Goal: Task Accomplishment & Management: Manage account settings

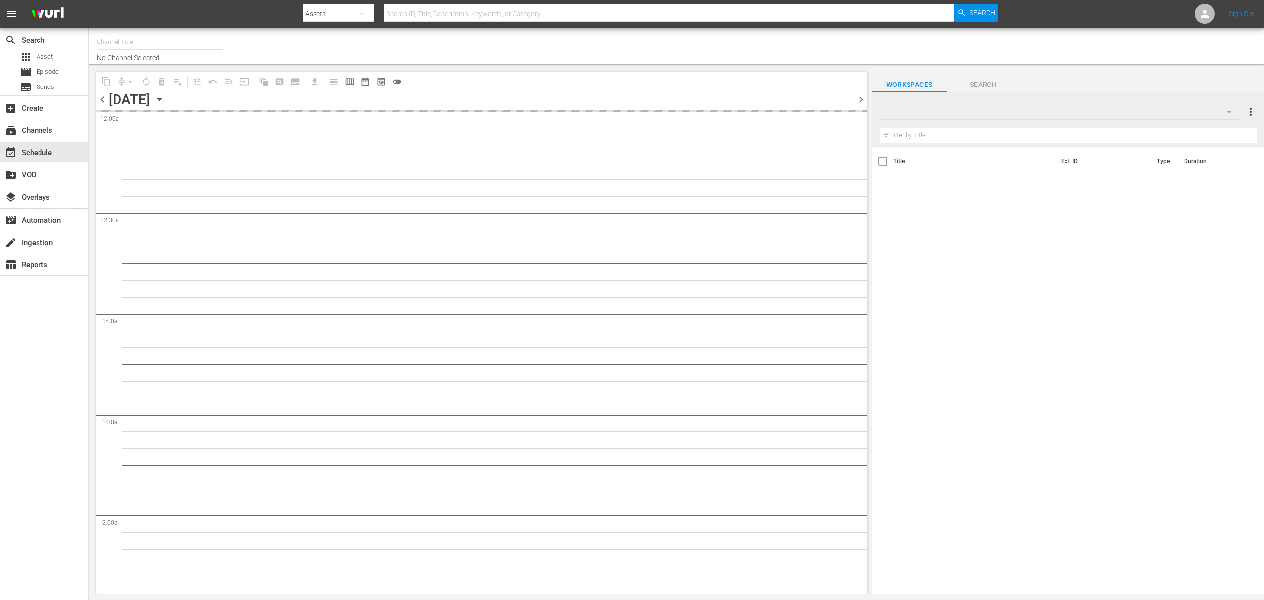
type input "Degrassi Roku (716)"
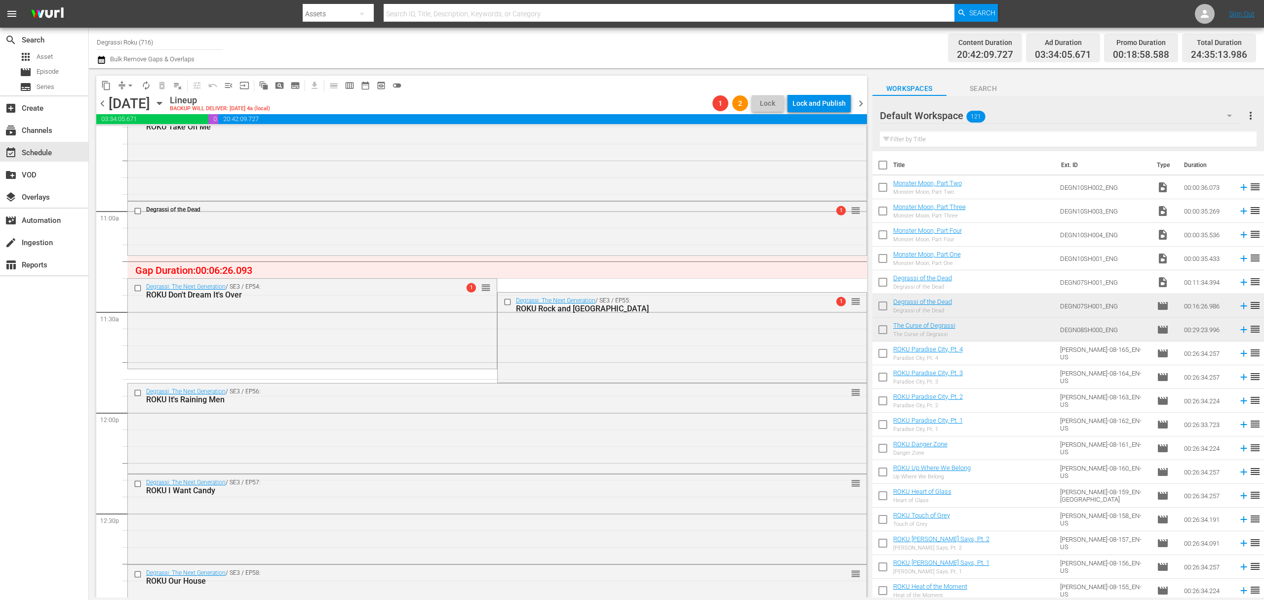
scroll to position [2132, 0]
drag, startPoint x: 1021, startPoint y: 338, endPoint x: 838, endPoint y: 313, distance: 185.4
drag, startPoint x: 979, startPoint y: 336, endPoint x: 801, endPoint y: 253, distance: 196.6
drag, startPoint x: 801, startPoint y: 253, endPoint x: 626, endPoint y: 274, distance: 175.5
click at [626, 274] on div "The Curse of Degrassi reorder The Curse of Degrassi reorder Degrassi Junior Hig…" at bounding box center [497, 412] width 740 height 4836
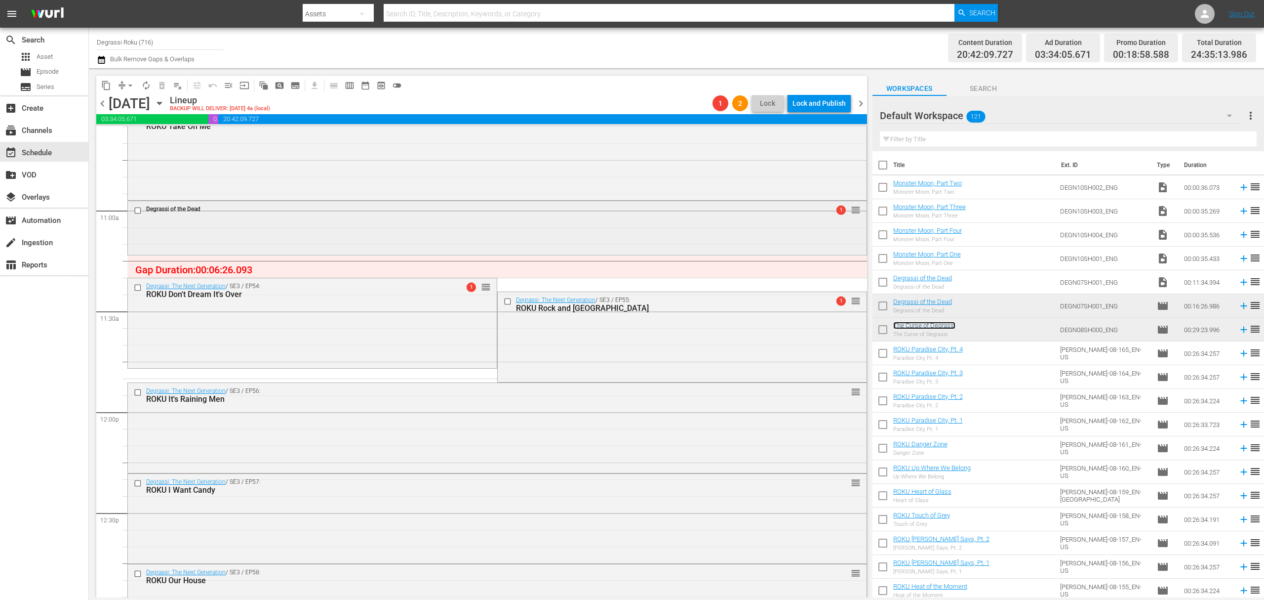
drag, startPoint x: 911, startPoint y: 322, endPoint x: 797, endPoint y: 255, distance: 132.4
drag, startPoint x: 797, startPoint y: 255, endPoint x: 1049, endPoint y: 295, distance: 255.0
click at [1049, 295] on td "Degrassi of the Dead Degrassi of the Dead" at bounding box center [974, 306] width 163 height 24
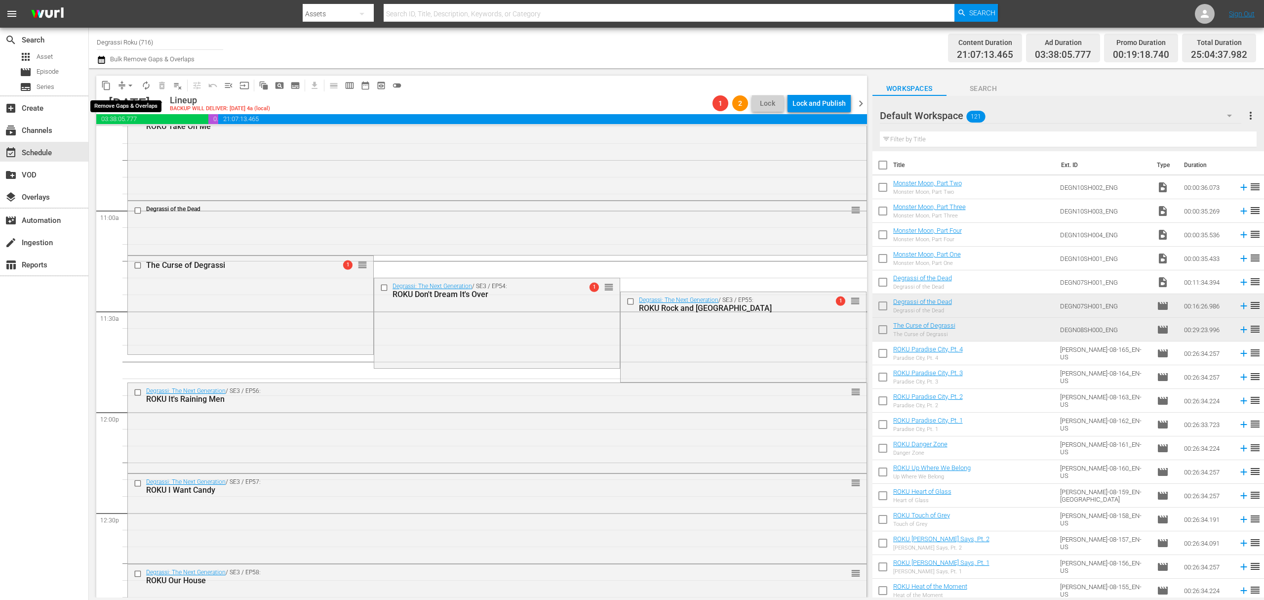
click at [131, 81] on span "arrow_drop_down" at bounding box center [130, 86] width 10 height 10
click at [154, 139] on li "Align to End of Previous Day" at bounding box center [131, 138] width 104 height 16
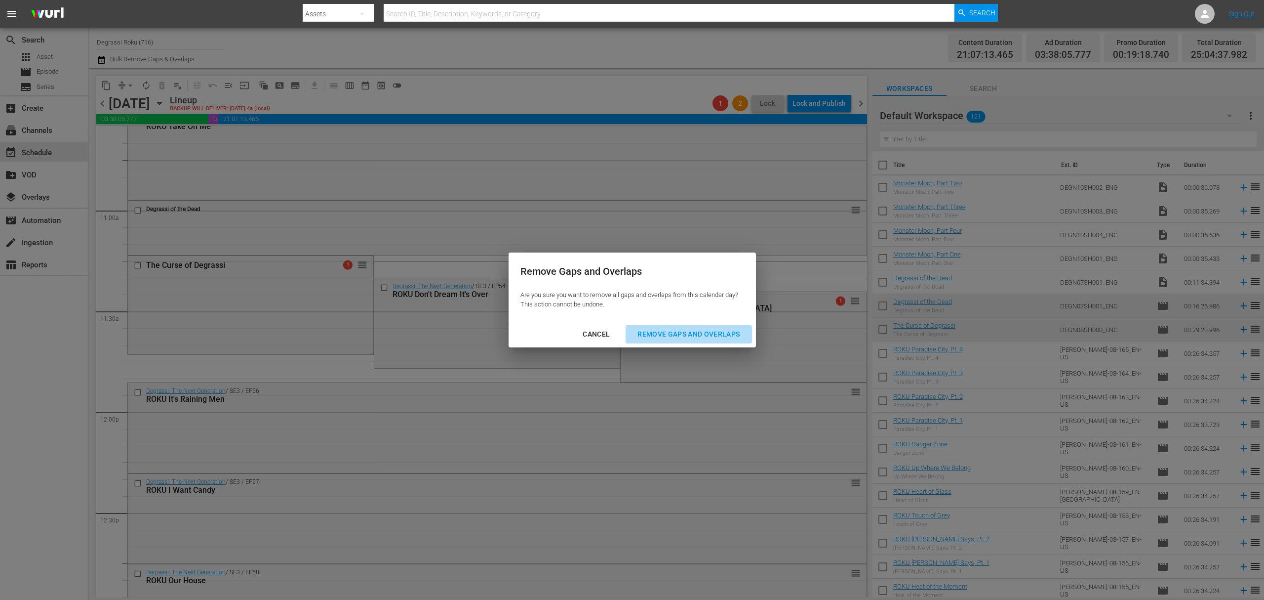
click at [724, 338] on div "Remove Gaps and Overlaps" at bounding box center [689, 334] width 118 height 12
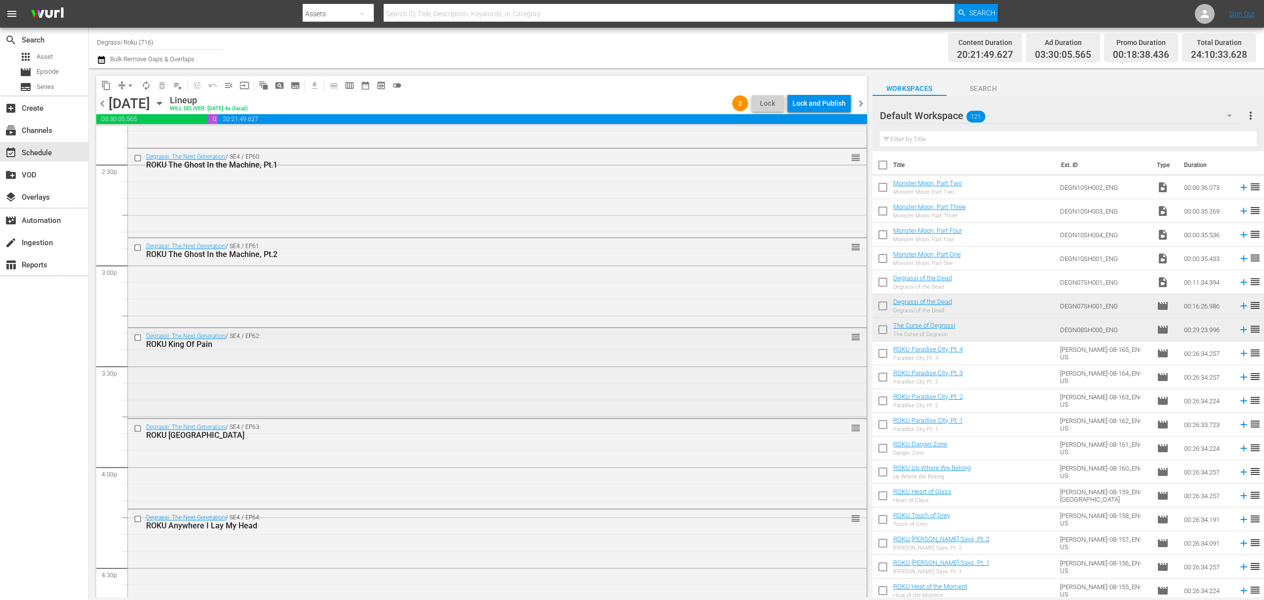
scroll to position [2922, 0]
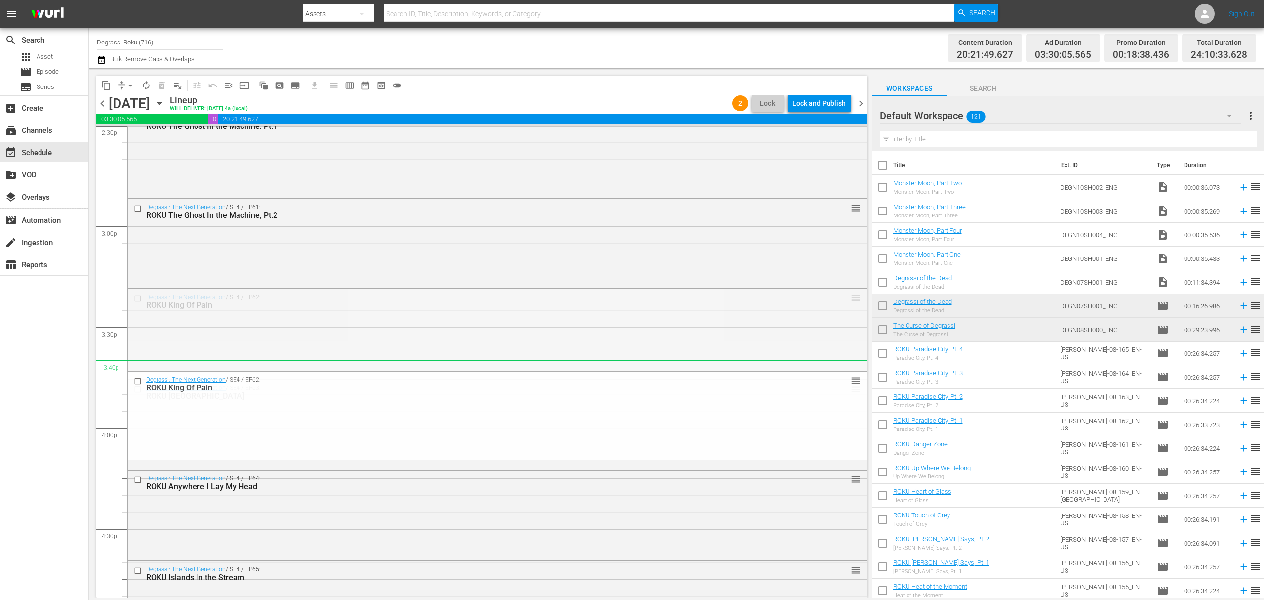
drag, startPoint x: 846, startPoint y: 301, endPoint x: 836, endPoint y: 372, distance: 71.4
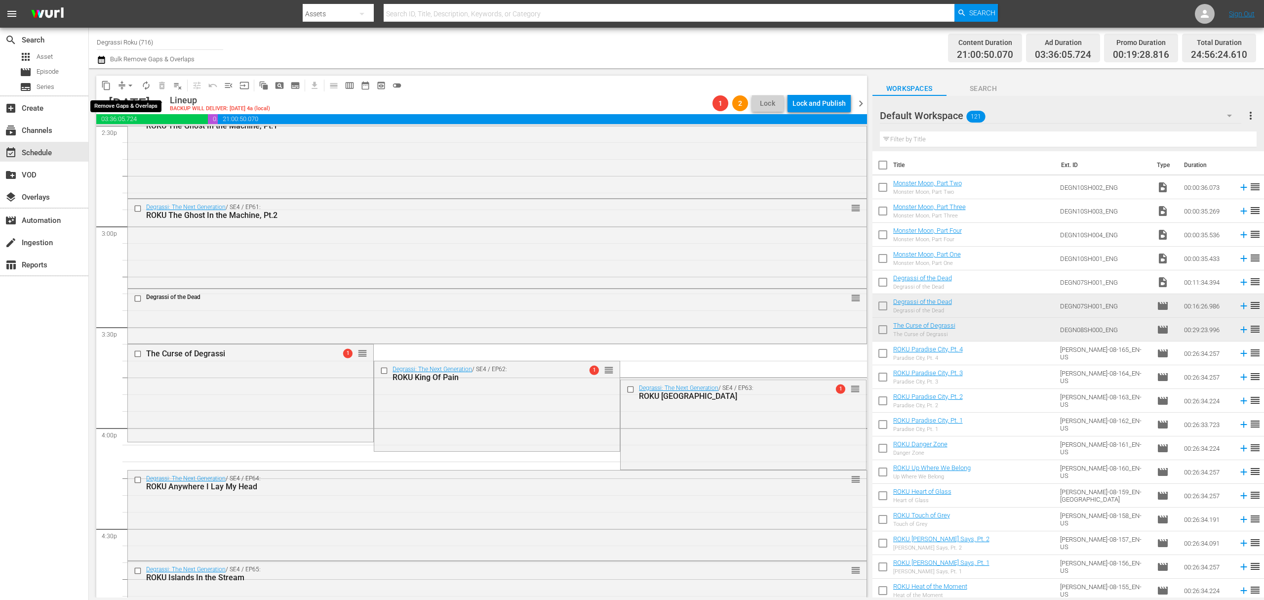
click at [128, 89] on span "arrow_drop_down" at bounding box center [130, 86] width 10 height 10
click at [136, 131] on li "Align to End of Previous Day" at bounding box center [131, 138] width 104 height 16
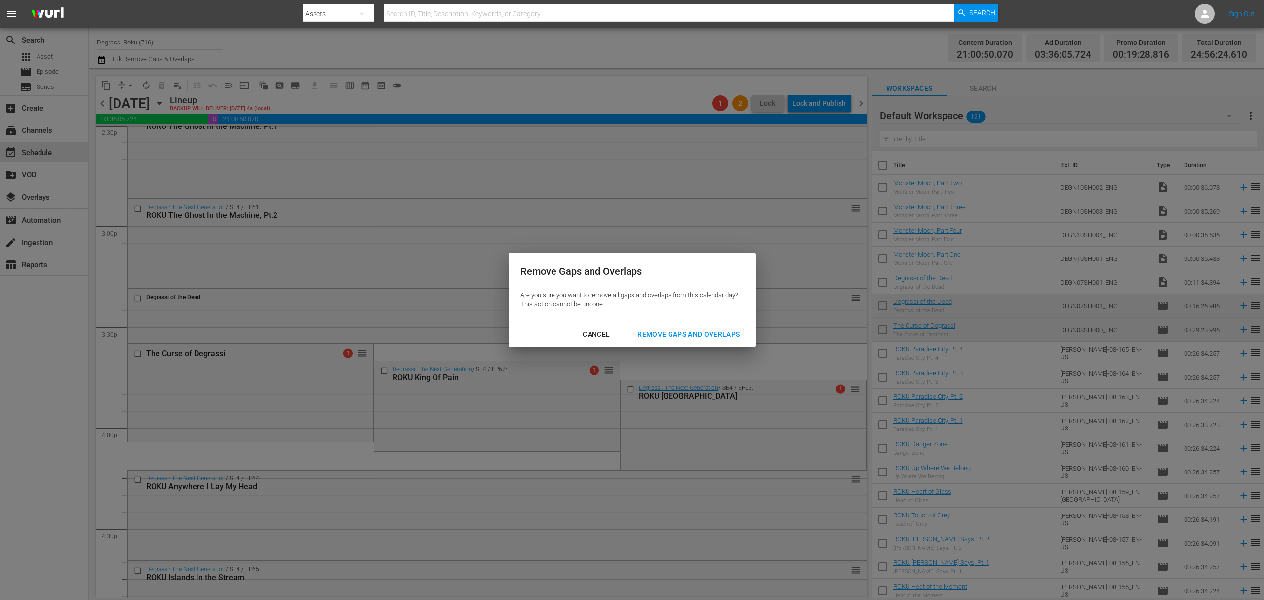
click at [708, 340] on div "Remove Gaps and Overlaps" at bounding box center [689, 334] width 118 height 12
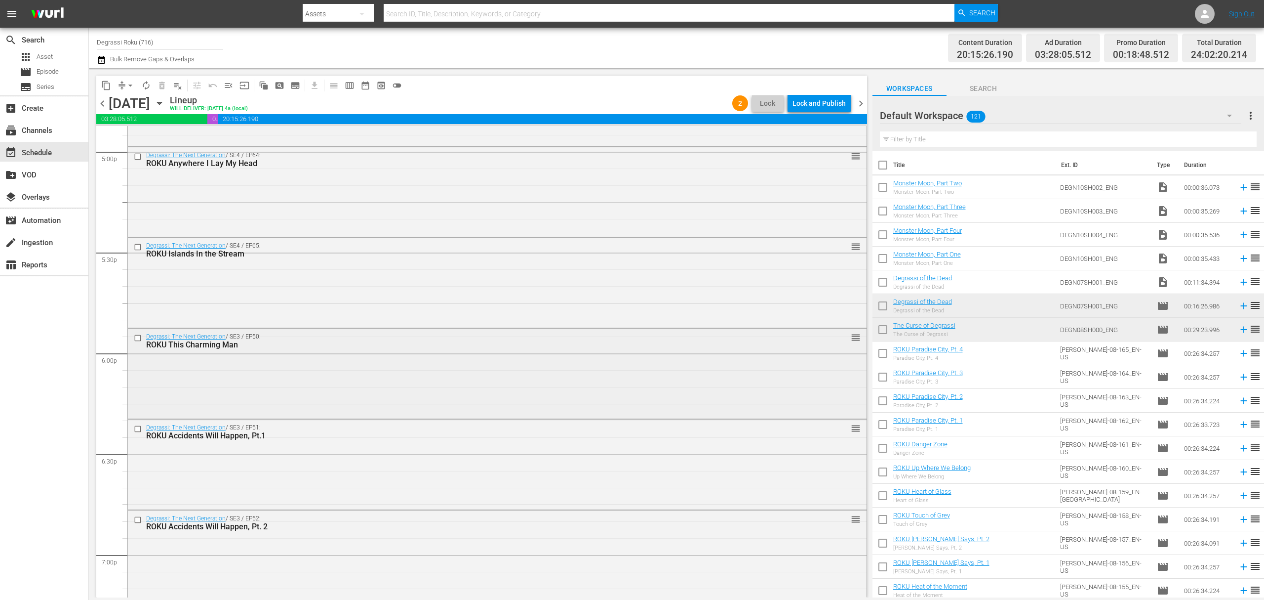
scroll to position [3449, 0]
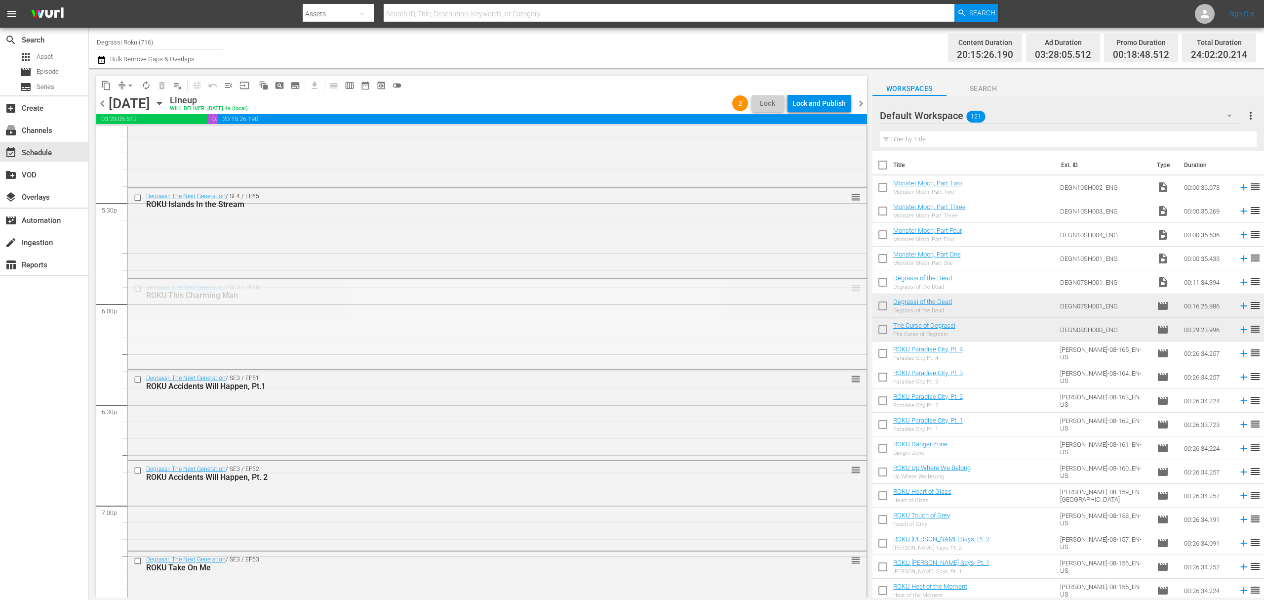
drag, startPoint x: 849, startPoint y: 292, endPoint x: 841, endPoint y: 364, distance: 72.2
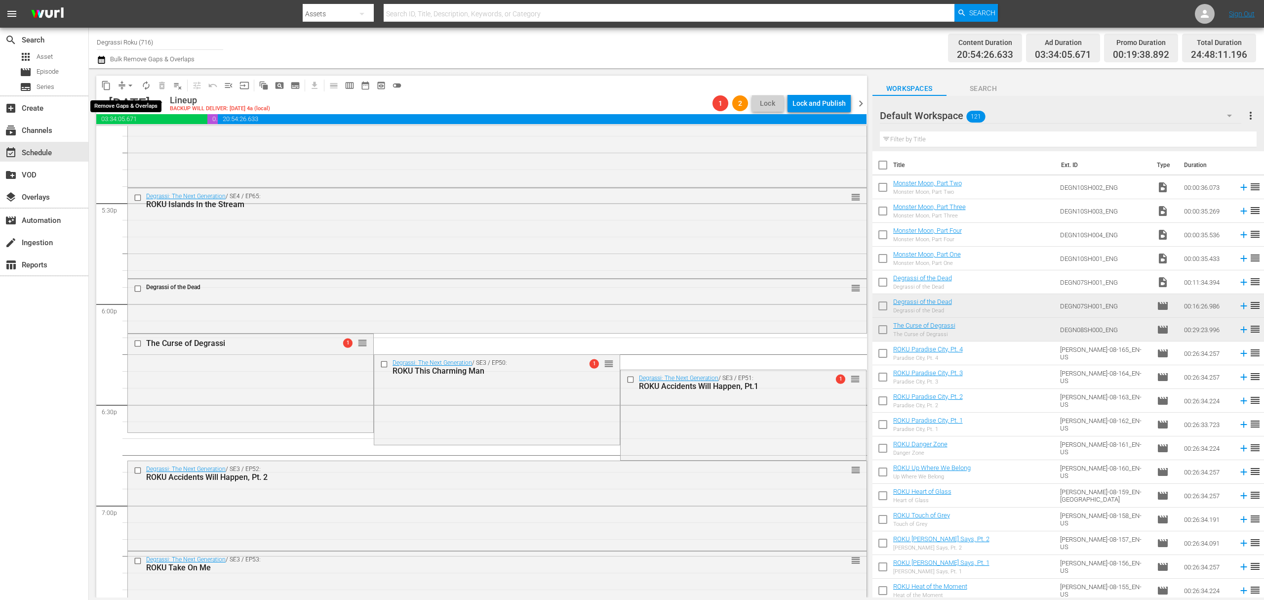
click at [128, 85] on span "arrow_drop_down" at bounding box center [130, 86] width 10 height 10
click at [127, 139] on li "Align to End of Previous Day" at bounding box center [131, 138] width 104 height 16
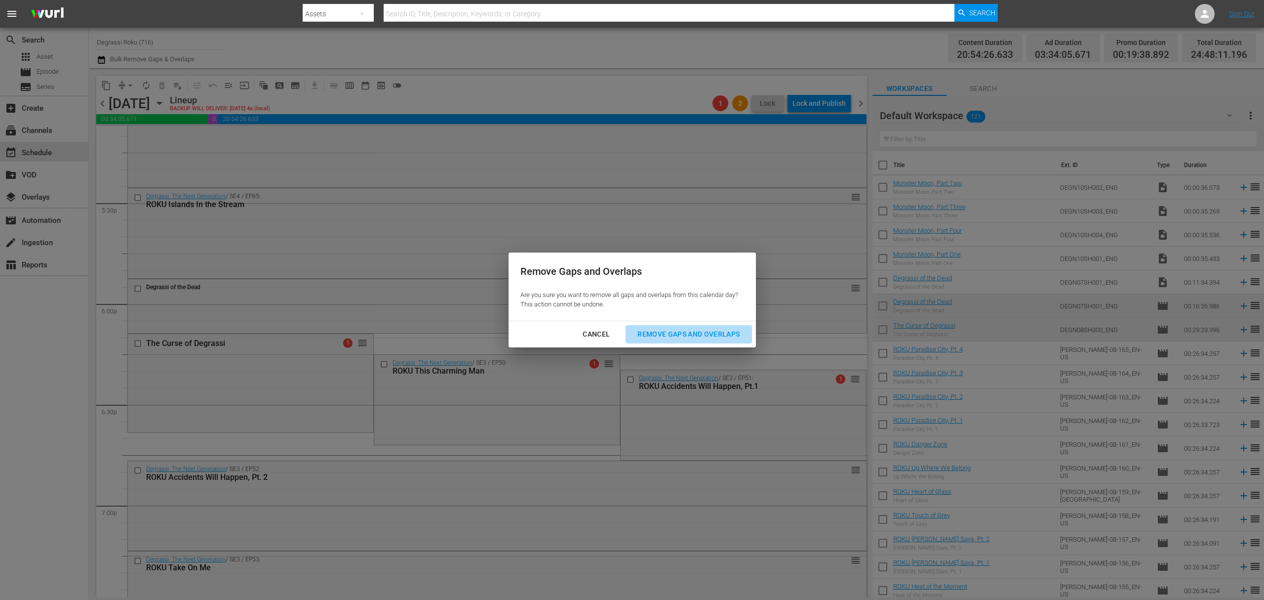
click at [705, 336] on div "Remove Gaps and Overlaps" at bounding box center [689, 334] width 118 height 12
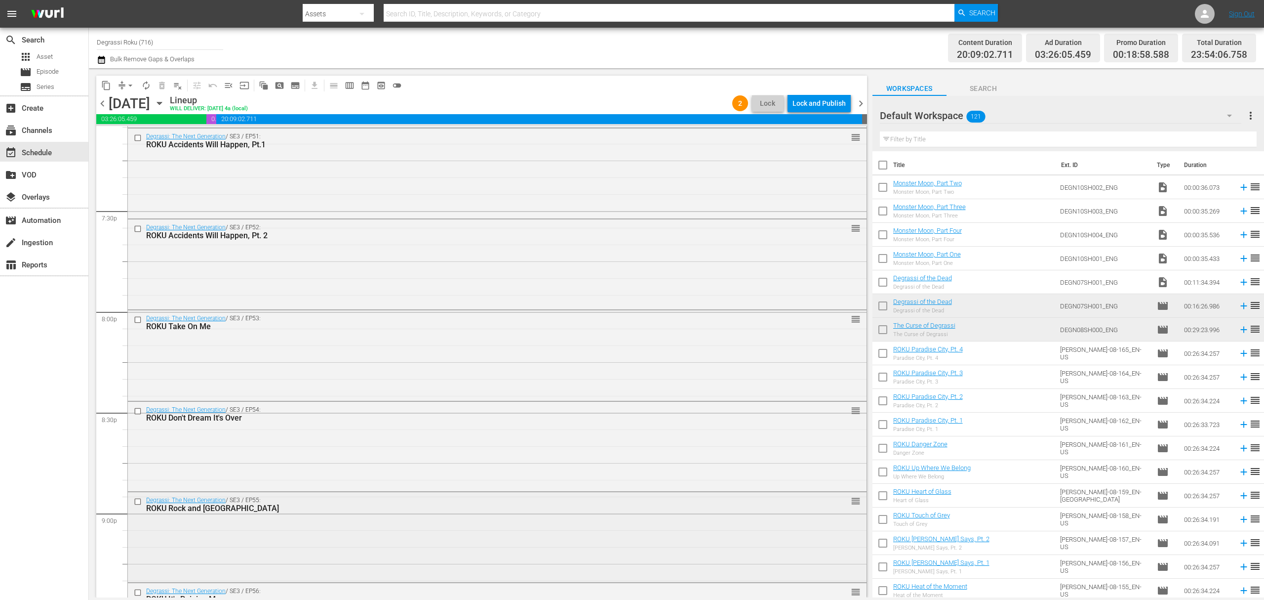
scroll to position [3976, 0]
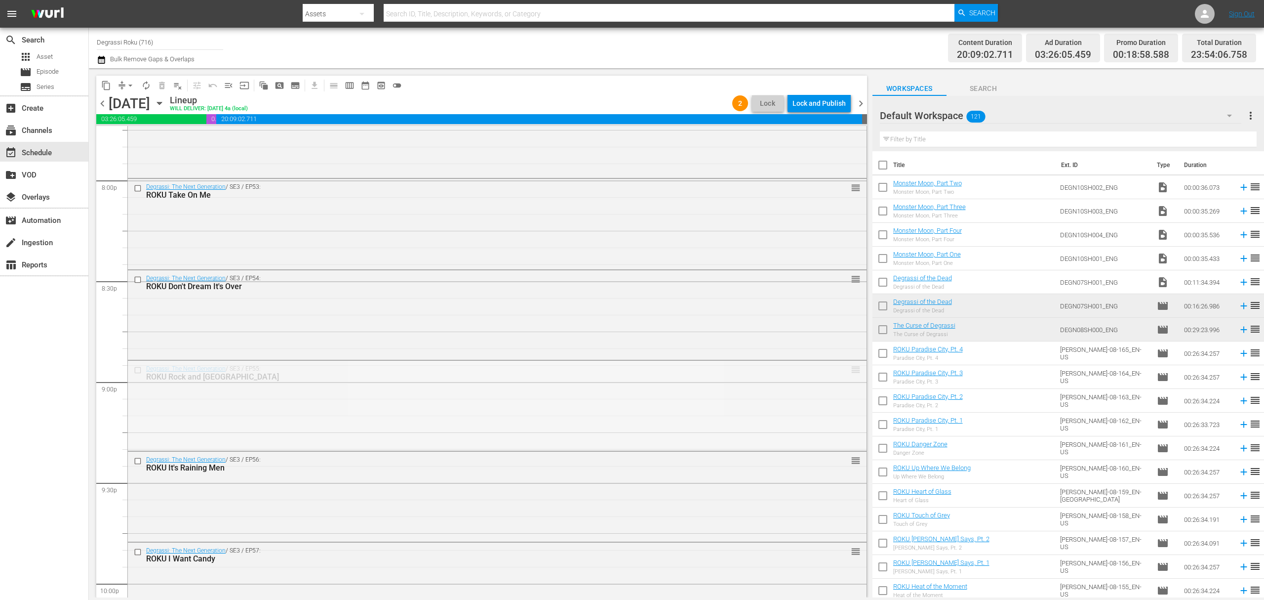
drag, startPoint x: 842, startPoint y: 369, endPoint x: 842, endPoint y: 443, distance: 74.1
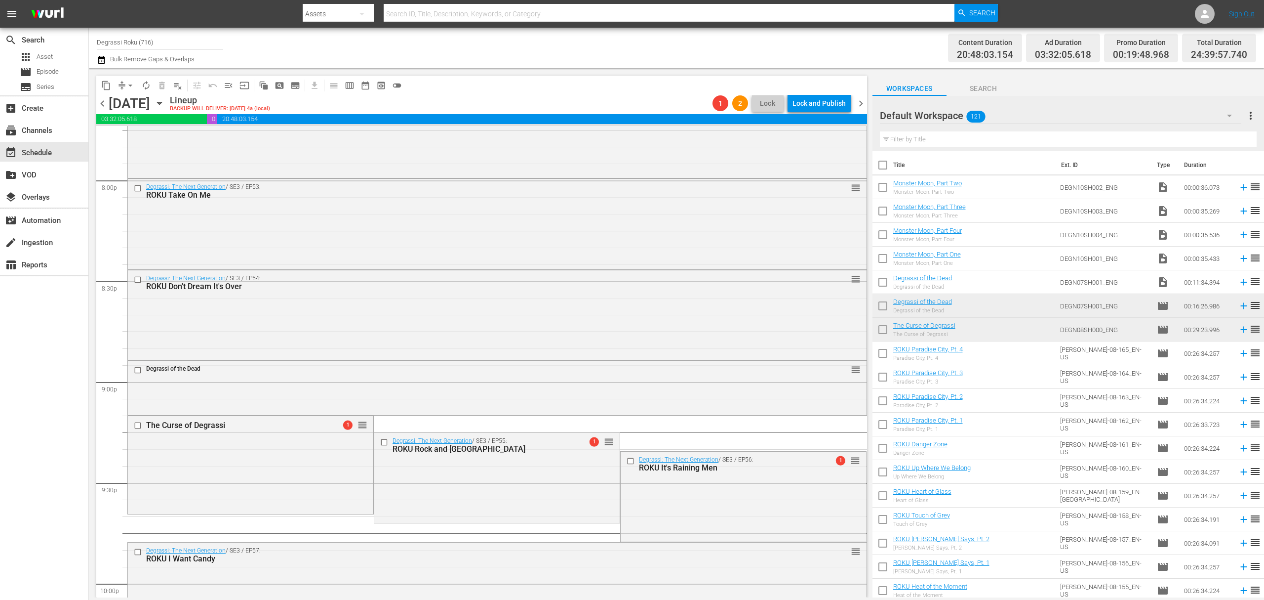
click at [125, 85] on span "arrow_drop_down" at bounding box center [130, 86] width 10 height 10
click at [139, 136] on li "Align to End of Previous Day" at bounding box center [131, 138] width 104 height 16
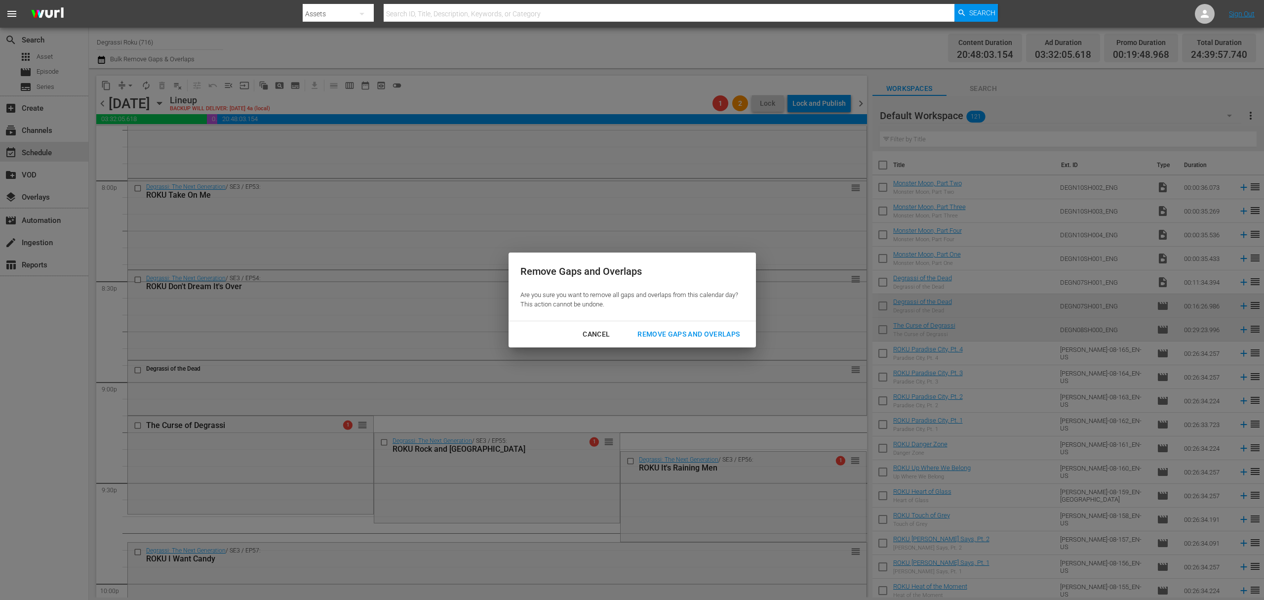
click at [729, 335] on div "Remove Gaps and Overlaps" at bounding box center [689, 334] width 118 height 12
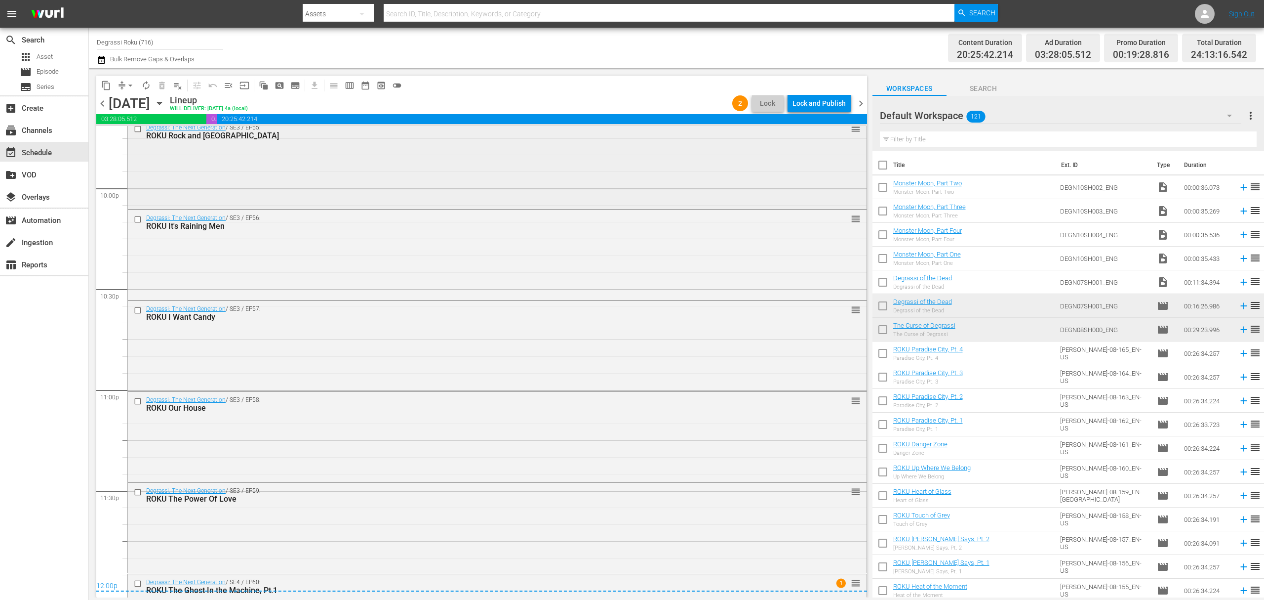
scroll to position [4436, 0]
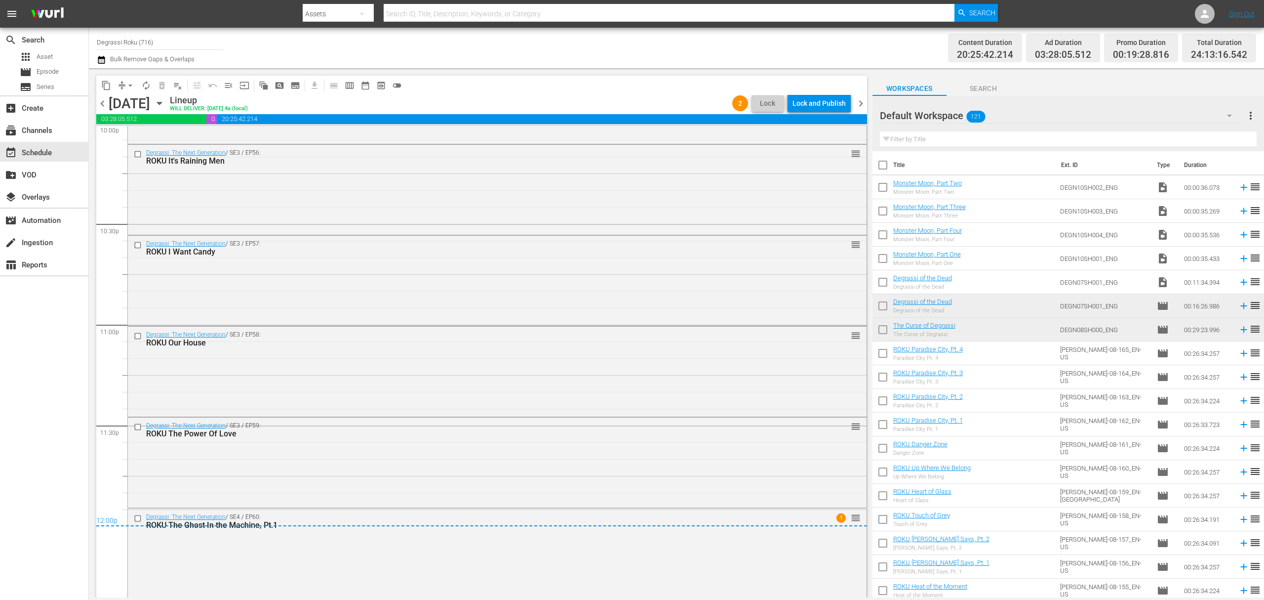
click at [139, 518] on div "12:00p" at bounding box center [481, 521] width 771 height 10
click at [141, 514] on input "checkbox" at bounding box center [139, 518] width 10 height 8
click at [165, 88] on span "delete_forever_outlined" at bounding box center [162, 86] width 10 height 10
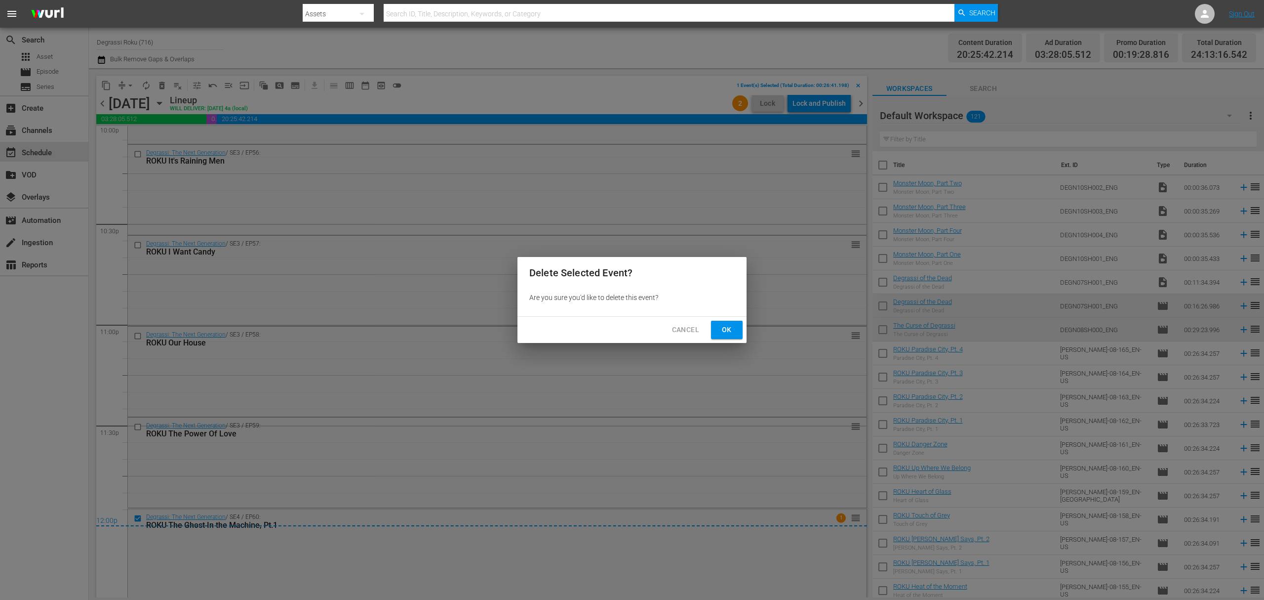
click at [731, 329] on span "Ok" at bounding box center [727, 329] width 16 height 12
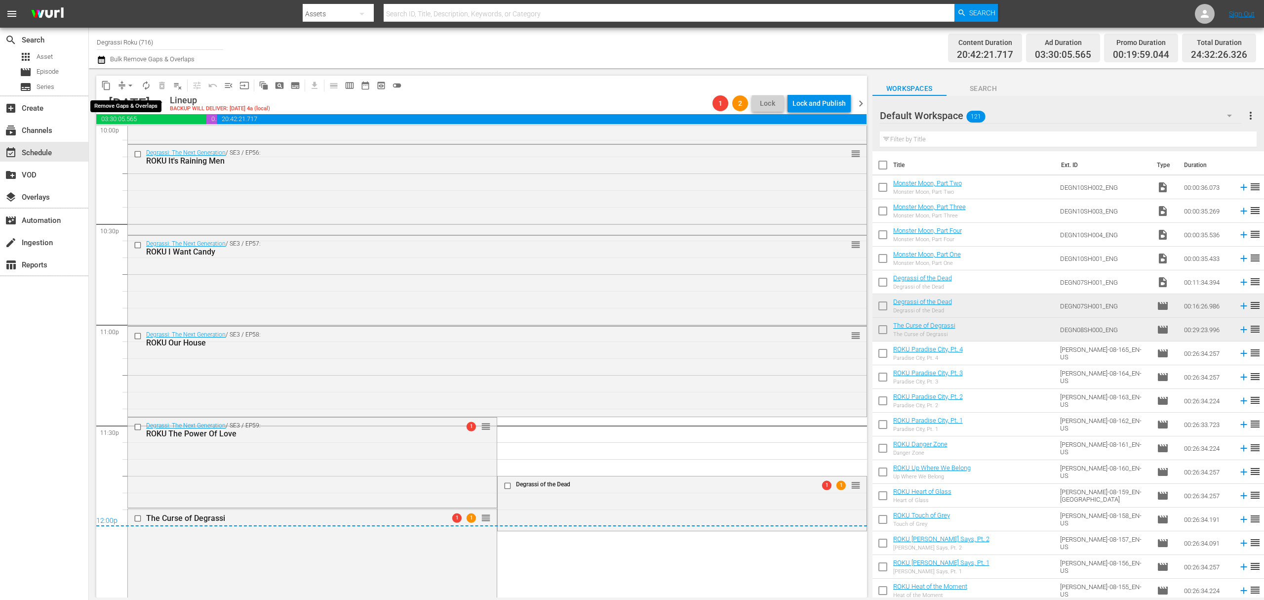
click at [119, 83] on span "compress" at bounding box center [122, 86] width 10 height 10
click at [131, 88] on span "arrow_drop_down" at bounding box center [130, 86] width 10 height 10
click at [131, 143] on li "Align to End of Previous Day" at bounding box center [131, 138] width 104 height 16
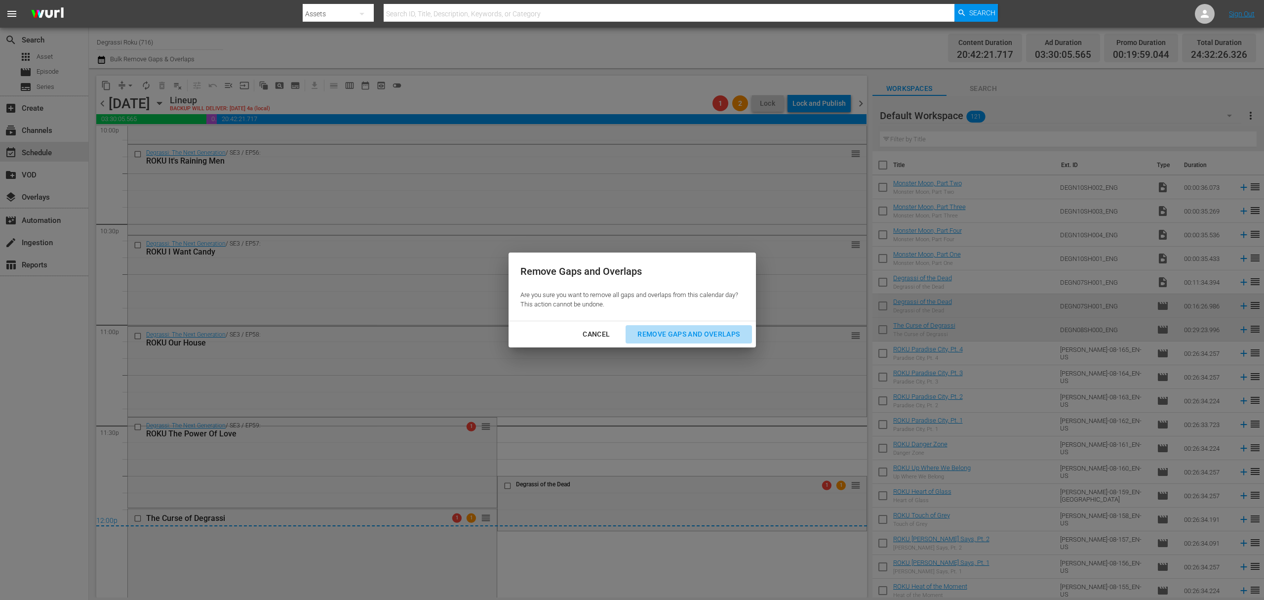
click at [650, 334] on div "Remove Gaps and Overlaps" at bounding box center [689, 334] width 118 height 12
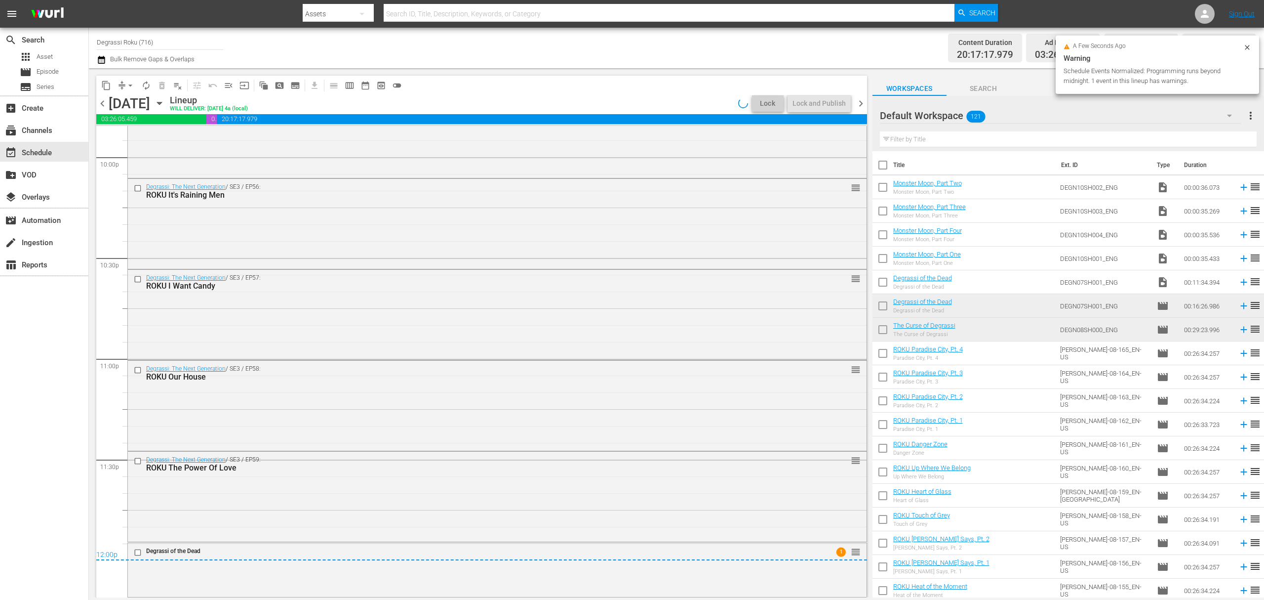
scroll to position [4402, 0]
click at [863, 99] on span "chevron_right" at bounding box center [861, 103] width 12 height 12
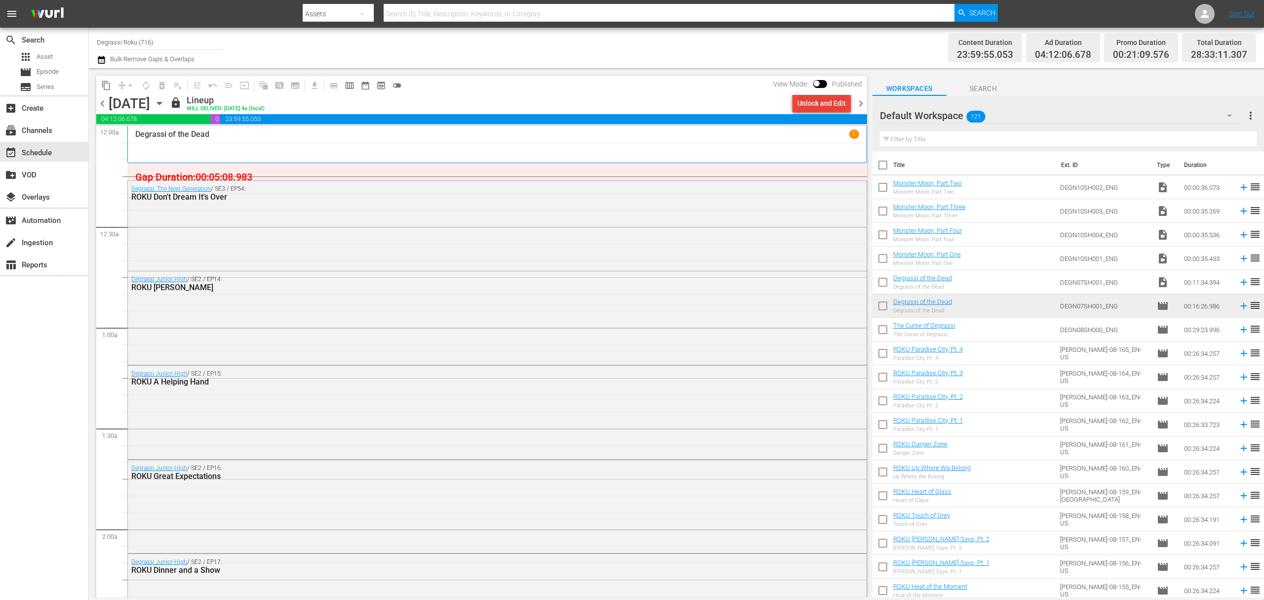
click at [824, 106] on div "Unlock and Edit" at bounding box center [822, 103] width 48 height 18
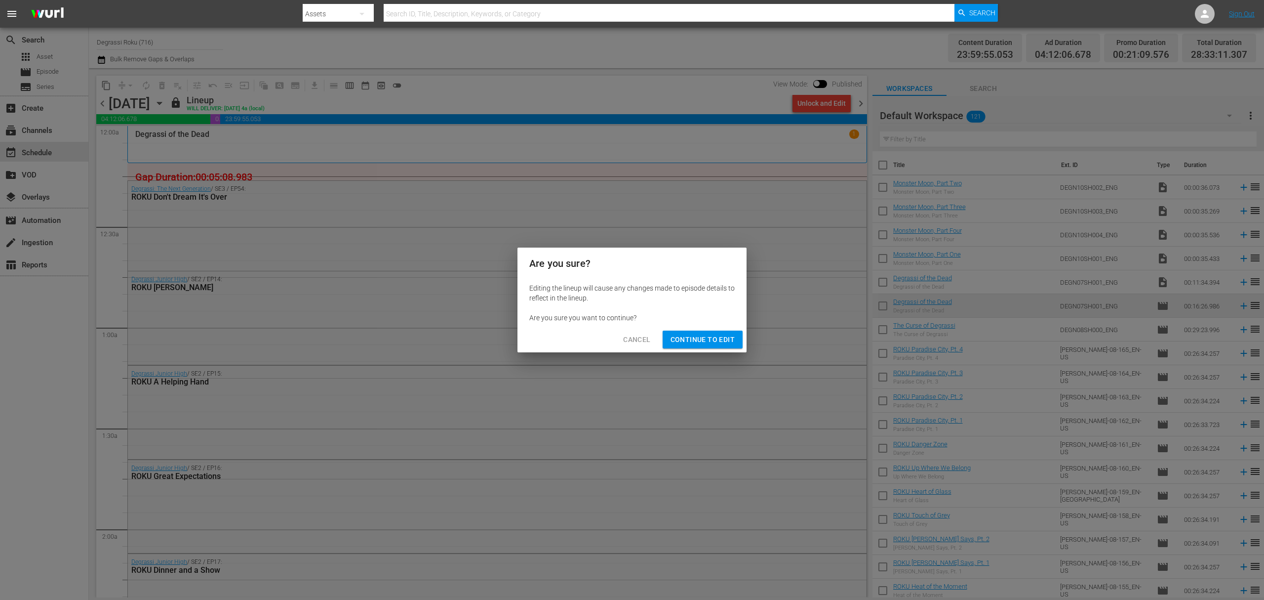
click at [733, 341] on button "Continue to Edit" at bounding box center [703, 339] width 80 height 18
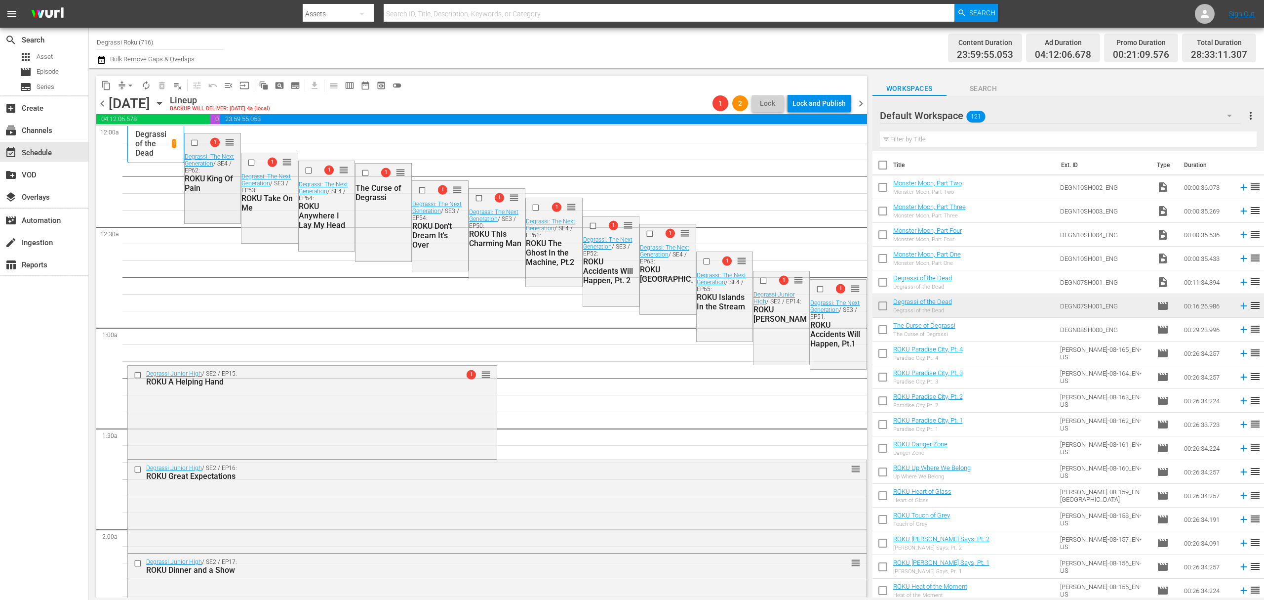
click at [191, 147] on input "checkbox" at bounding box center [196, 143] width 10 height 8
click at [248, 161] on input "checkbox" at bounding box center [252, 162] width 10 height 8
click at [306, 169] on input "checkbox" at bounding box center [309, 170] width 10 height 8
click at [361, 173] on input "checkbox" at bounding box center [366, 173] width 10 height 8
click at [418, 192] on input "checkbox" at bounding box center [423, 190] width 10 height 8
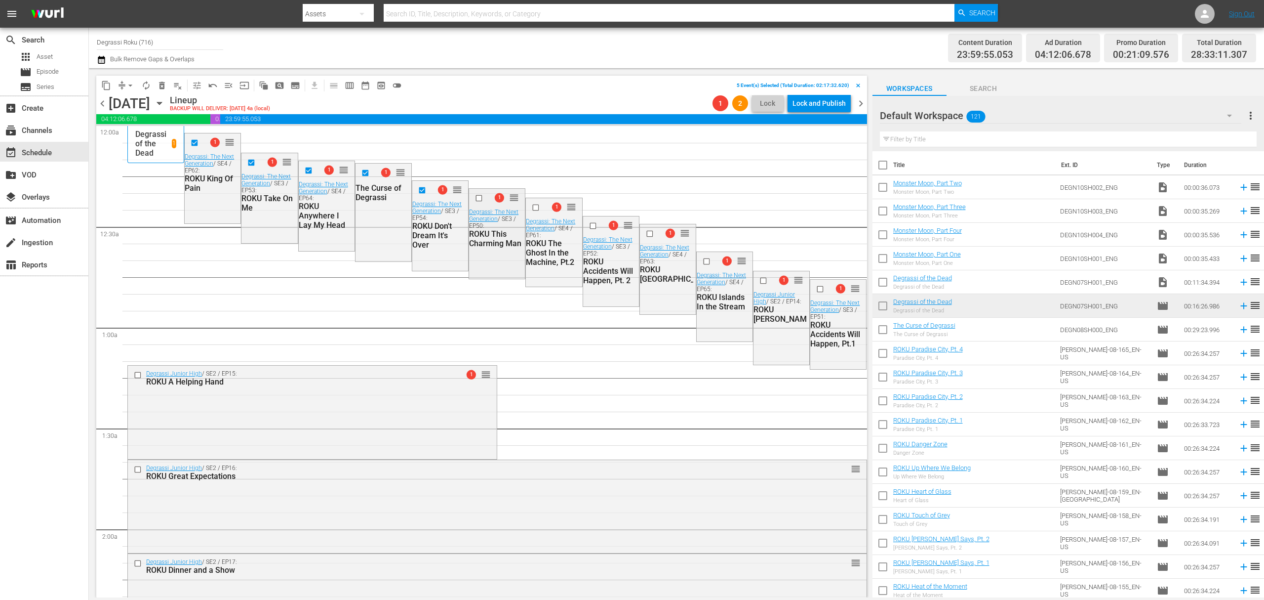
click at [475, 199] on input "checkbox" at bounding box center [480, 198] width 10 height 8
click at [532, 208] on input "checkbox" at bounding box center [537, 207] width 10 height 8
click at [589, 222] on input "checkbox" at bounding box center [594, 225] width 10 height 8
click at [645, 232] on input "checkbox" at bounding box center [650, 233] width 10 height 8
click at [702, 259] on input "checkbox" at bounding box center [707, 261] width 10 height 8
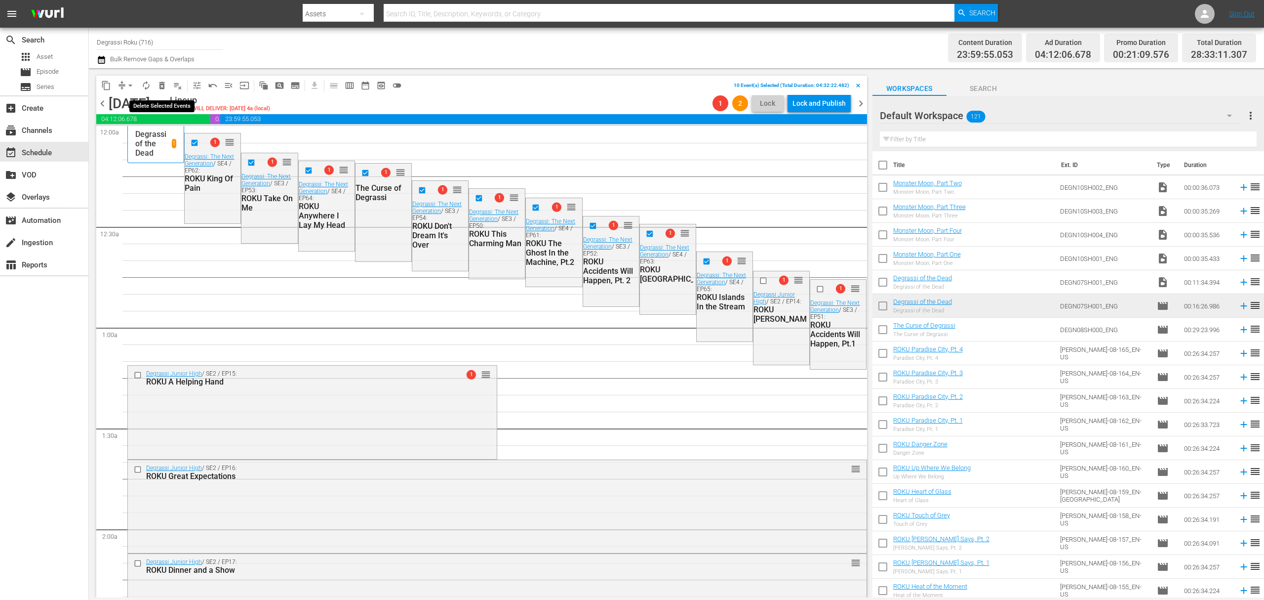
click at [157, 81] on span "delete_forever_outlined" at bounding box center [162, 86] width 10 height 10
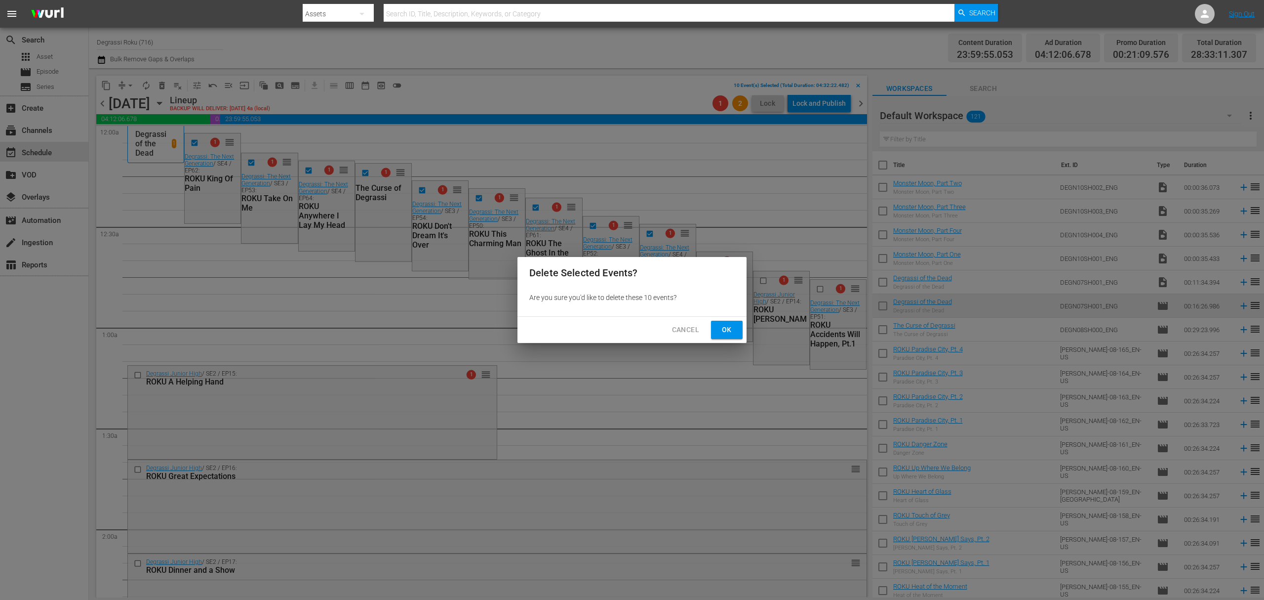
drag, startPoint x: 735, startPoint y: 328, endPoint x: 347, endPoint y: 207, distance: 406.6
click at [734, 329] on button "Ok" at bounding box center [727, 330] width 32 height 18
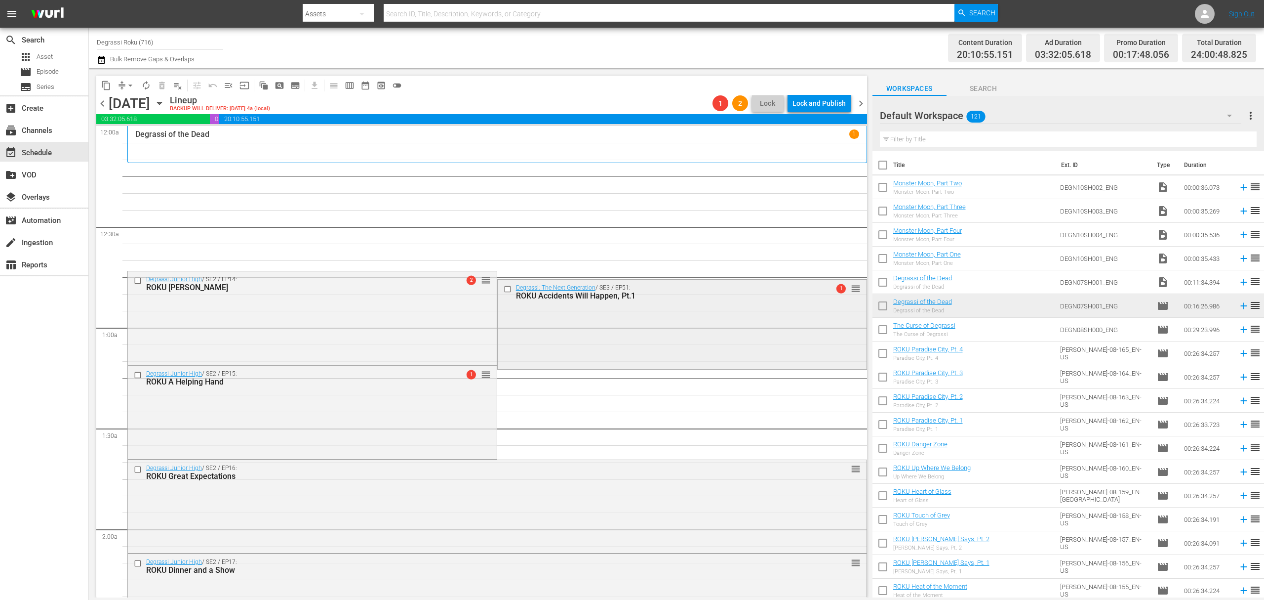
click at [503, 290] on input "checkbox" at bounding box center [508, 289] width 10 height 8
click at [164, 85] on span "delete_forever_outlined" at bounding box center [162, 86] width 10 height 10
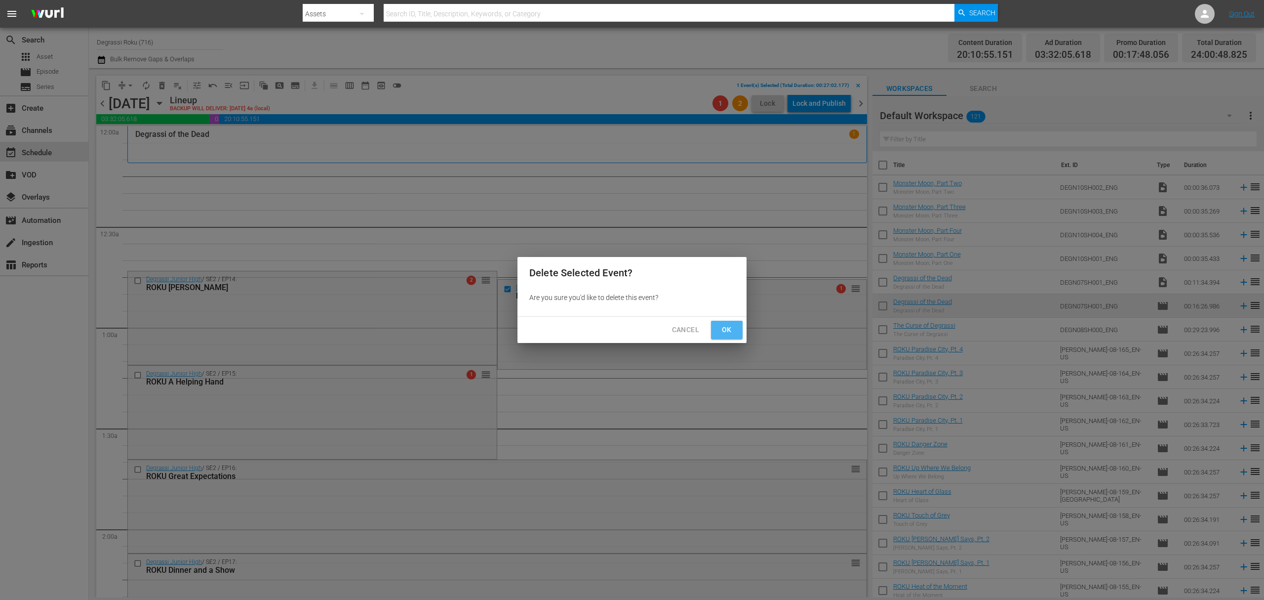
click at [730, 323] on span "Ok" at bounding box center [727, 329] width 16 height 12
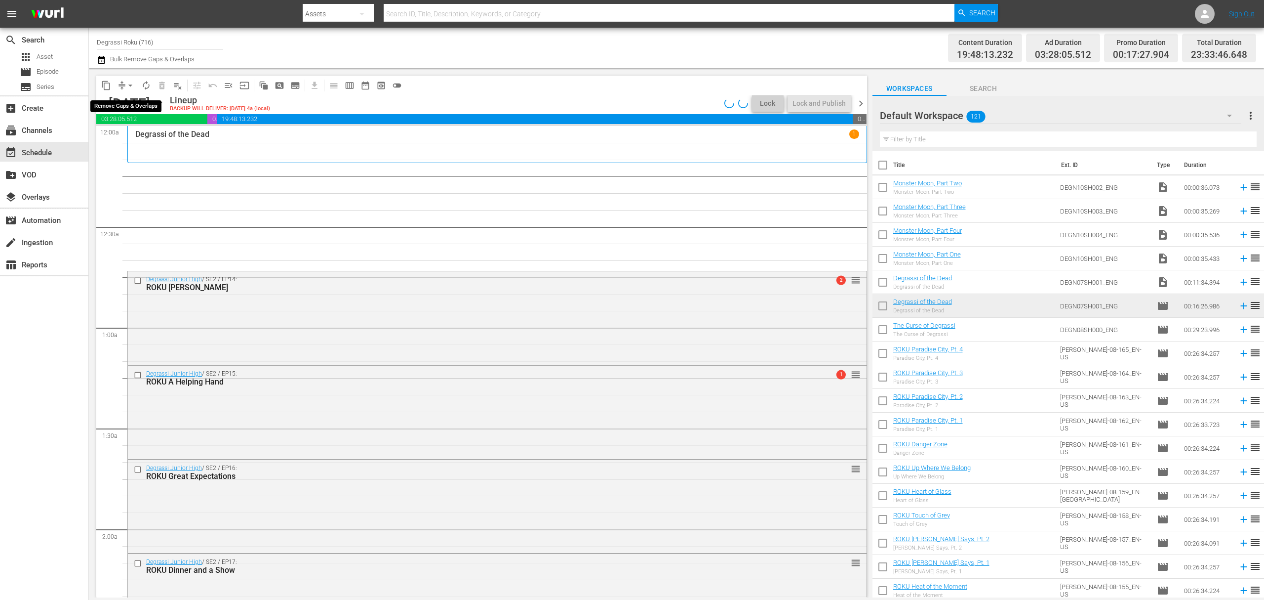
click at [128, 81] on span "arrow_drop_down" at bounding box center [130, 86] width 10 height 10
click at [145, 139] on li "Align to End of Previous Day" at bounding box center [131, 138] width 104 height 16
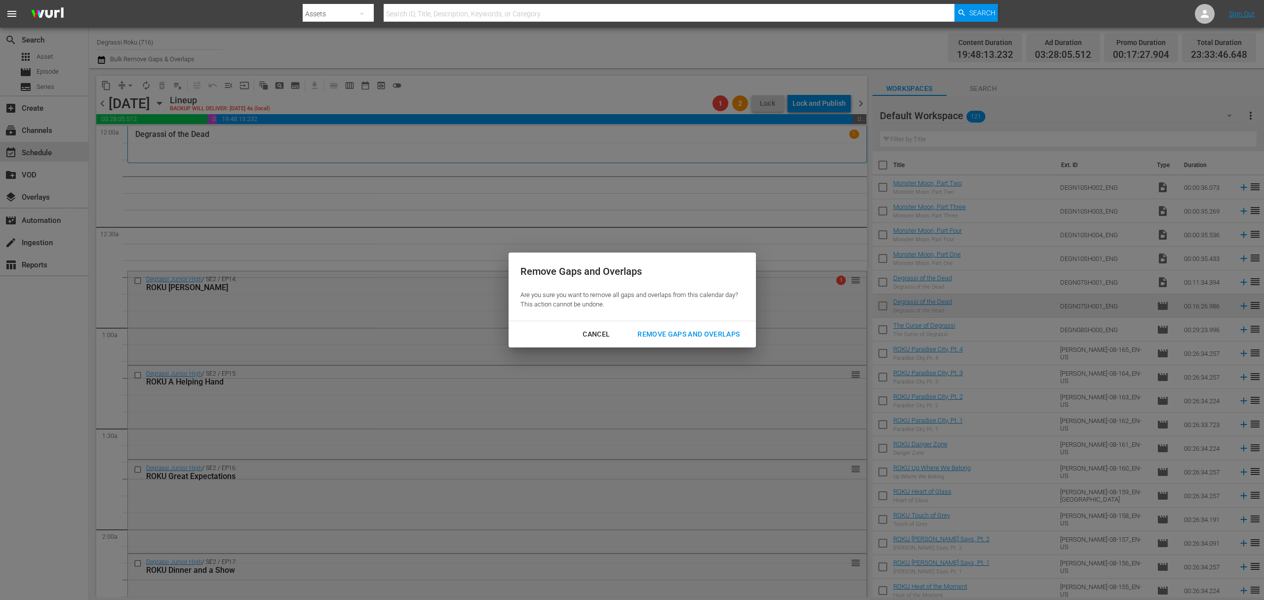
click at [670, 339] on div "Remove Gaps and Overlaps" at bounding box center [689, 334] width 118 height 12
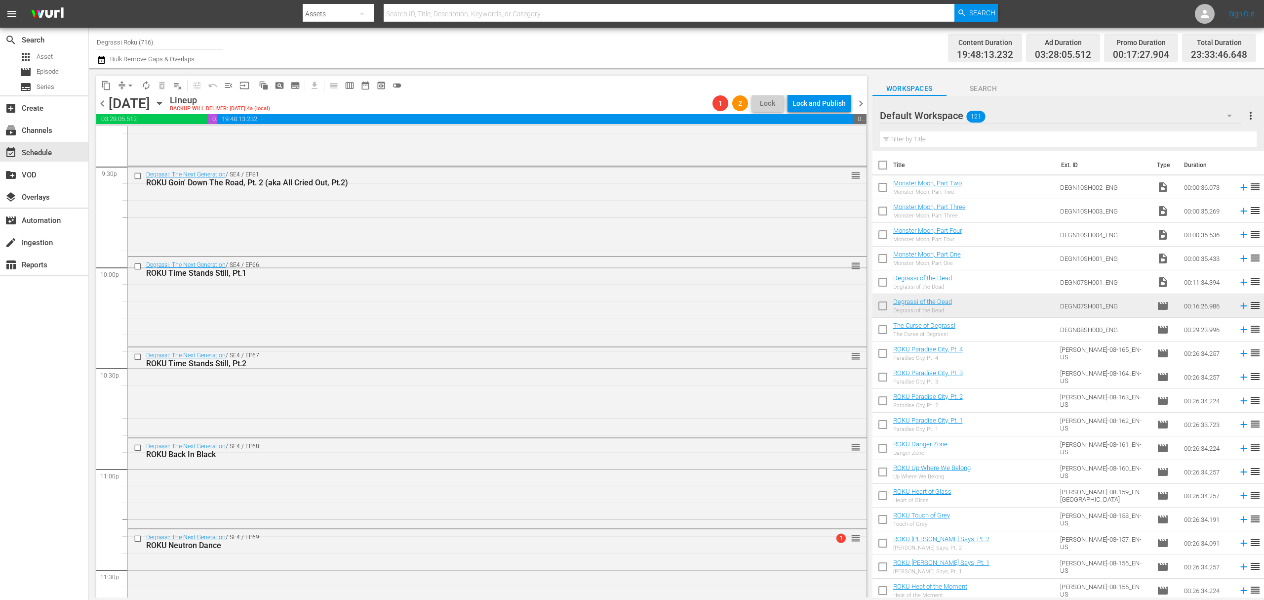
scroll to position [4422, 0]
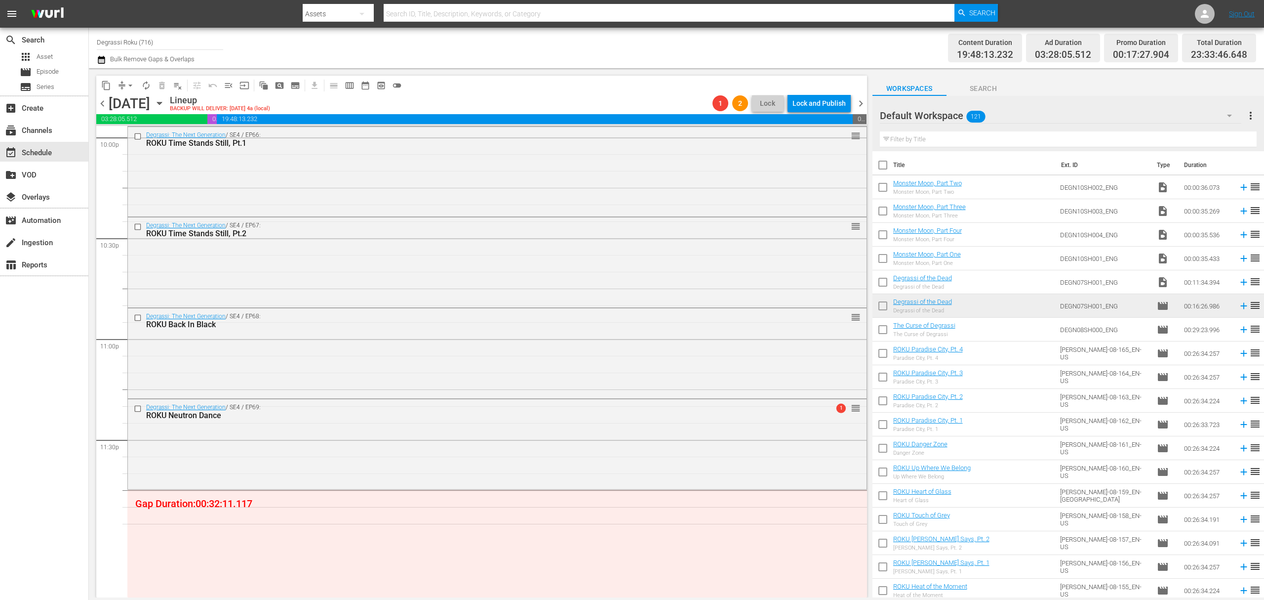
click at [863, 106] on span "chevron_right" at bounding box center [861, 103] width 12 height 12
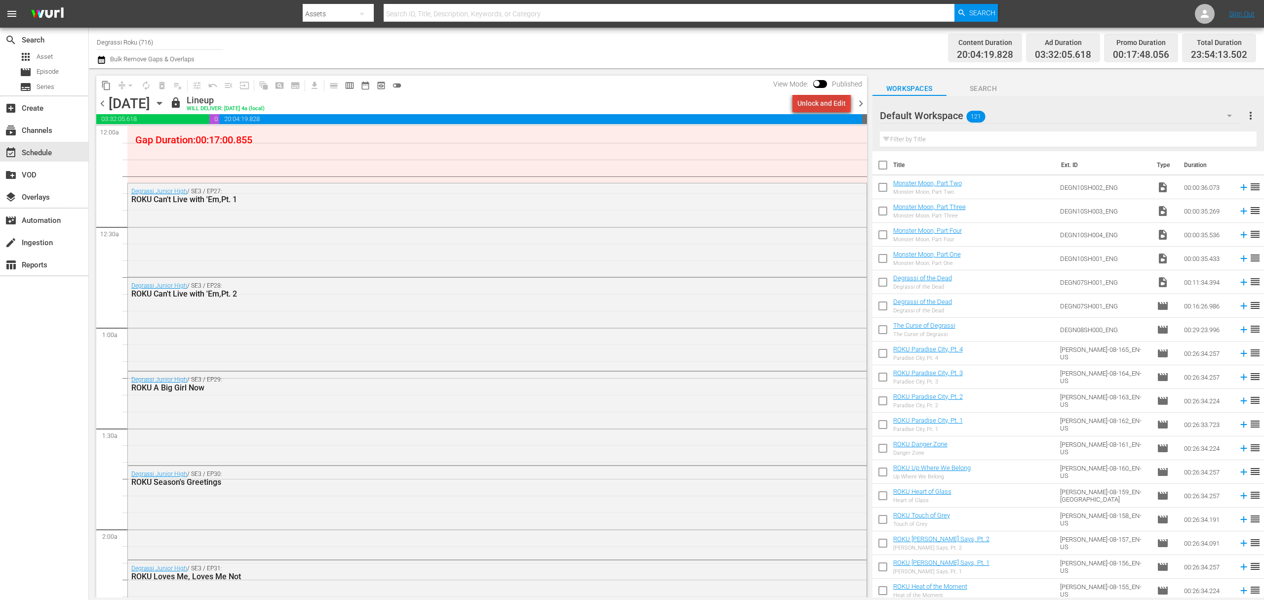
click at [826, 104] on div "Unlock and Edit" at bounding box center [822, 103] width 48 height 18
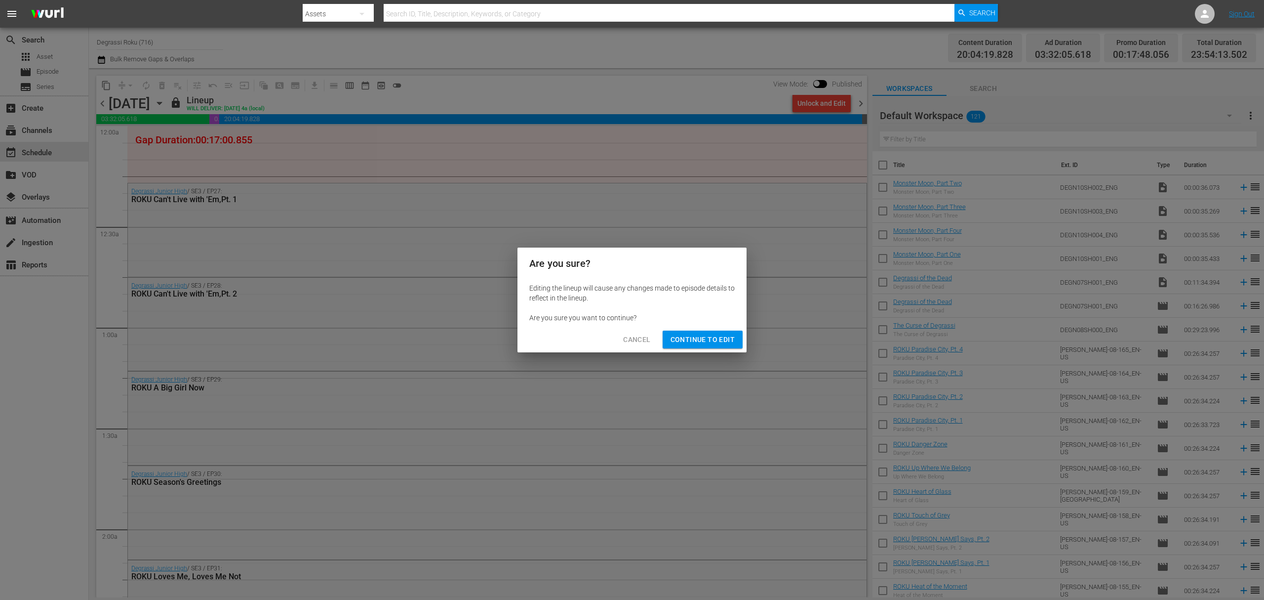
drag, startPoint x: 714, startPoint y: 338, endPoint x: 704, endPoint y: 333, distance: 10.6
click at [713, 339] on span "Continue to Edit" at bounding box center [703, 339] width 64 height 12
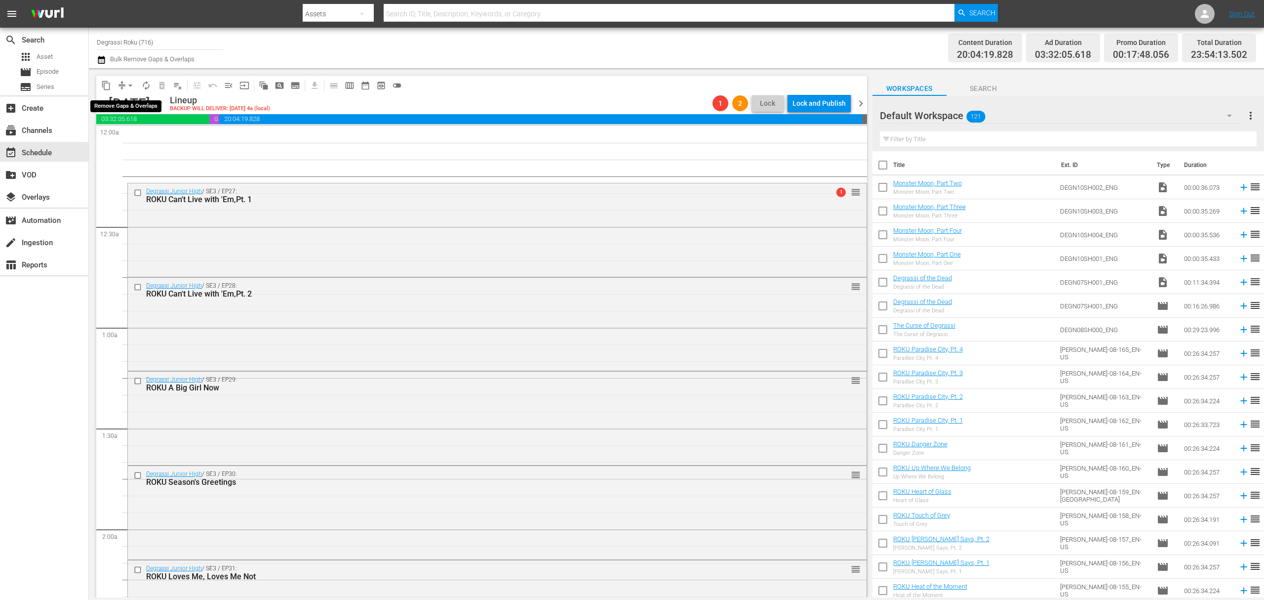
click at [131, 88] on span "arrow_drop_down" at bounding box center [130, 86] width 10 height 10
click at [139, 106] on li "Align to Midnight" at bounding box center [130, 105] width 81 height 16
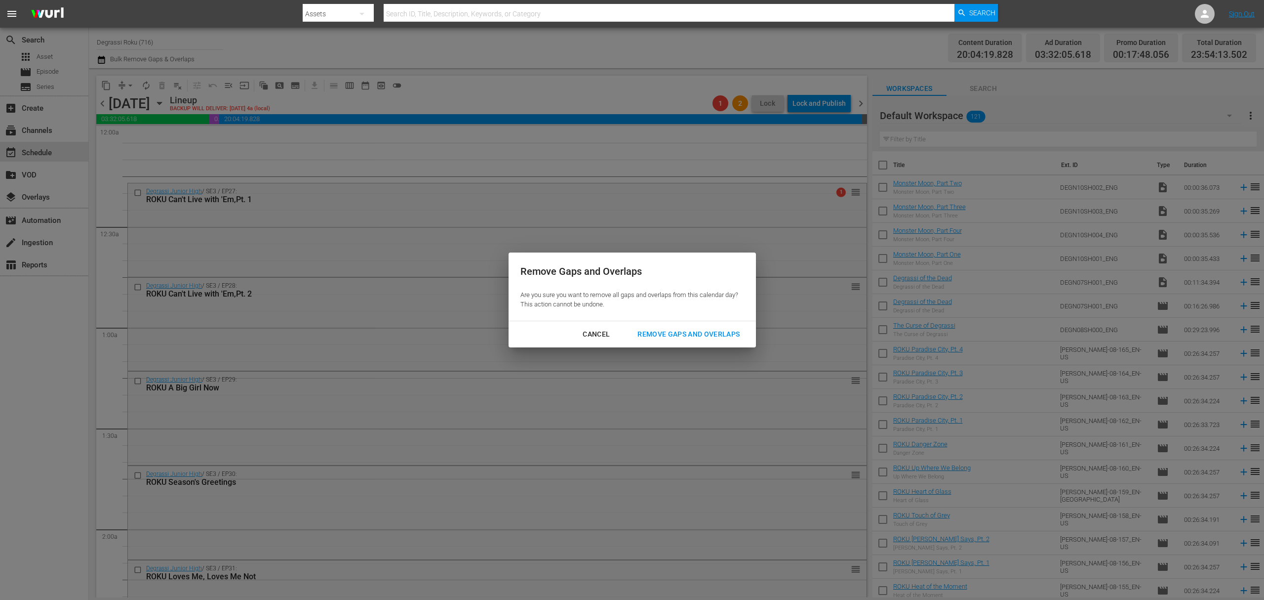
click at [710, 328] on div "Remove Gaps and Overlaps" at bounding box center [689, 334] width 118 height 12
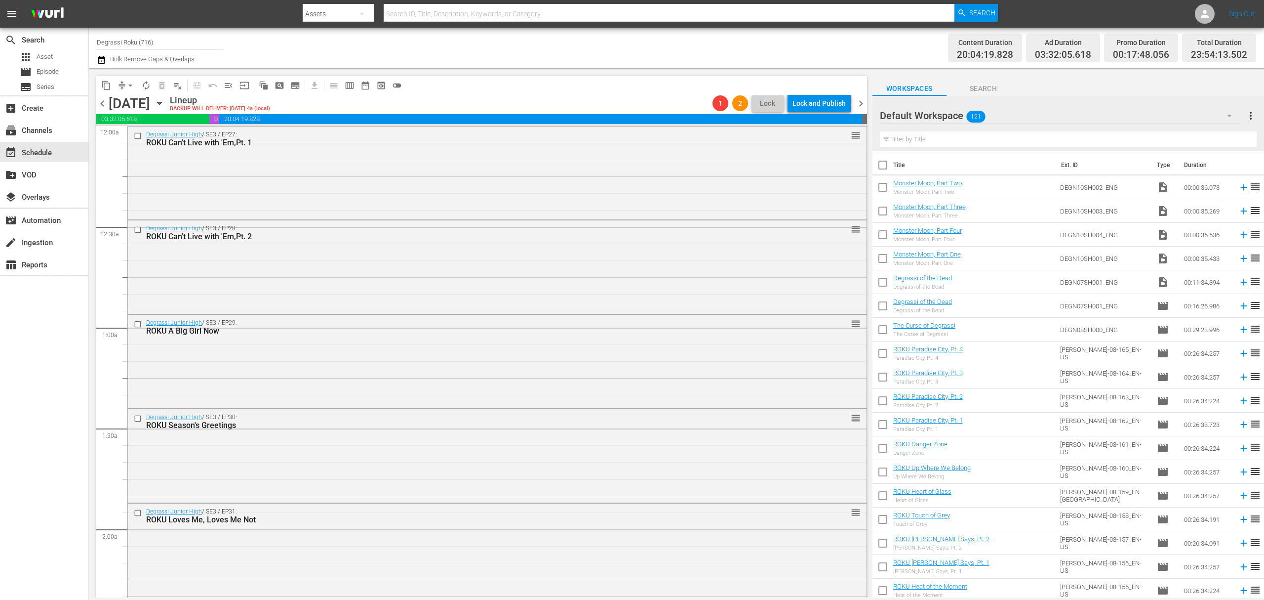
click at [103, 103] on span "chevron_left" at bounding box center [102, 103] width 12 height 12
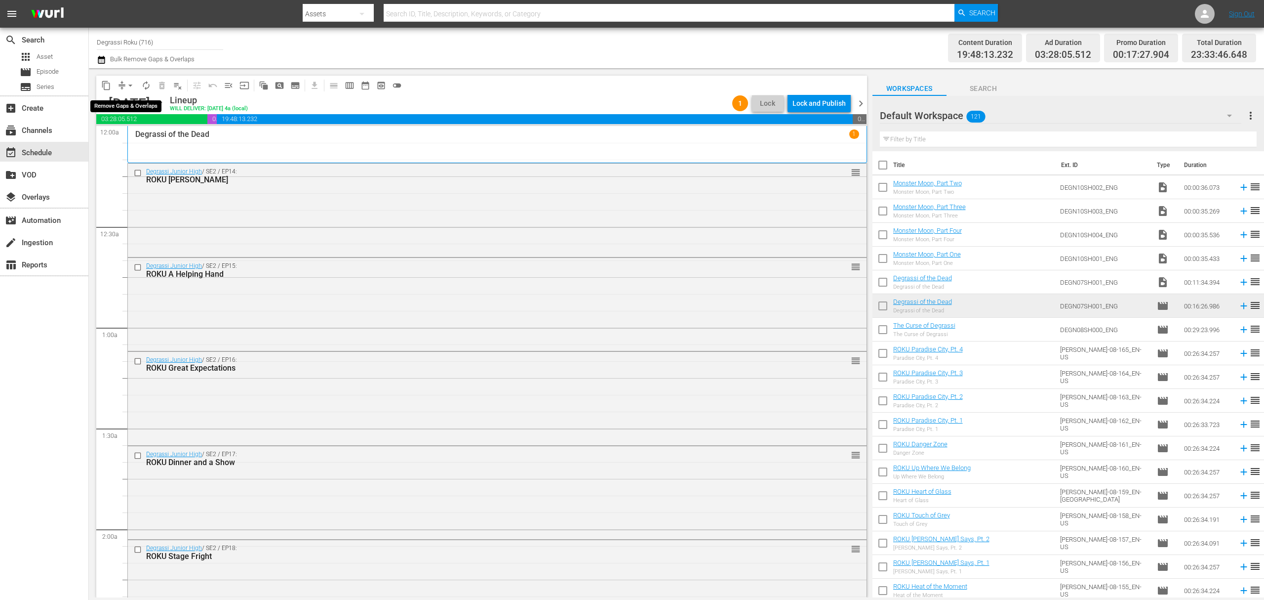
click at [130, 81] on span "arrow_drop_down" at bounding box center [130, 86] width 10 height 10
click at [122, 138] on li "Align to End of Previous Day" at bounding box center [131, 138] width 104 height 16
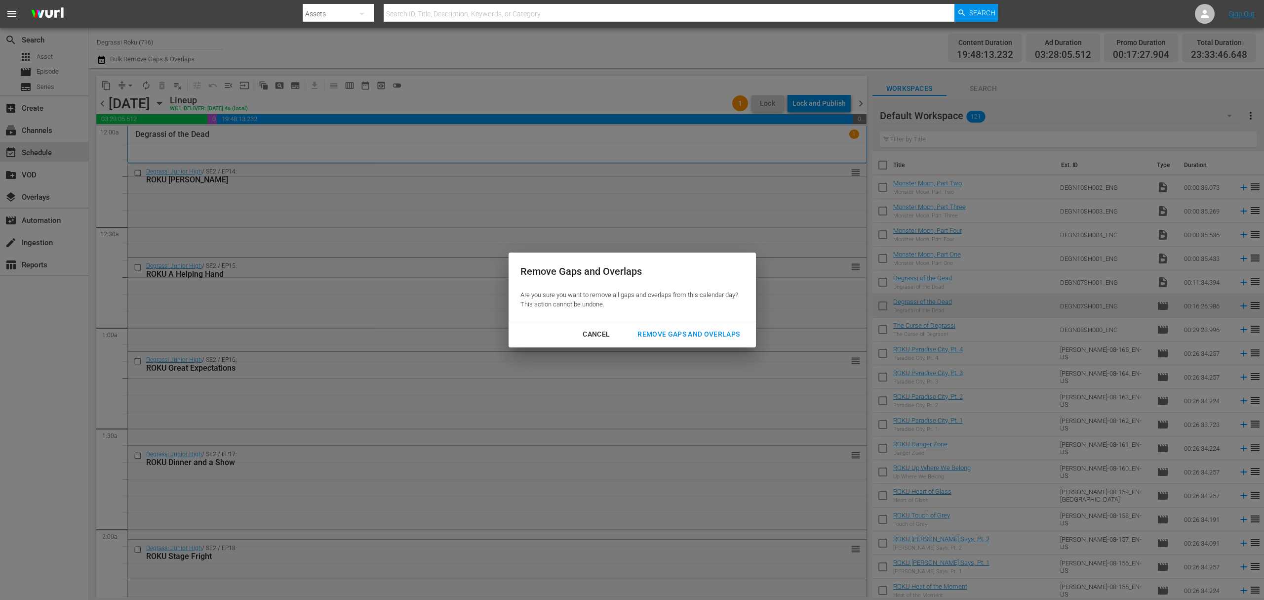
click at [723, 337] on div "Remove Gaps and Overlaps" at bounding box center [689, 334] width 118 height 12
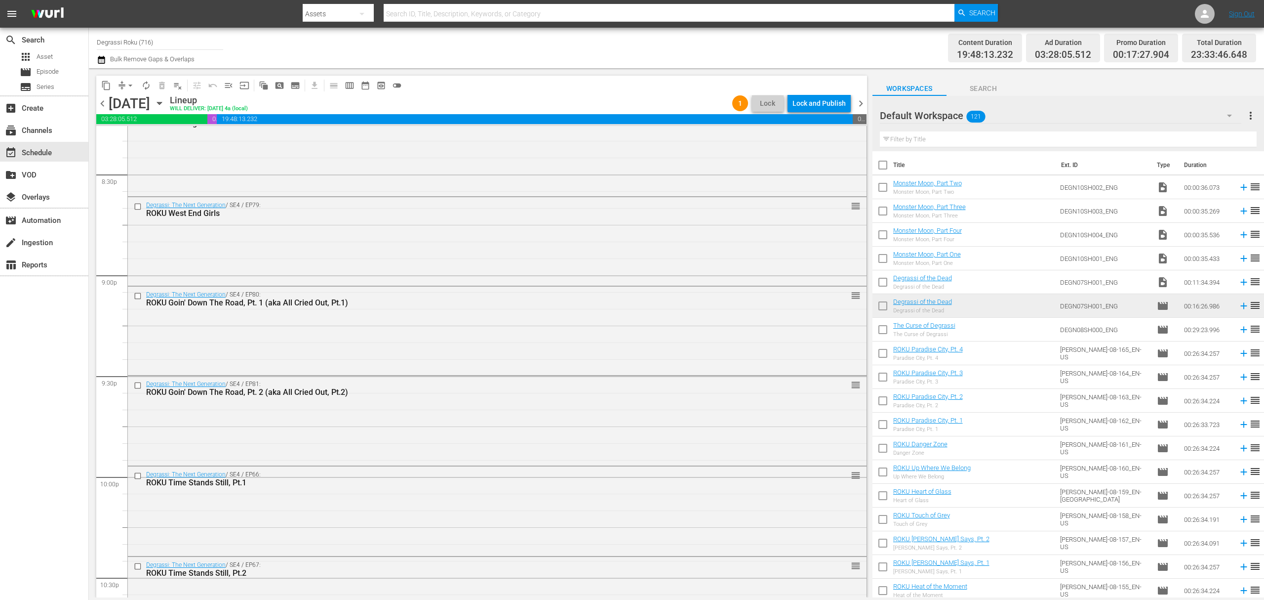
scroll to position [4364, 0]
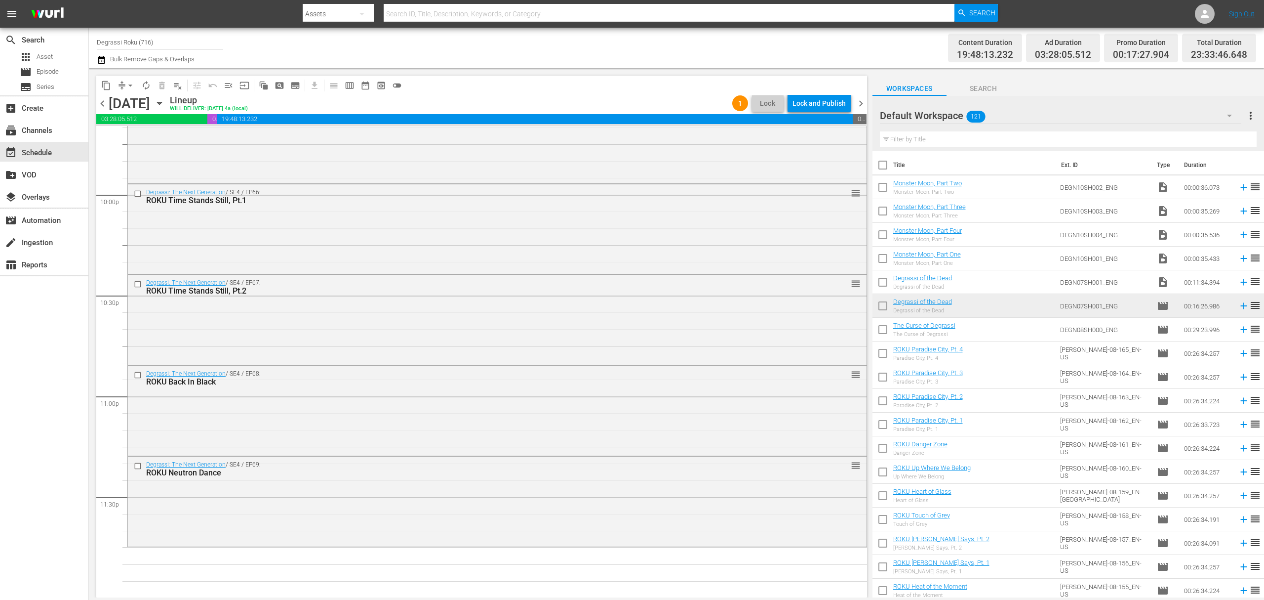
click at [1004, 121] on div "Default Workspace 121" at bounding box center [1061, 116] width 362 height 28
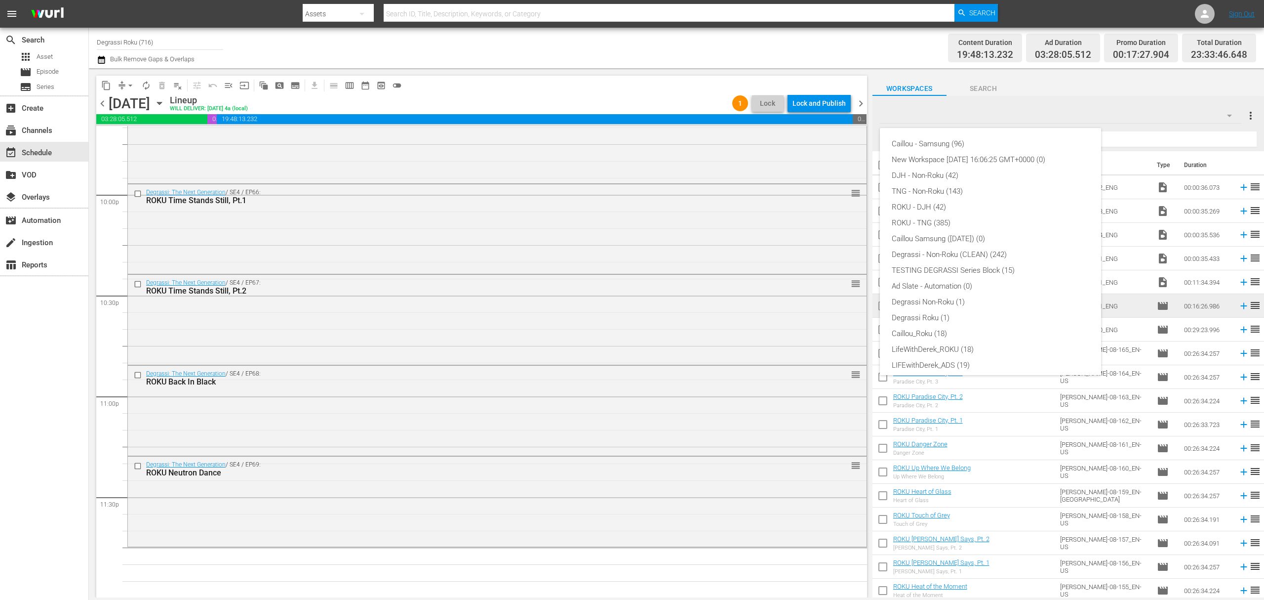
scroll to position [38, 0]
click at [921, 186] on div "ROKU - TNG (385)" at bounding box center [991, 185] width 198 height 16
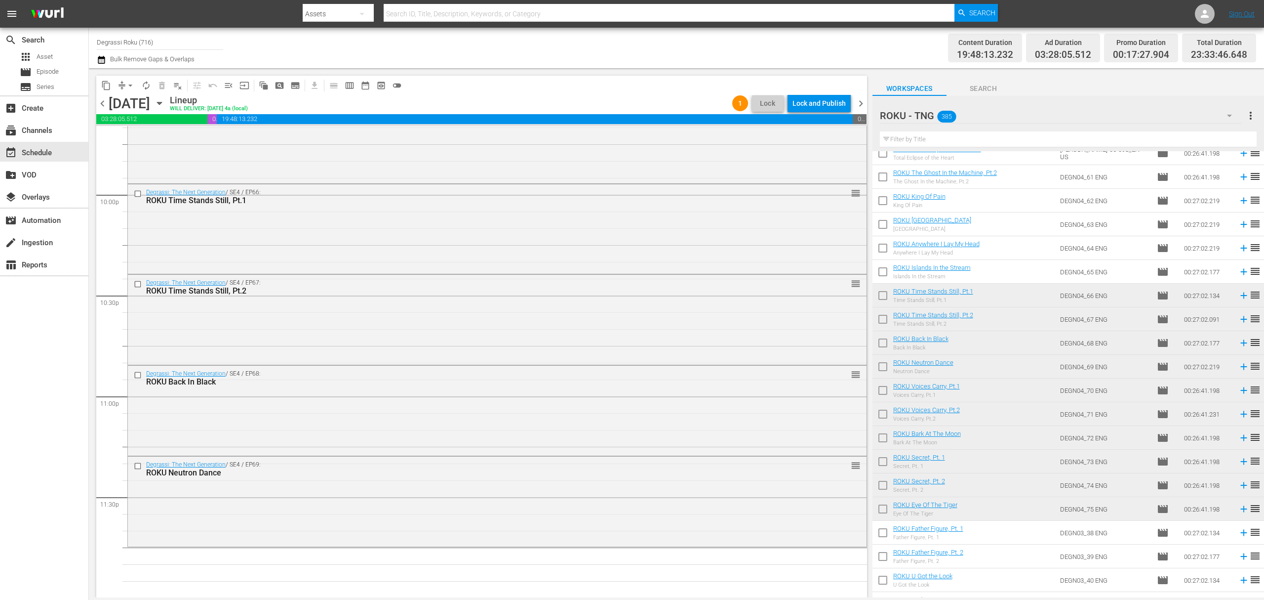
scroll to position [7370, 0]
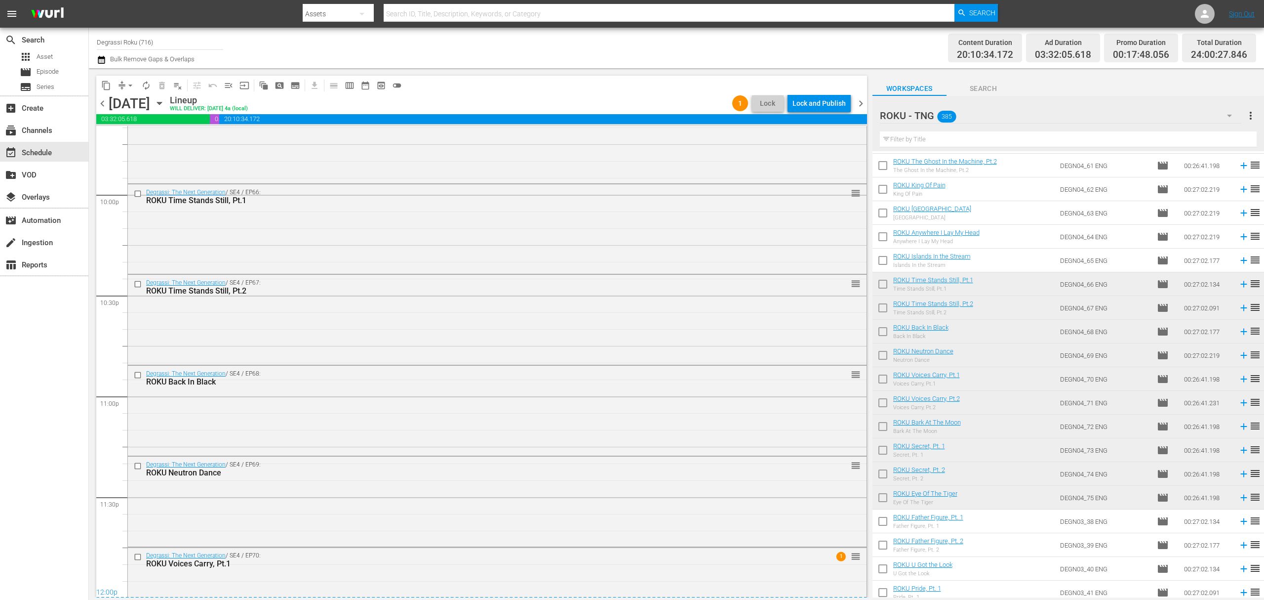
click at [862, 102] on span "chevron_right" at bounding box center [861, 103] width 12 height 12
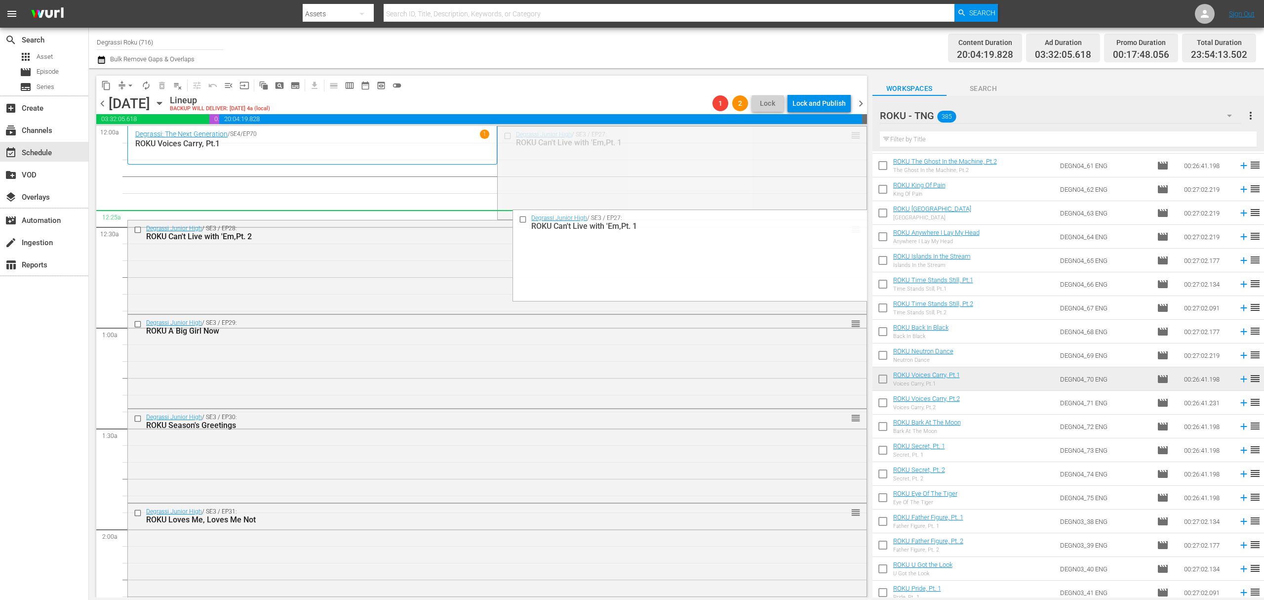
drag, startPoint x: 845, startPoint y: 138, endPoint x: 833, endPoint y: 212, distance: 74.7
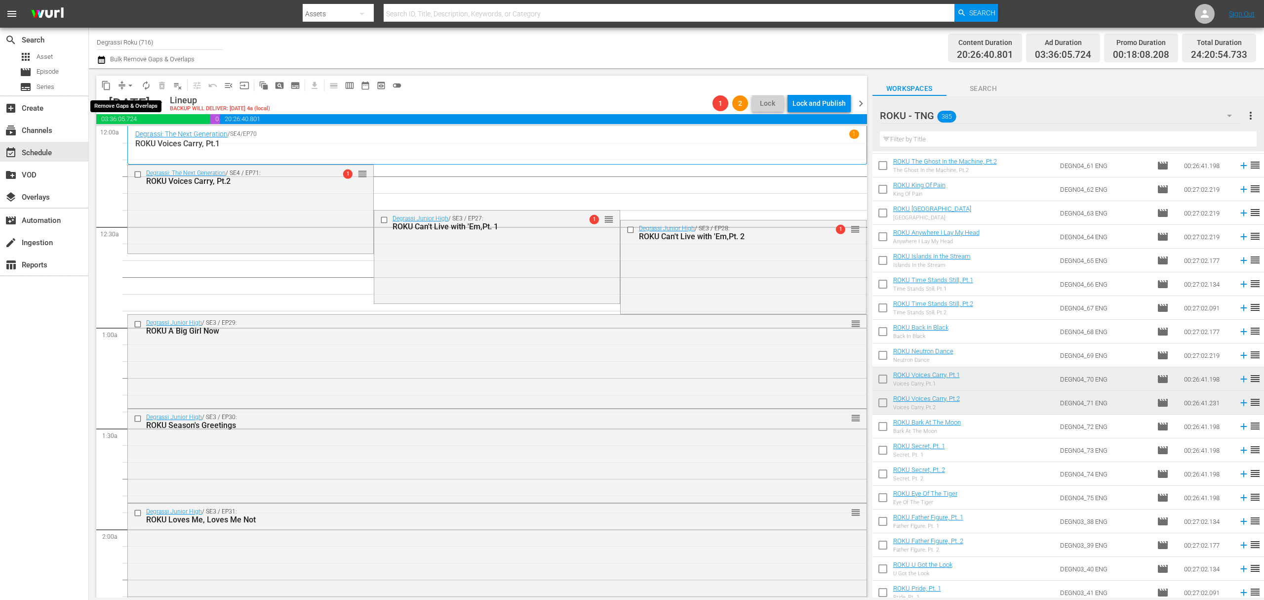
click at [126, 85] on span "arrow_drop_down" at bounding box center [130, 86] width 10 height 10
click at [114, 134] on li "Align to End of Previous Day" at bounding box center [131, 138] width 104 height 16
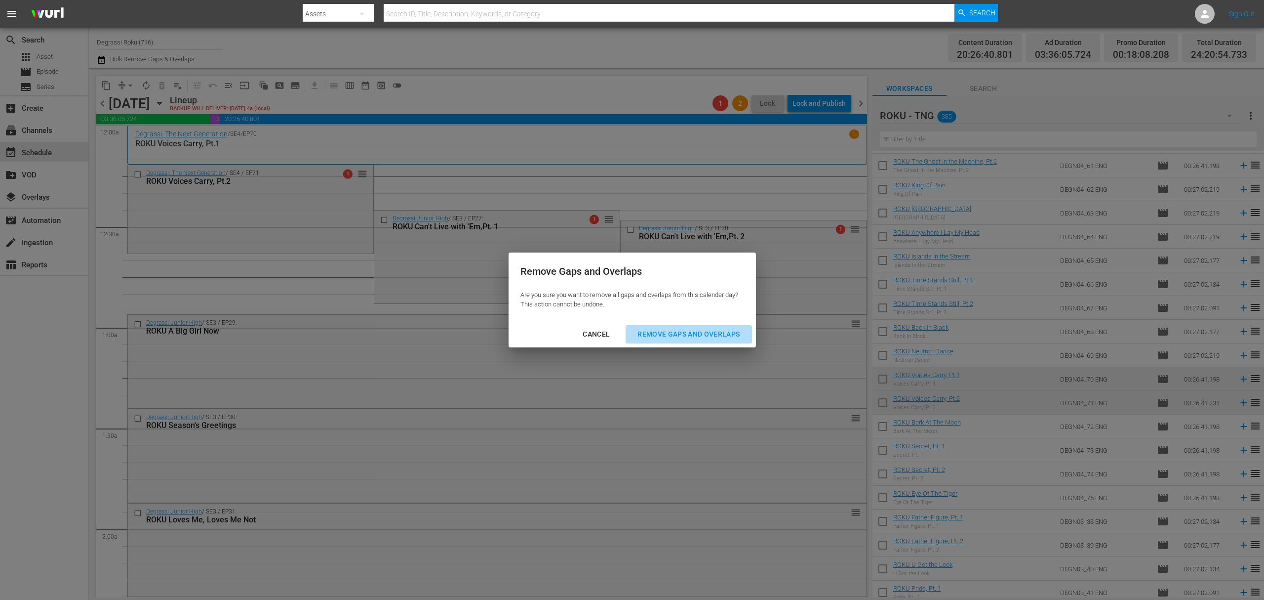
click at [737, 336] on div "Remove Gaps and Overlaps" at bounding box center [689, 334] width 118 height 12
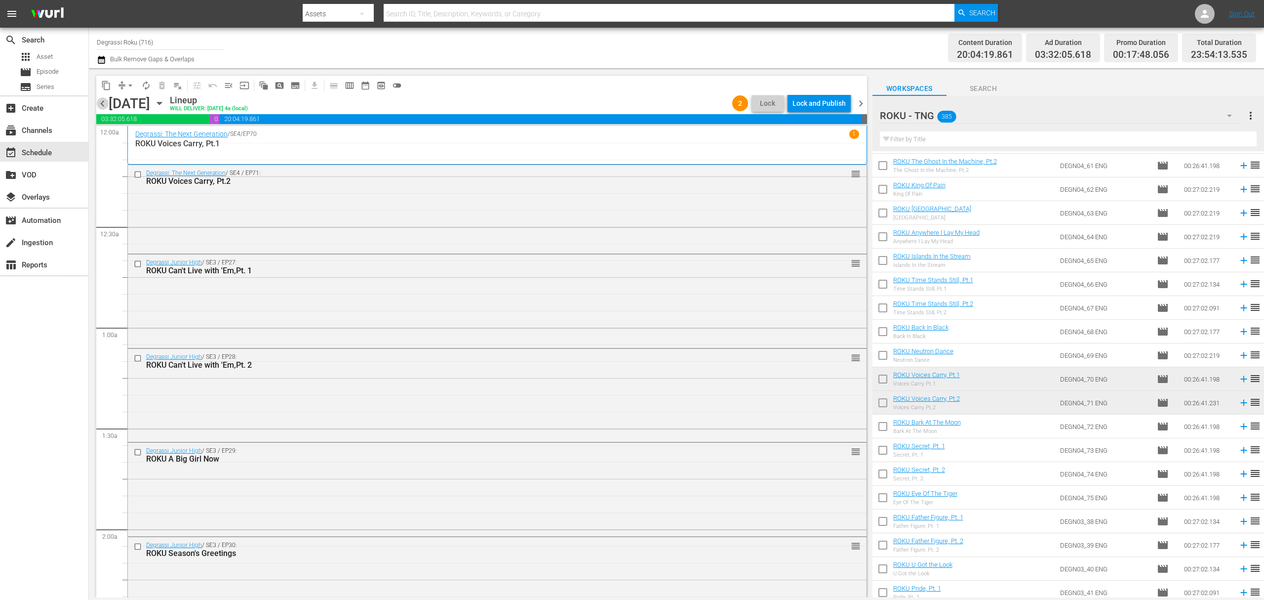
click at [99, 105] on span "chevron_left" at bounding box center [102, 103] width 12 height 12
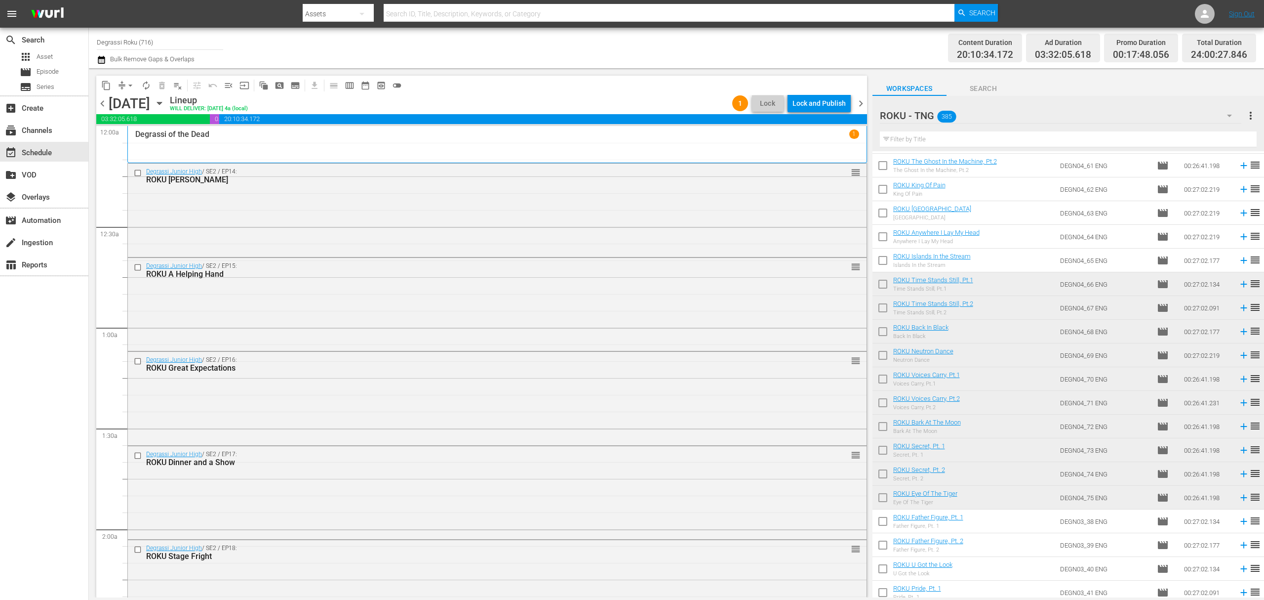
click at [99, 105] on span "chevron_left" at bounding box center [102, 103] width 12 height 12
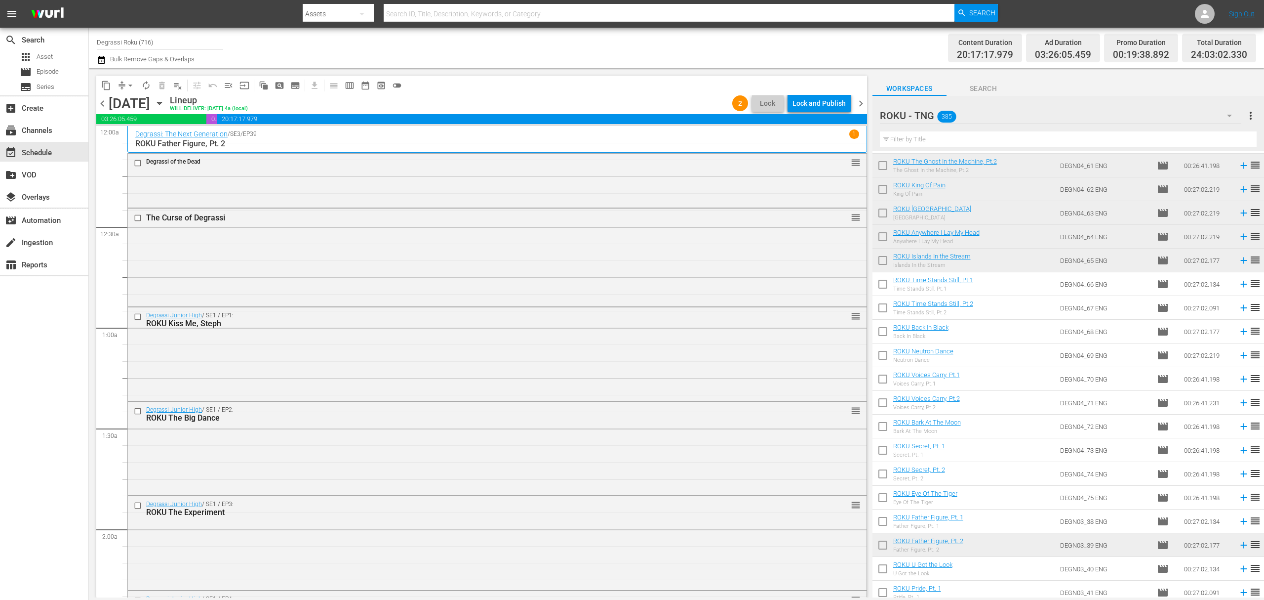
click at [104, 103] on span "chevron_left" at bounding box center [102, 103] width 12 height 12
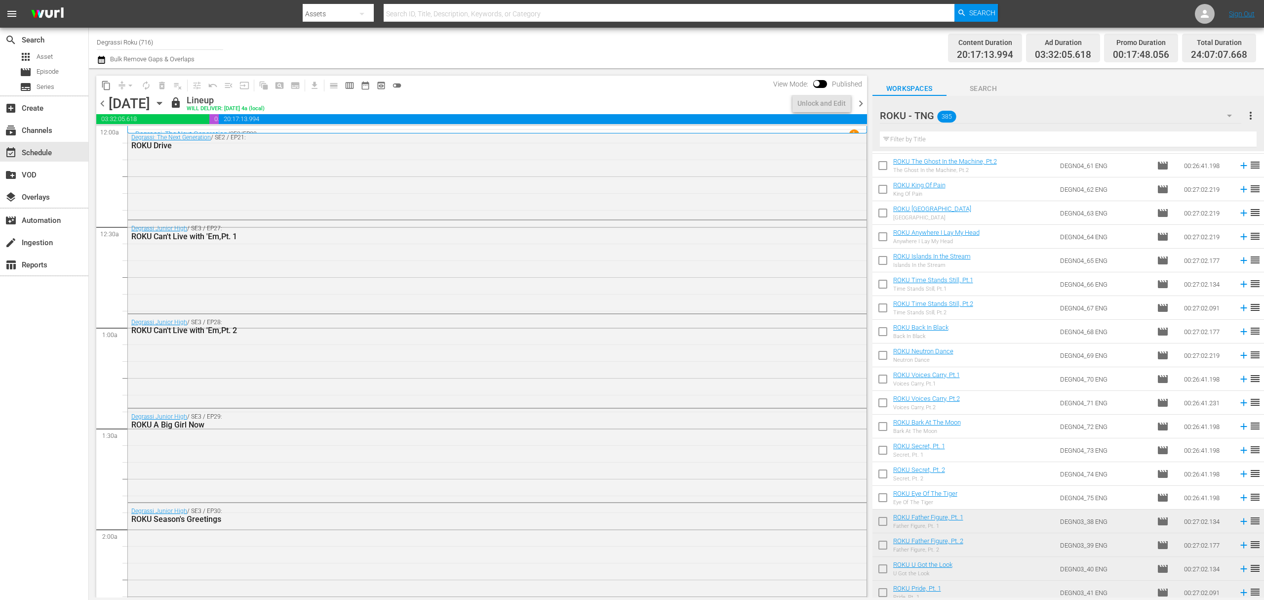
click at [862, 100] on span "chevron_right" at bounding box center [861, 103] width 12 height 12
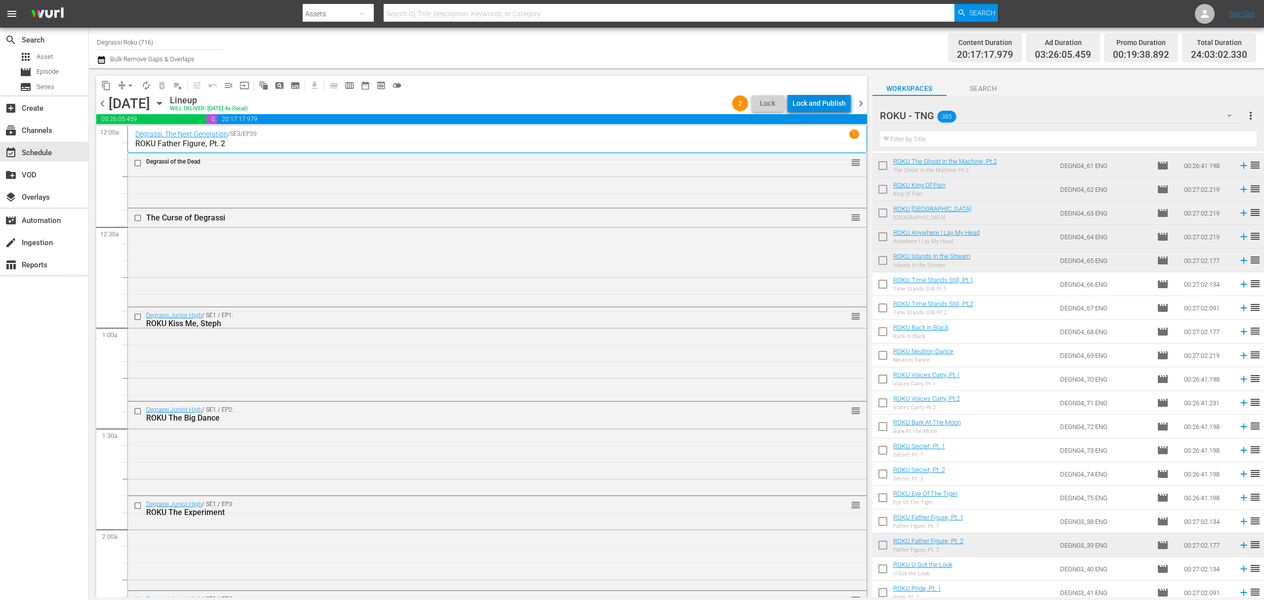
click at [823, 108] on div "Lock and Publish" at bounding box center [819, 103] width 53 height 18
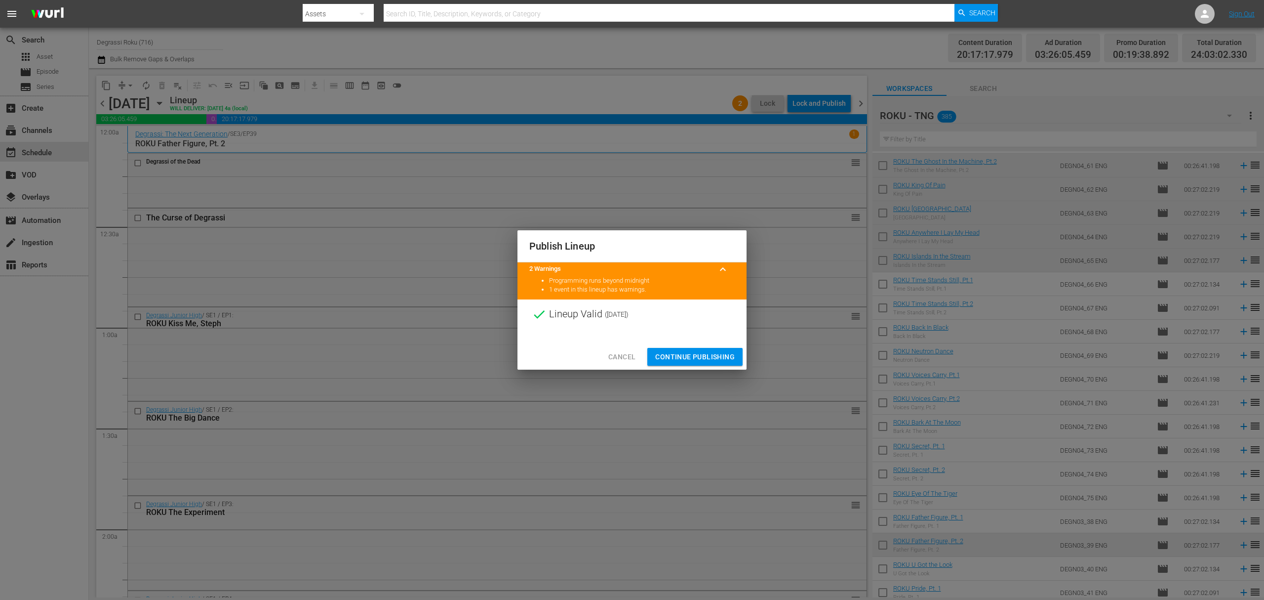
click at [681, 362] on span "Continue Publishing" at bounding box center [695, 357] width 80 height 12
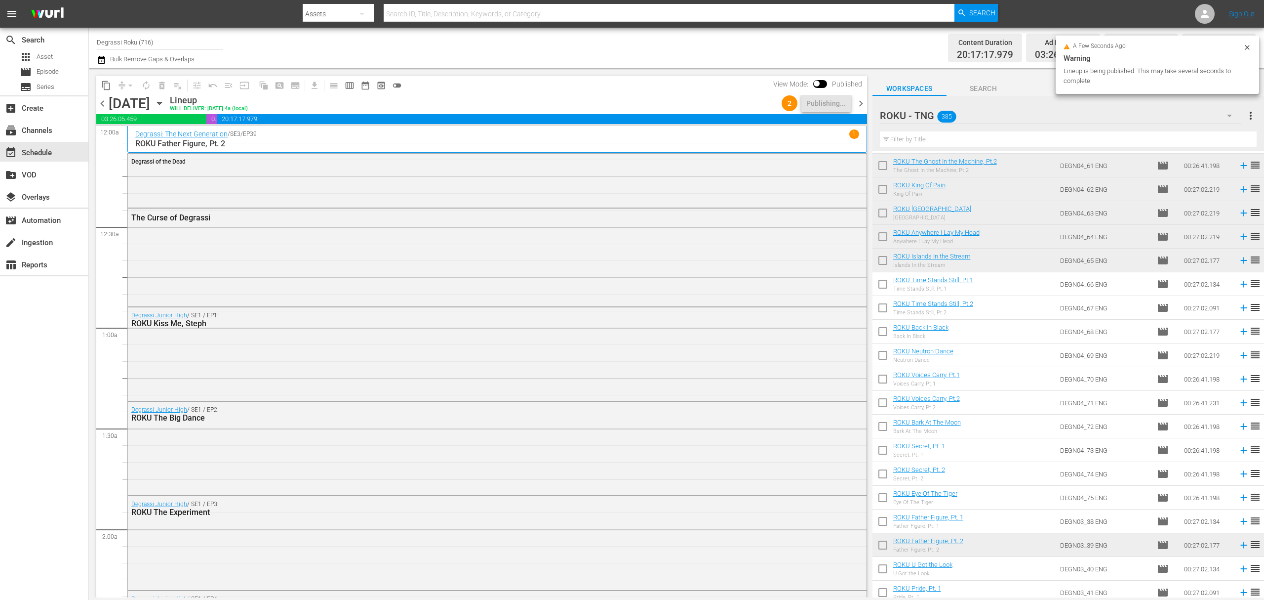
click at [862, 102] on span "chevron_right" at bounding box center [861, 103] width 12 height 12
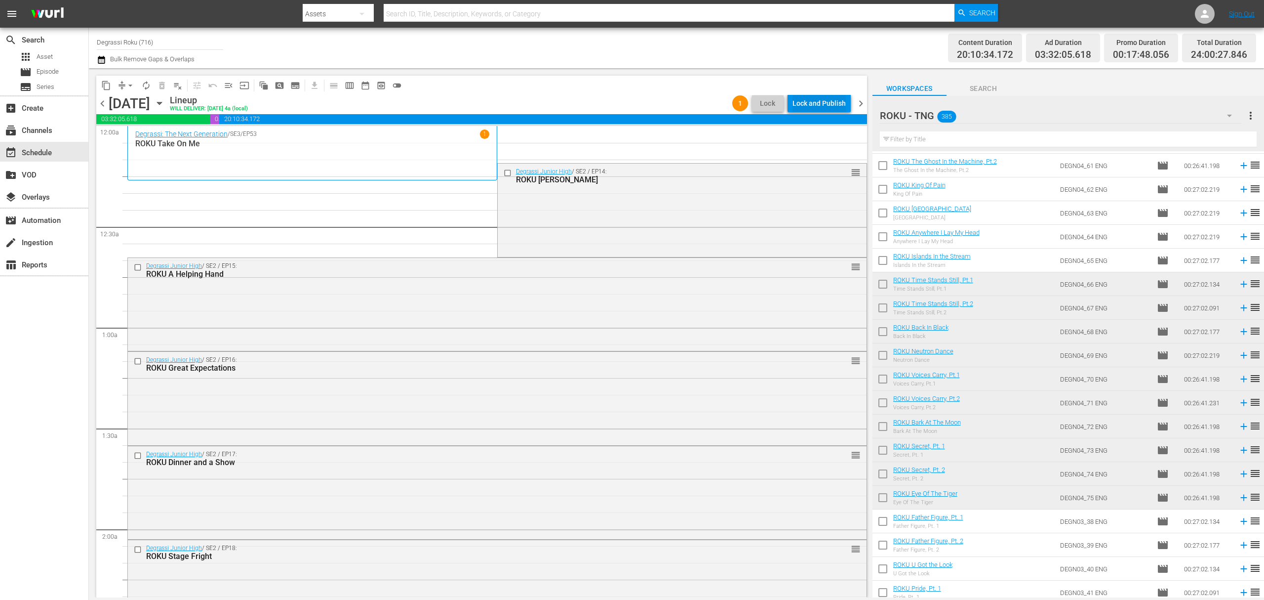
click at [814, 106] on div "Lock and Publish" at bounding box center [819, 103] width 53 height 18
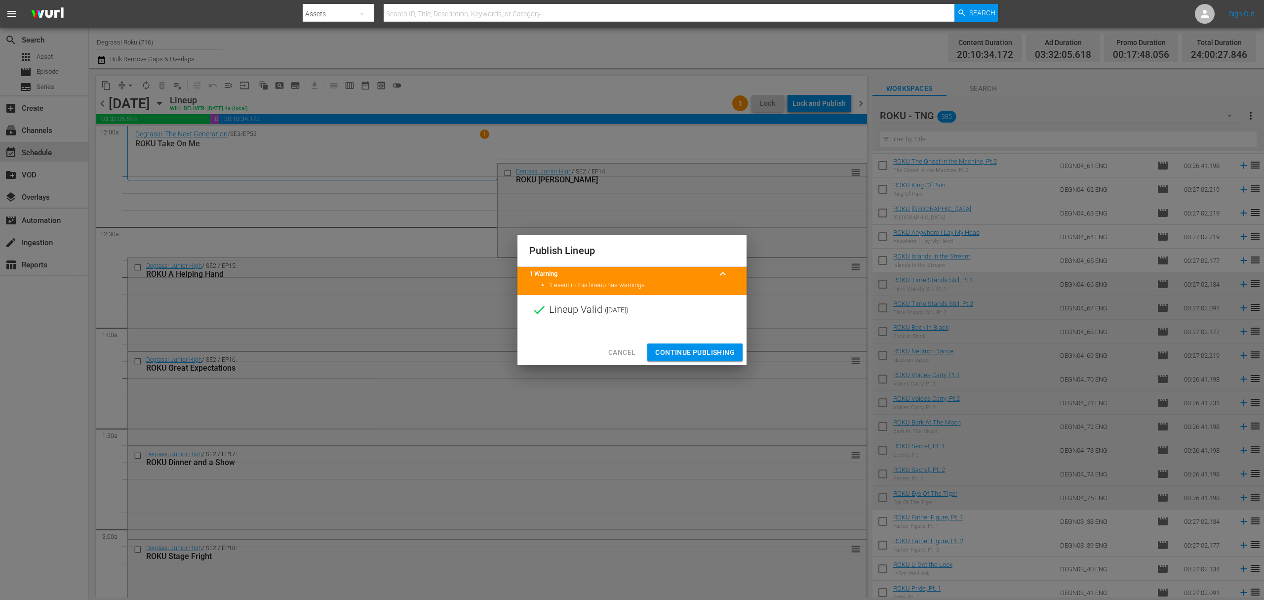
click at [727, 357] on span "Continue Publishing" at bounding box center [695, 352] width 80 height 12
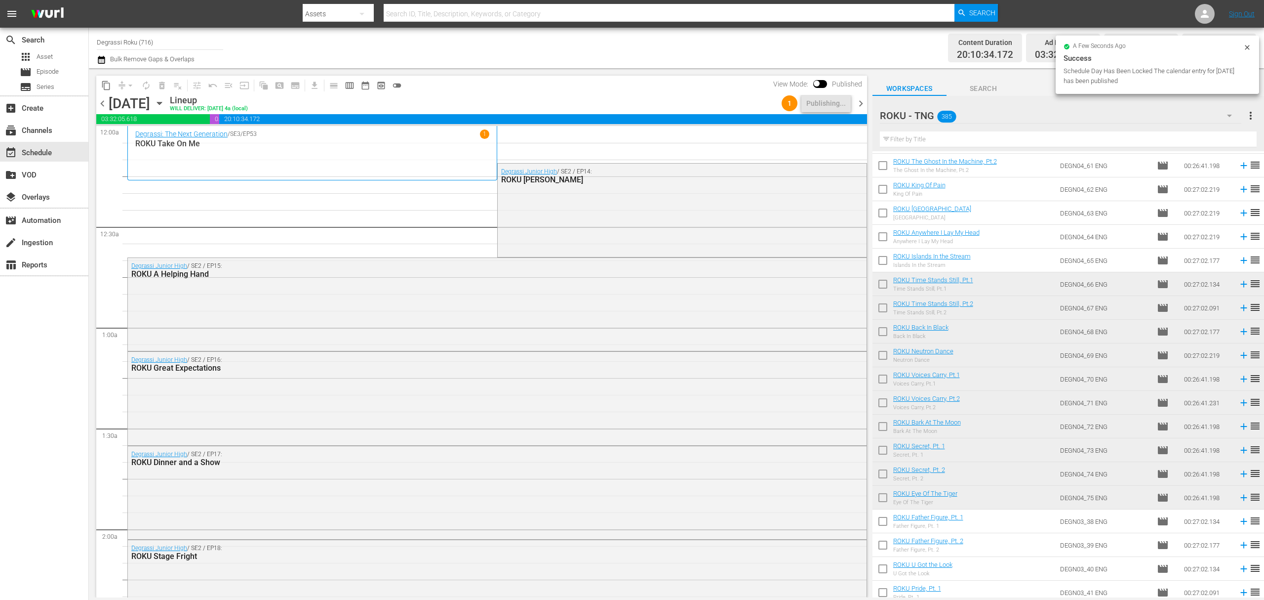
click at [161, 102] on icon "button" at bounding box center [159, 103] width 4 height 2
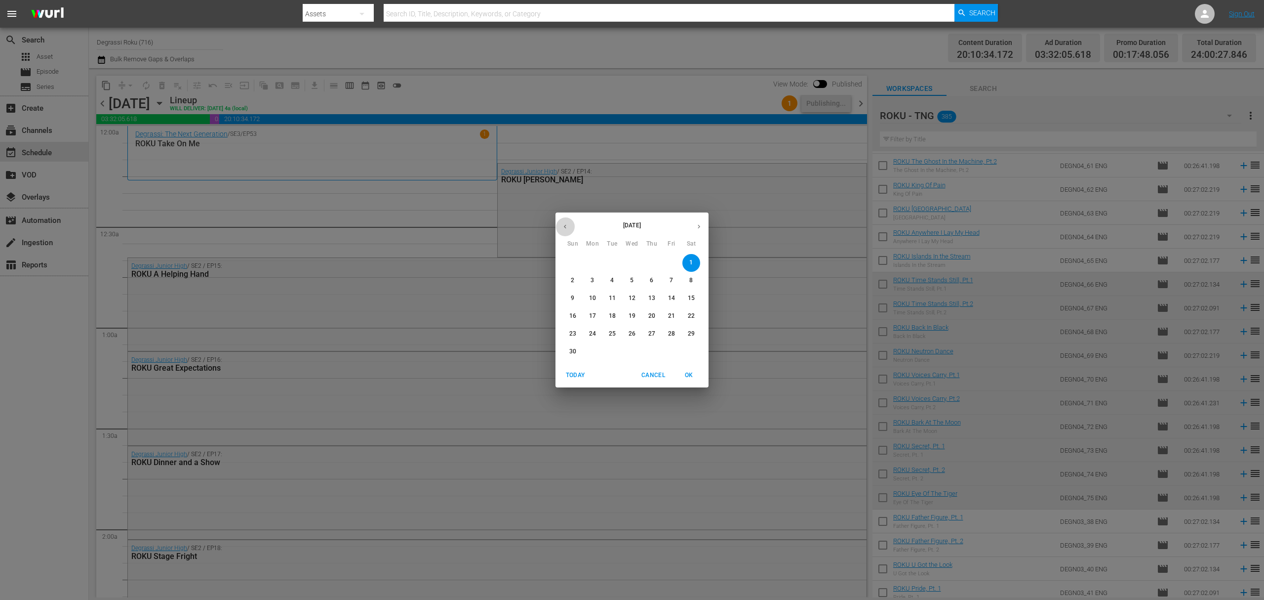
click at [559, 232] on button "button" at bounding box center [565, 226] width 19 height 19
click at [689, 315] on p "25" at bounding box center [691, 316] width 7 height 8
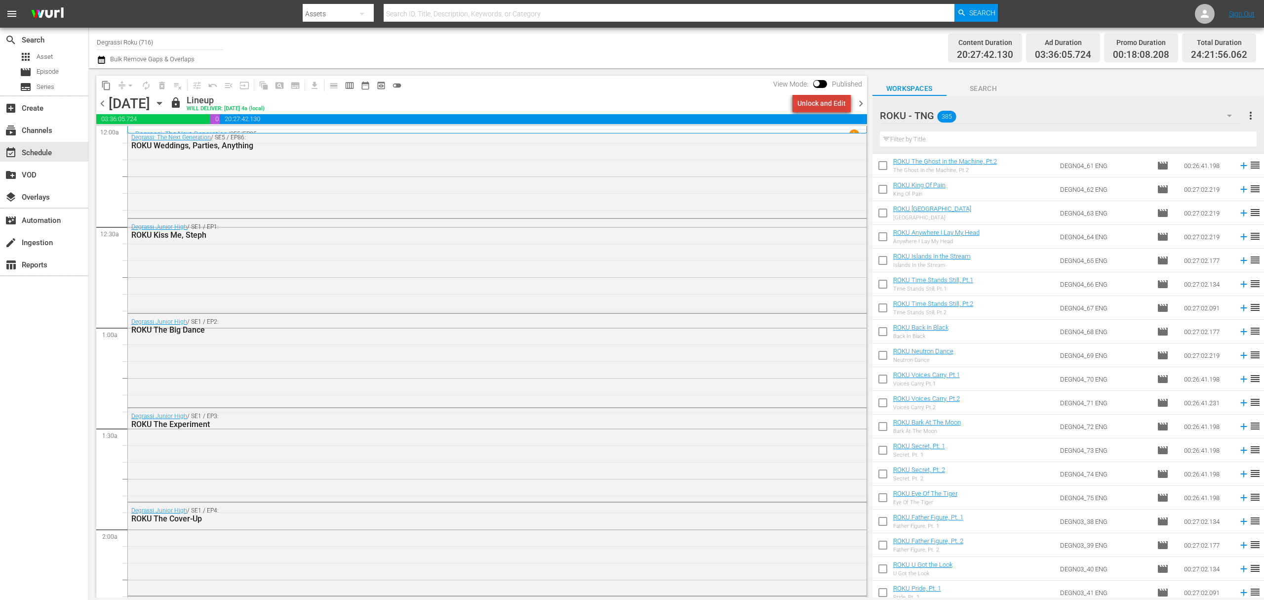
click at [829, 107] on div "Unlock and Edit" at bounding box center [822, 103] width 48 height 18
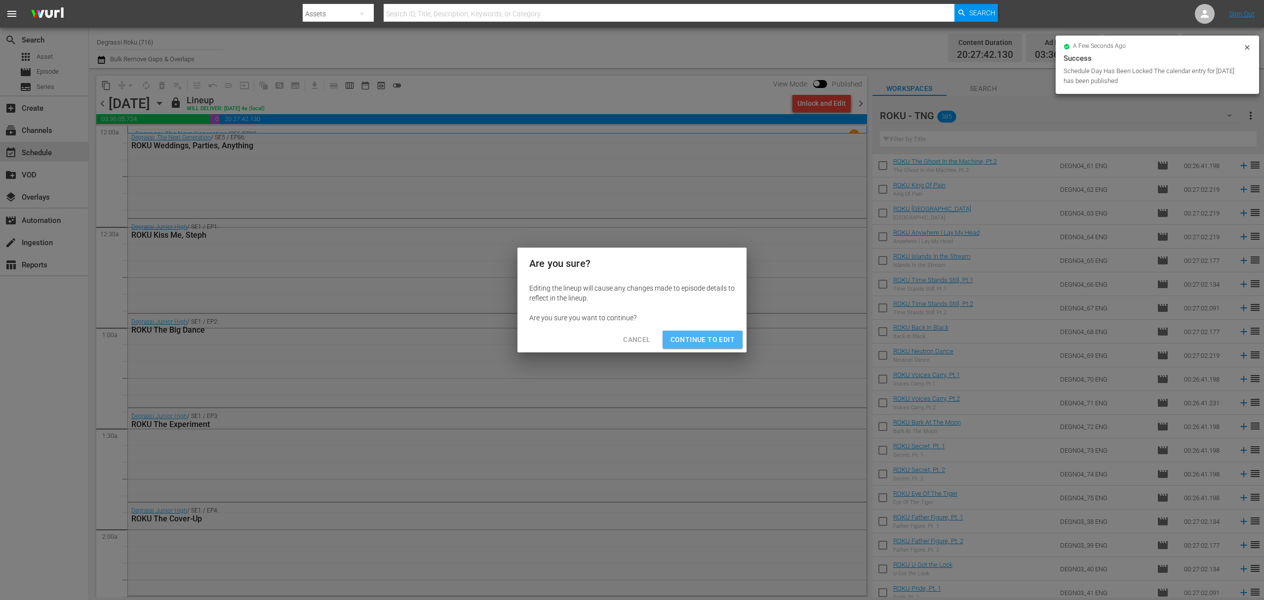
click at [705, 344] on span "Continue to Edit" at bounding box center [703, 339] width 64 height 12
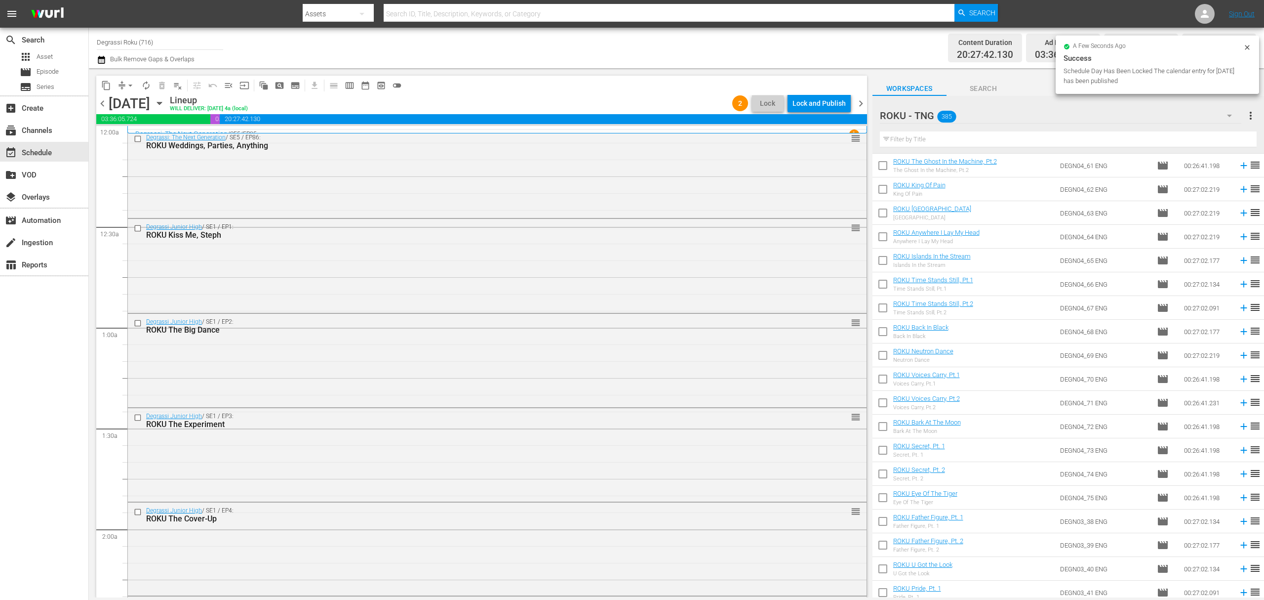
click at [862, 107] on span "chevron_right" at bounding box center [861, 103] width 12 height 12
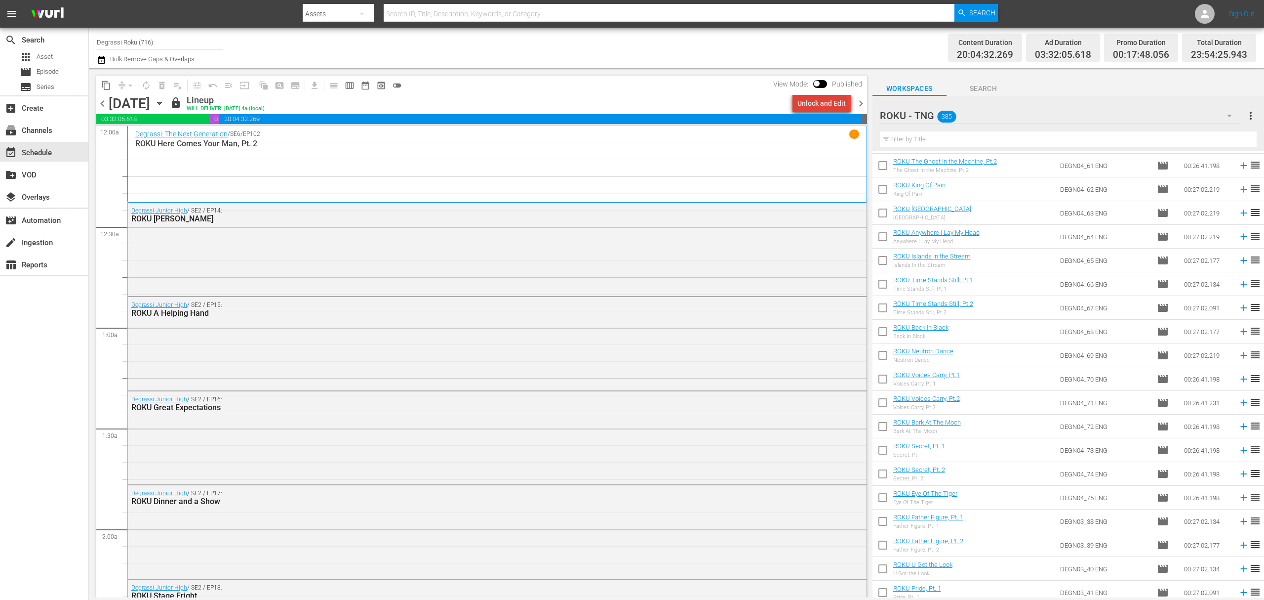
click at [824, 109] on div "Unlock and Edit" at bounding box center [822, 103] width 48 height 18
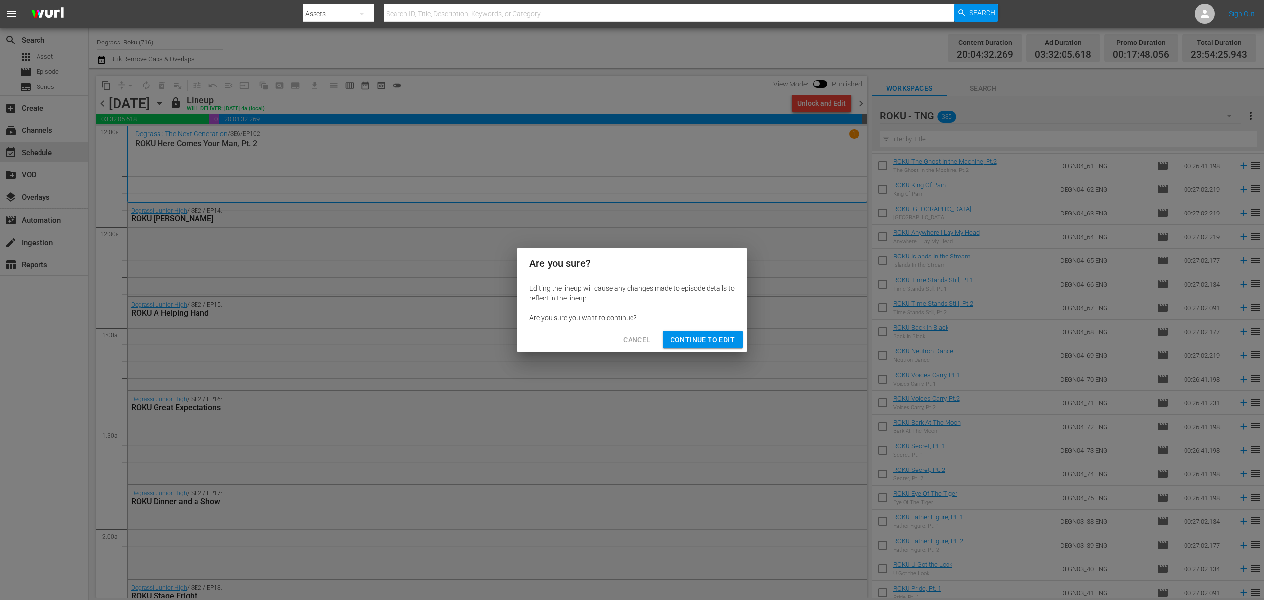
click at [729, 338] on span "Continue to Edit" at bounding box center [703, 339] width 64 height 12
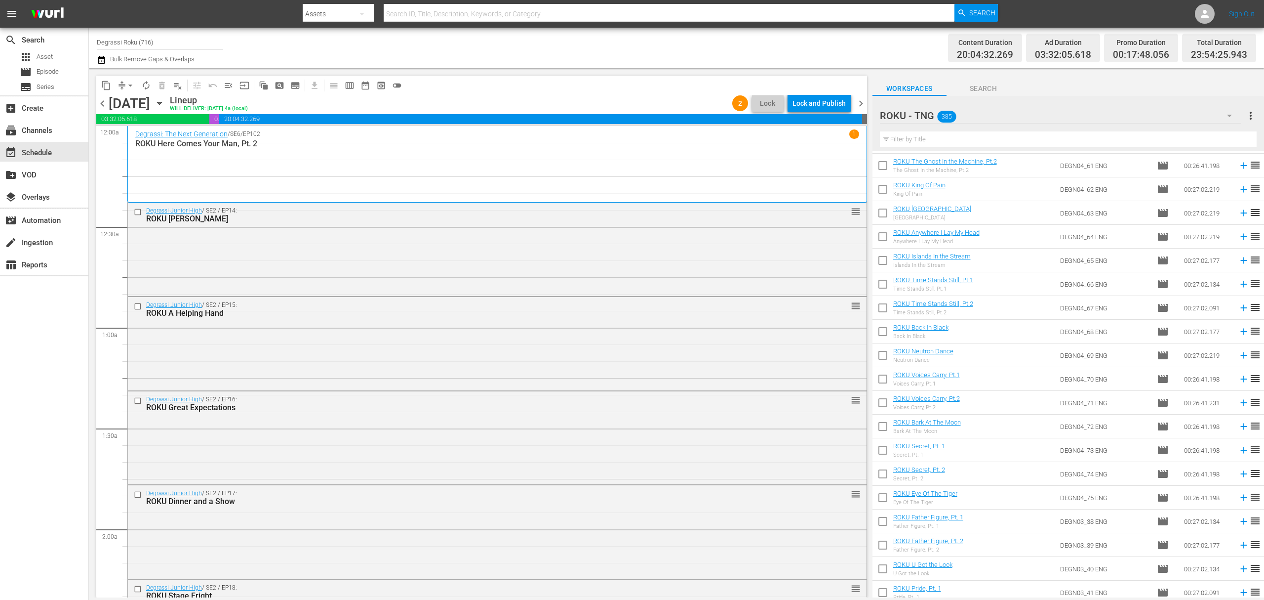
click at [100, 101] on span "chevron_left" at bounding box center [102, 103] width 12 height 12
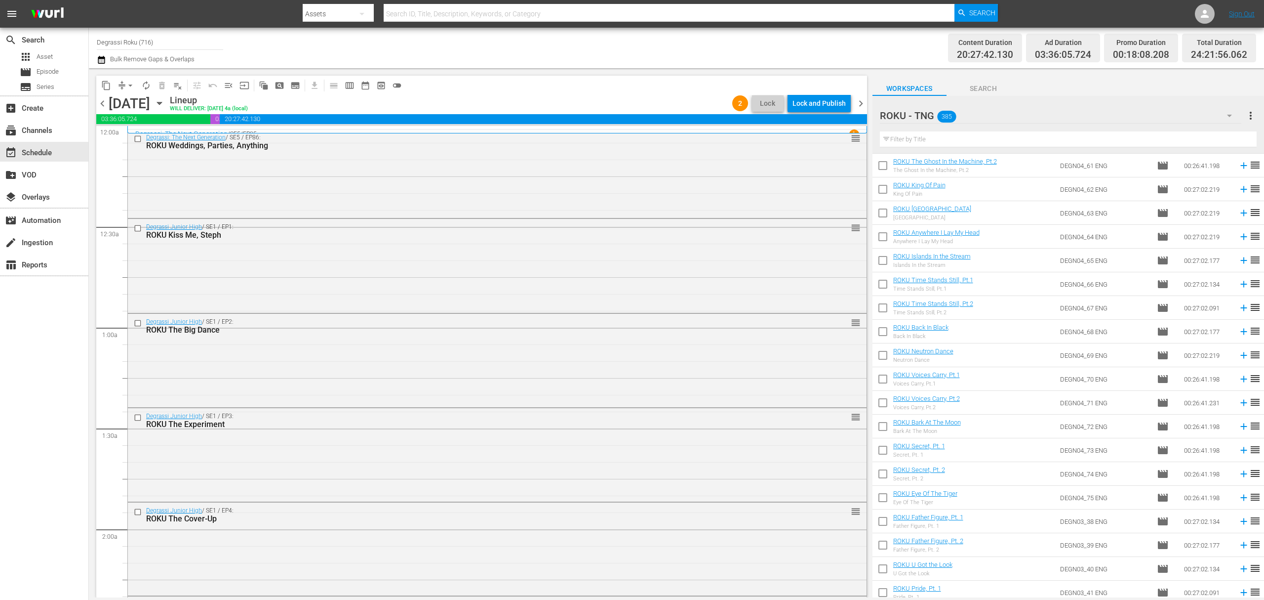
click at [1126, 116] on div "ROKU - TNG 385" at bounding box center [1061, 116] width 362 height 28
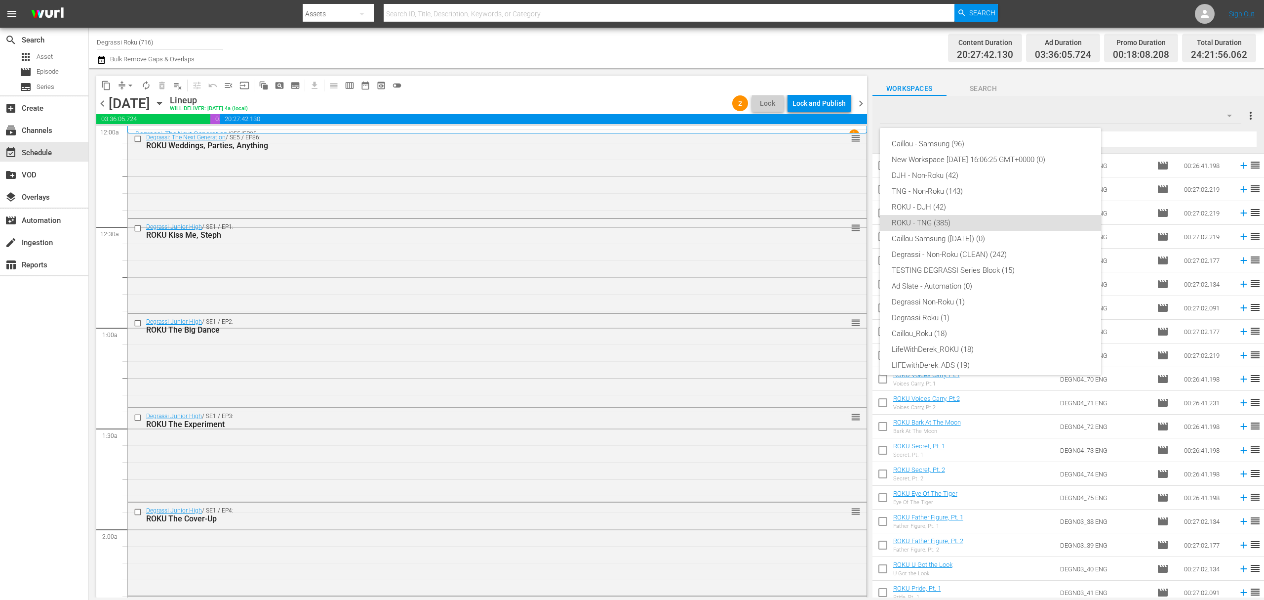
scroll to position [38, 0]
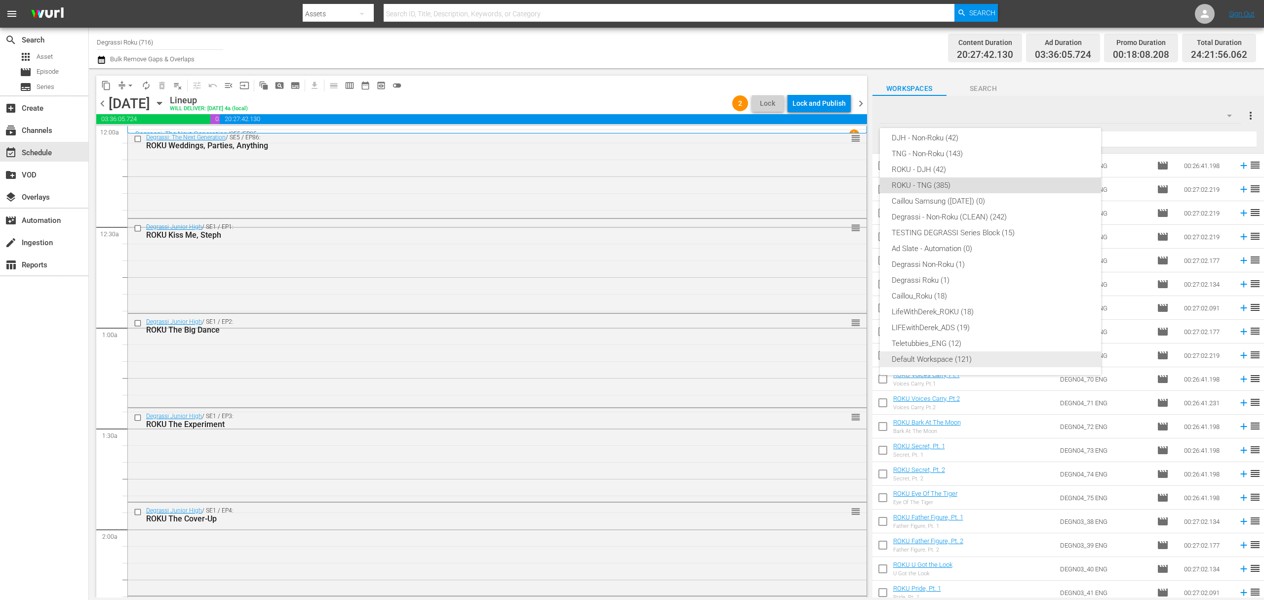
click at [932, 366] on div "Default Workspace (121)" at bounding box center [991, 359] width 198 height 16
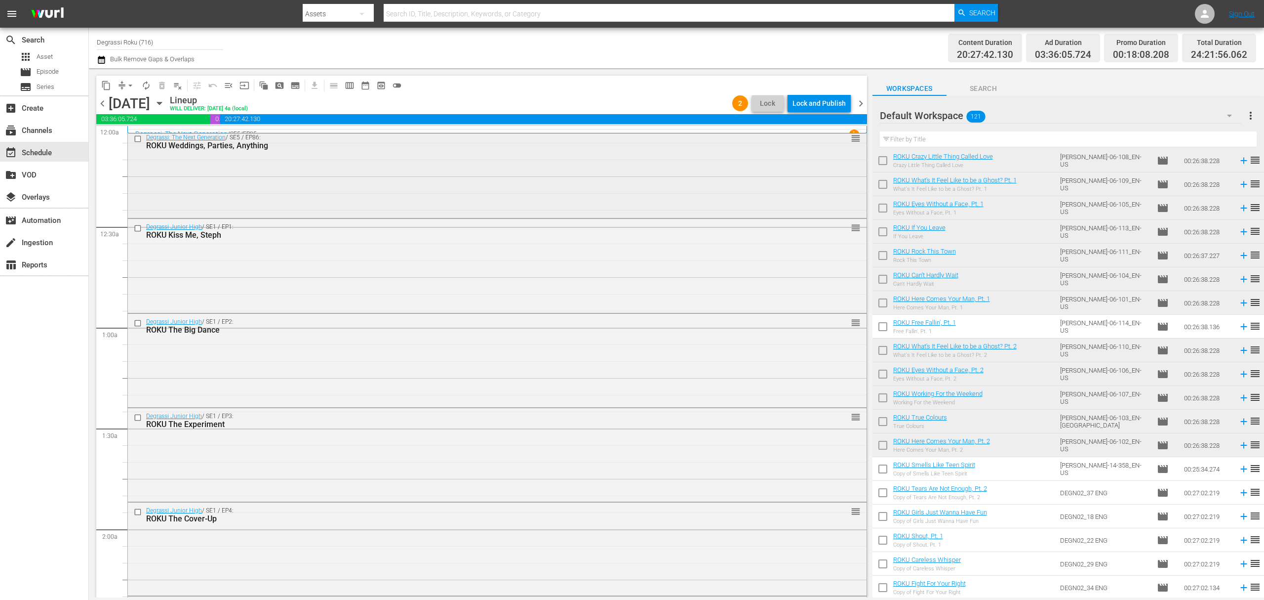
scroll to position [2445, 0]
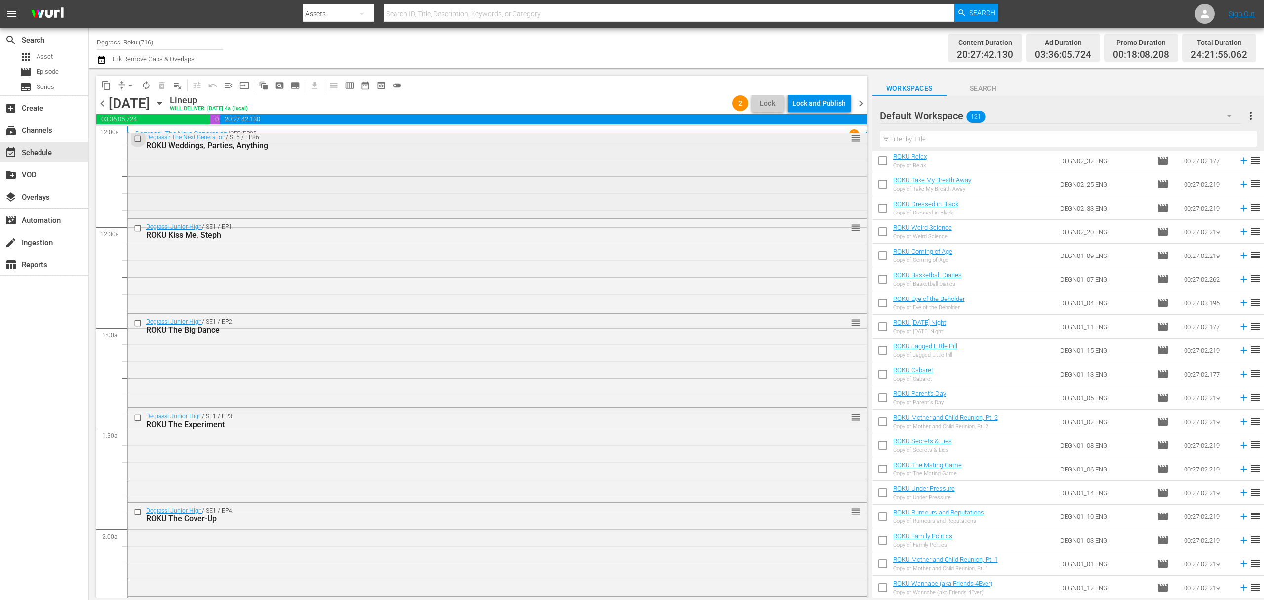
click at [134, 137] on input "checkbox" at bounding box center [139, 138] width 10 height 8
click at [159, 83] on span "delete_forever_outlined" at bounding box center [162, 86] width 10 height 10
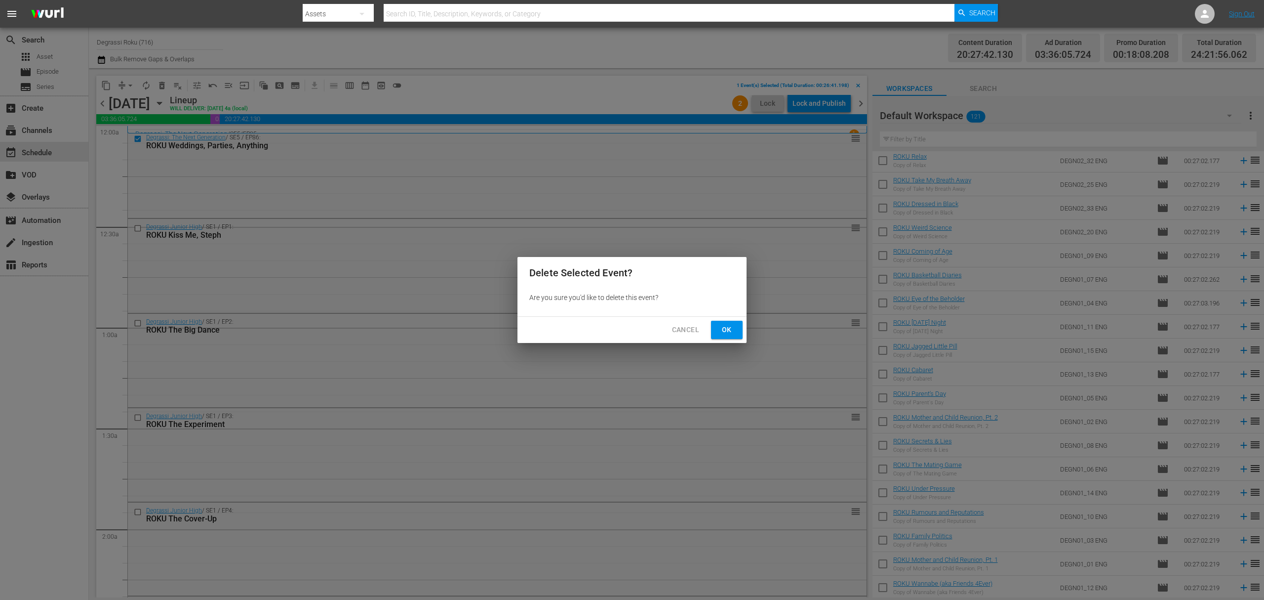
click at [731, 332] on span "Ok" at bounding box center [727, 329] width 16 height 12
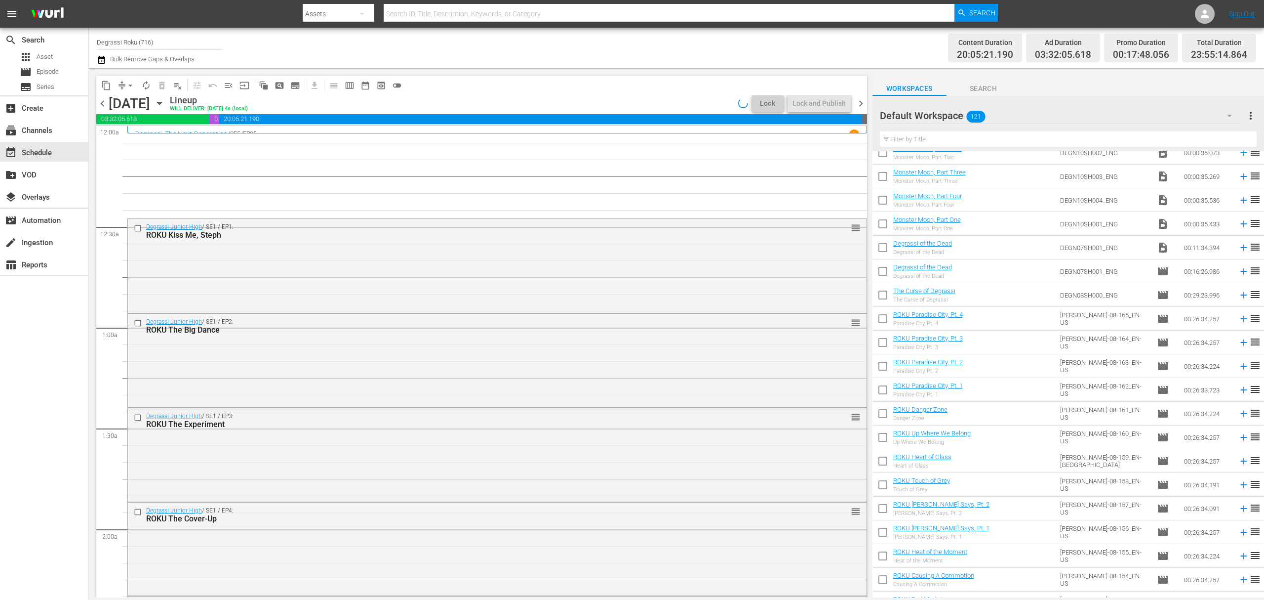
scroll to position [0, 0]
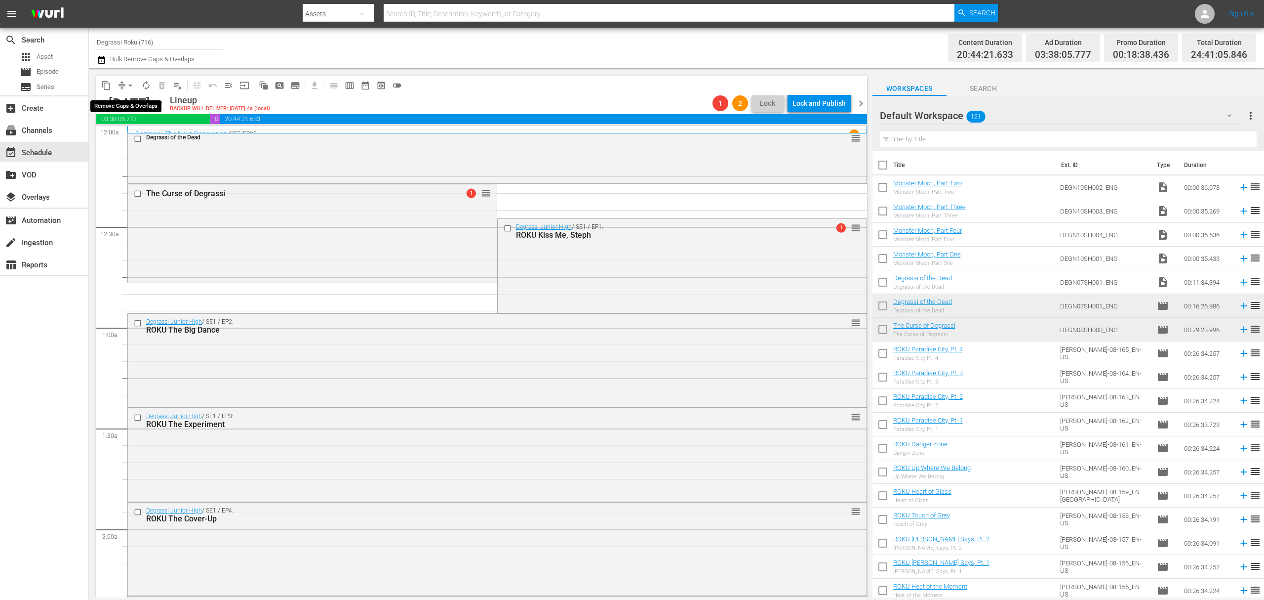
click at [122, 83] on button "arrow_drop_down" at bounding box center [130, 86] width 16 height 16
click at [125, 136] on li "Align to End of Previous Day" at bounding box center [131, 138] width 104 height 16
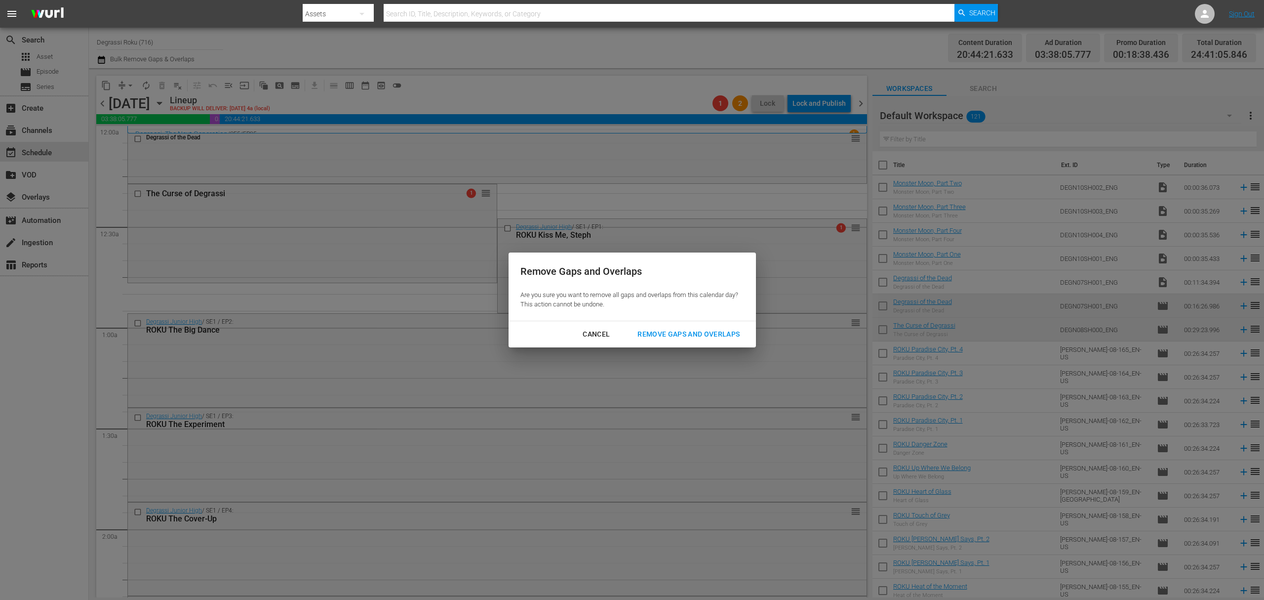
click at [725, 334] on div "Remove Gaps and Overlaps" at bounding box center [689, 334] width 118 height 12
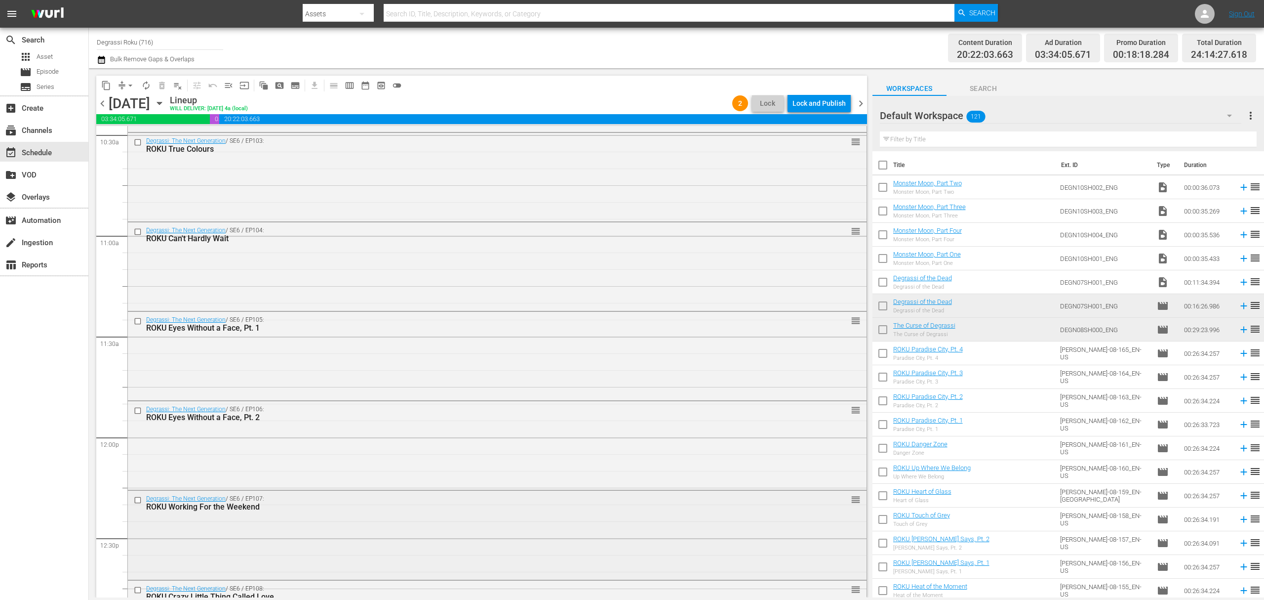
scroll to position [2239, 0]
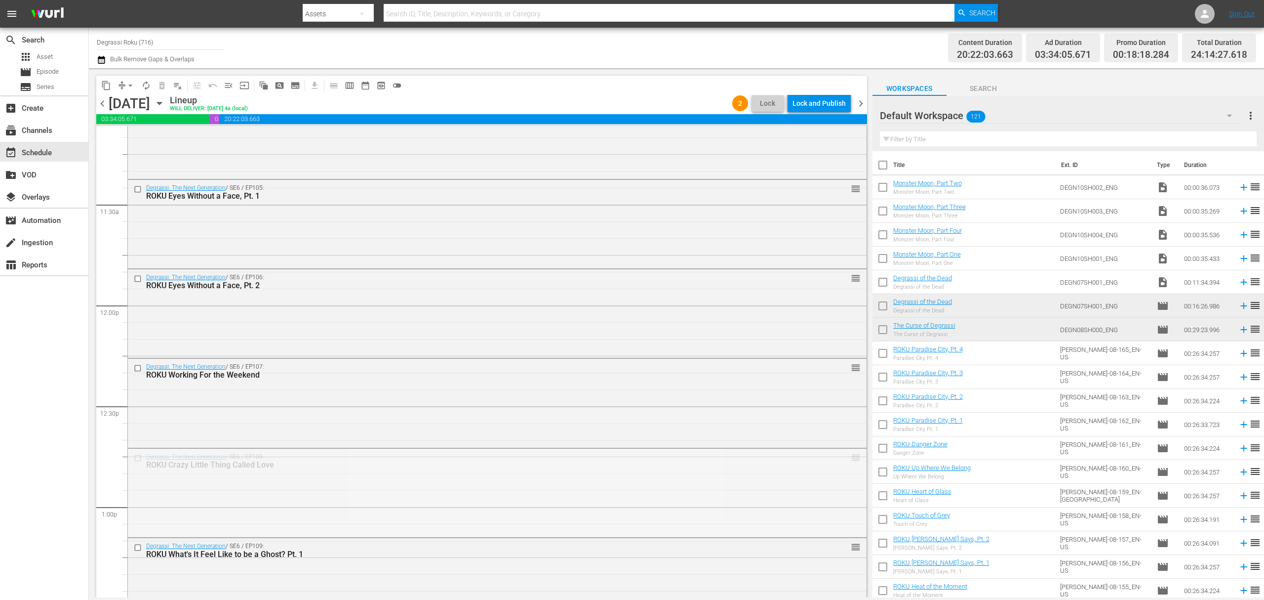
drag, startPoint x: 843, startPoint y: 453, endPoint x: 843, endPoint y: 477, distance: 23.2
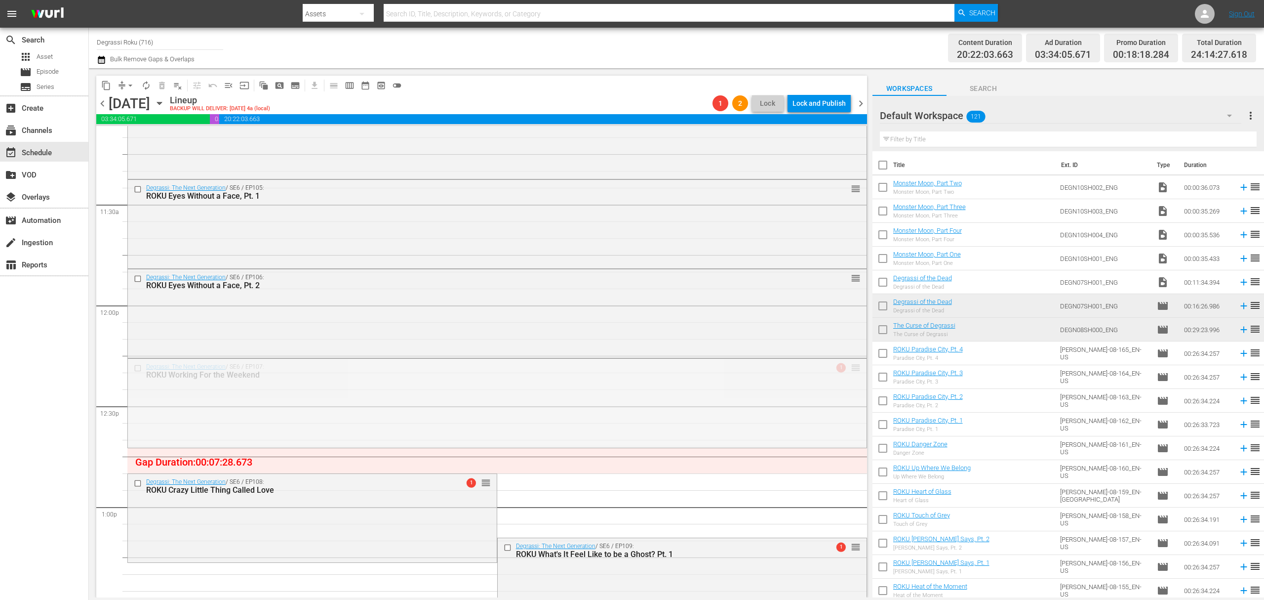
drag, startPoint x: 843, startPoint y: 370, endPoint x: 820, endPoint y: 462, distance: 95.1
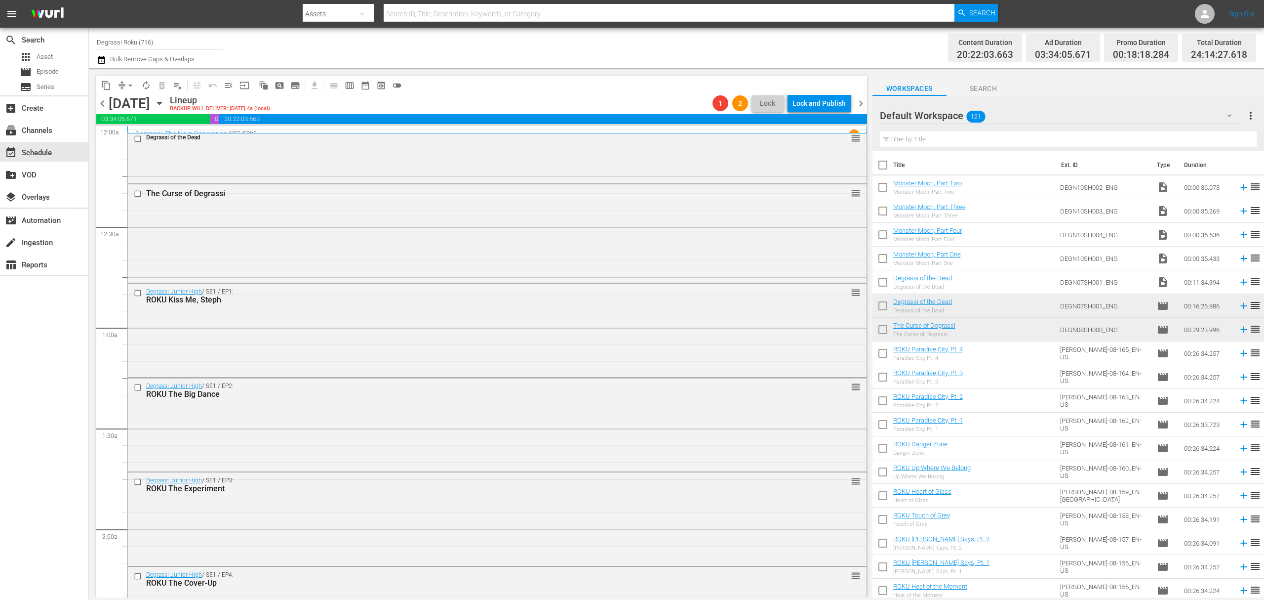
scroll to position [2239, 0]
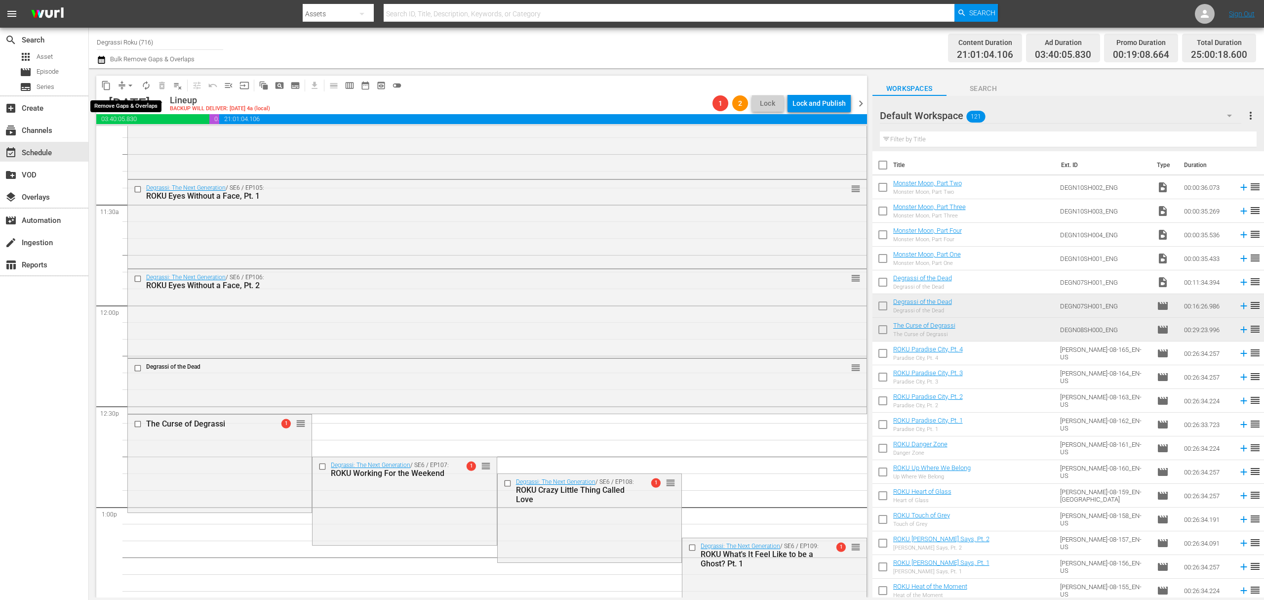
click at [125, 87] on span "arrow_drop_down" at bounding box center [130, 86] width 10 height 10
click at [130, 131] on li "Align to End of Previous Day" at bounding box center [131, 138] width 104 height 16
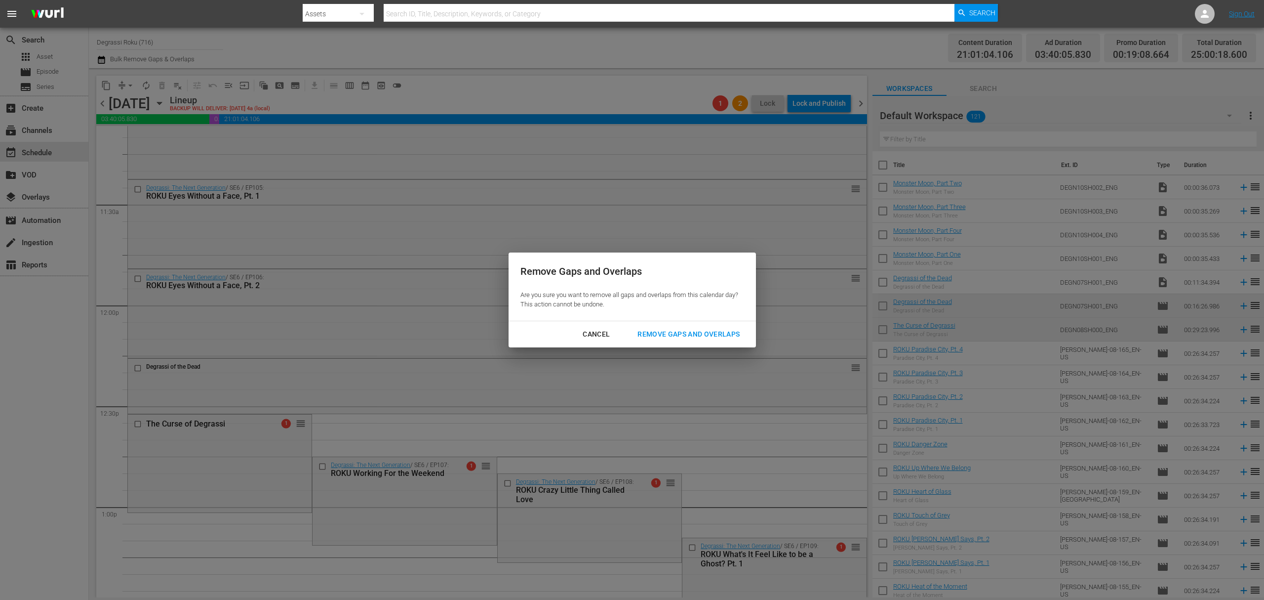
click at [685, 338] on div "Remove Gaps and Overlaps" at bounding box center [689, 334] width 118 height 12
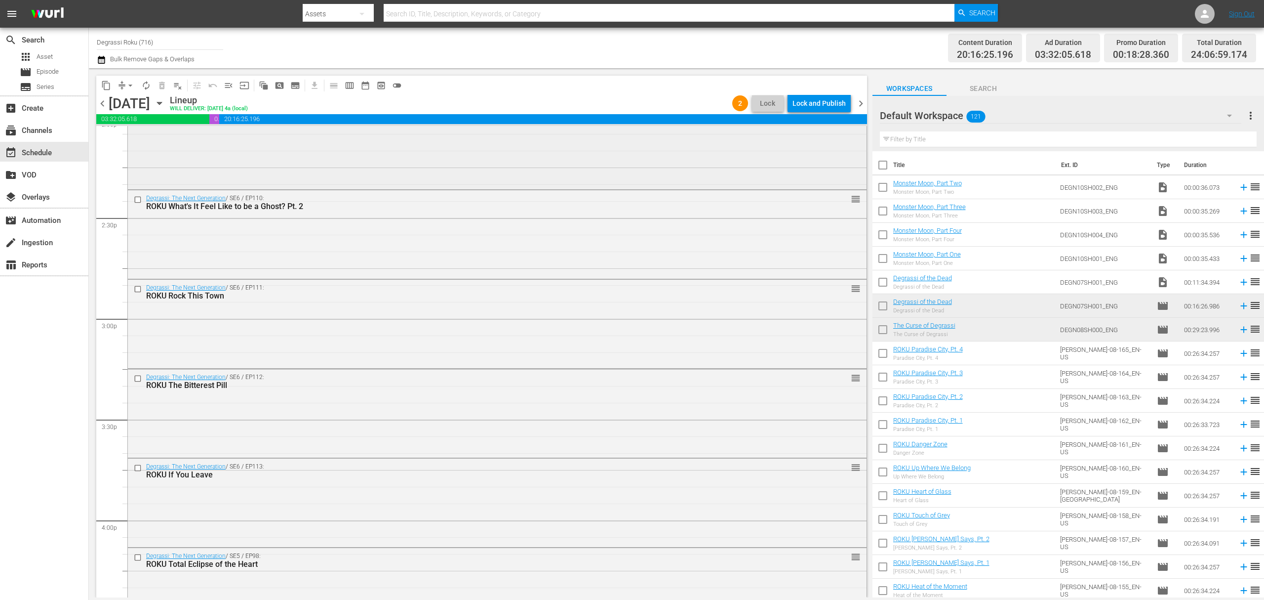
scroll to position [2897, 0]
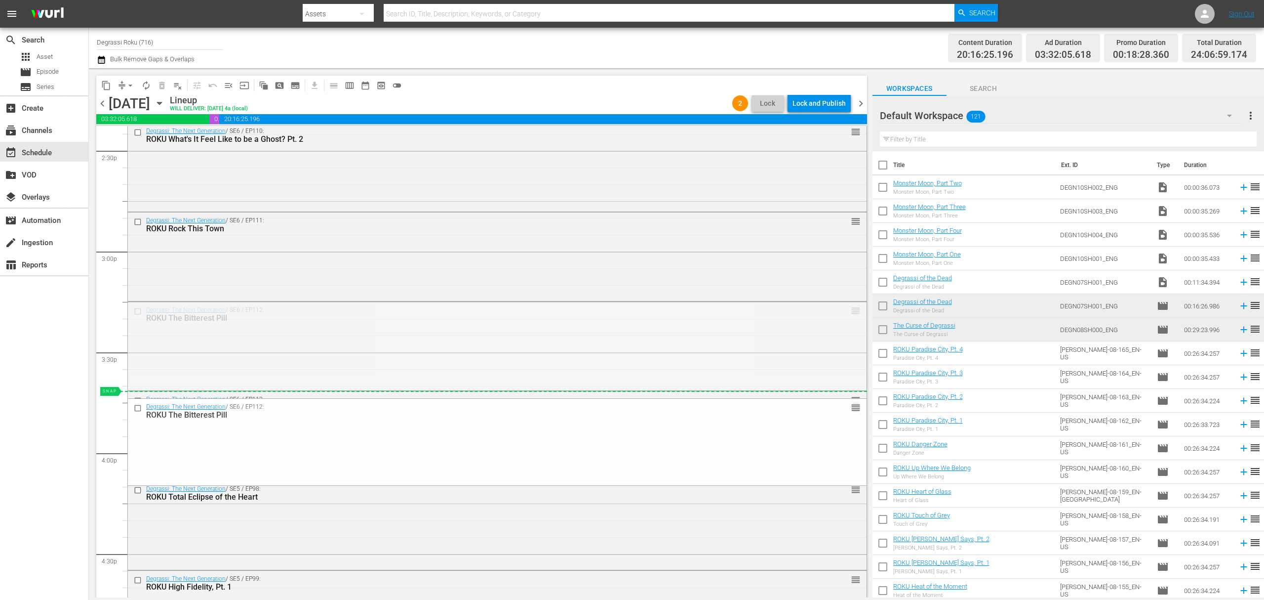
drag, startPoint x: 845, startPoint y: 311, endPoint x: 849, endPoint y: 390, distance: 79.6
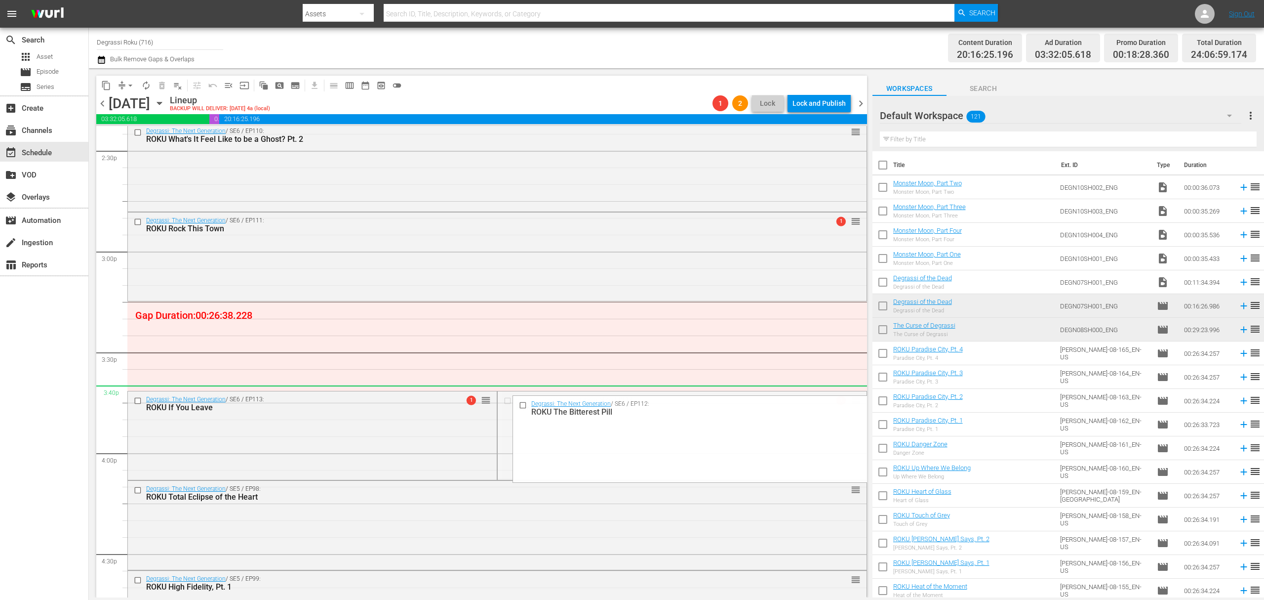
drag, startPoint x: 848, startPoint y: 400, endPoint x: 852, endPoint y: 387, distance: 13.0
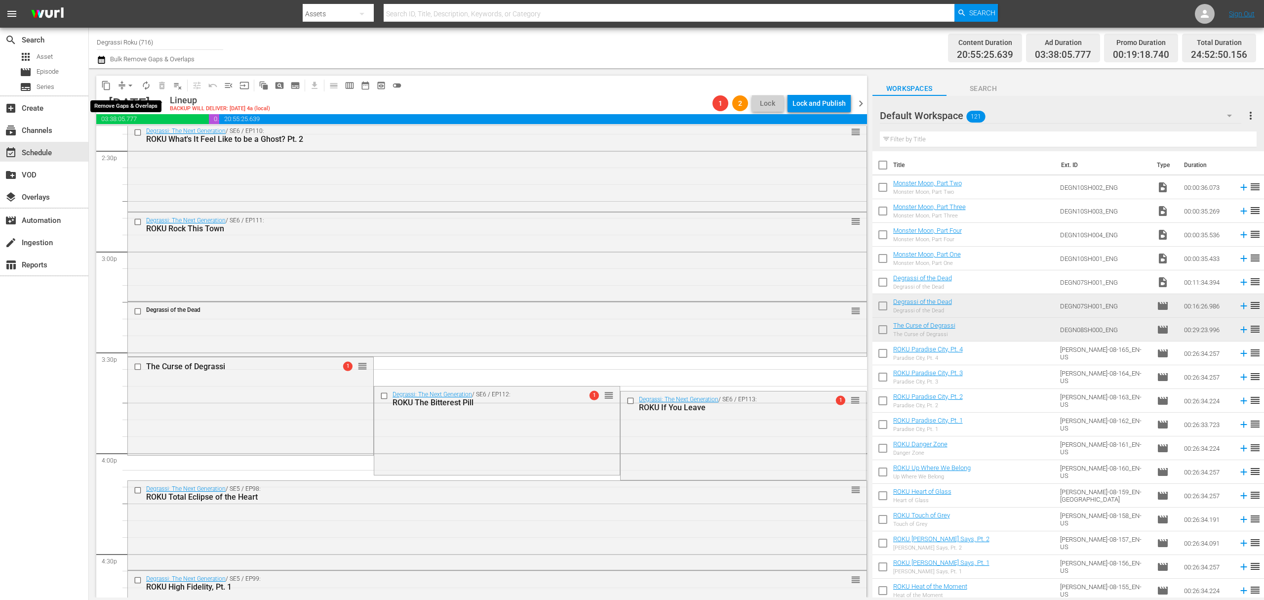
click at [122, 83] on button "arrow_drop_down" at bounding box center [130, 86] width 16 height 16
click at [133, 136] on li "Align to End of Previous Day" at bounding box center [131, 138] width 104 height 16
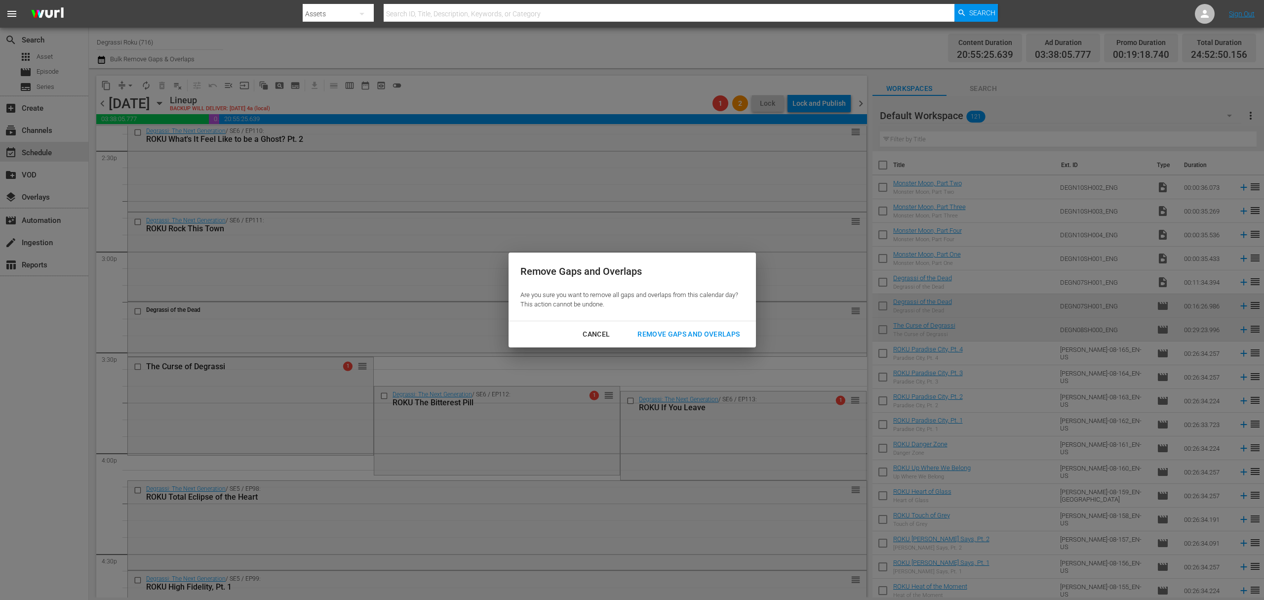
click at [675, 333] on div "Remove Gaps and Overlaps" at bounding box center [689, 334] width 118 height 12
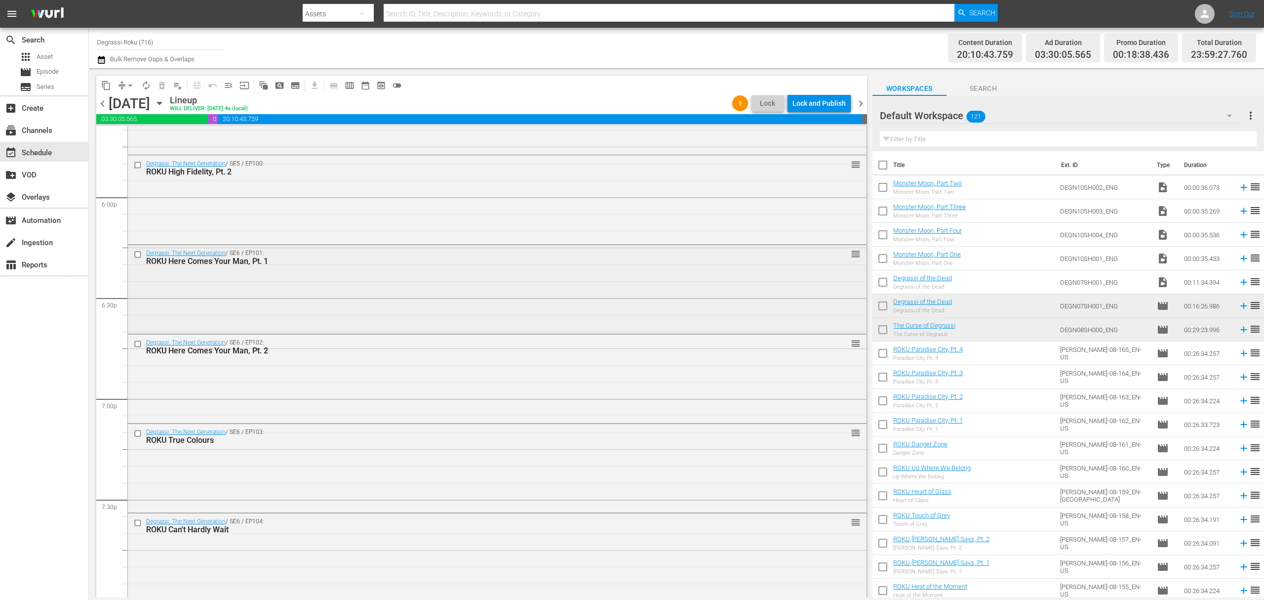
scroll to position [3424, 0]
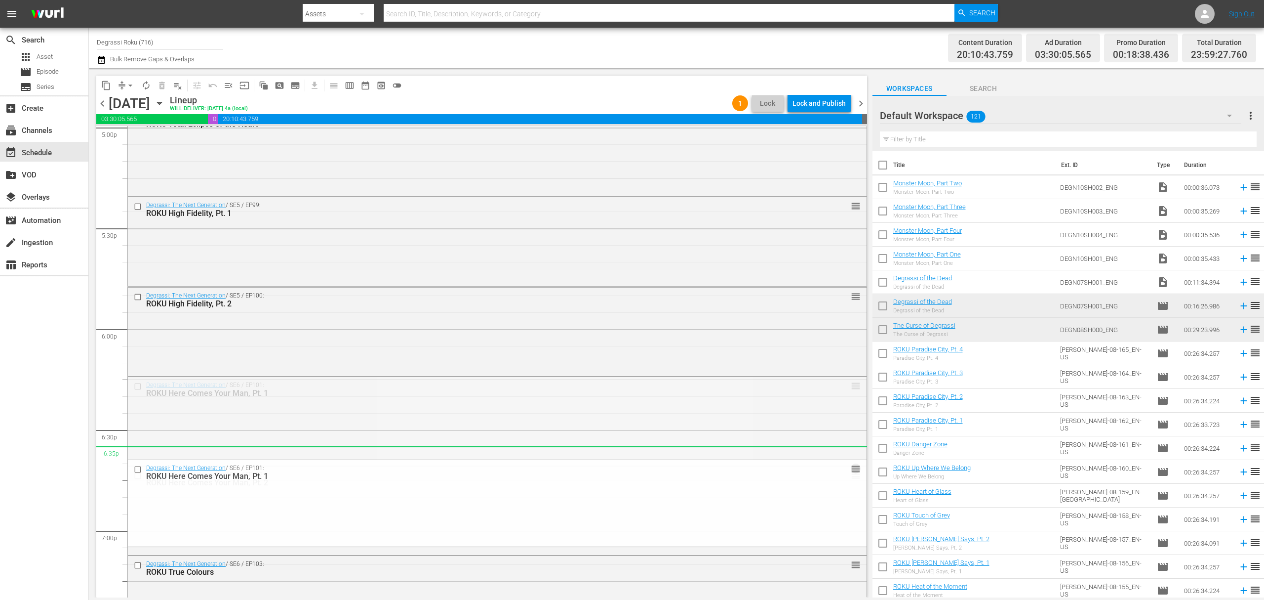
drag, startPoint x: 846, startPoint y: 386, endPoint x: 830, endPoint y: 447, distance: 63.2
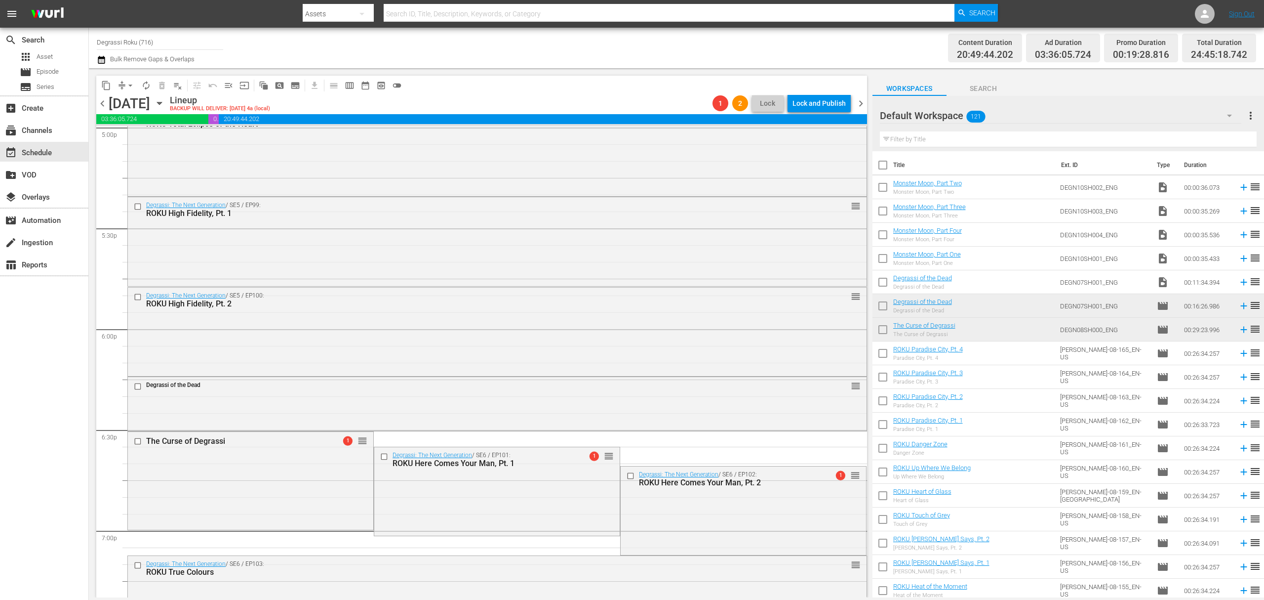
click at [127, 85] on span "arrow_drop_down" at bounding box center [130, 86] width 10 height 10
click at [126, 141] on li "Align to End of Previous Day" at bounding box center [131, 138] width 104 height 16
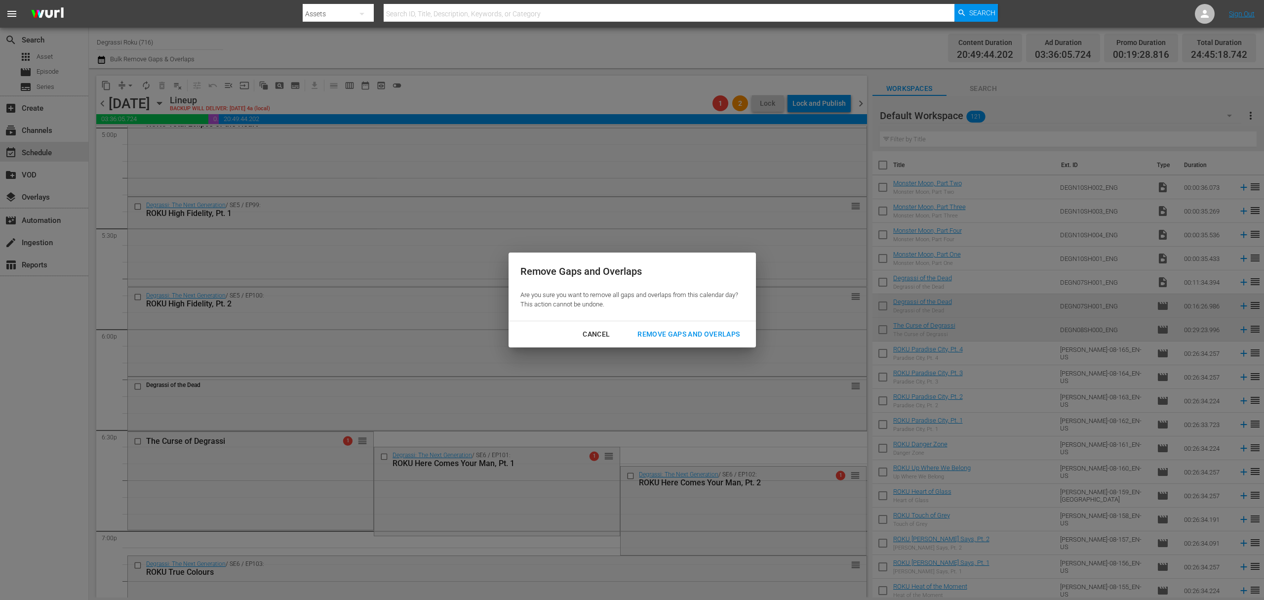
click at [705, 336] on div "Remove Gaps and Overlaps" at bounding box center [689, 334] width 118 height 12
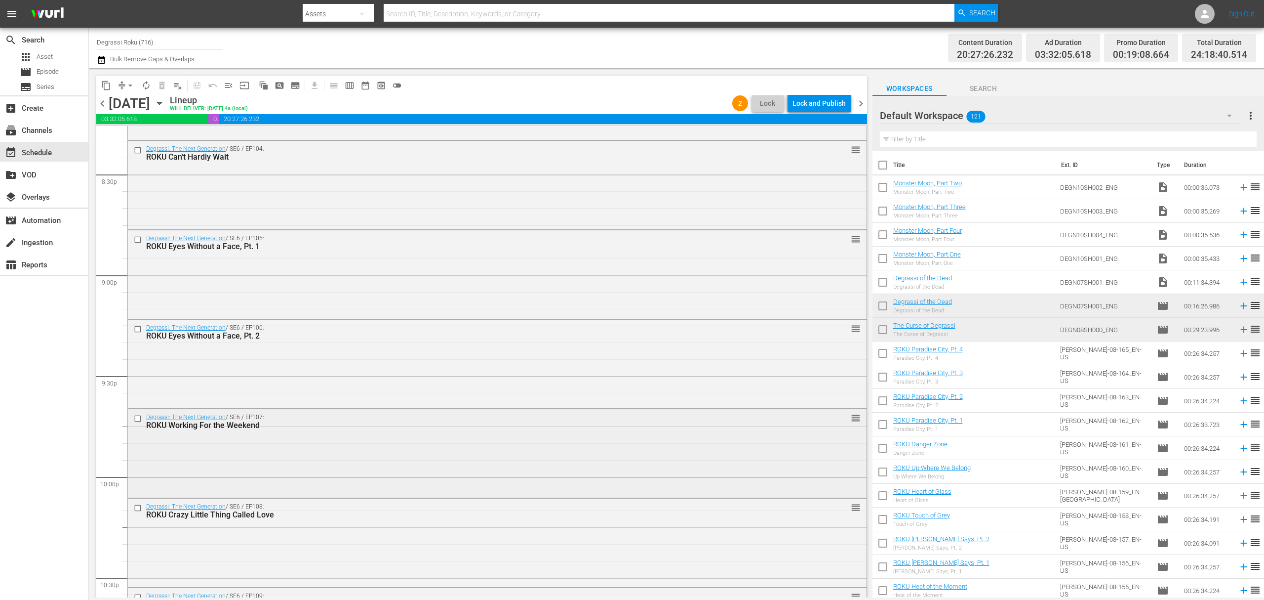
scroll to position [4214, 0]
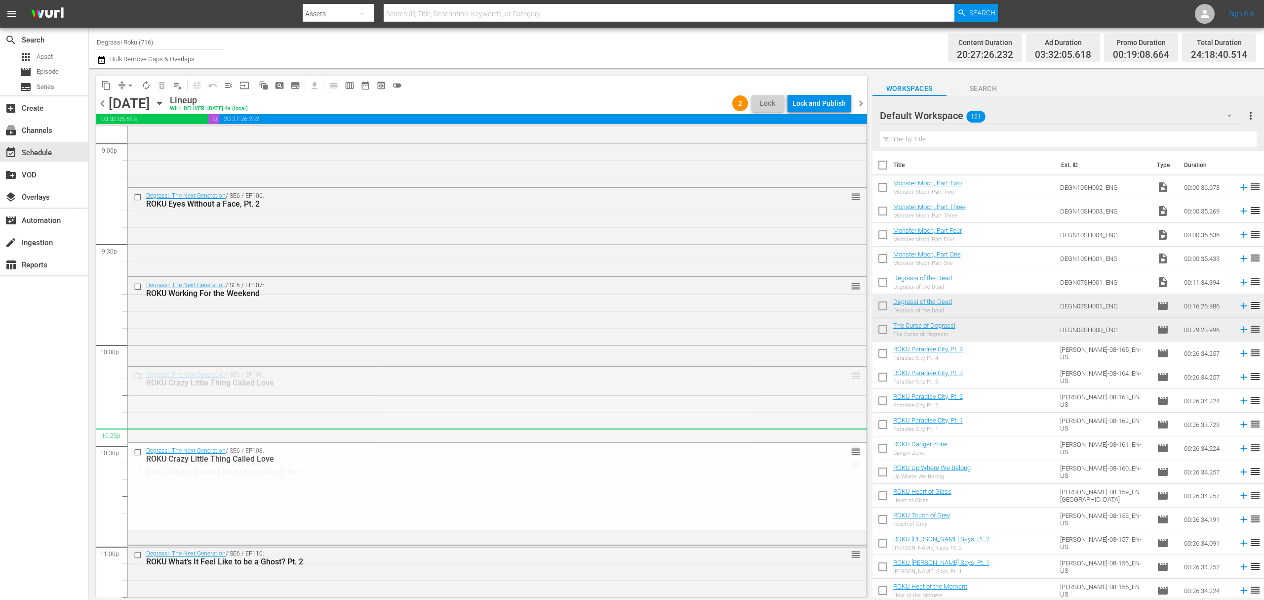
drag, startPoint x: 842, startPoint y: 374, endPoint x: 832, endPoint y: 429, distance: 55.7
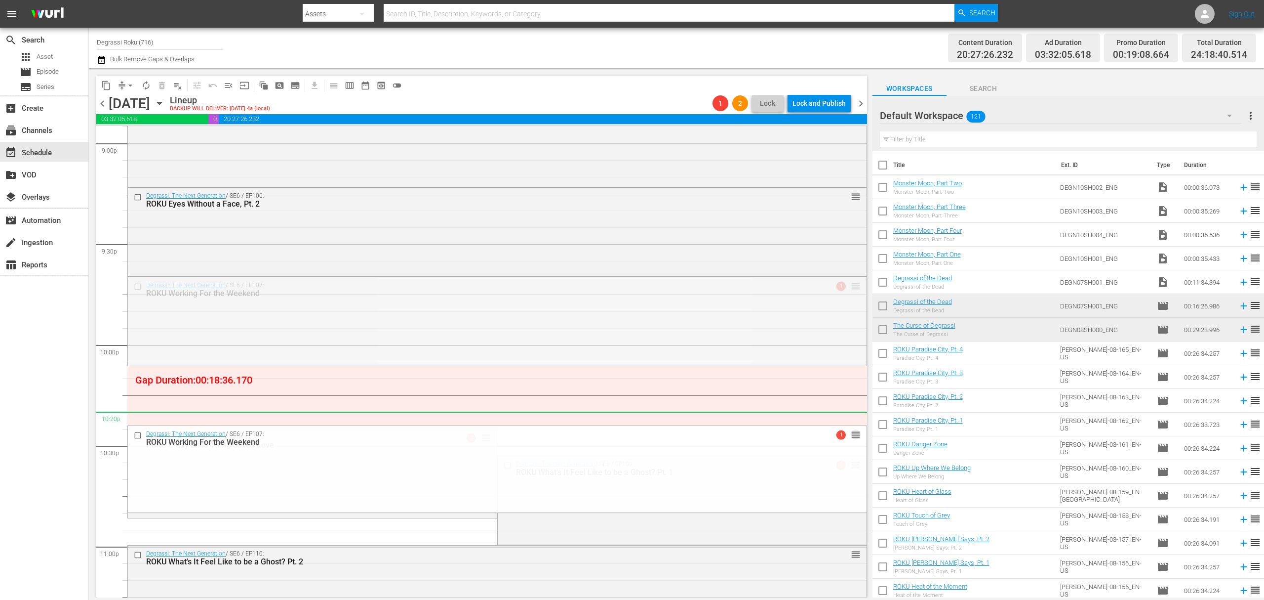
drag, startPoint x: 847, startPoint y: 287, endPoint x: 814, endPoint y: 418, distance: 134.5
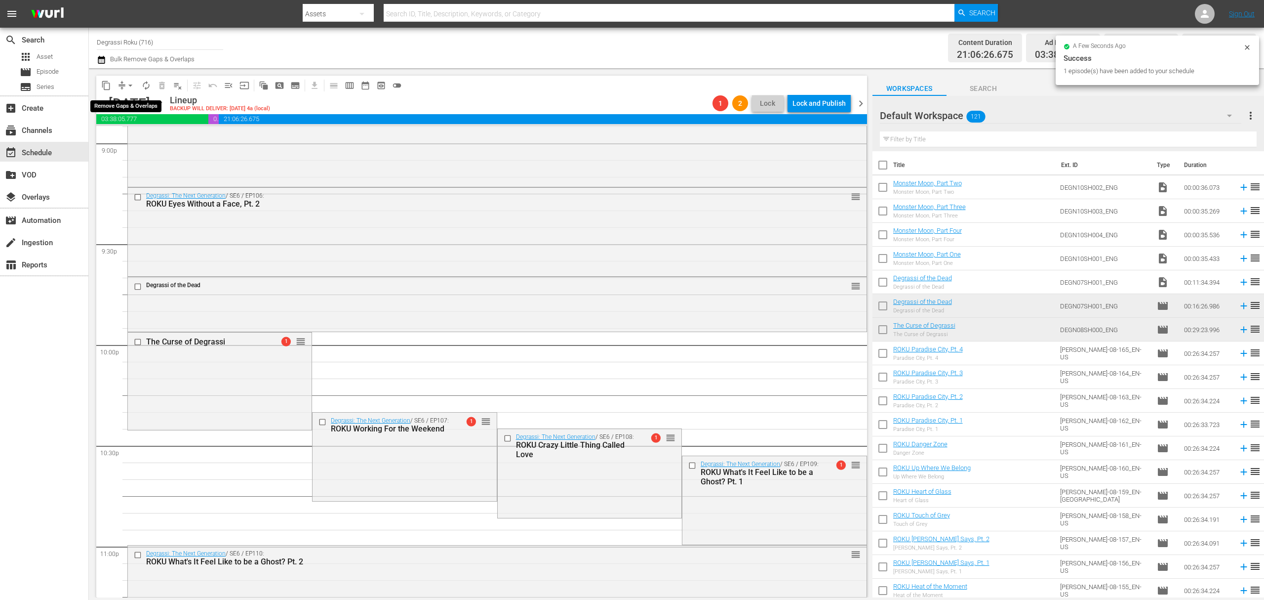
click at [127, 87] on span "arrow_drop_down" at bounding box center [130, 86] width 10 height 10
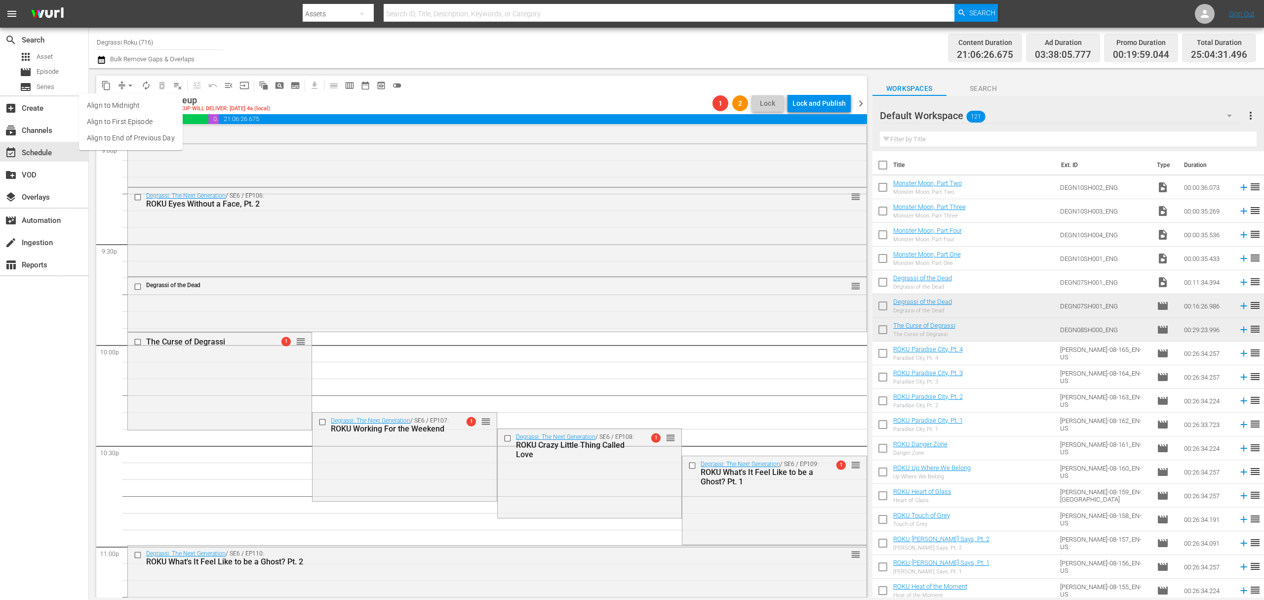
click at [123, 131] on li "Align to End of Previous Day" at bounding box center [131, 138] width 104 height 16
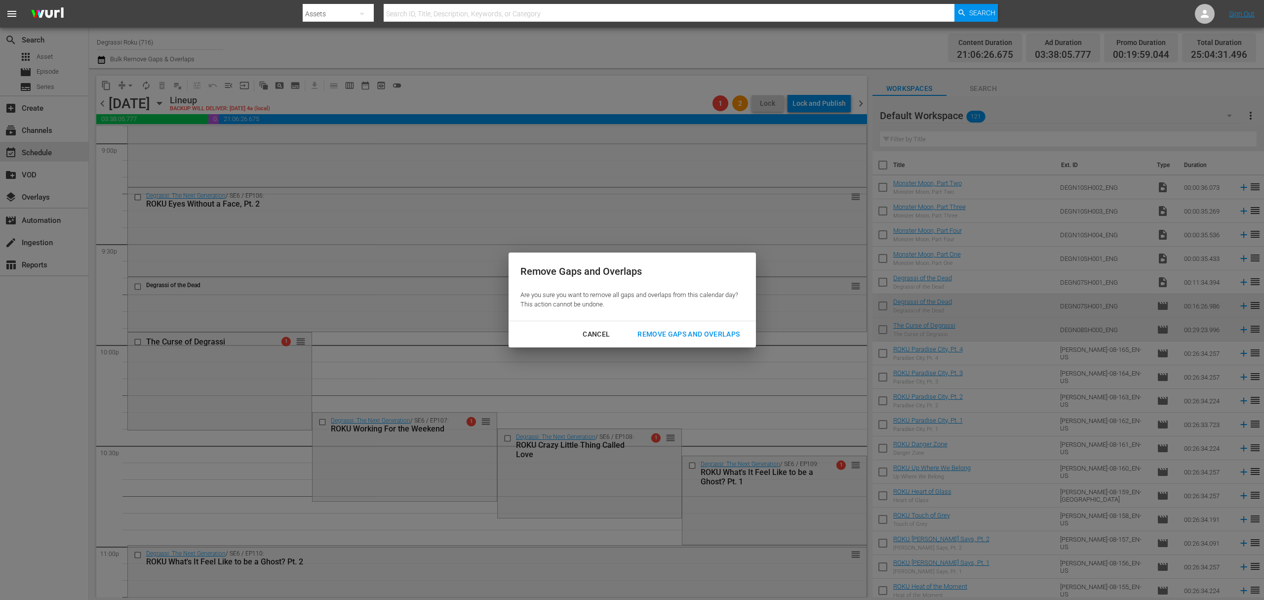
click at [736, 339] on div "Remove Gaps and Overlaps" at bounding box center [689, 334] width 118 height 12
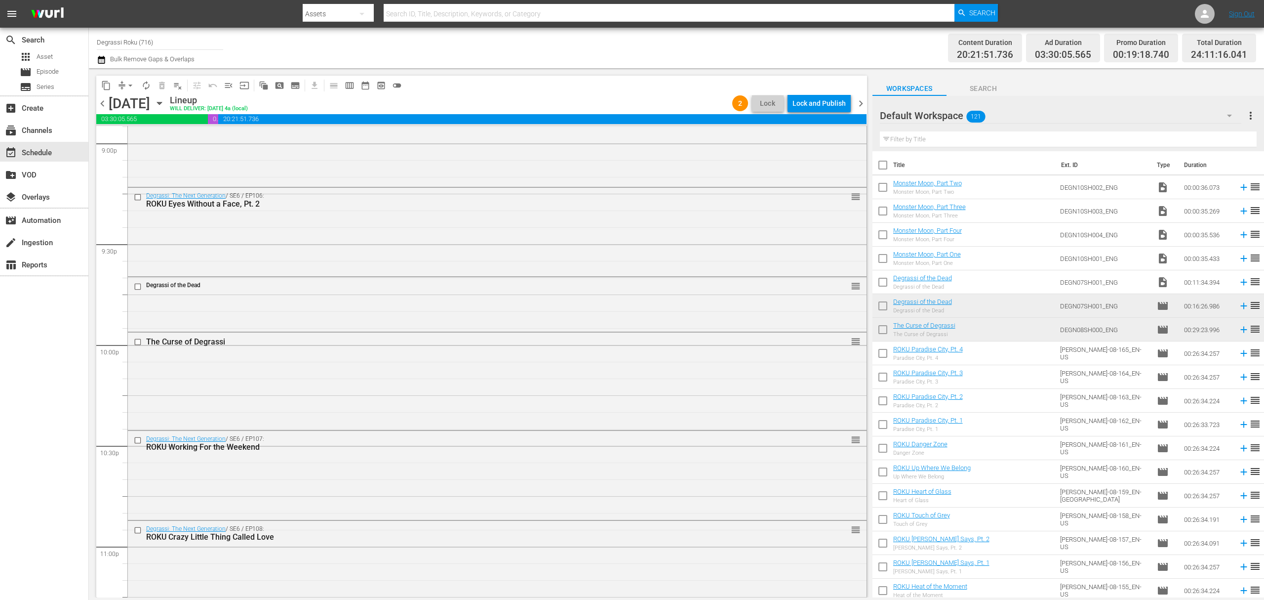
scroll to position [4405, 0]
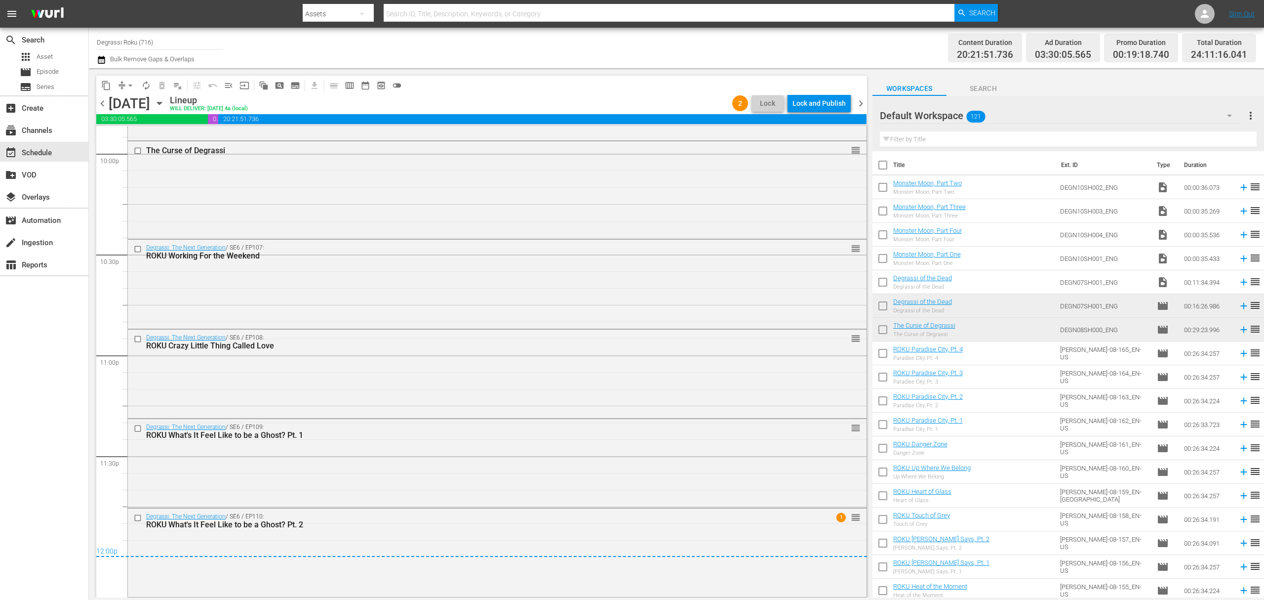
click at [863, 107] on span "chevron_right" at bounding box center [861, 103] width 12 height 12
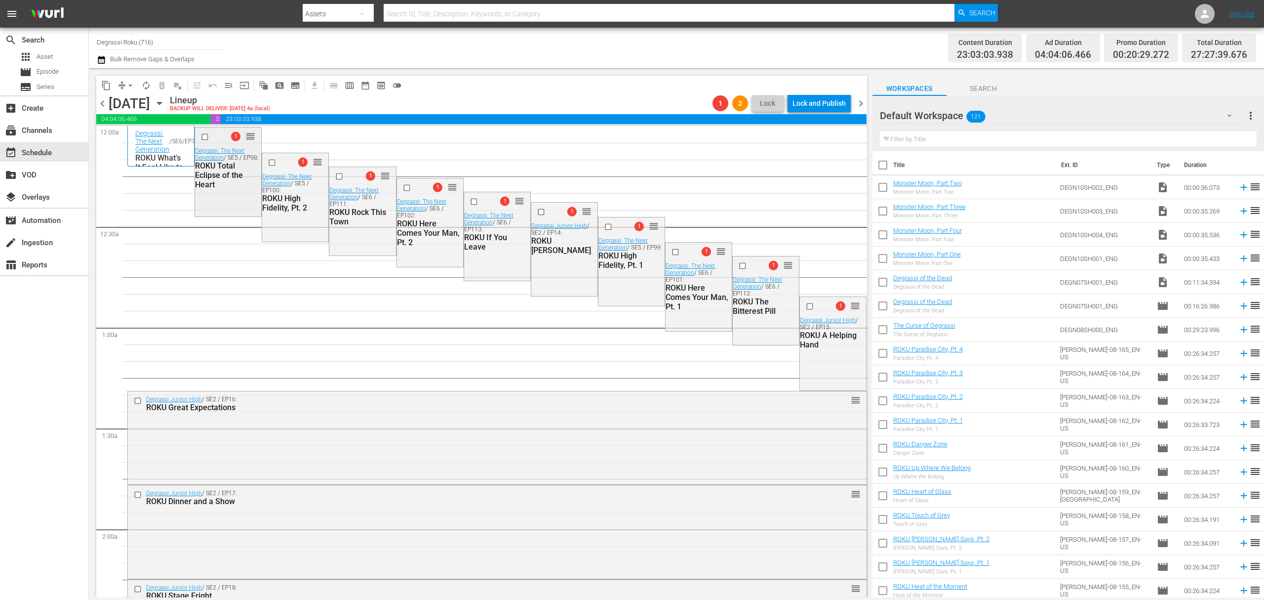
click at [202, 136] on input "checkbox" at bounding box center [206, 136] width 10 height 8
click at [269, 163] on input "checkbox" at bounding box center [273, 162] width 10 height 8
click at [338, 176] on input "checkbox" at bounding box center [340, 176] width 10 height 8
click at [403, 187] on input "checkbox" at bounding box center [408, 187] width 10 height 8
click at [470, 202] on input "checkbox" at bounding box center [475, 201] width 10 height 8
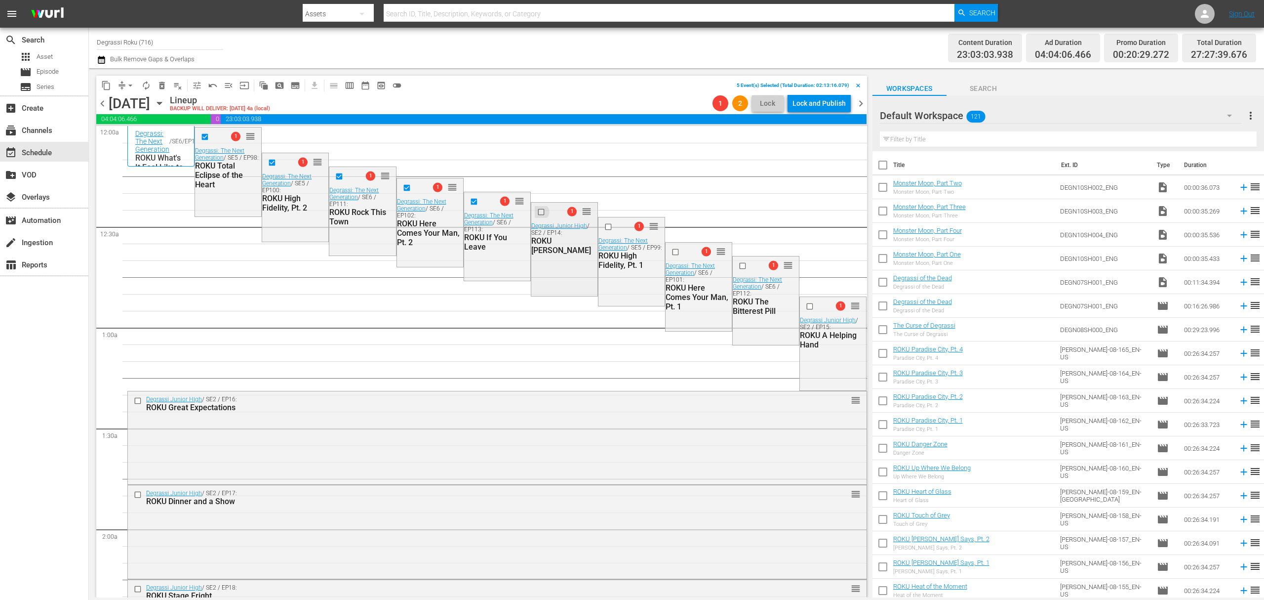
click at [537, 212] on input "checkbox" at bounding box center [542, 212] width 10 height 8
click at [604, 228] on input "checkbox" at bounding box center [609, 226] width 10 height 8
click at [672, 250] on input "checkbox" at bounding box center [677, 251] width 10 height 8
click at [739, 264] on input "checkbox" at bounding box center [744, 266] width 10 height 8
click at [154, 87] on button "delete_forever_outlined" at bounding box center [162, 86] width 16 height 16
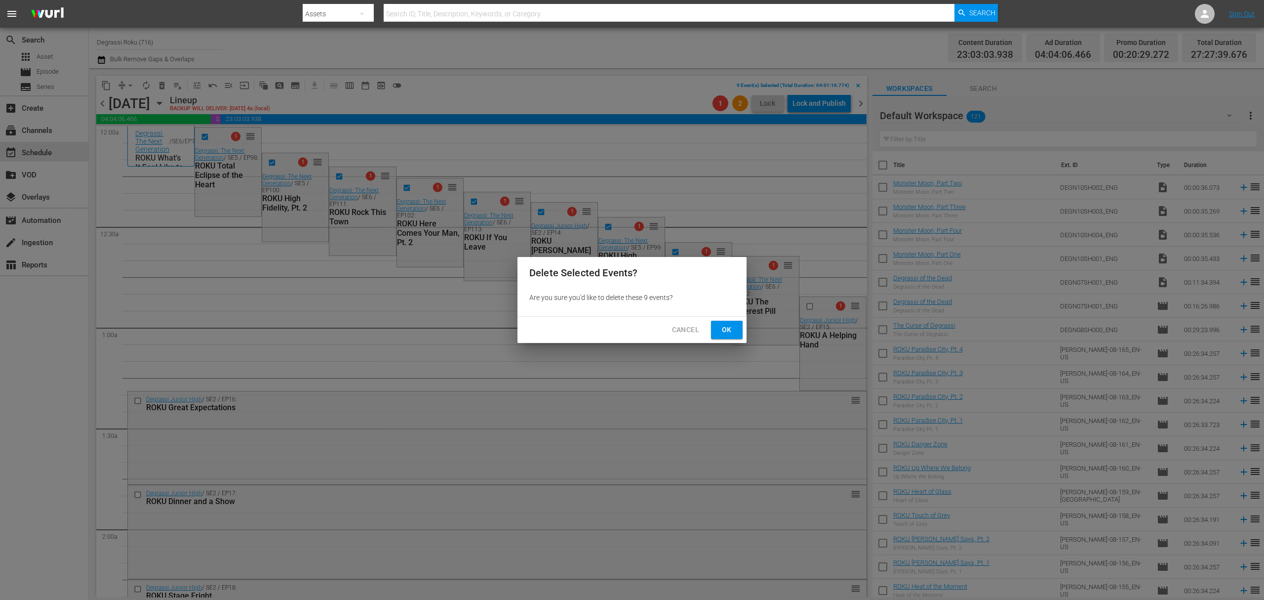
click at [721, 324] on span "Ok" at bounding box center [727, 329] width 16 height 12
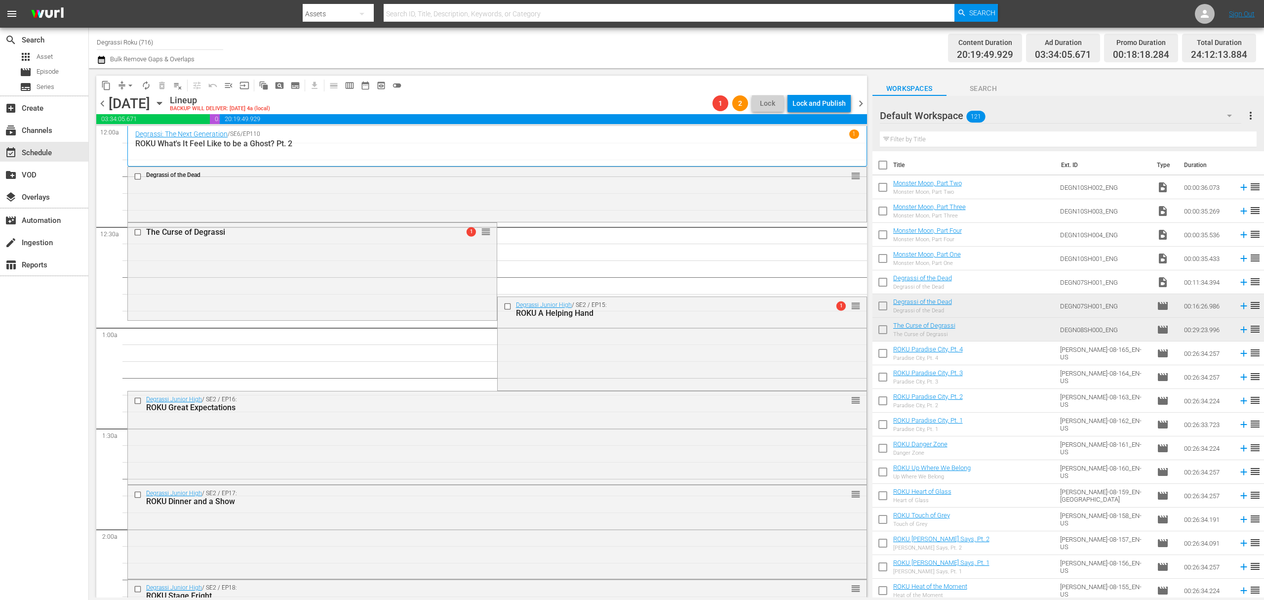
click at [126, 86] on span "arrow_drop_down" at bounding box center [130, 86] width 10 height 10
click at [138, 143] on li "Align to End of Previous Day" at bounding box center [131, 138] width 104 height 16
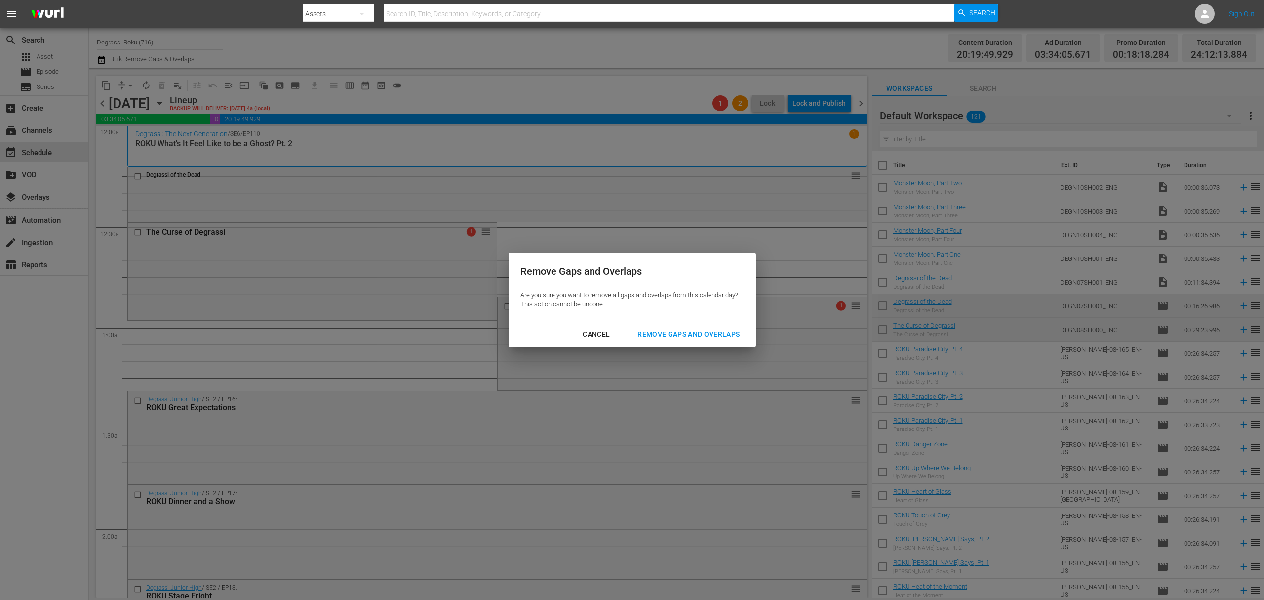
click at [717, 337] on div "Remove Gaps and Overlaps" at bounding box center [689, 334] width 118 height 12
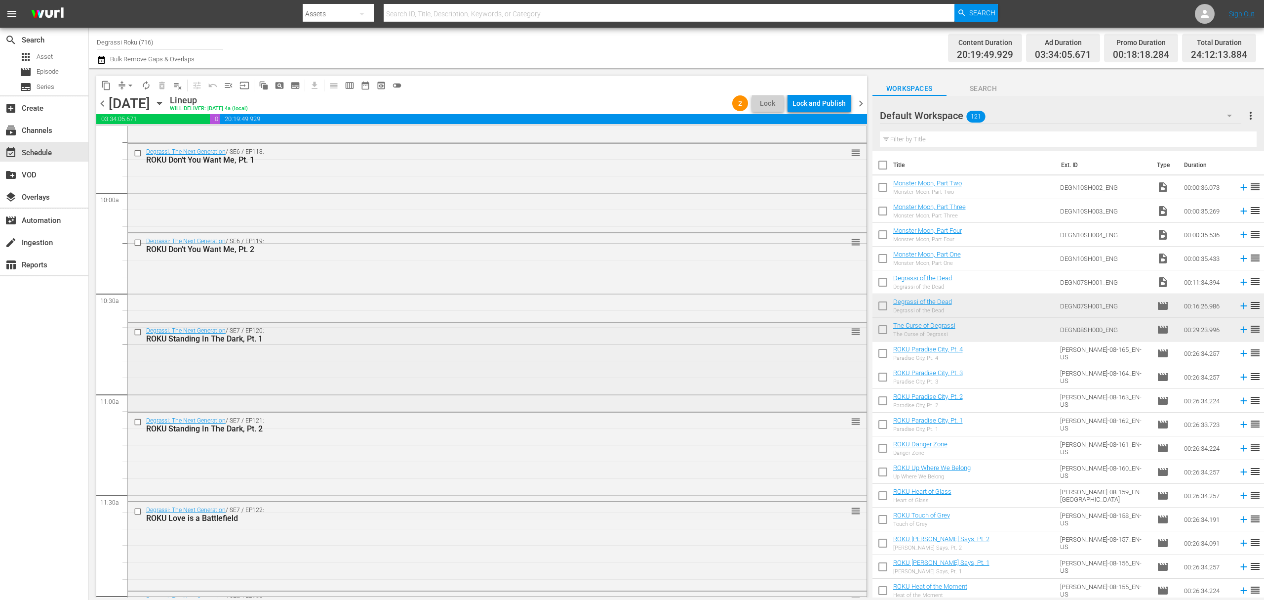
scroll to position [1975, 0]
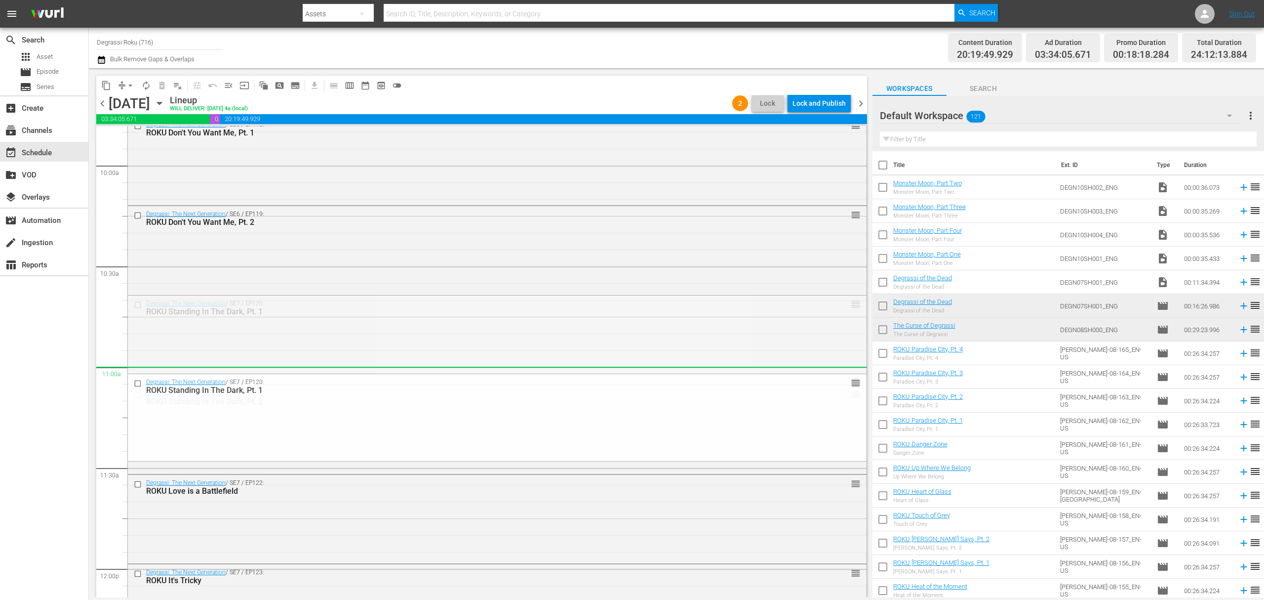
drag, startPoint x: 844, startPoint y: 304, endPoint x: 842, endPoint y: 380, distance: 75.6
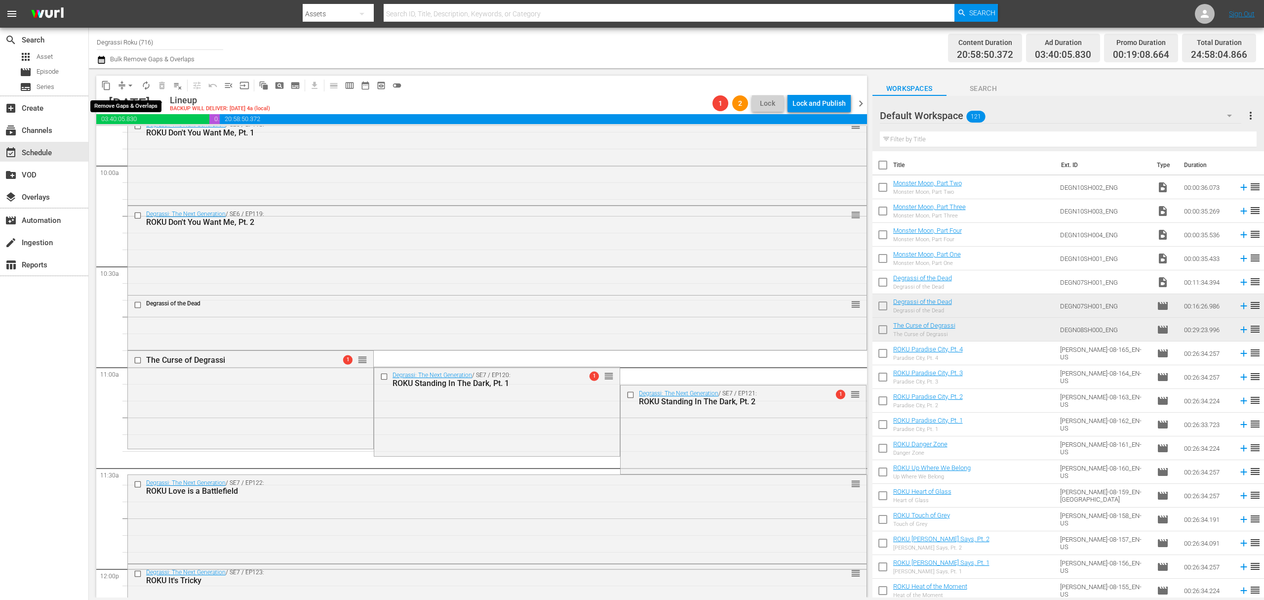
click at [125, 84] on span "arrow_drop_down" at bounding box center [130, 86] width 10 height 10
click at [144, 140] on li "Align to End of Previous Day" at bounding box center [131, 138] width 104 height 16
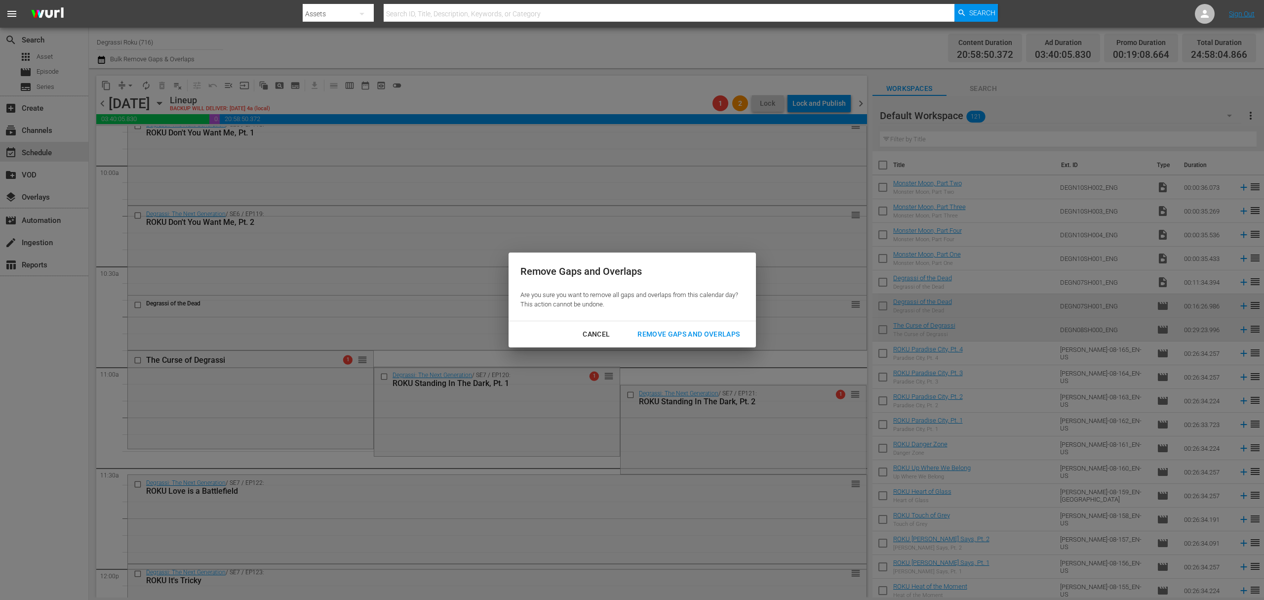
click at [700, 328] on div "Remove Gaps and Overlaps" at bounding box center [689, 334] width 118 height 12
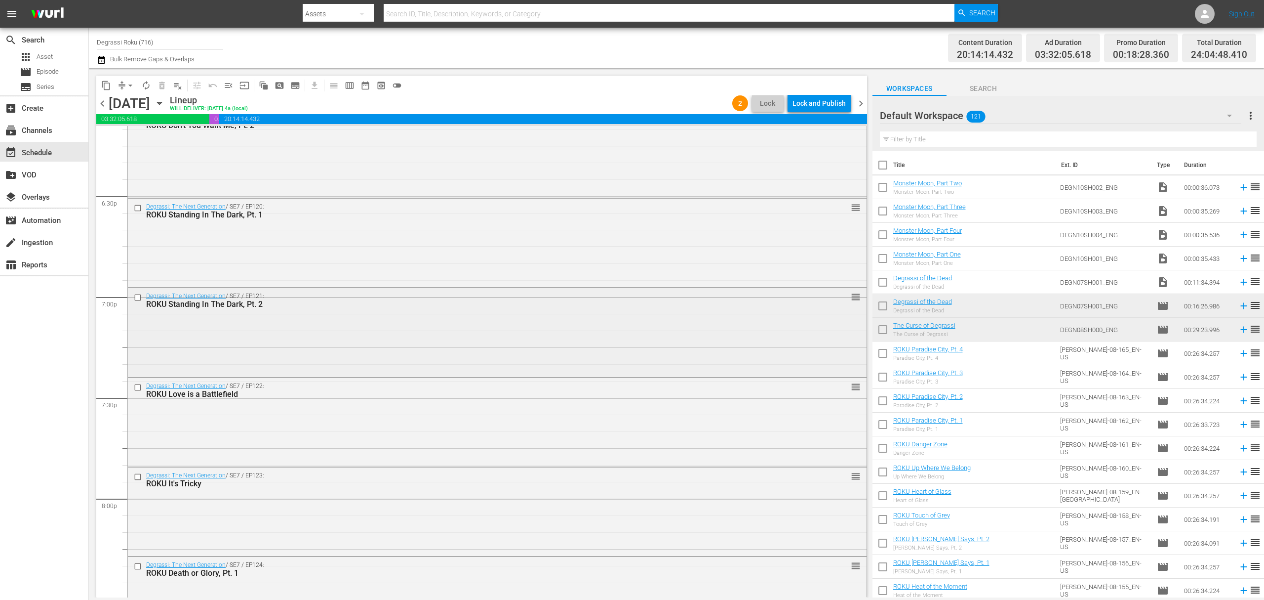
scroll to position [3687, 0]
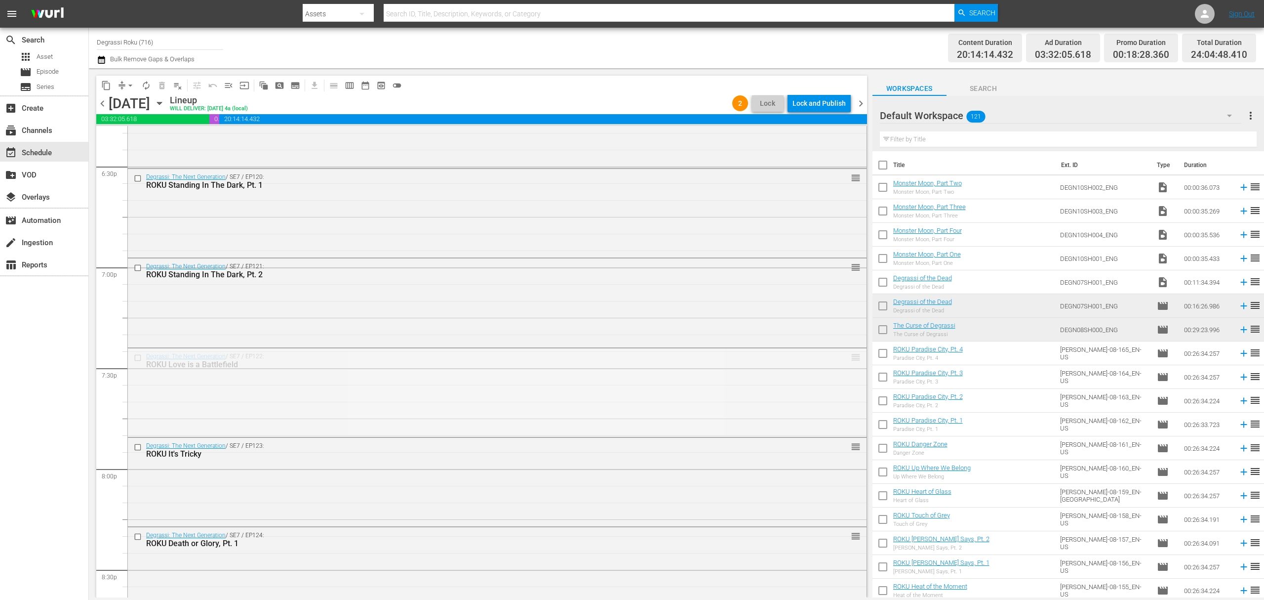
drag, startPoint x: 844, startPoint y: 358, endPoint x: 832, endPoint y: 435, distance: 78.4
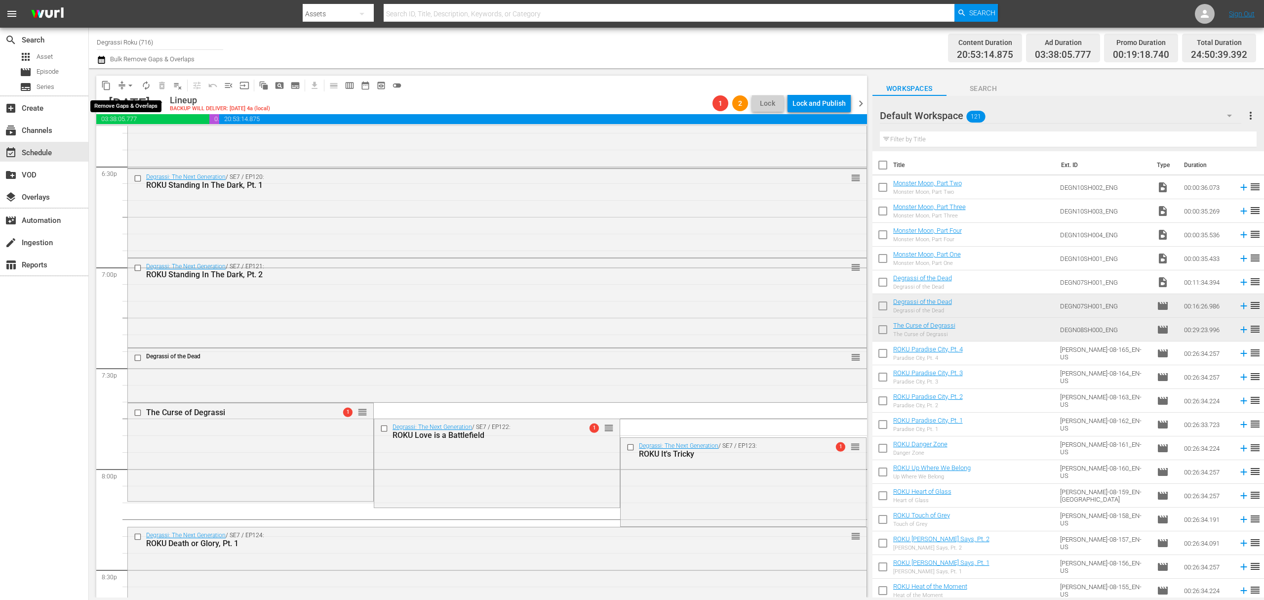
click at [131, 85] on span "arrow_drop_down" at bounding box center [130, 86] width 10 height 10
click at [128, 137] on li "Align to End of Previous Day" at bounding box center [131, 138] width 104 height 16
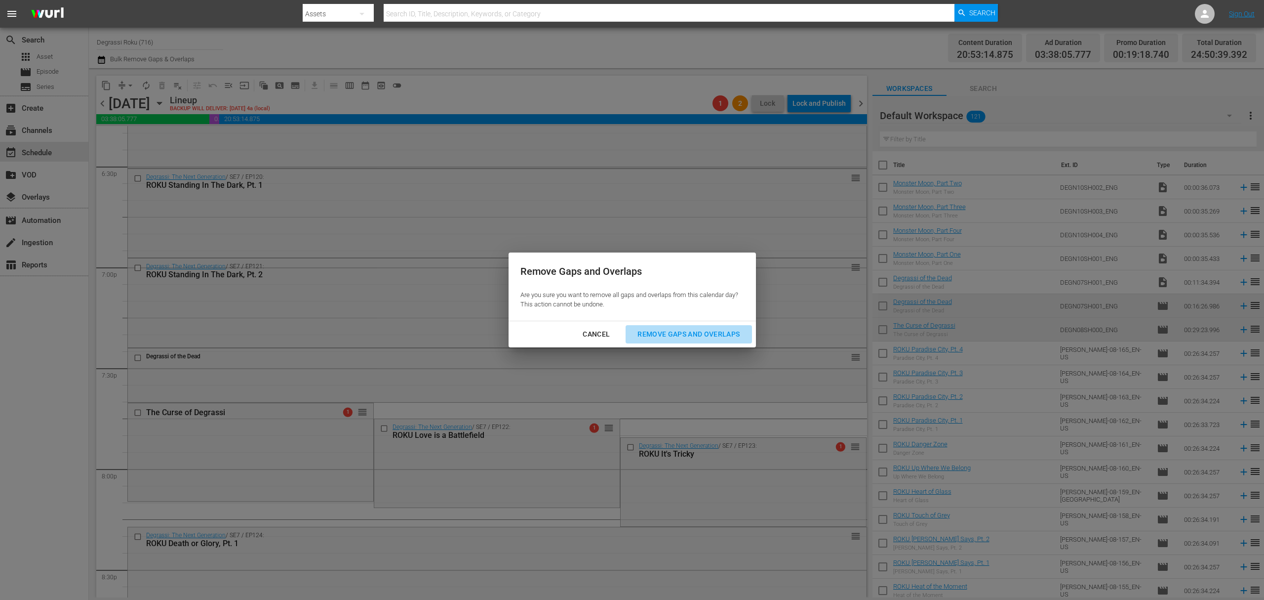
click at [669, 332] on div "Remove Gaps and Overlaps" at bounding box center [689, 334] width 118 height 12
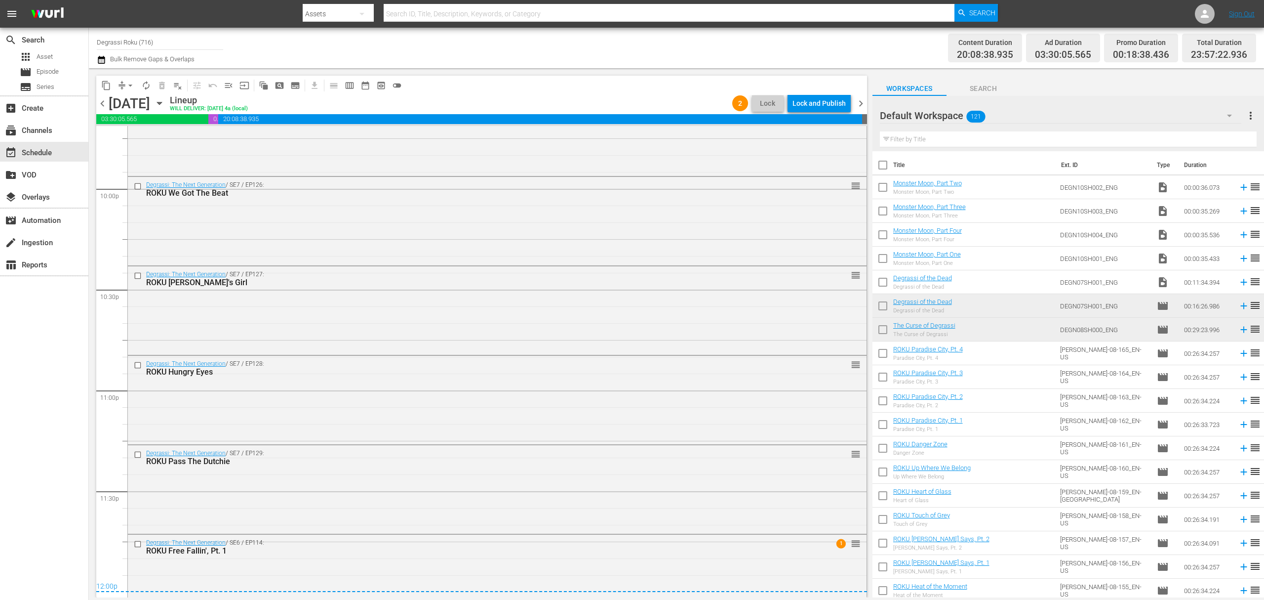
scroll to position [4396, 0]
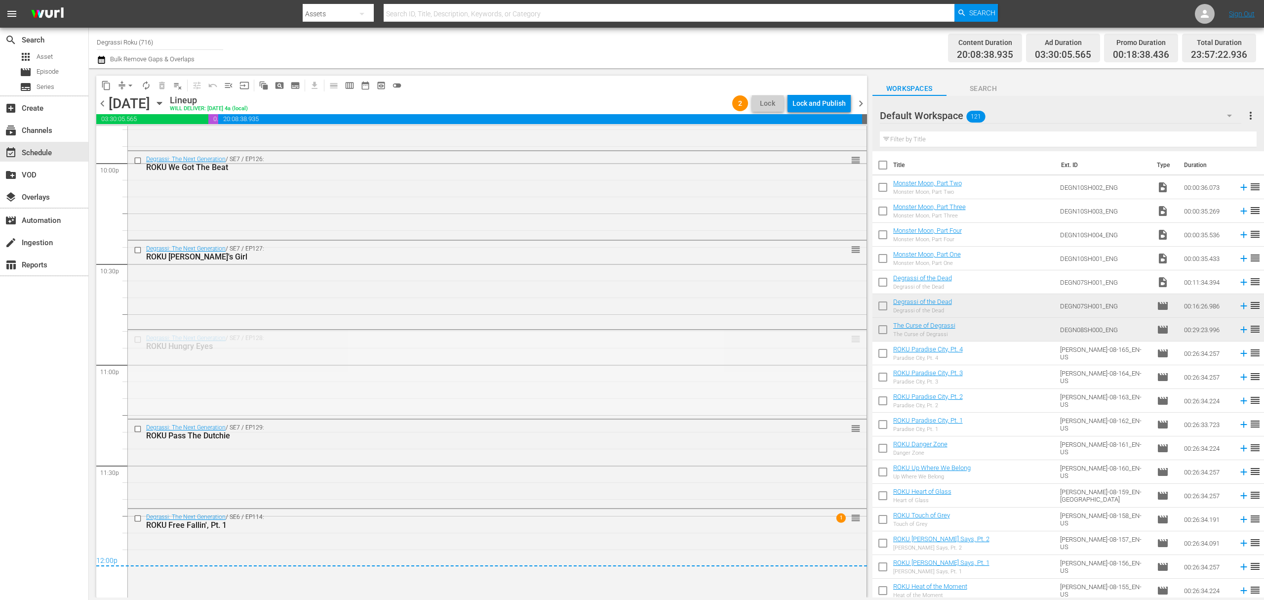
drag, startPoint x: 848, startPoint y: 341, endPoint x: 826, endPoint y: 411, distance: 74.0
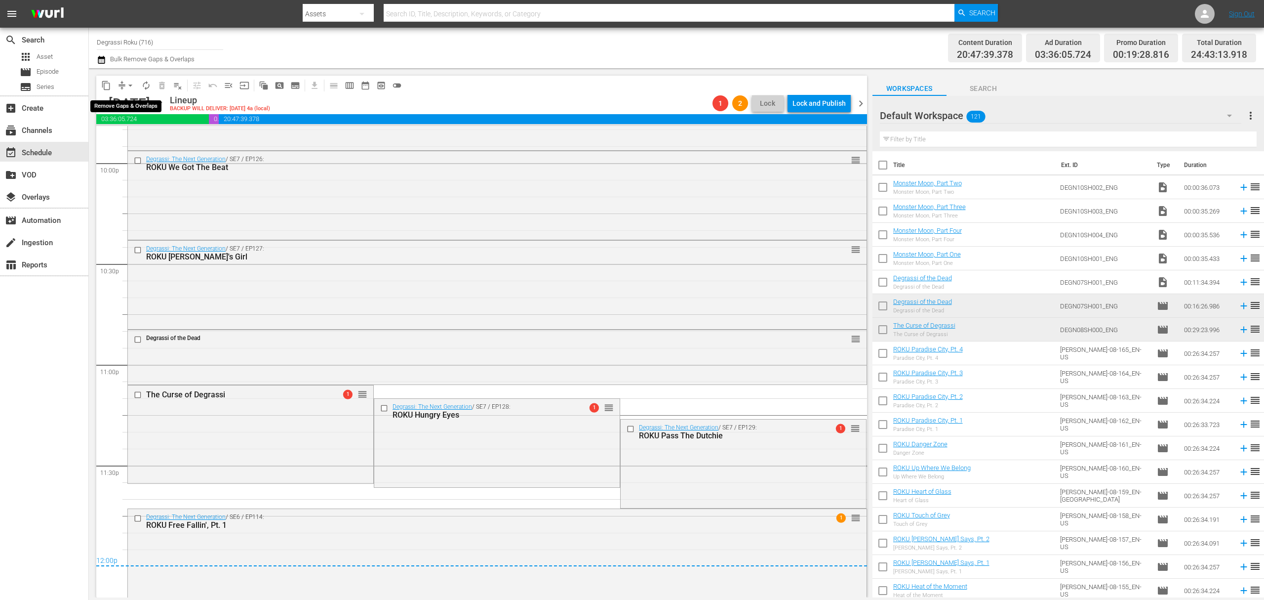
click at [125, 83] on span "arrow_drop_down" at bounding box center [130, 86] width 10 height 10
click at [126, 138] on li "Align to End of Previous Day" at bounding box center [131, 138] width 104 height 16
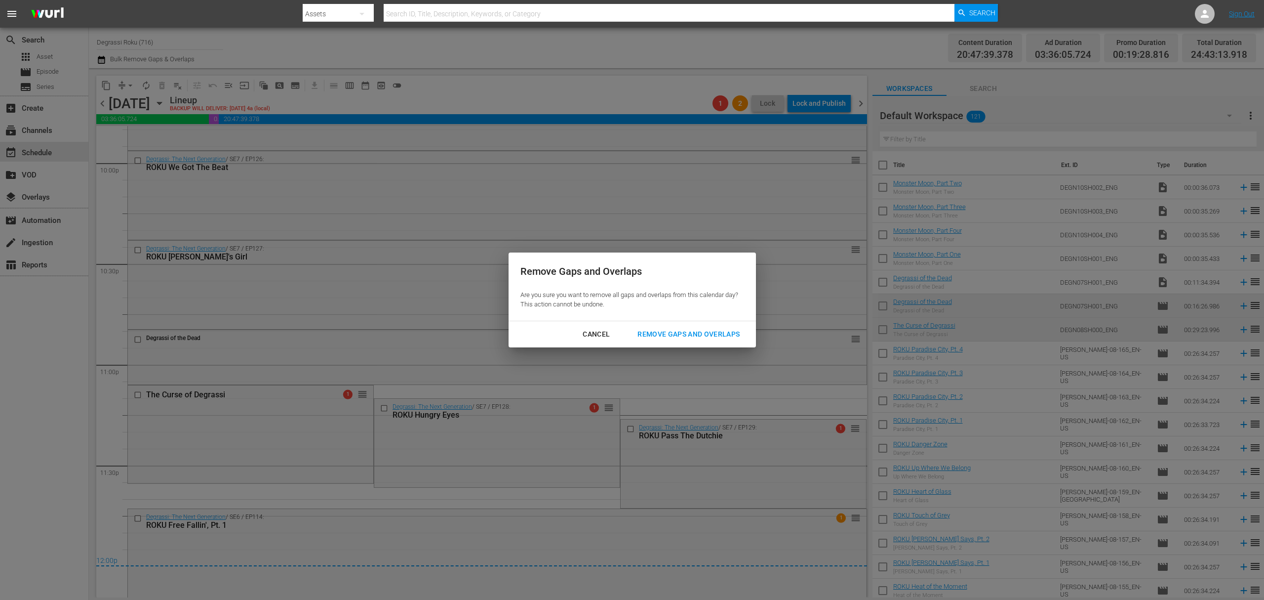
click at [707, 337] on div "Remove Gaps and Overlaps" at bounding box center [689, 334] width 118 height 12
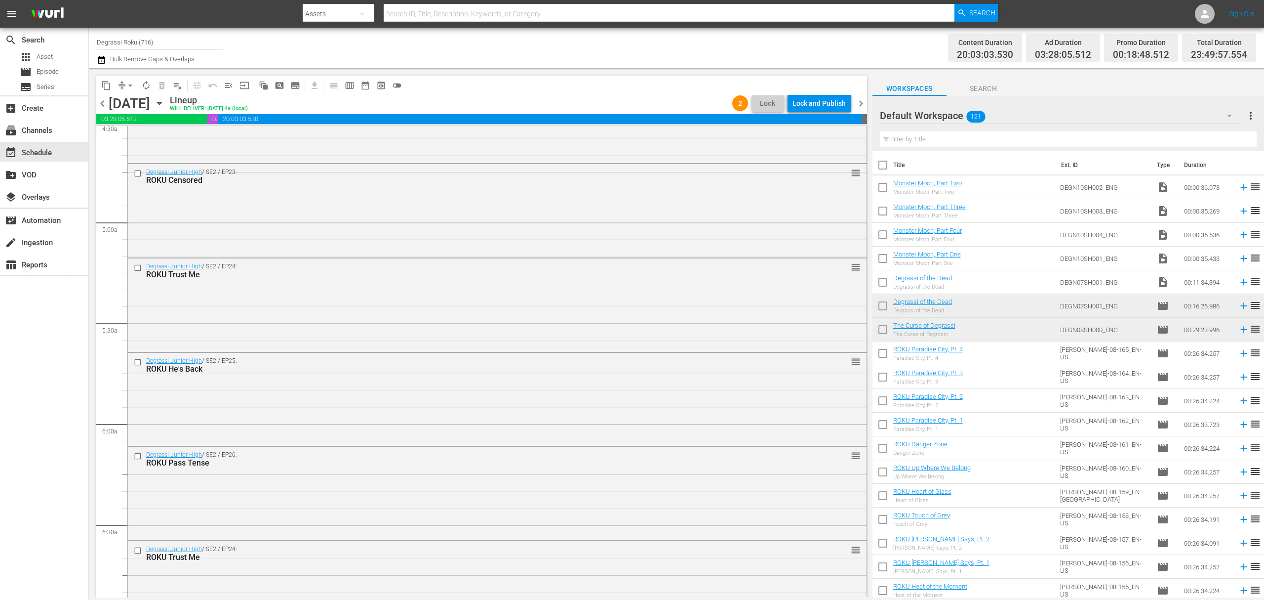
scroll to position [0, 0]
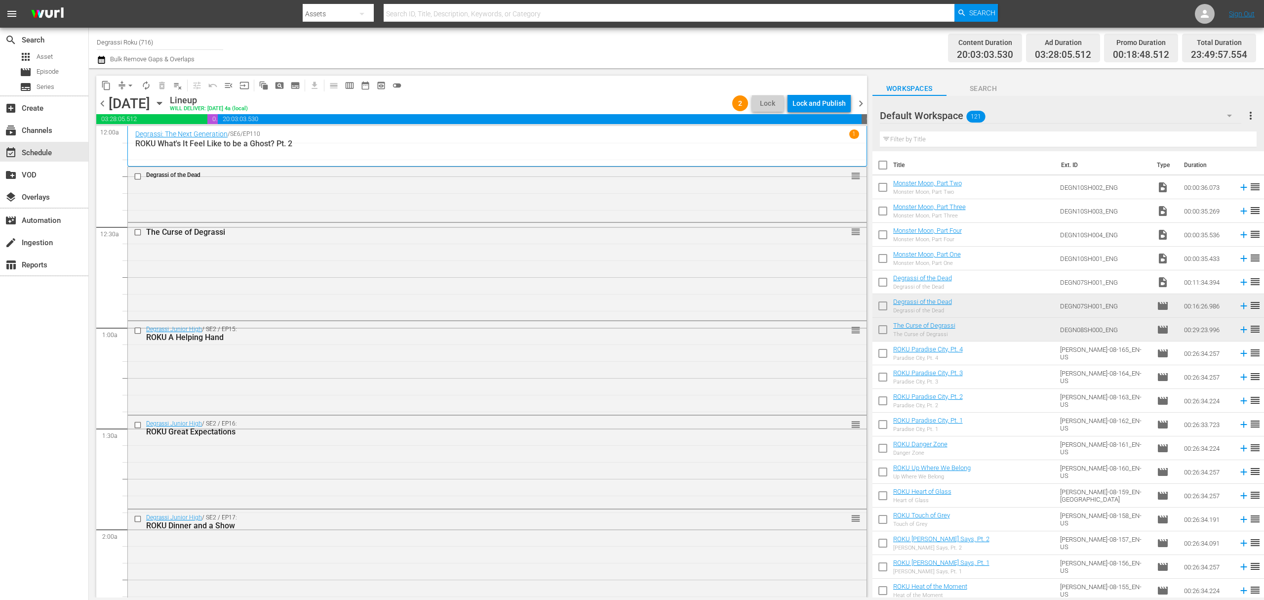
click at [858, 100] on span "chevron_right" at bounding box center [861, 103] width 12 height 12
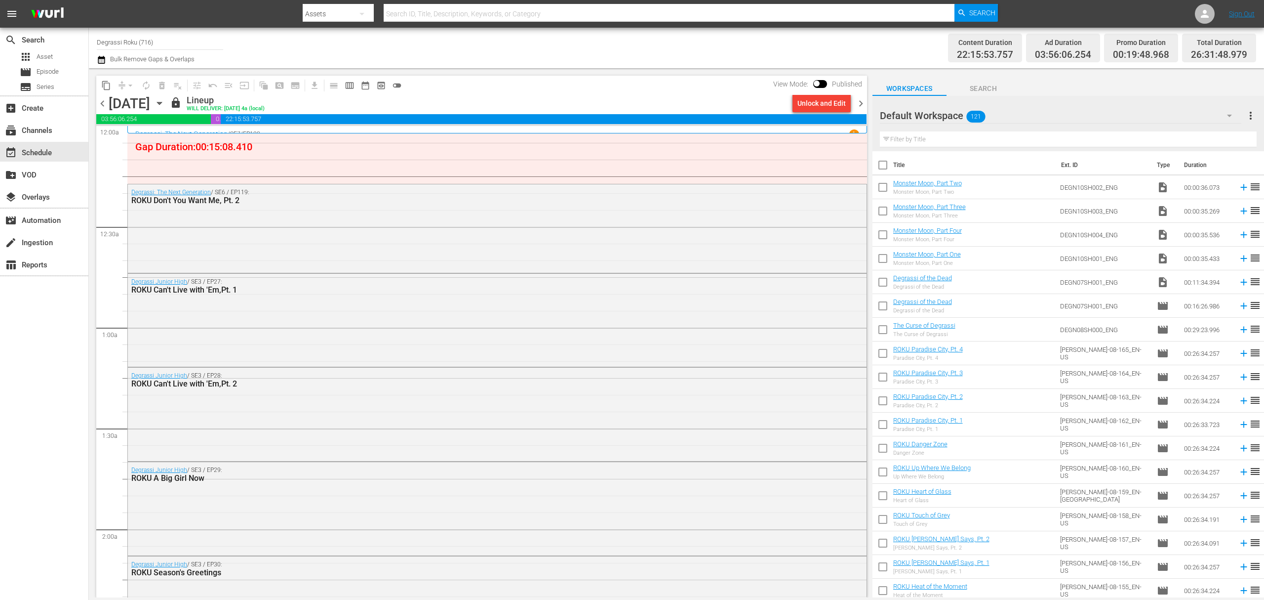
click at [846, 103] on button "Unlock and Edit" at bounding box center [822, 103] width 58 height 18
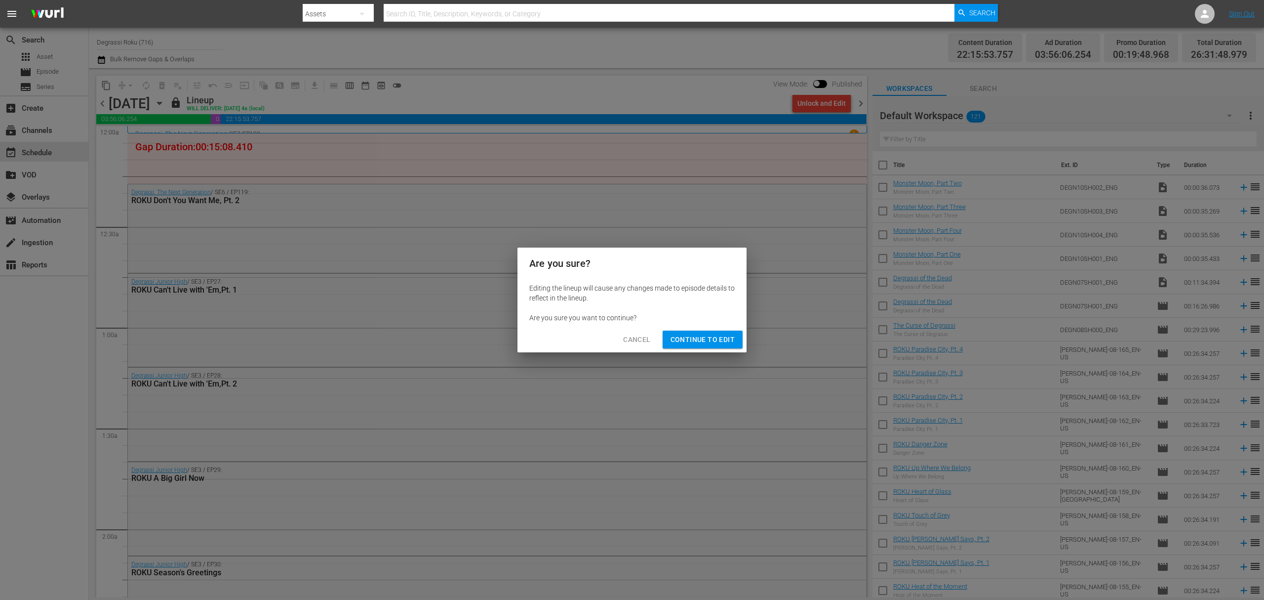
click at [687, 344] on span "Continue to Edit" at bounding box center [703, 339] width 64 height 12
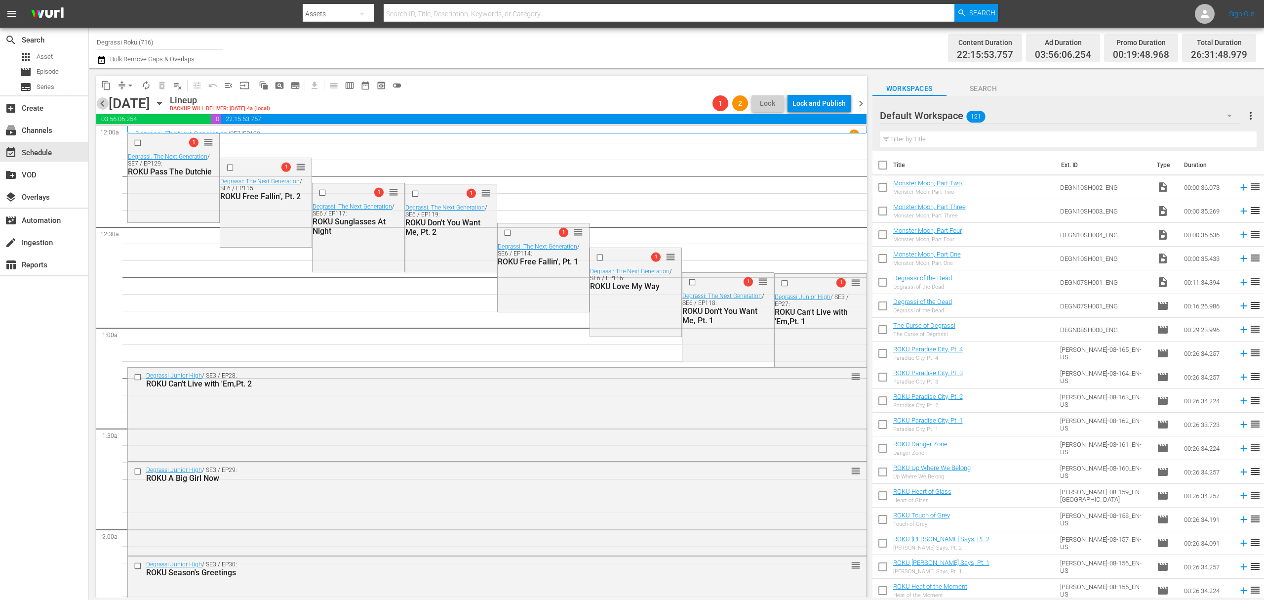
click at [97, 107] on span "chevron_left" at bounding box center [102, 103] width 12 height 12
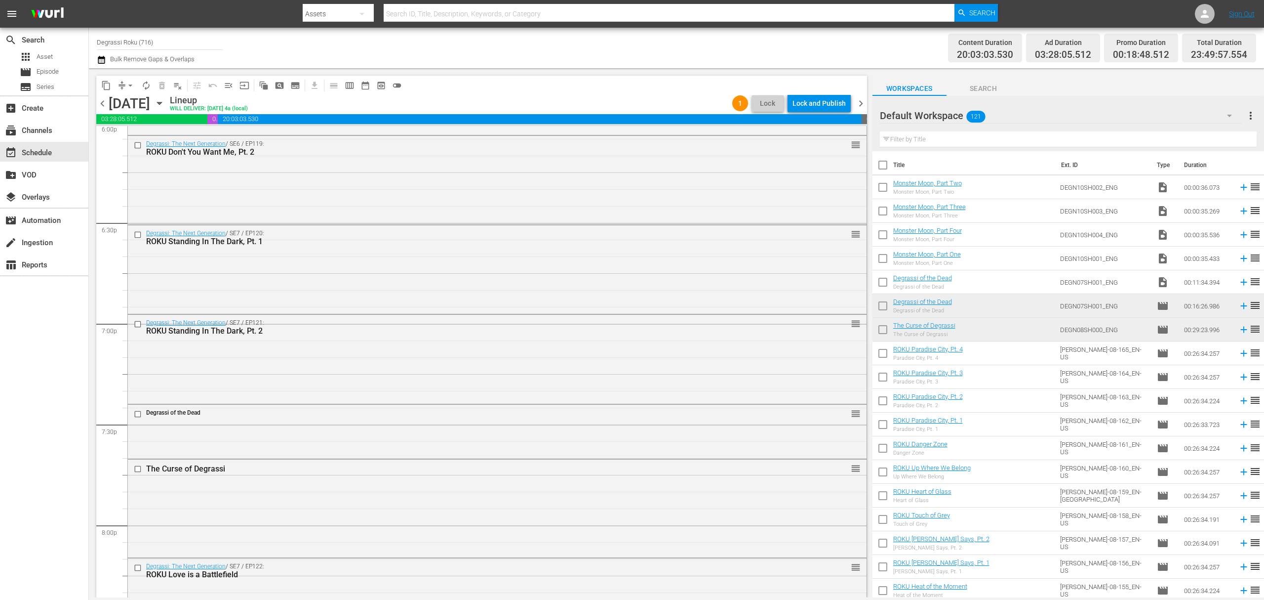
scroll to position [4372, 0]
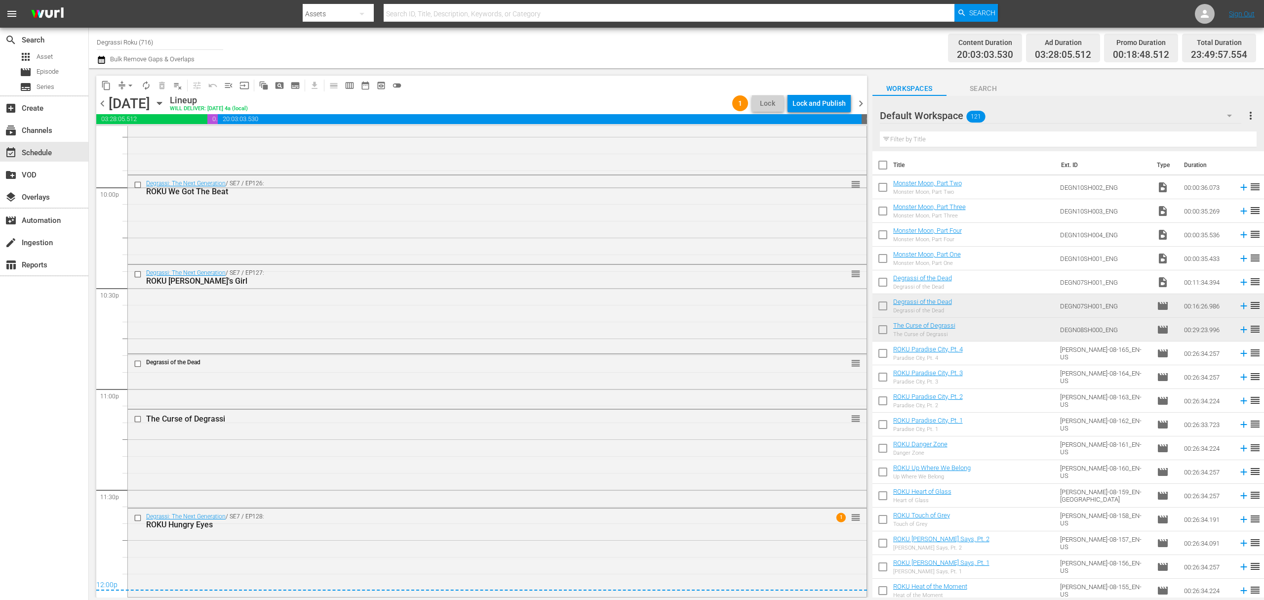
drag, startPoint x: 860, startPoint y: 107, endPoint x: 873, endPoint y: 297, distance: 190.6
click at [860, 107] on span "chevron_right" at bounding box center [861, 103] width 12 height 12
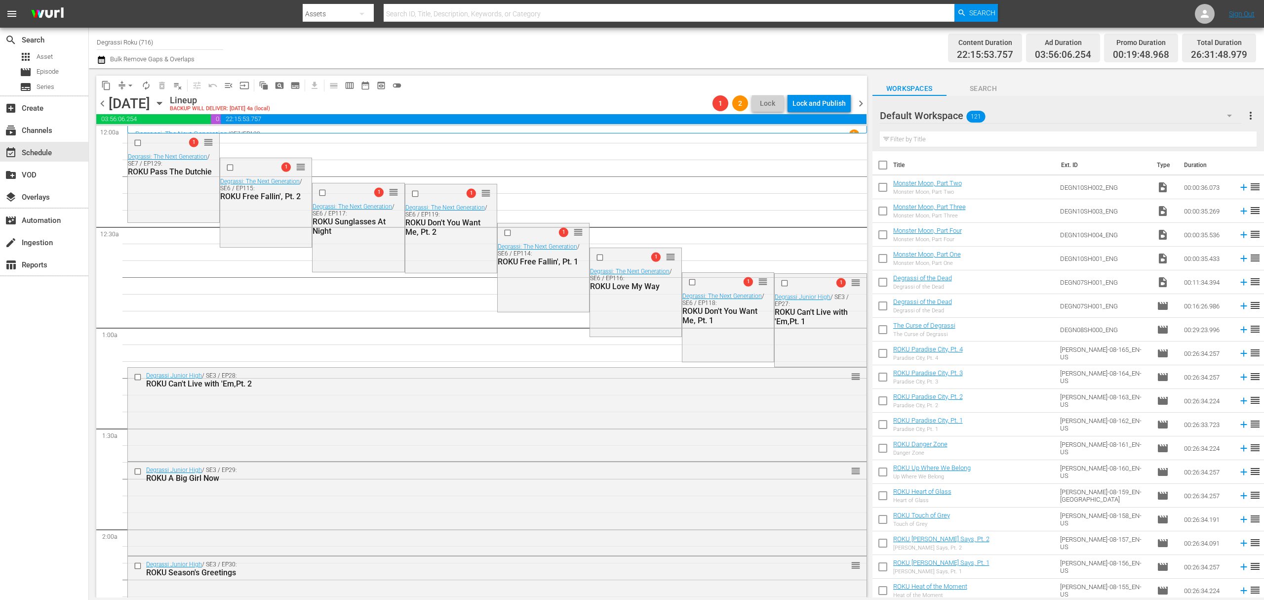
click at [104, 105] on span "chevron_left" at bounding box center [102, 103] width 12 height 12
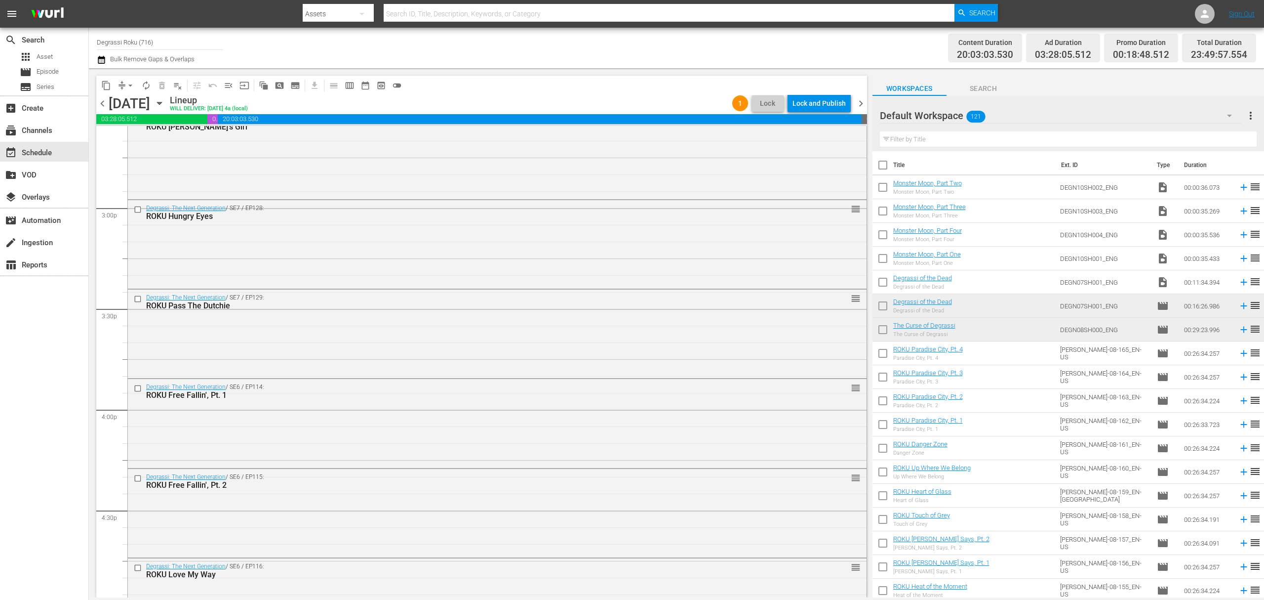
scroll to position [2976, 0]
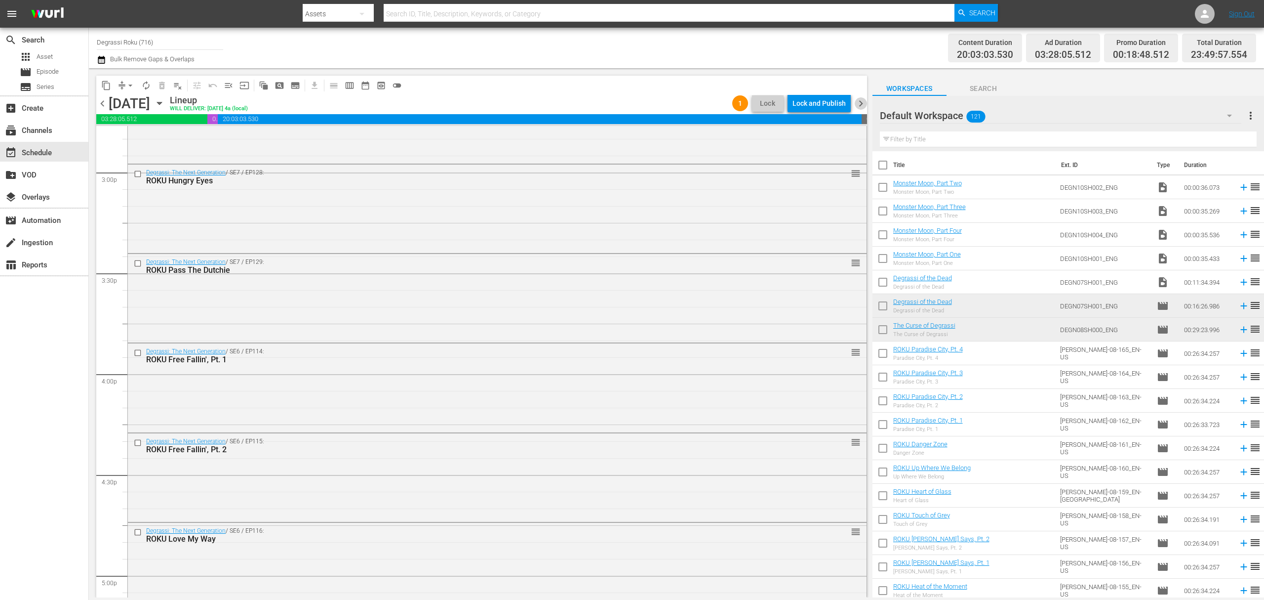
click at [859, 103] on span "chevron_right" at bounding box center [861, 103] width 12 height 12
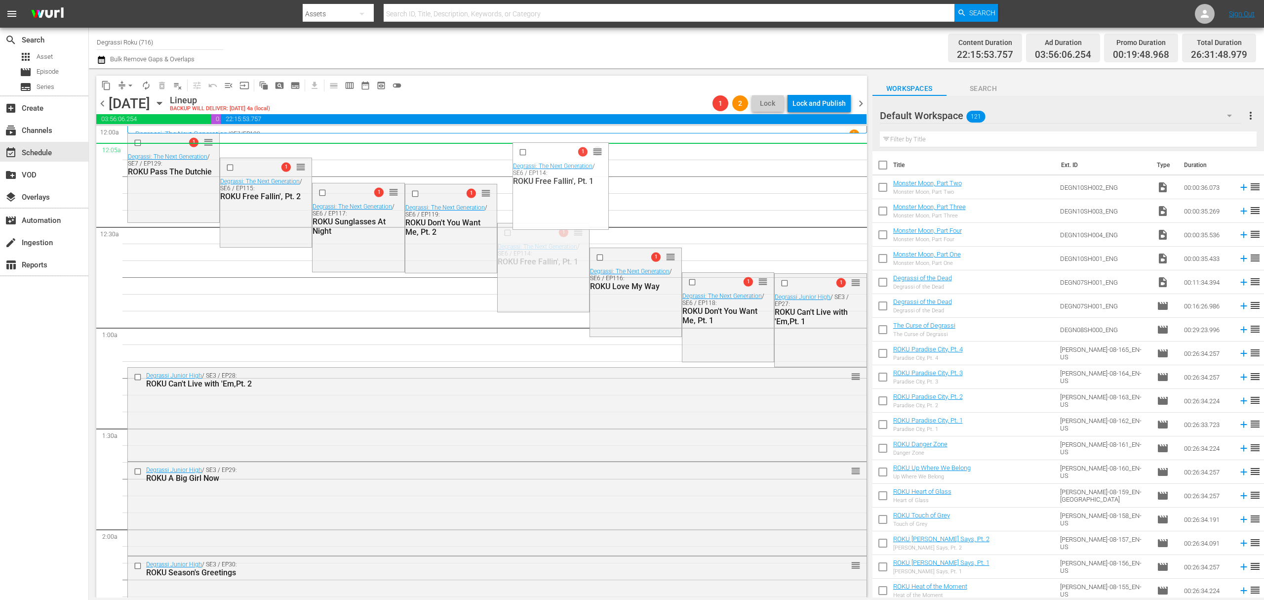
drag, startPoint x: 574, startPoint y: 229, endPoint x: 228, endPoint y: 157, distance: 353.1
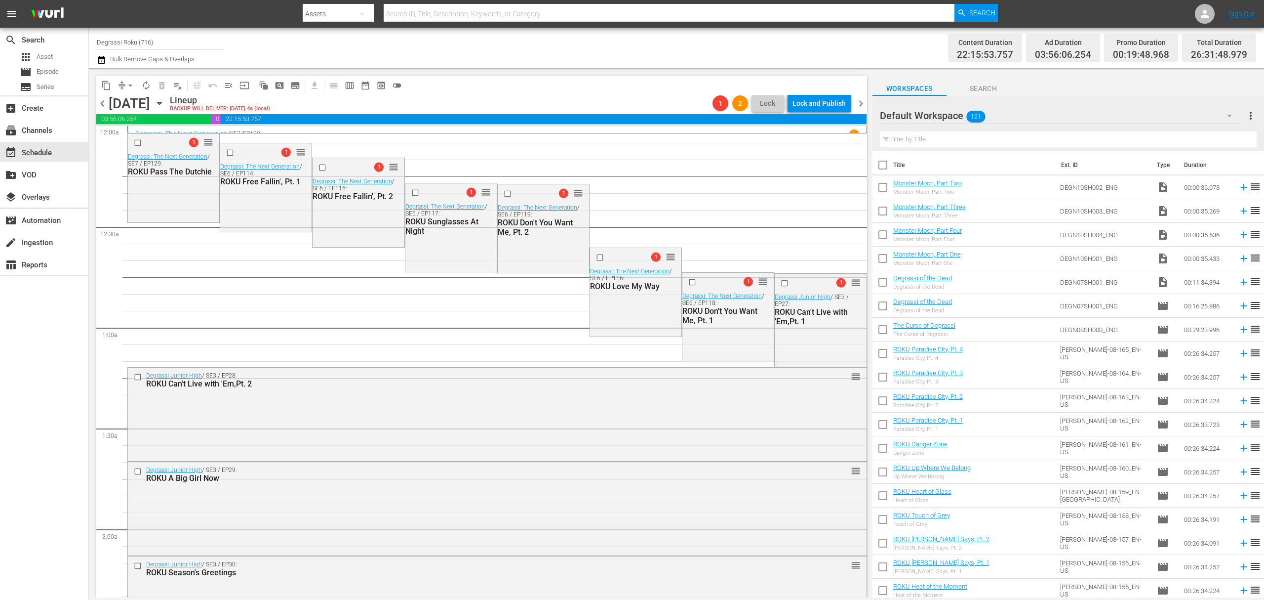
drag, startPoint x: 319, startPoint y: 127, endPoint x: 285, endPoint y: 126, distance: 33.6
click at [319, 127] on div "Degrassi: The Next Generation / SE7 / EP128 1 ROKU Hungry Eyes" at bounding box center [497, 129] width 740 height 7
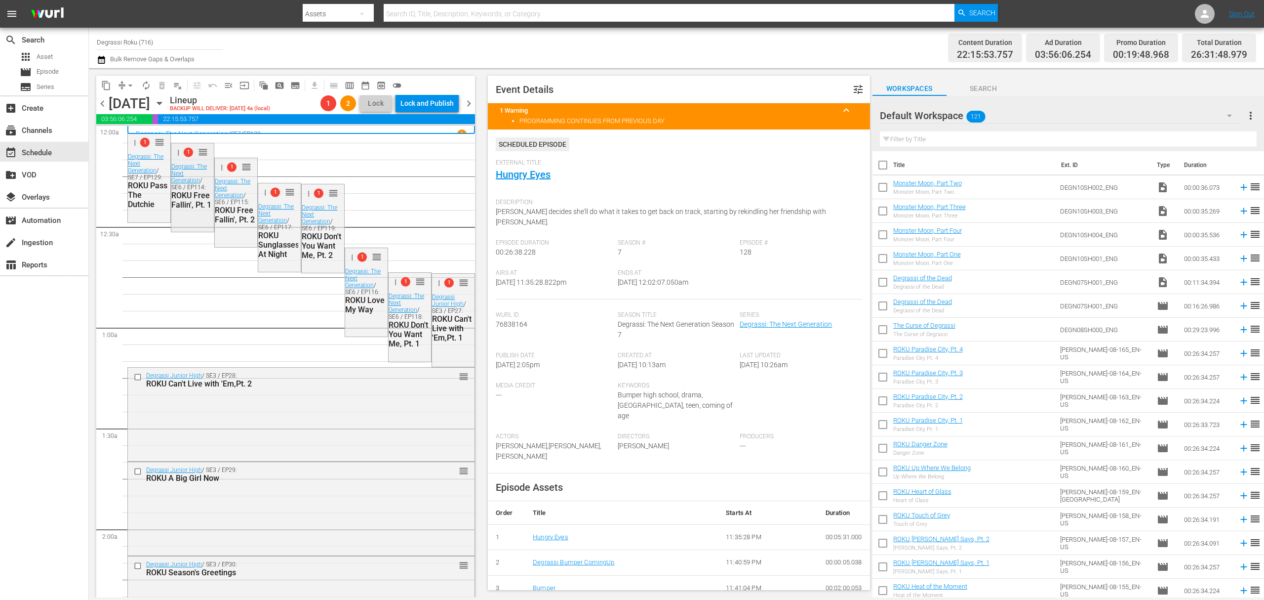
click at [176, 145] on div "1 reorder" at bounding box center [192, 152] width 42 height 19
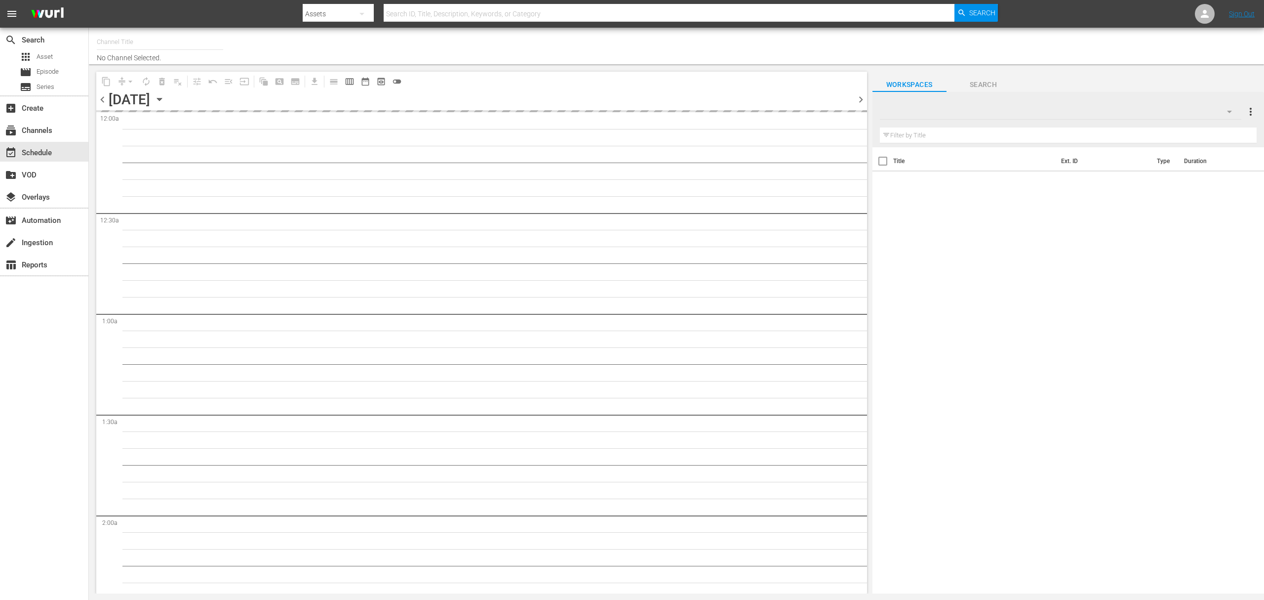
type input "Degrassi Roku (716)"
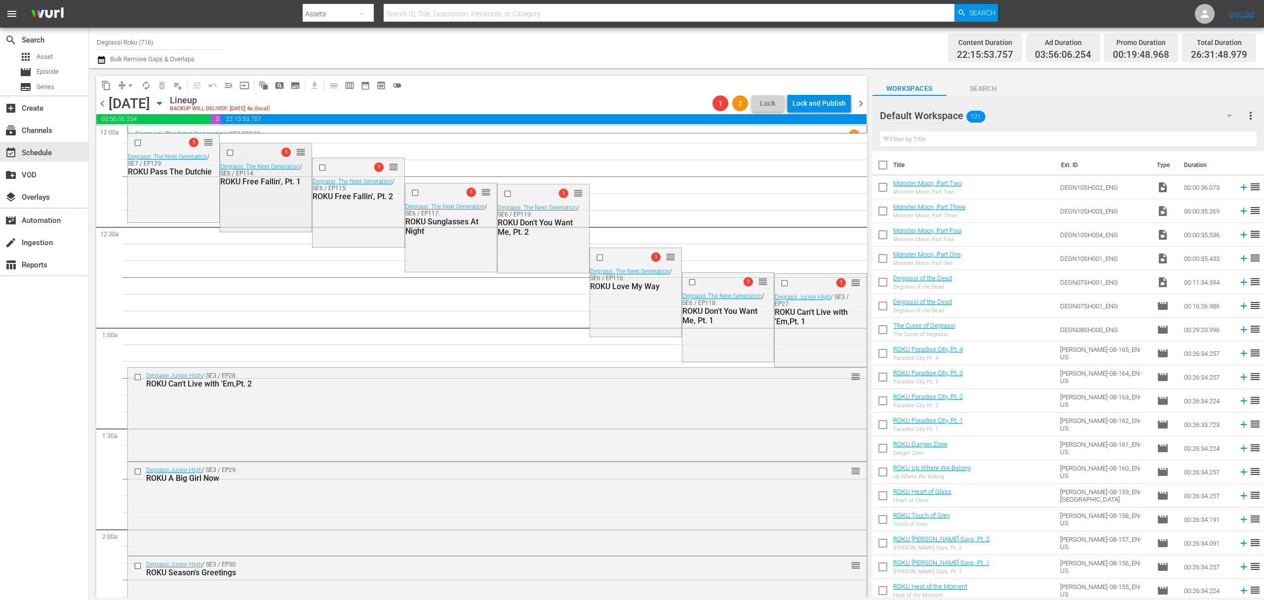
click at [230, 155] on input "checkbox" at bounding box center [231, 153] width 10 height 8
click at [321, 171] on input "checkbox" at bounding box center [324, 167] width 10 height 8
click at [413, 194] on input "checkbox" at bounding box center [416, 193] width 10 height 8
click at [503, 193] on input "checkbox" at bounding box center [508, 194] width 10 height 8
click at [594, 262] on div at bounding box center [601, 257] width 15 height 12
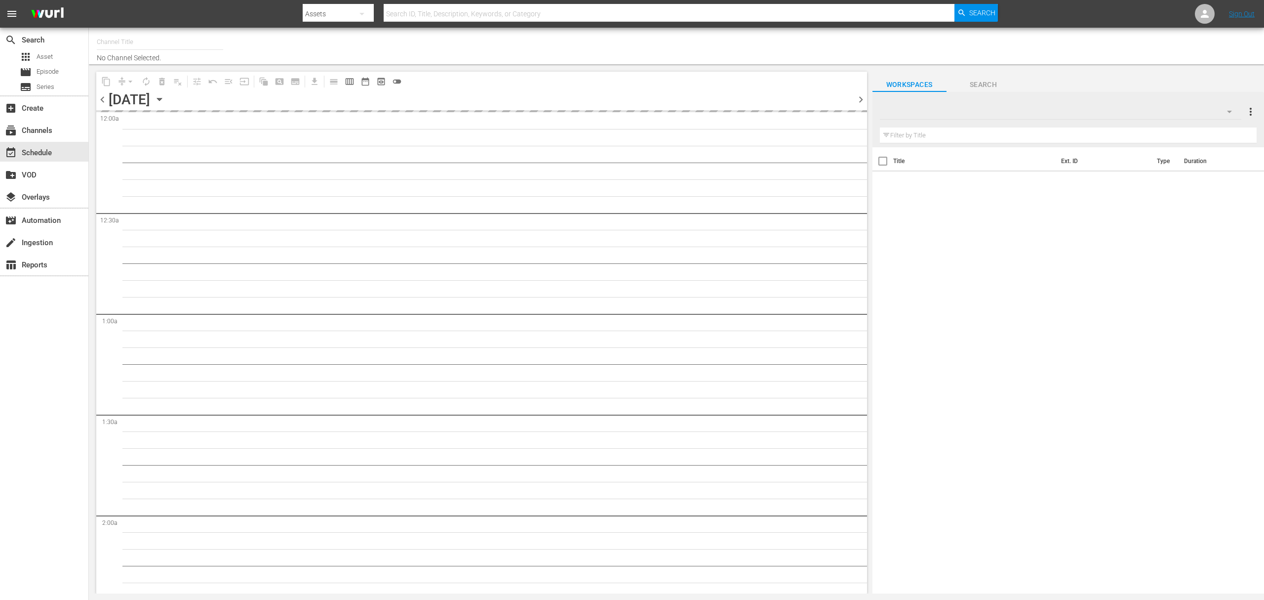
type input "Degrassi Roku (716)"
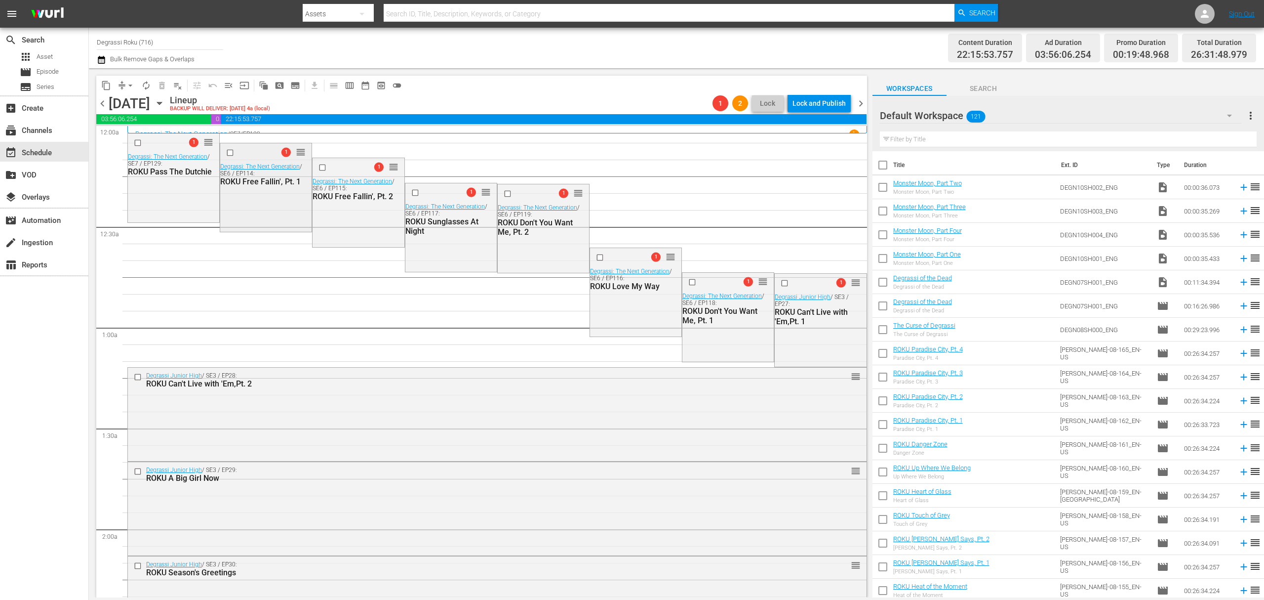
click at [230, 153] on input "checkbox" at bounding box center [231, 153] width 10 height 8
click at [321, 166] on input "checkbox" at bounding box center [324, 167] width 10 height 8
click at [412, 192] on input "checkbox" at bounding box center [416, 193] width 10 height 8
click at [503, 194] on input "checkbox" at bounding box center [508, 194] width 10 height 8
click at [596, 258] on input "checkbox" at bounding box center [601, 257] width 10 height 8
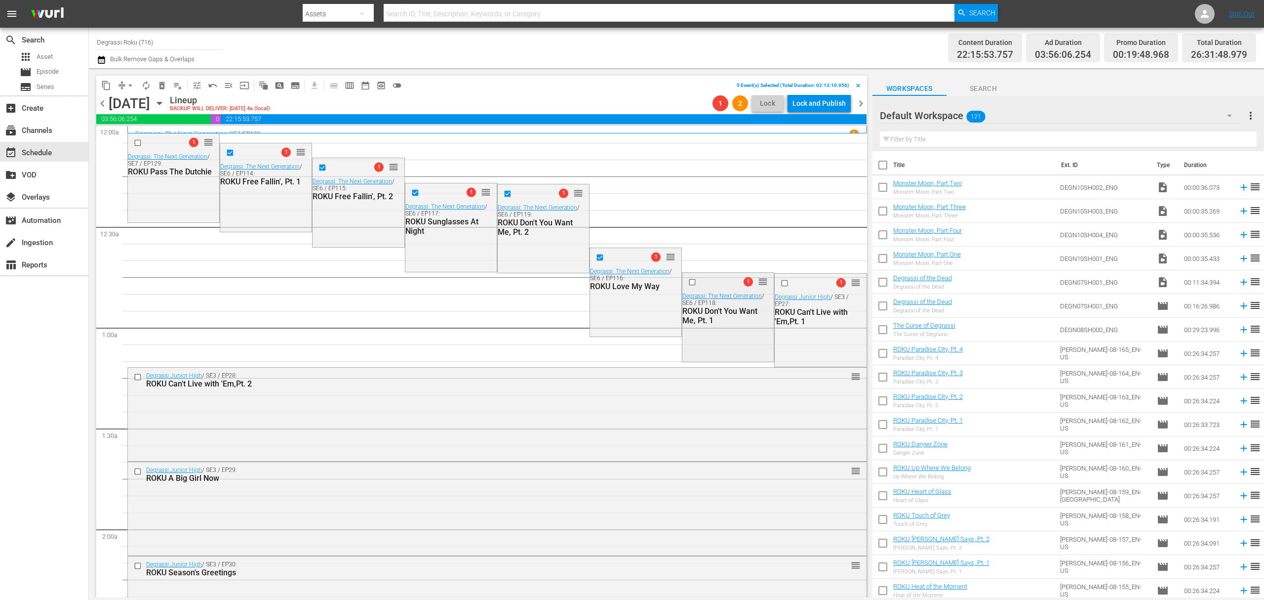
click at [688, 286] on input "checkbox" at bounding box center [693, 282] width 10 height 8
click at [163, 85] on span "delete_forever_outlined" at bounding box center [162, 86] width 10 height 10
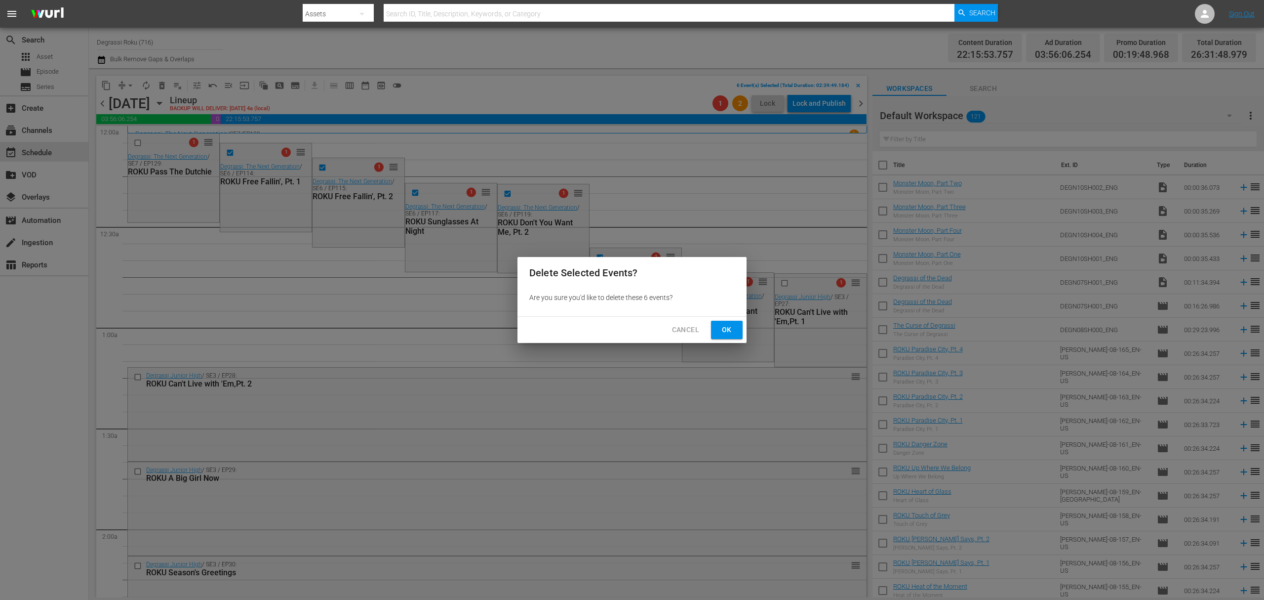
click at [724, 331] on span "Ok" at bounding box center [727, 329] width 16 height 12
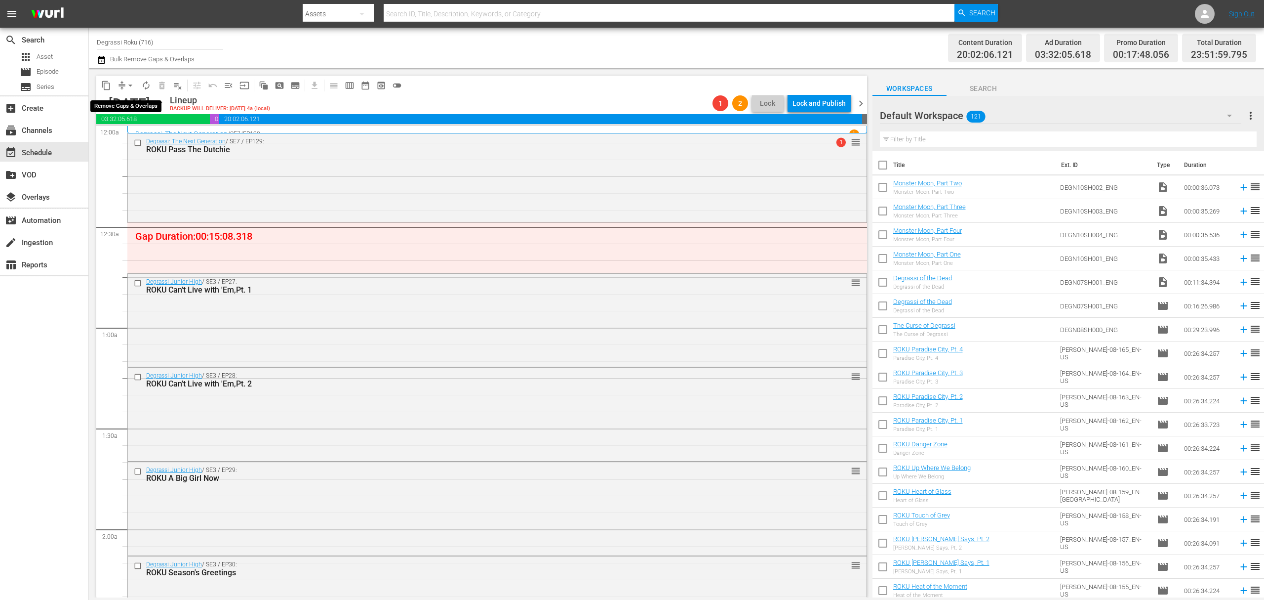
click at [131, 90] on button "arrow_drop_down" at bounding box center [130, 86] width 16 height 16
click at [136, 143] on li "Align to End of Previous Day" at bounding box center [131, 138] width 104 height 16
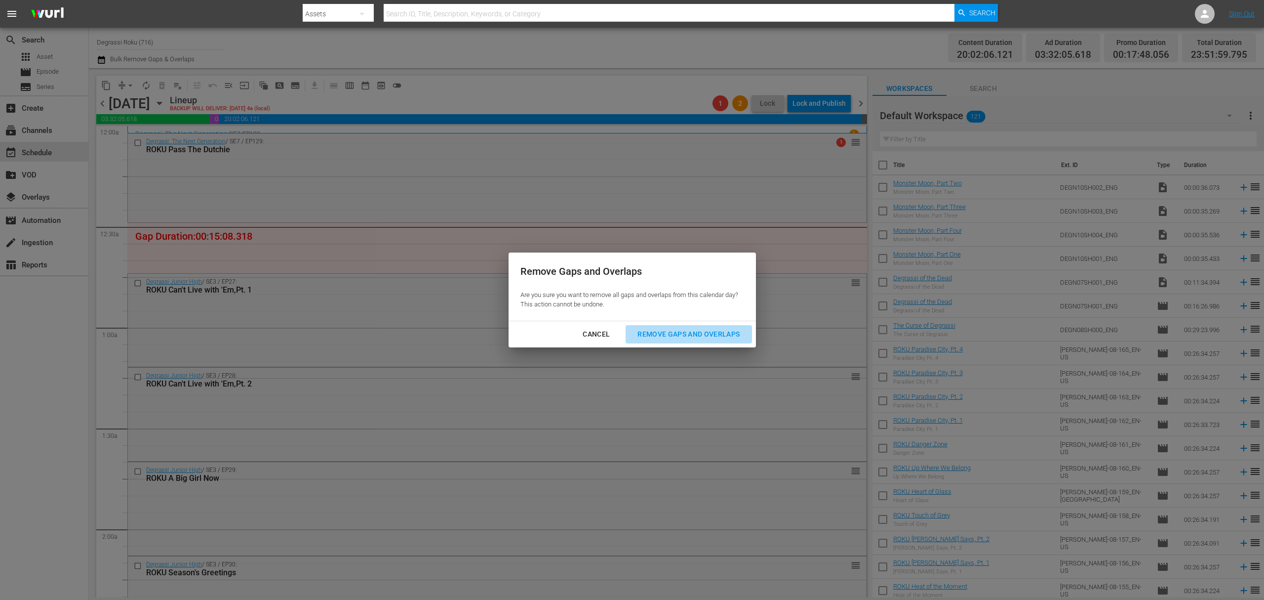
click at [697, 333] on div "Remove Gaps and Overlaps" at bounding box center [689, 334] width 118 height 12
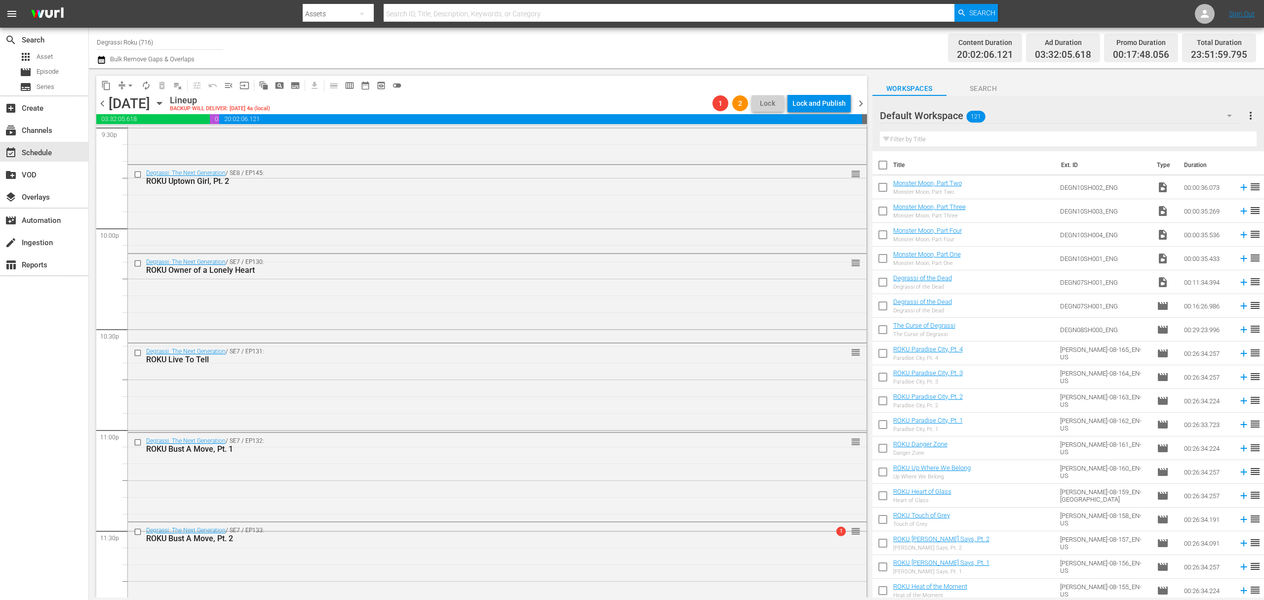
scroll to position [4395, 0]
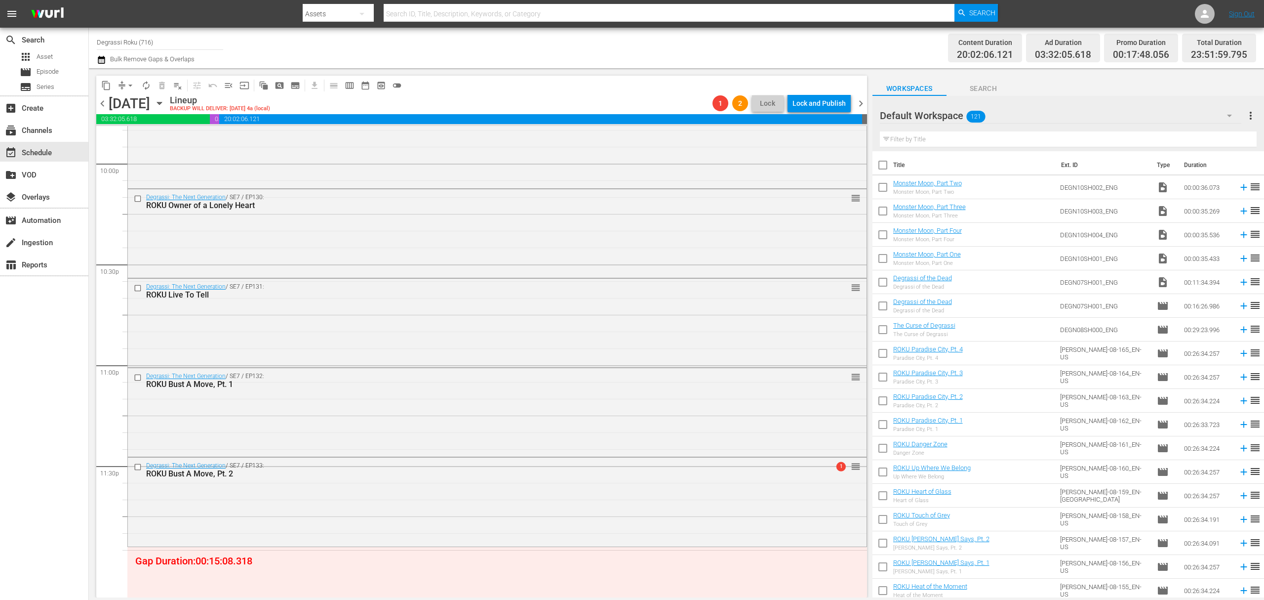
click at [1019, 121] on div "Default Workspace 121" at bounding box center [1061, 116] width 362 height 28
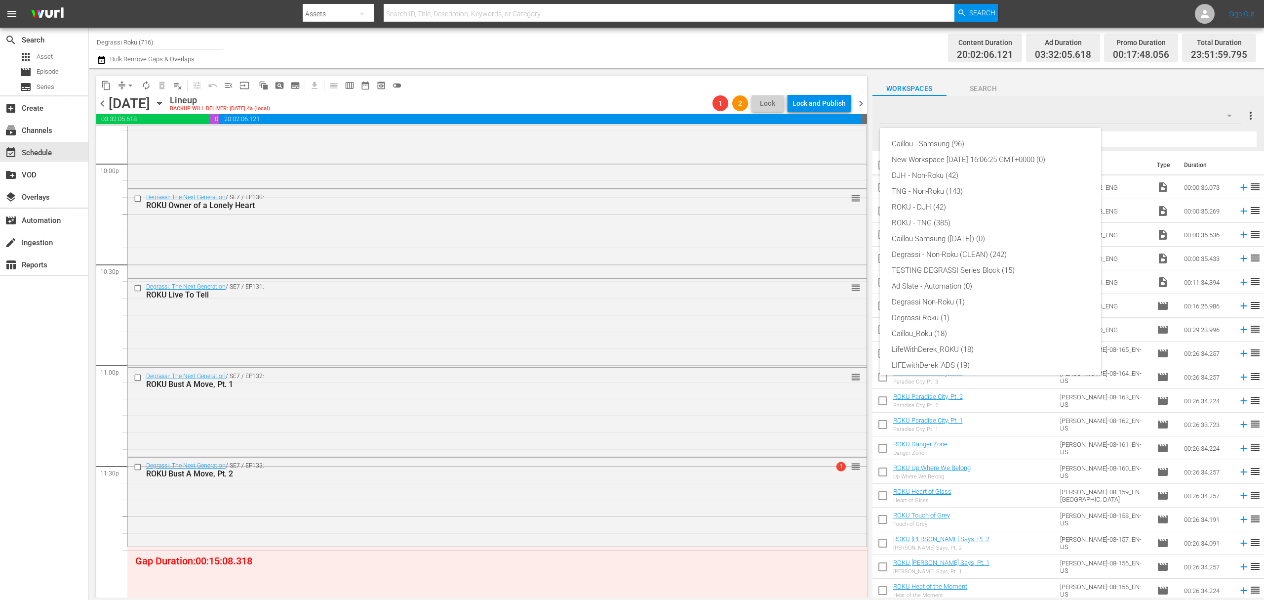
scroll to position [38, 0]
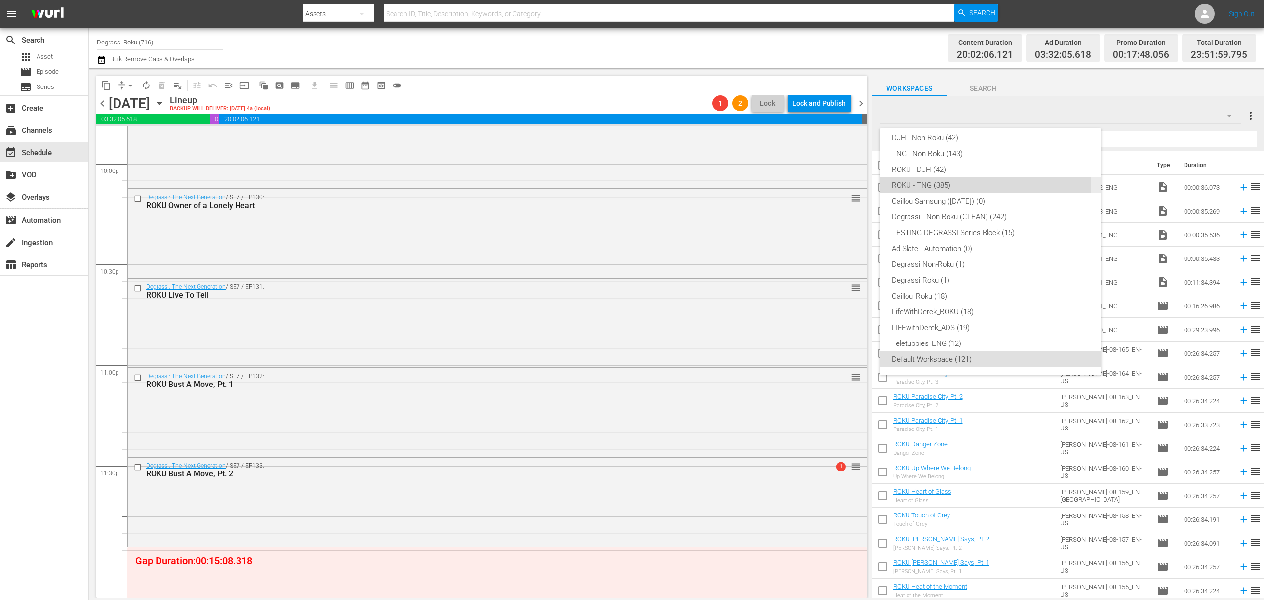
click at [967, 184] on div "ROKU - TNG (385)" at bounding box center [991, 185] width 198 height 16
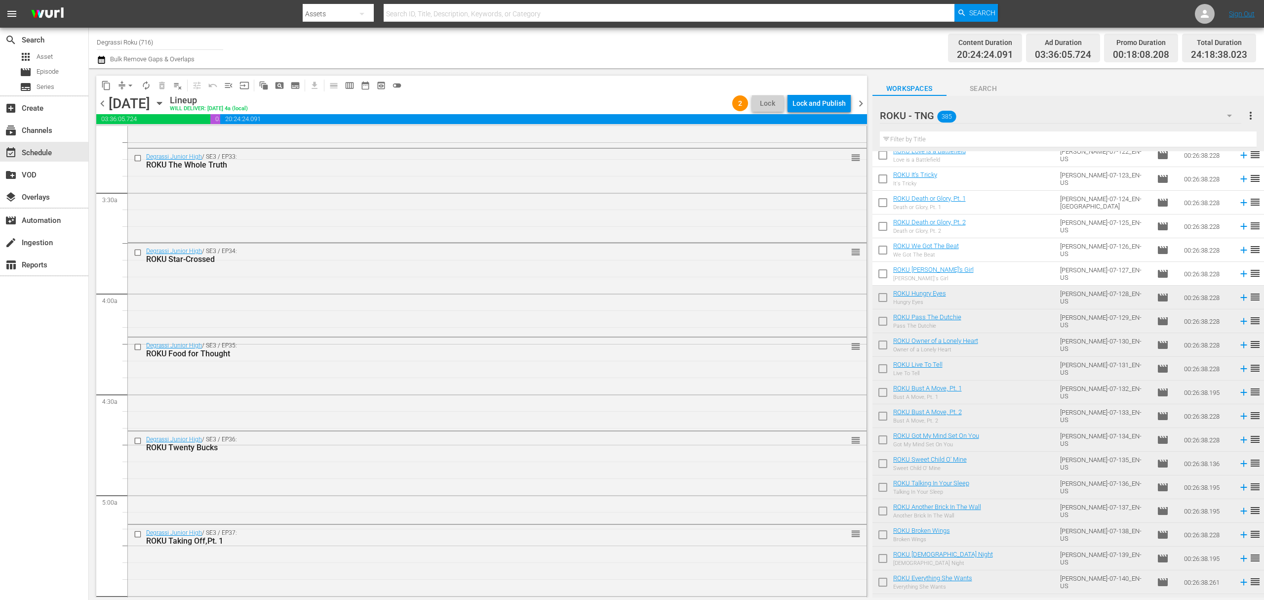
scroll to position [0, 0]
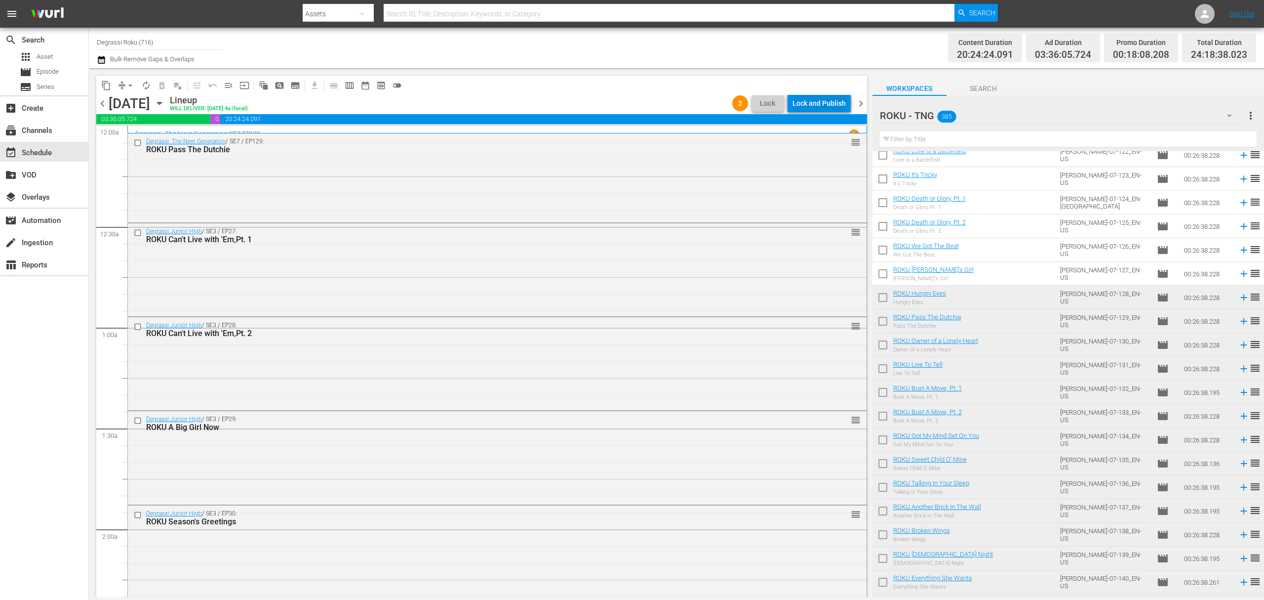
click at [815, 101] on div "Lock and Publish" at bounding box center [819, 103] width 53 height 18
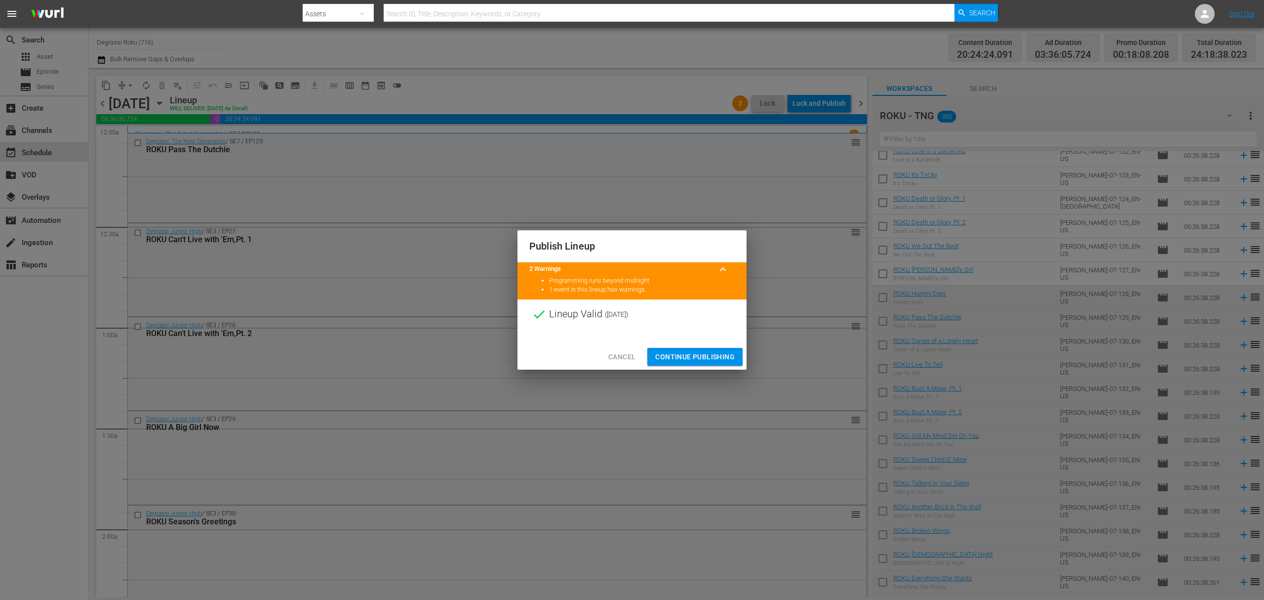
click at [694, 360] on span "Continue Publishing" at bounding box center [695, 357] width 80 height 12
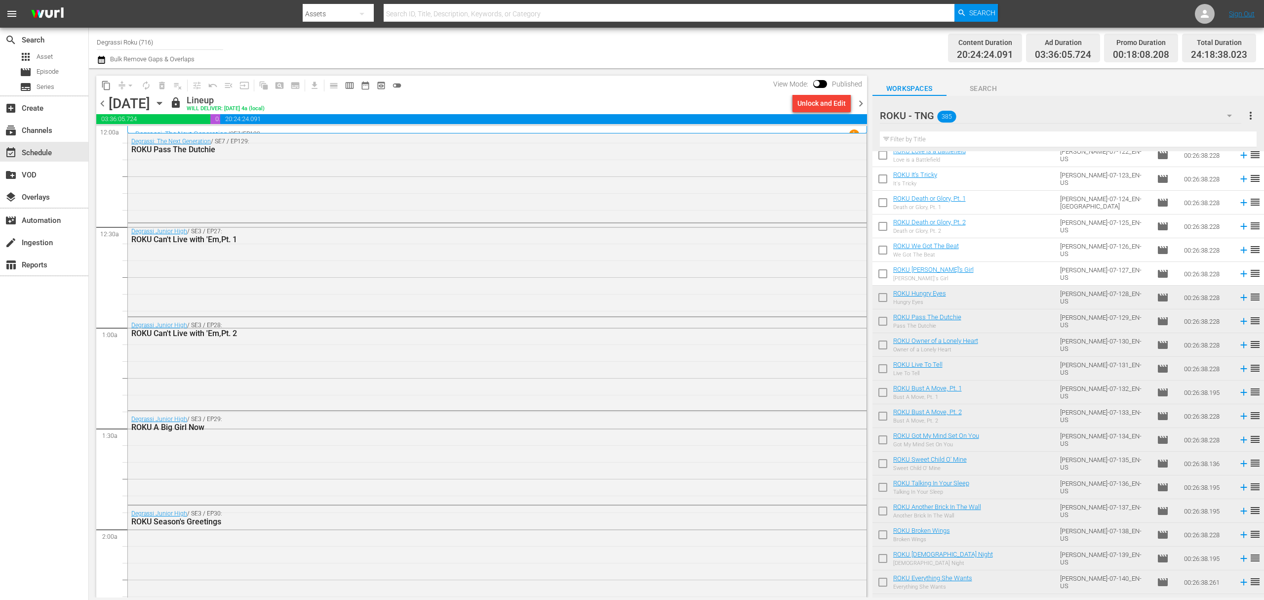
click at [864, 104] on span "chevron_right" at bounding box center [861, 103] width 12 height 12
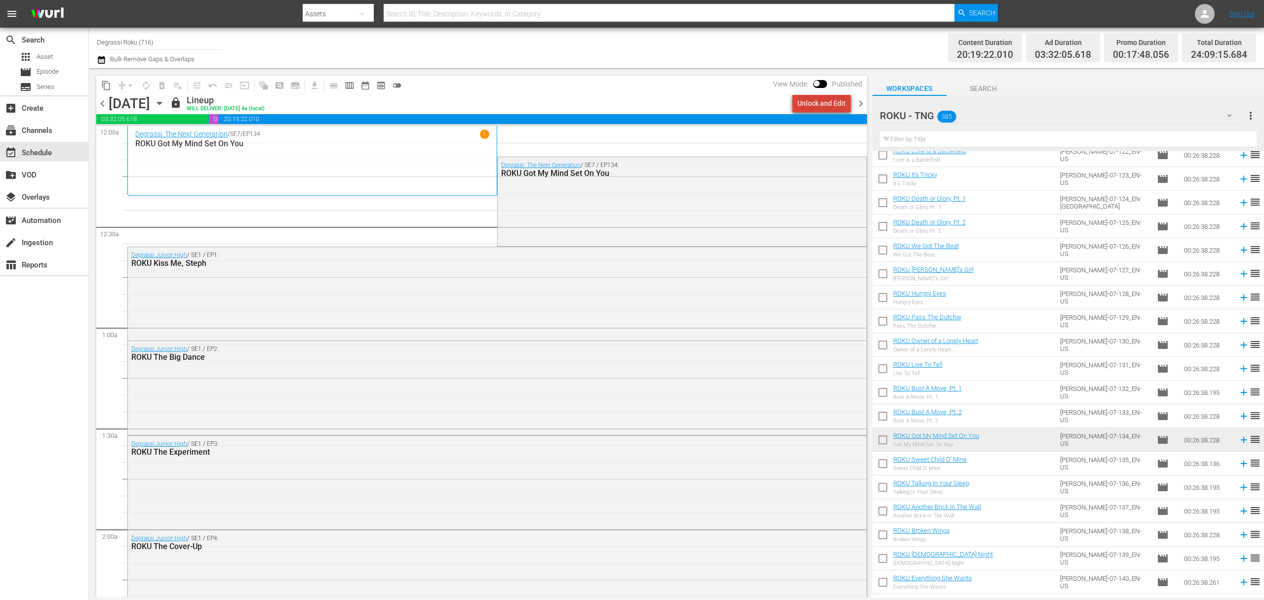
click at [843, 103] on div "Unlock and Edit" at bounding box center [822, 103] width 48 height 18
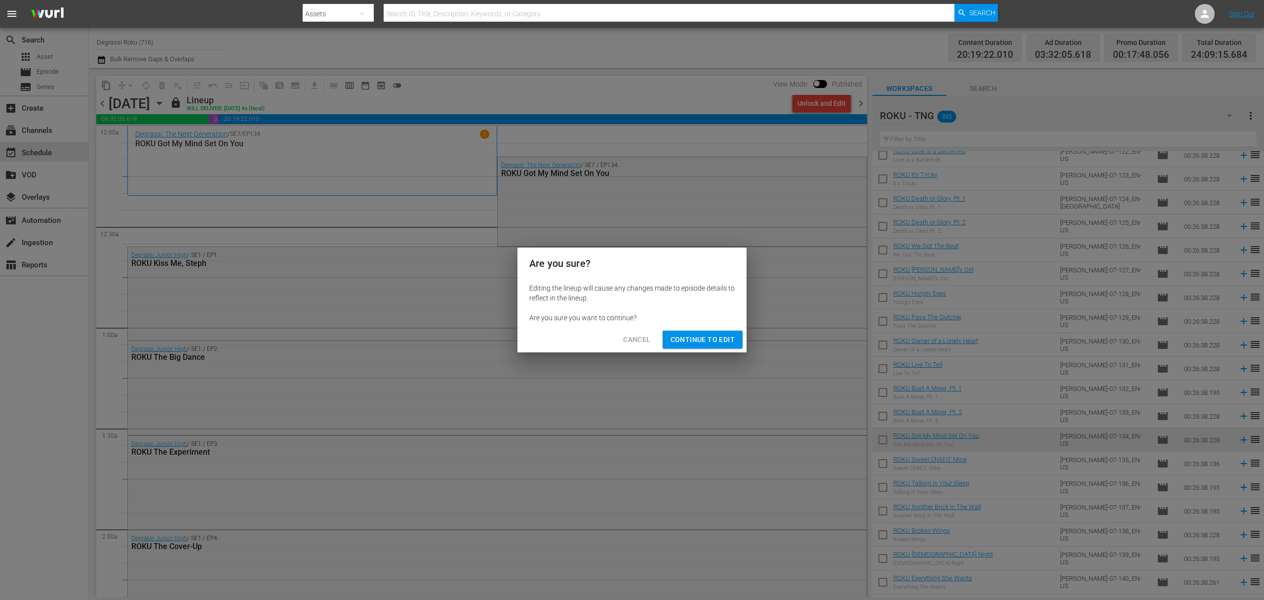
click at [698, 348] on button "Continue to Edit" at bounding box center [703, 339] width 80 height 18
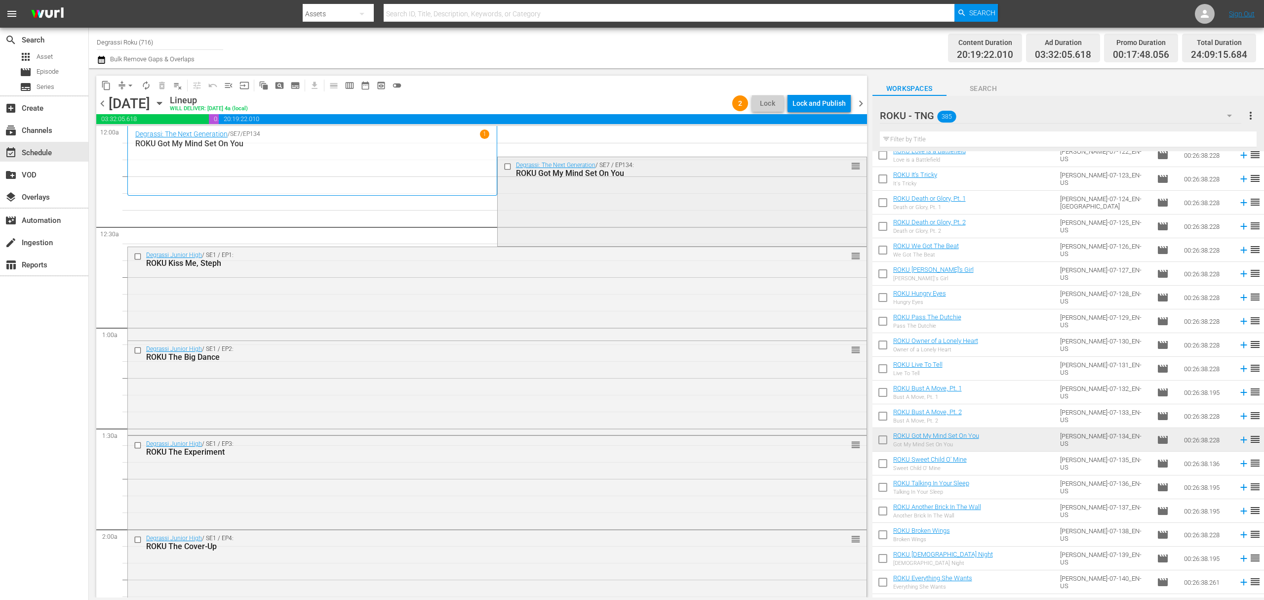
click at [504, 168] on input "checkbox" at bounding box center [508, 166] width 10 height 8
click at [159, 83] on span "delete_forever_outlined" at bounding box center [162, 86] width 10 height 10
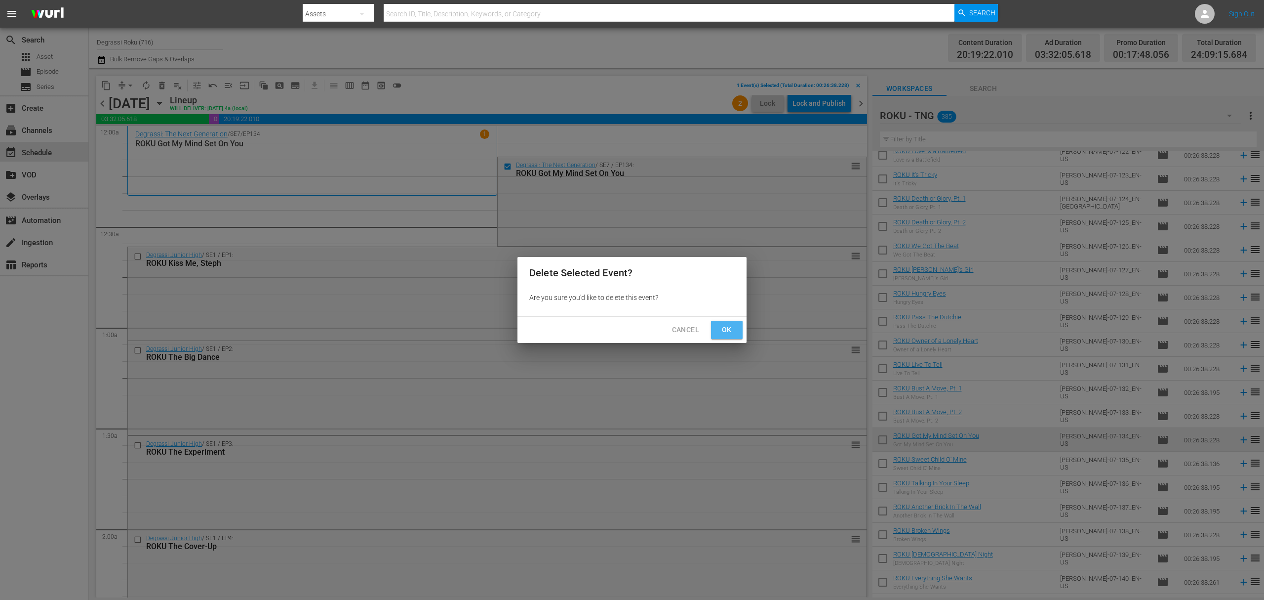
drag, startPoint x: 731, startPoint y: 324, endPoint x: 650, endPoint y: 305, distance: 83.8
click at [730, 325] on span "Ok" at bounding box center [727, 329] width 16 height 12
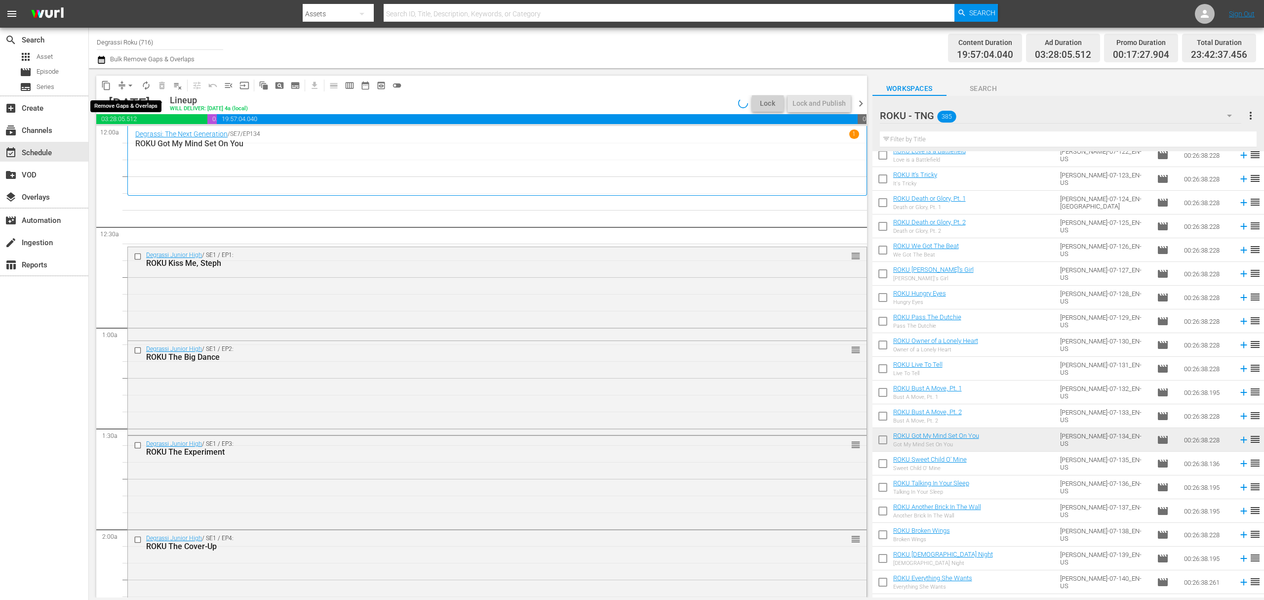
click at [133, 88] on span "arrow_drop_down" at bounding box center [130, 86] width 10 height 10
click at [134, 131] on li "Align to End of Previous Day" at bounding box center [131, 138] width 104 height 16
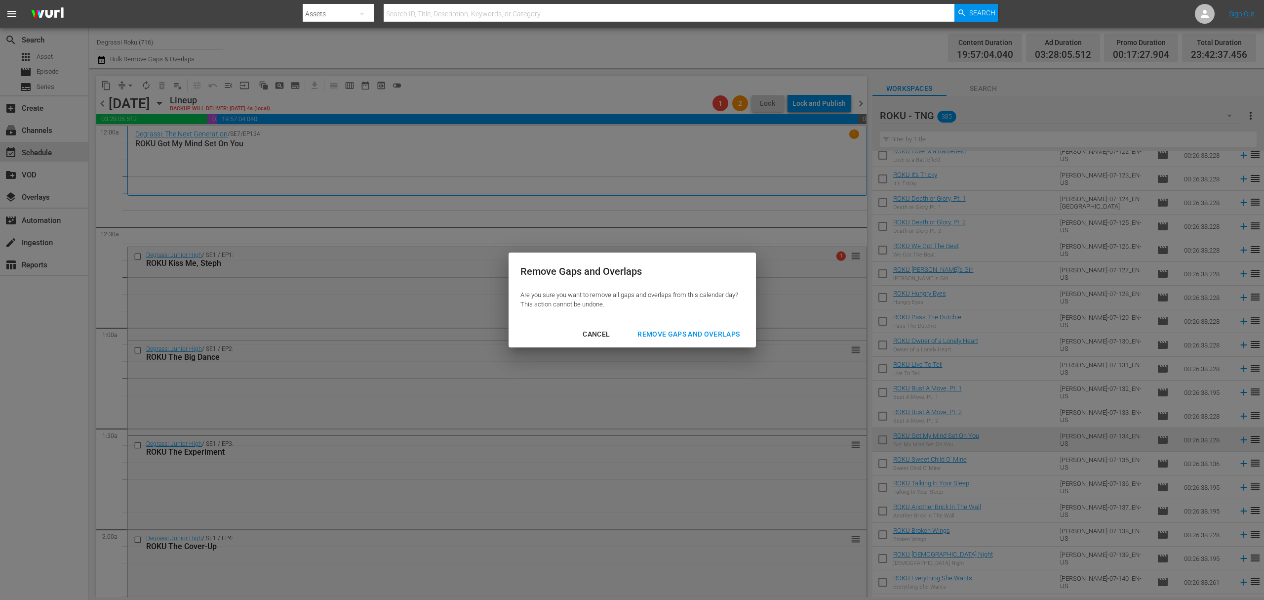
click at [729, 334] on div "Remove Gaps and Overlaps" at bounding box center [689, 334] width 118 height 12
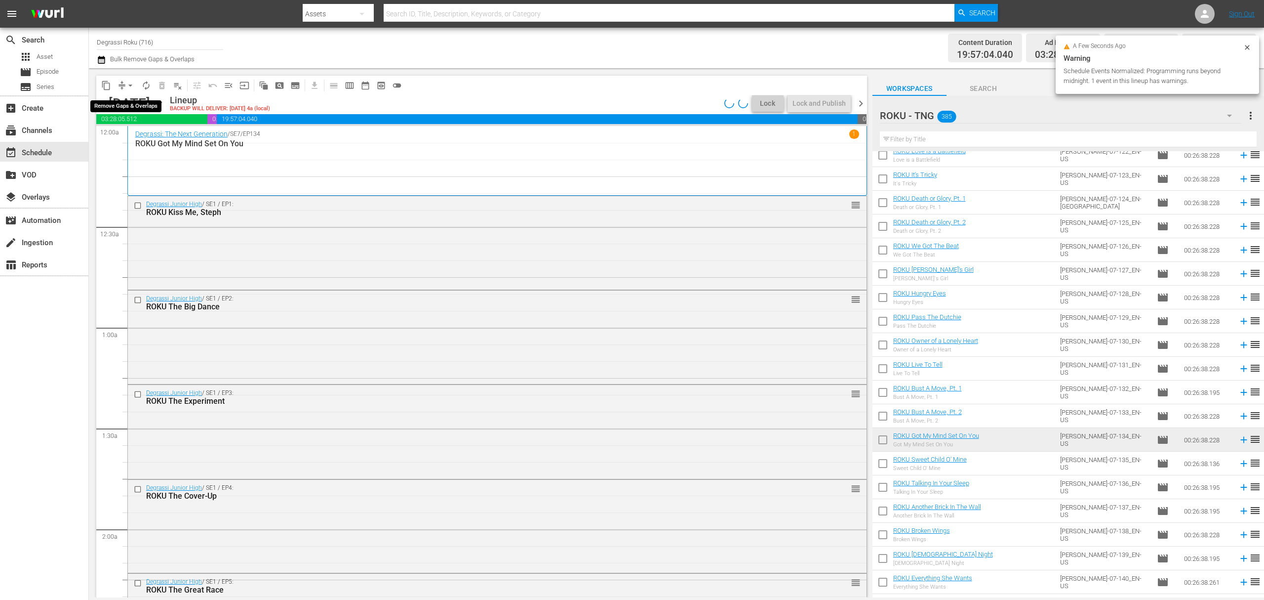
click at [127, 89] on span "arrow_drop_down" at bounding box center [130, 86] width 10 height 10
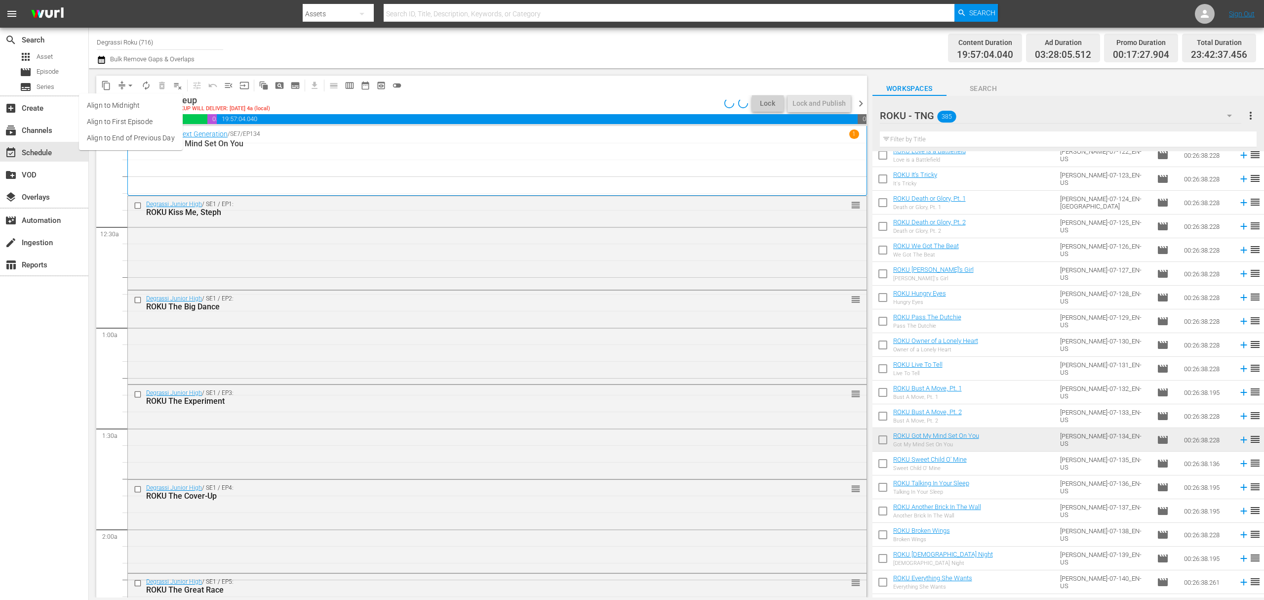
click at [830, 95] on div "Lock and Publish" at bounding box center [819, 103] width 53 height 18
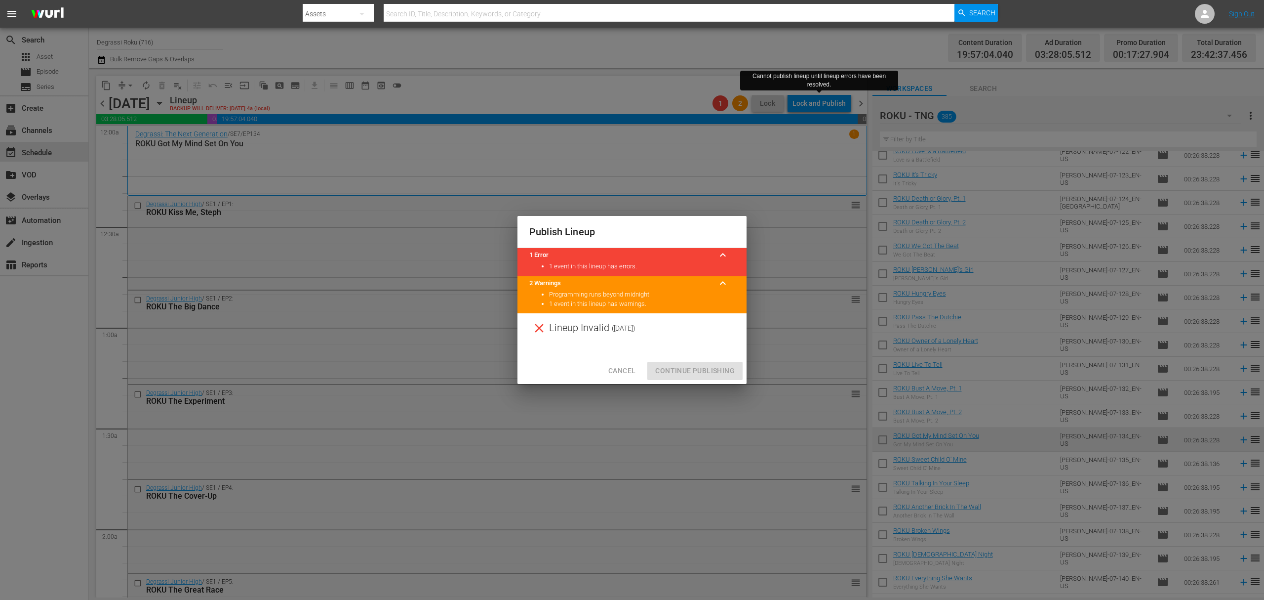
click at [624, 370] on span "Cancel" at bounding box center [621, 370] width 27 height 12
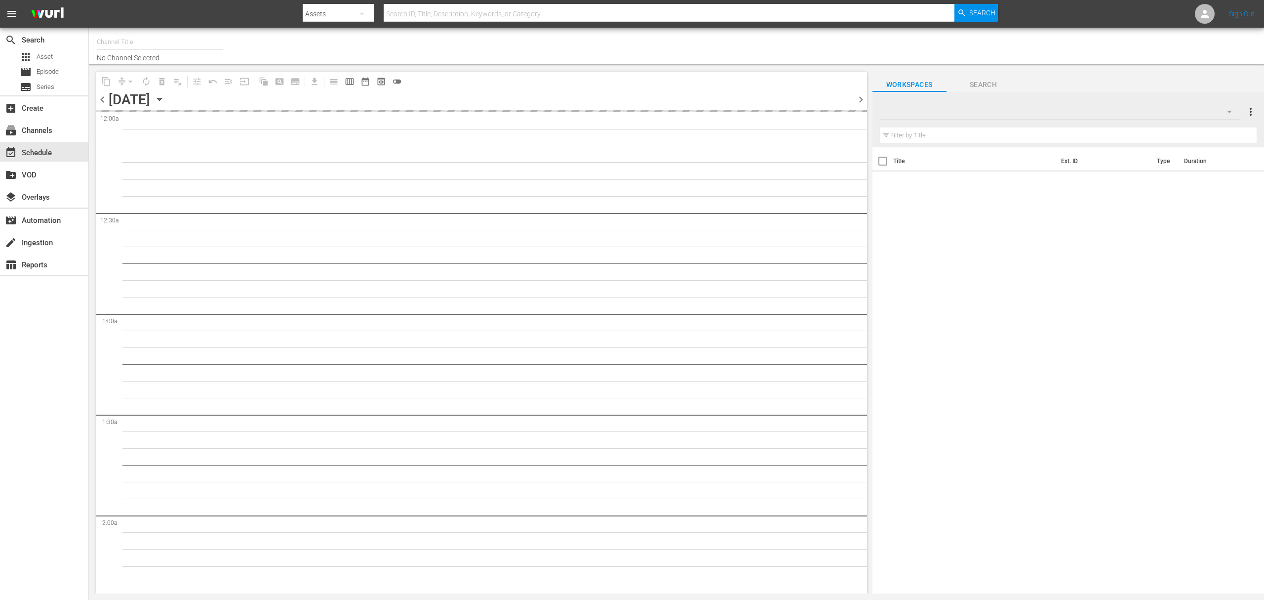
type input "Degrassi Roku (716)"
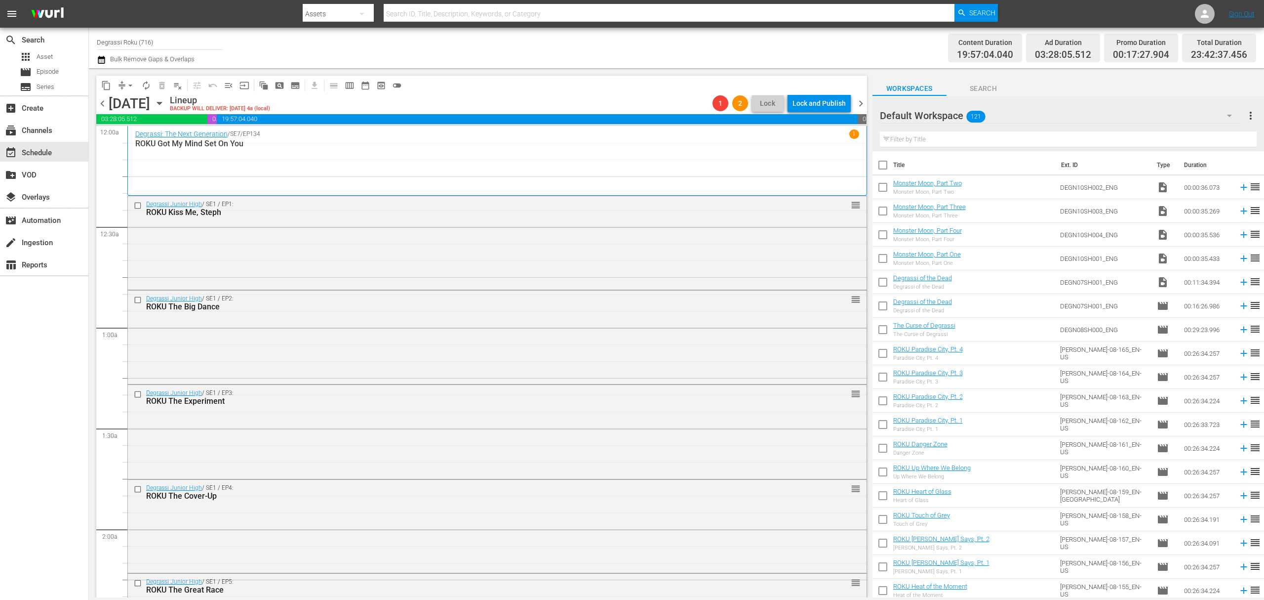
click at [123, 84] on button "arrow_drop_down" at bounding box center [130, 86] width 16 height 16
click at [121, 133] on li "Align to End of Previous Day" at bounding box center [131, 138] width 104 height 16
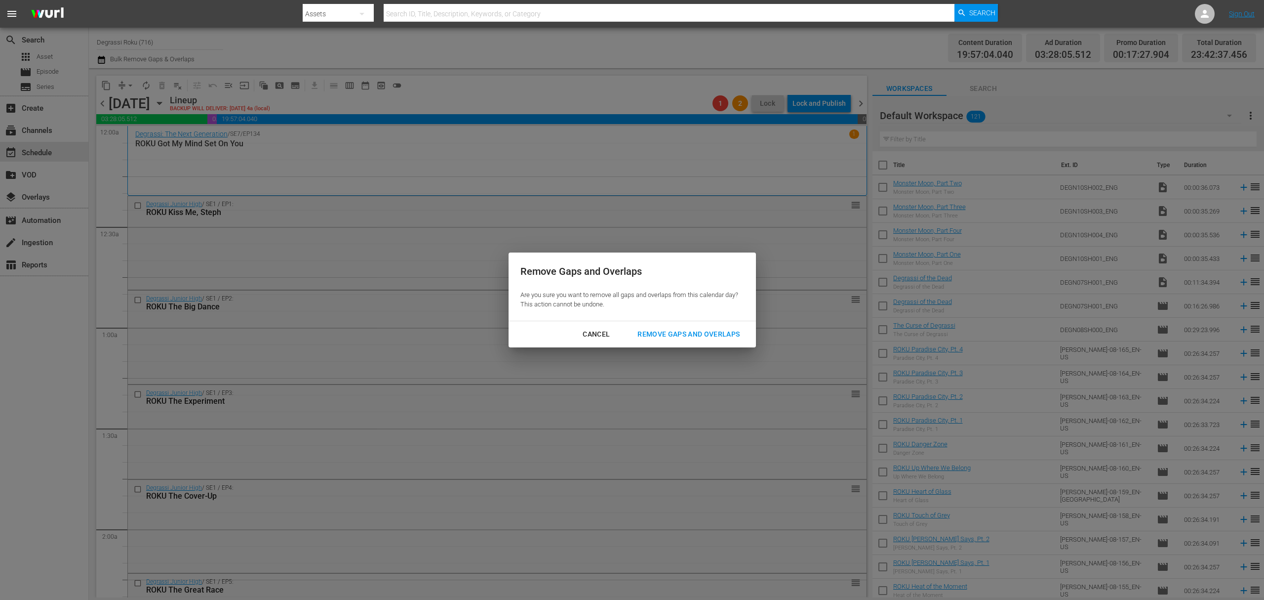
click at [703, 344] on div "Cancel Remove Gaps and Overlaps" at bounding box center [632, 334] width 247 height 26
click at [705, 333] on div "Remove Gaps and Overlaps" at bounding box center [689, 334] width 118 height 12
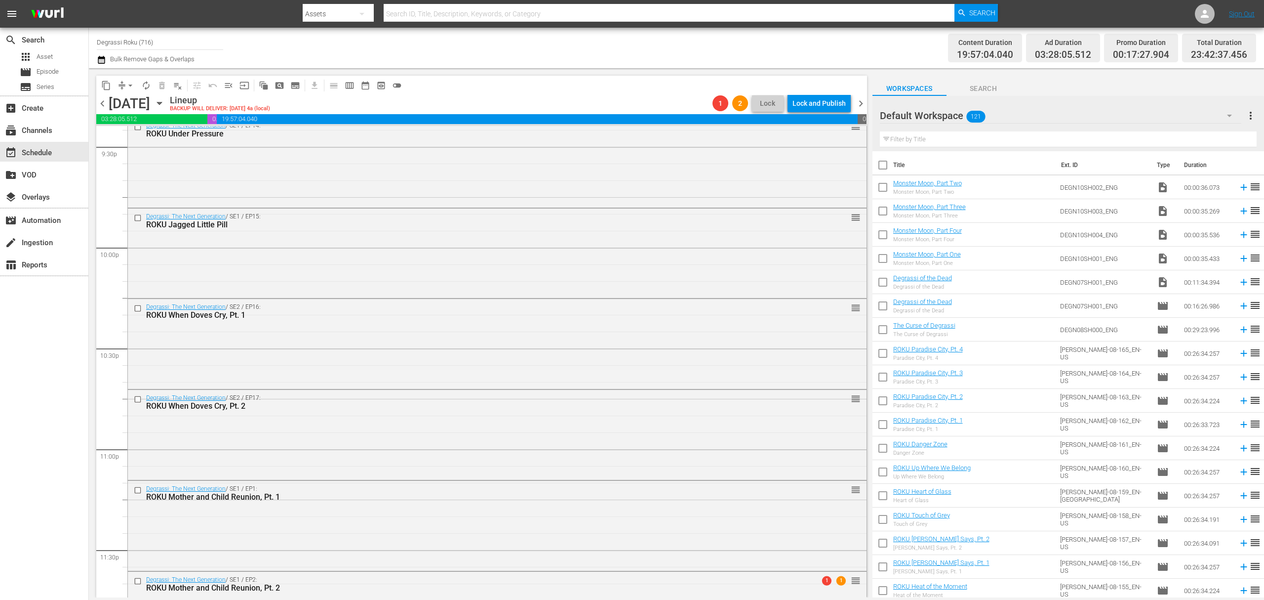
scroll to position [4376, 0]
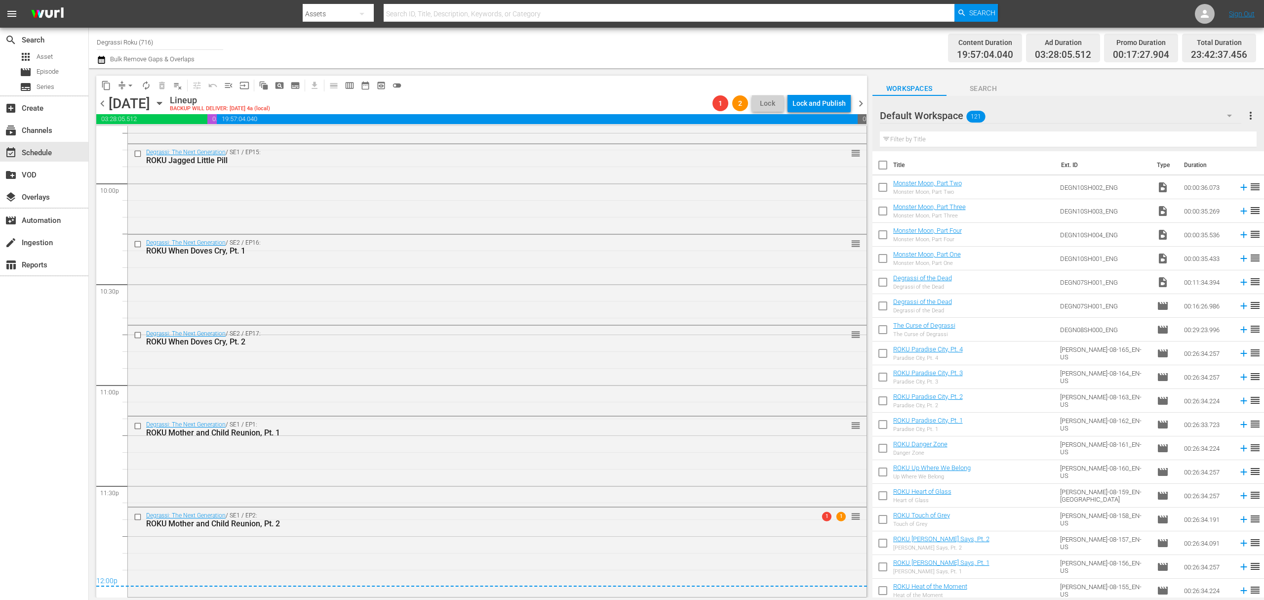
click at [860, 96] on div "chevron_left [DATE] [DATE] Lineup BACKUP WILL DELIVER: [DATE] 4a (local) 1 2 Lo…" at bounding box center [481, 104] width 771 height 19
click at [864, 99] on span "chevron_right" at bounding box center [861, 103] width 12 height 12
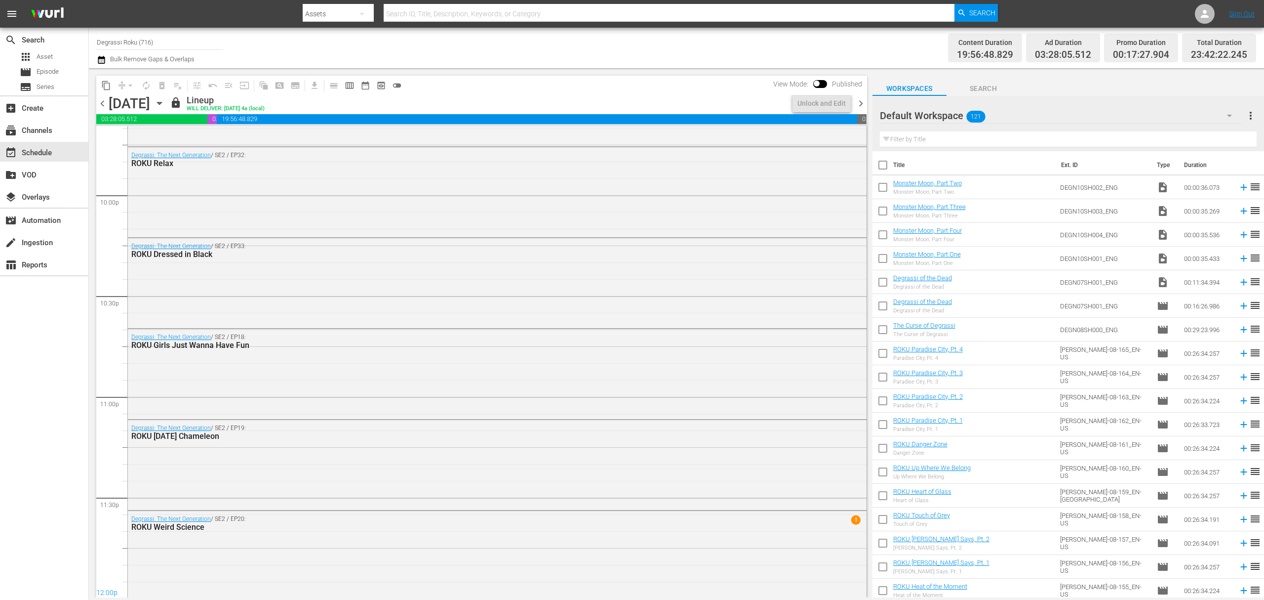
scroll to position [4367, 0]
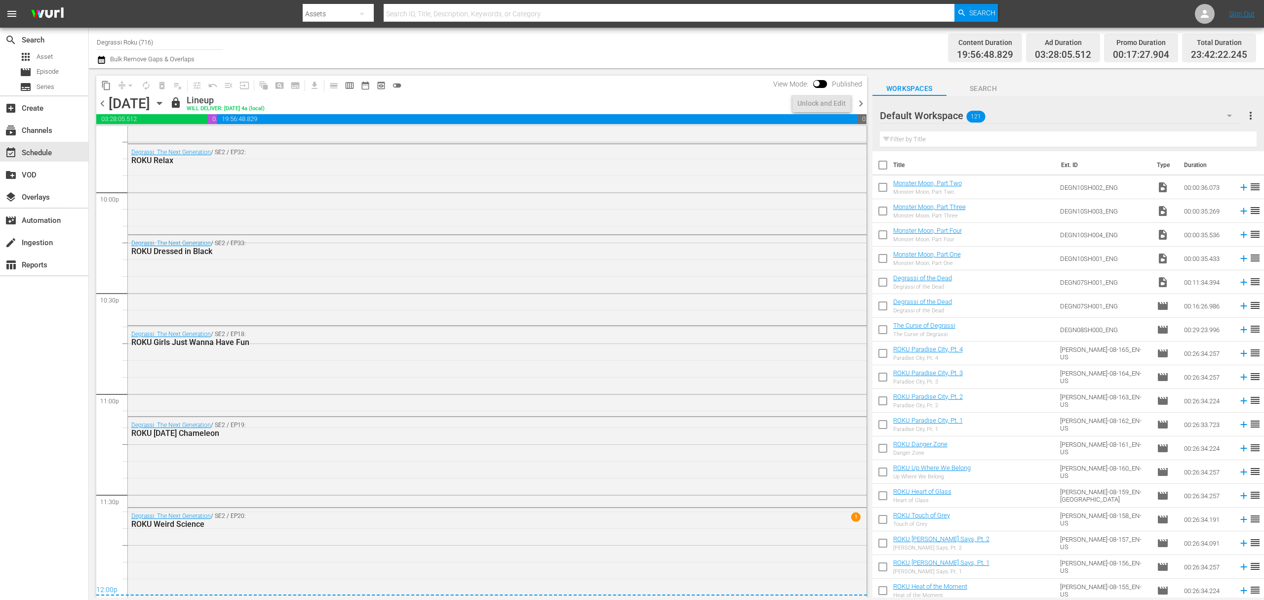
click at [102, 98] on span "chevron_left" at bounding box center [102, 103] width 12 height 12
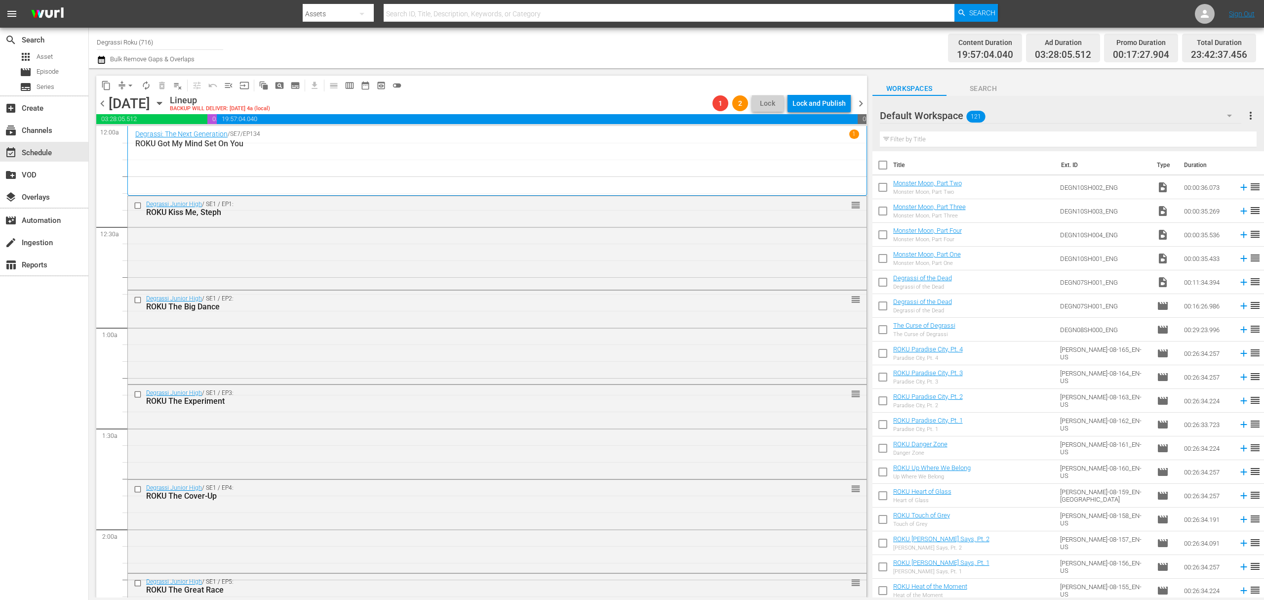
click at [104, 106] on span "chevron_left" at bounding box center [102, 103] width 12 height 12
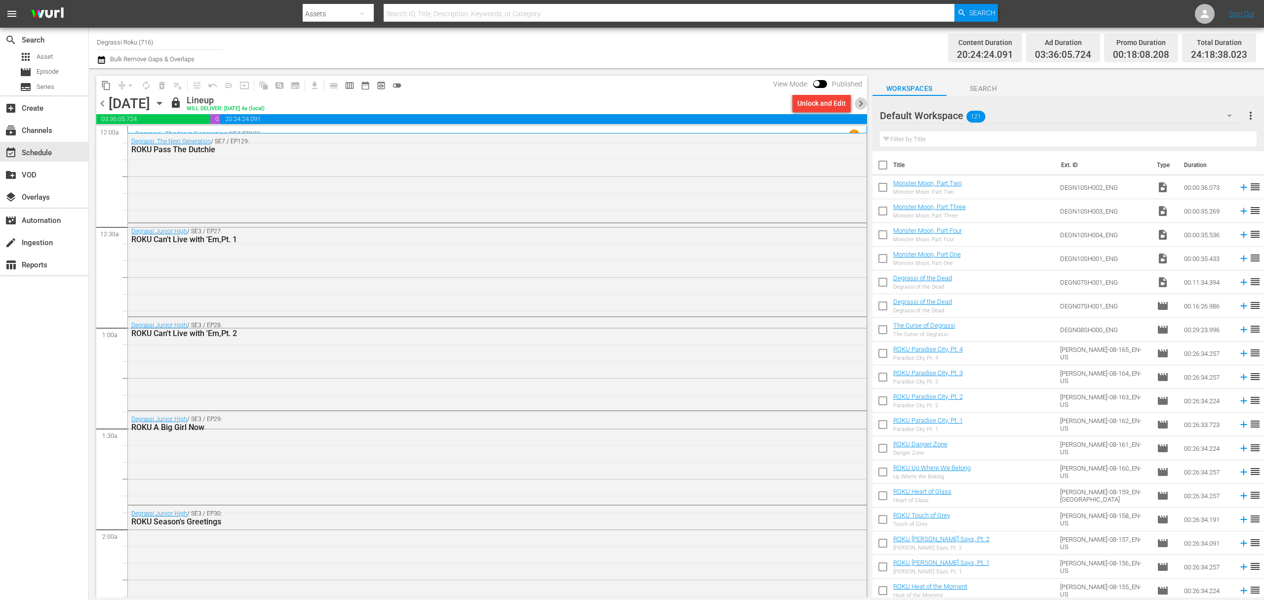
click at [855, 98] on span "chevron_right" at bounding box center [861, 103] width 12 height 12
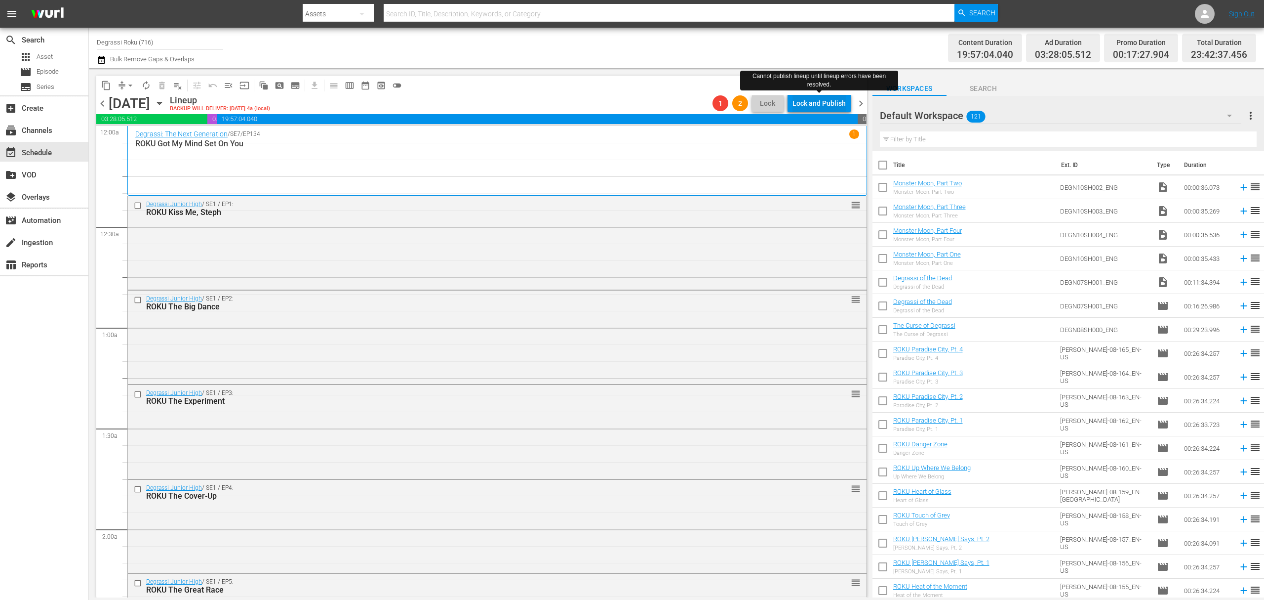
click at [814, 103] on div "Lock and Publish" at bounding box center [819, 103] width 53 height 18
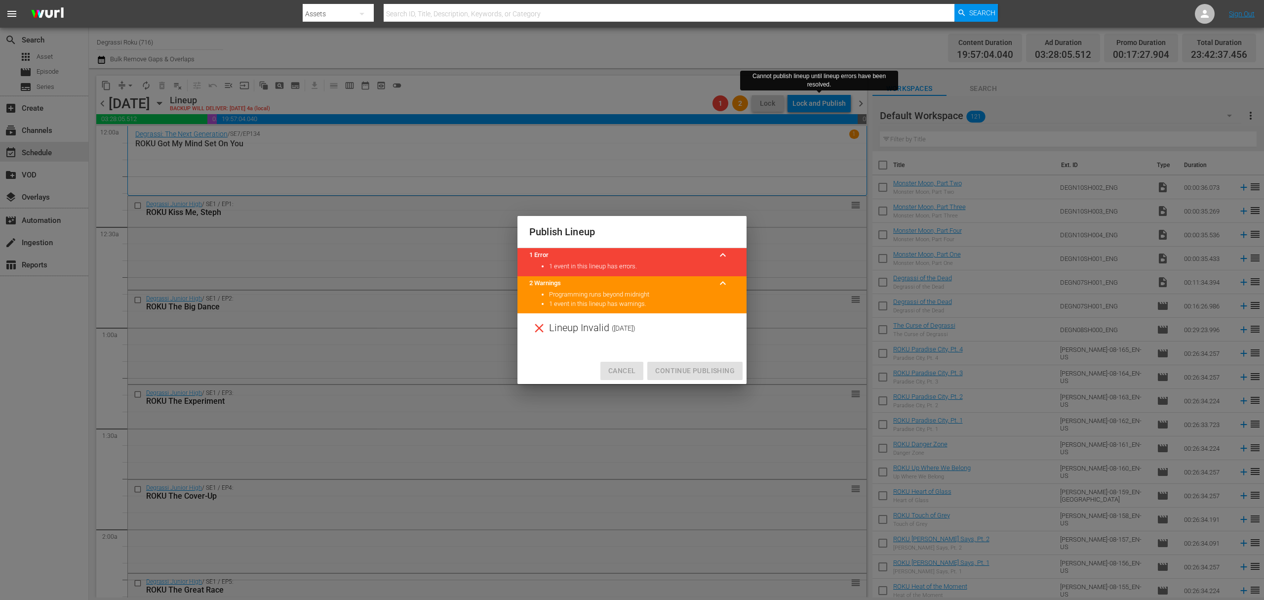
click at [639, 371] on button "Cancel" at bounding box center [622, 371] width 43 height 18
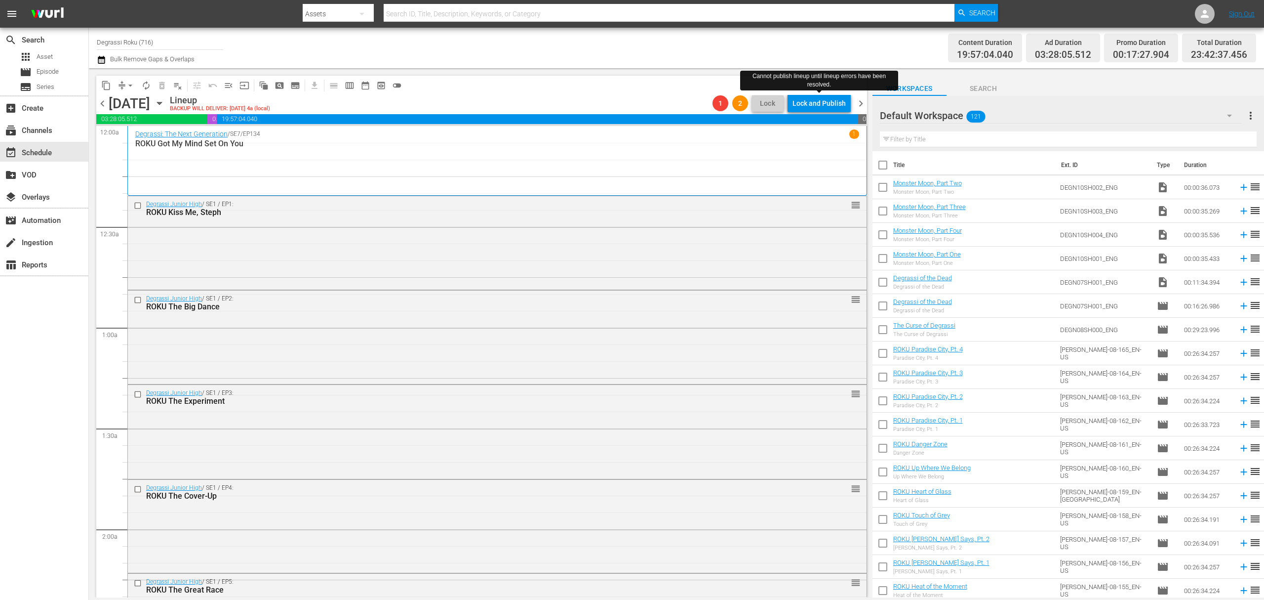
click at [721, 105] on span "1" at bounding box center [721, 103] width 16 height 8
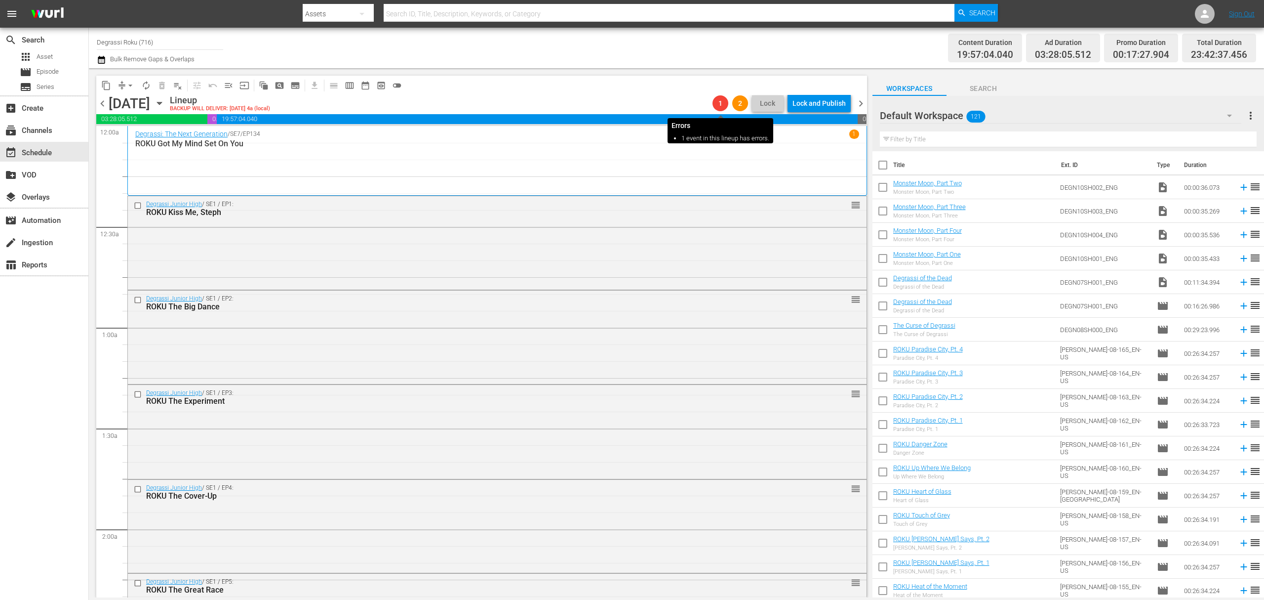
click at [721, 105] on span "1" at bounding box center [721, 103] width 16 height 8
click at [721, 104] on span "1" at bounding box center [721, 103] width 16 height 8
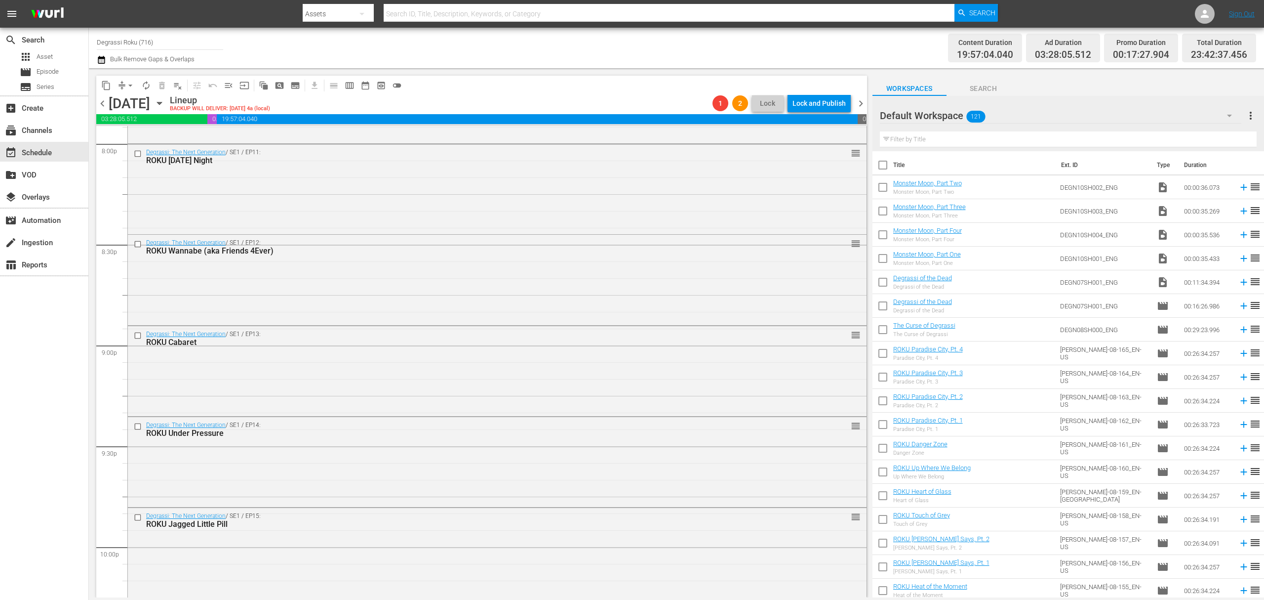
scroll to position [4376, 0]
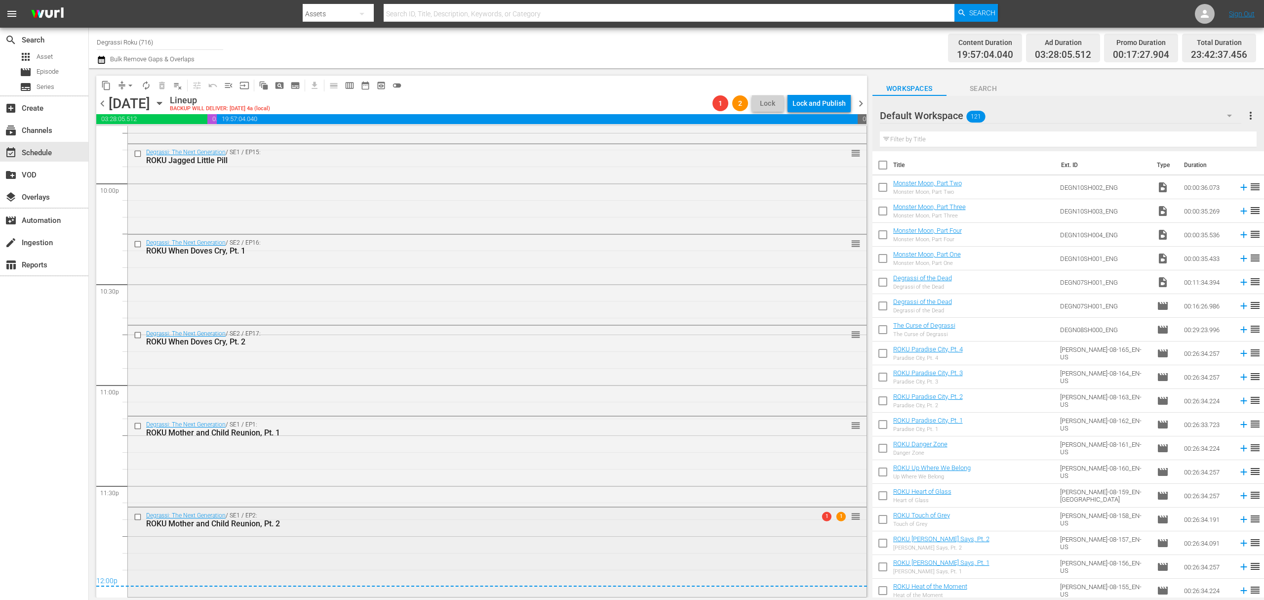
click at [792, 536] on div "Degrassi: The Next Generation / SE1 / EP2: ROKU Mother and Child Reunion, Pt. 2…" at bounding box center [497, 551] width 739 height 88
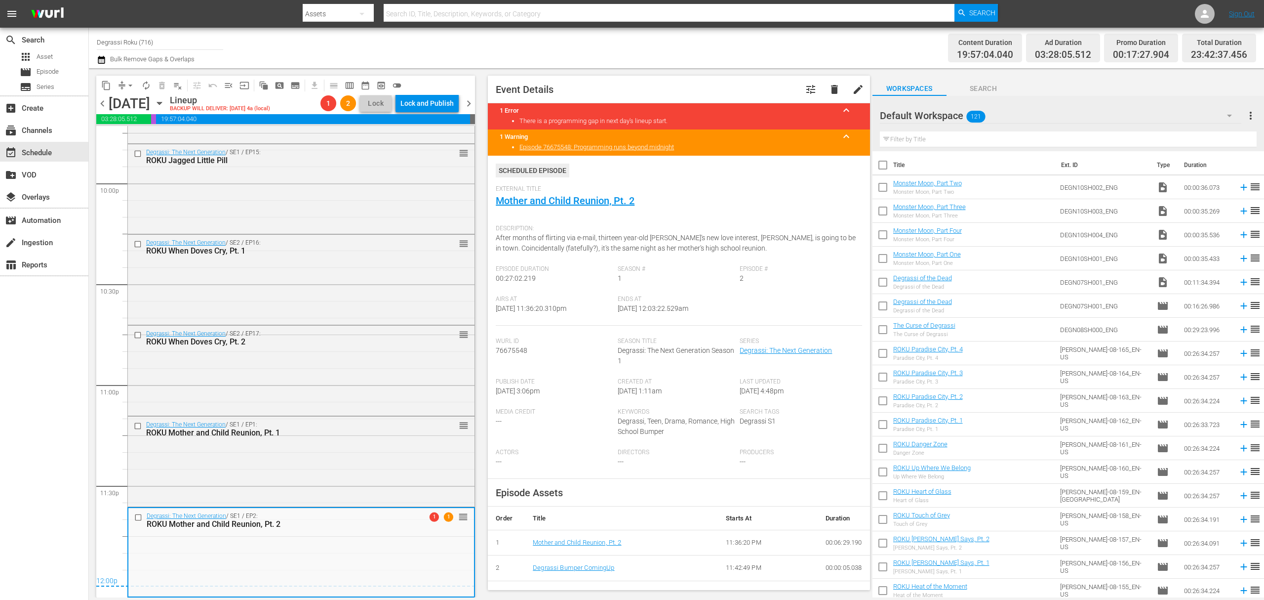
click at [469, 103] on span "chevron_right" at bounding box center [469, 103] width 12 height 12
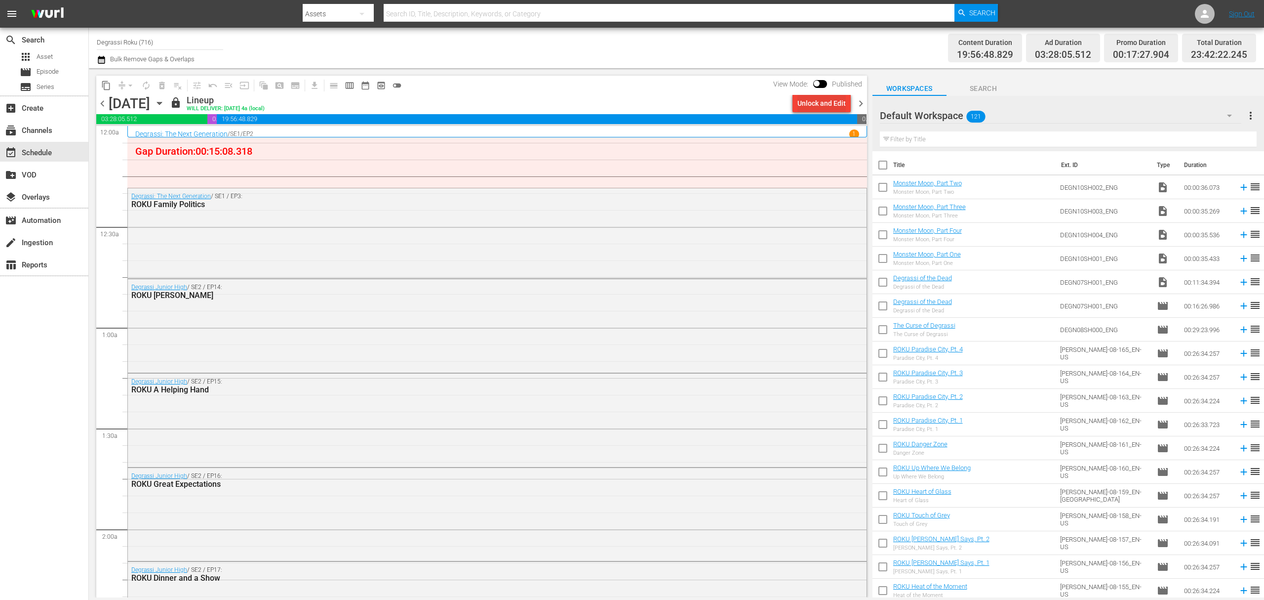
click at [822, 108] on div "Unlock and Edit" at bounding box center [822, 103] width 48 height 18
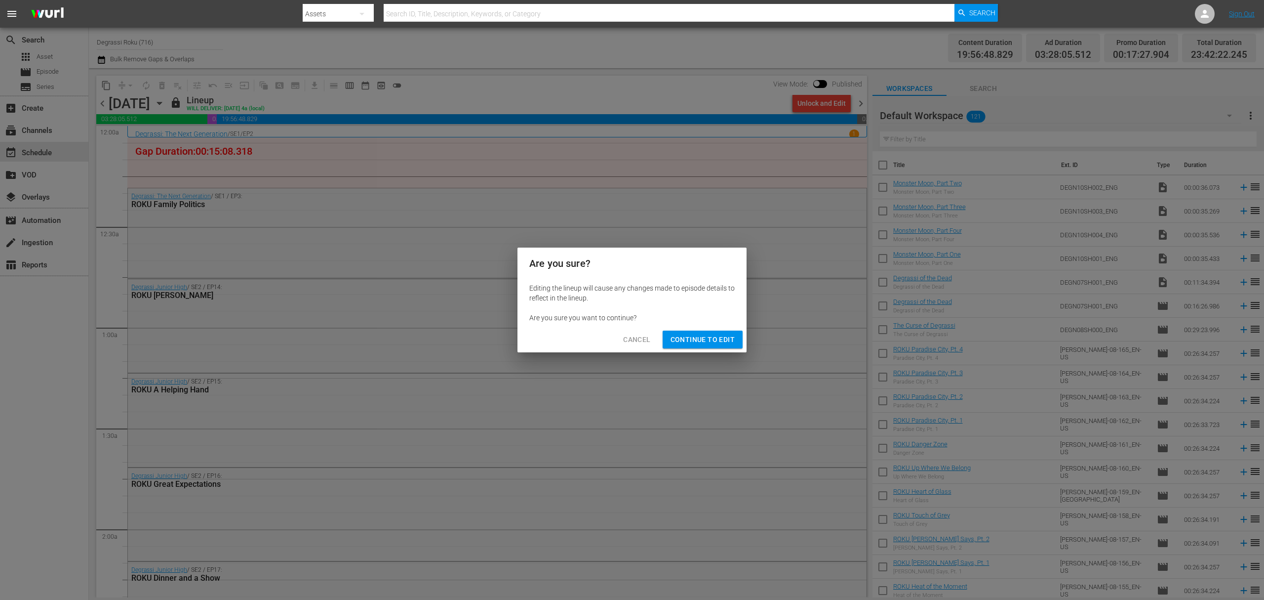
click at [713, 337] on span "Continue to Edit" at bounding box center [703, 339] width 64 height 12
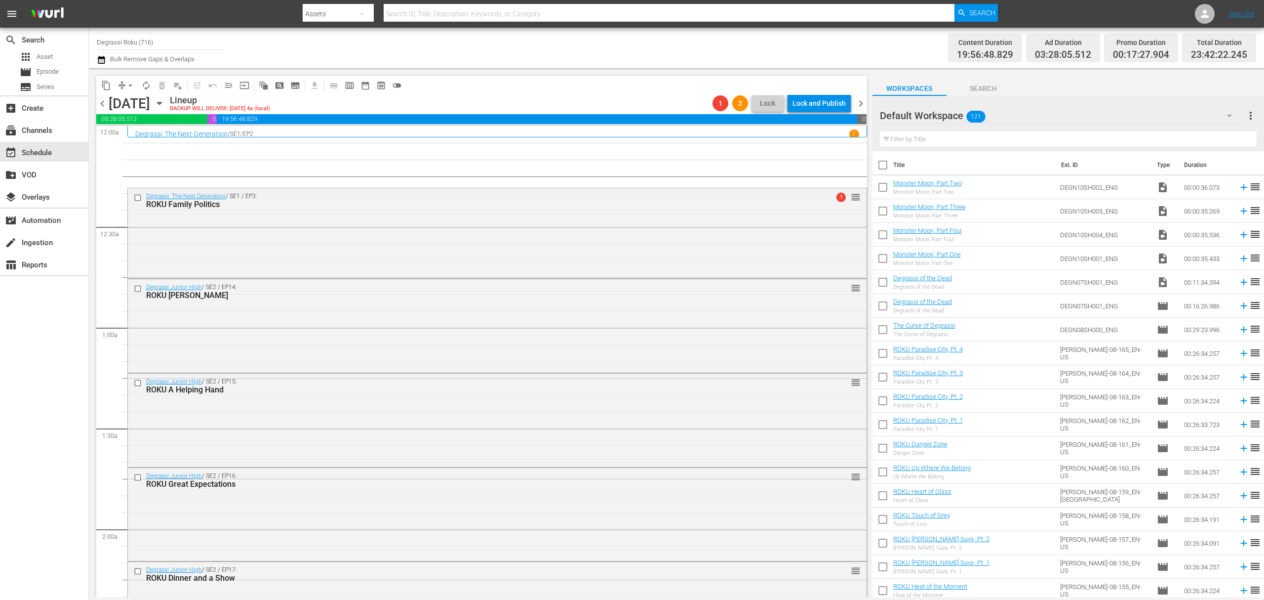
click at [100, 102] on span "chevron_left" at bounding box center [102, 103] width 12 height 12
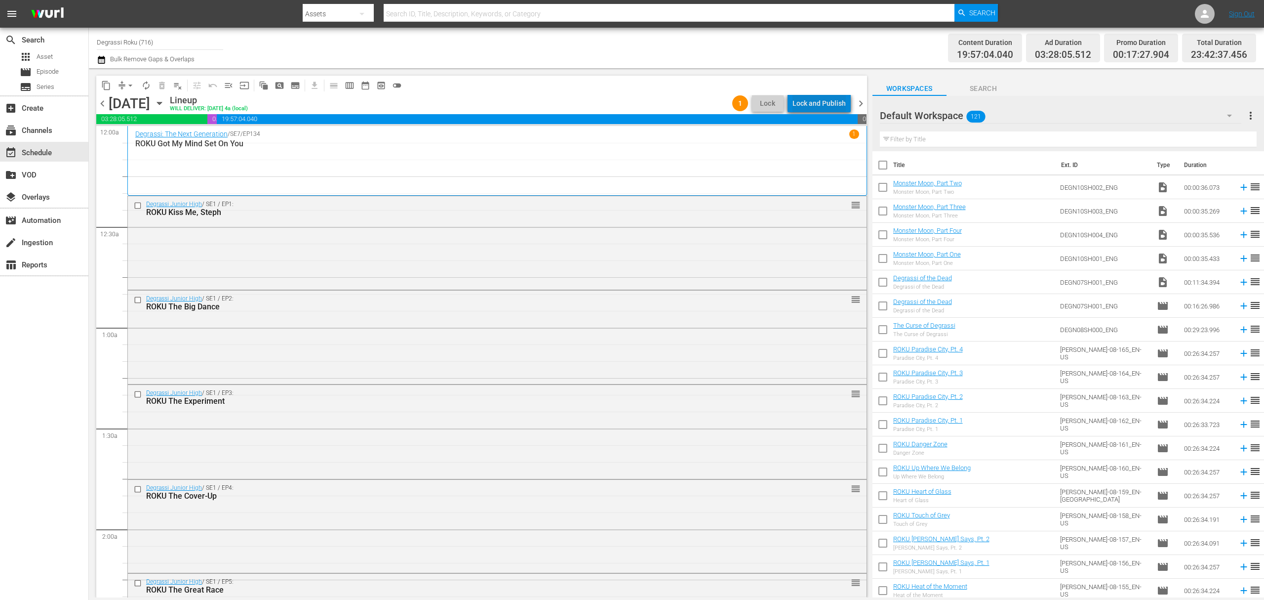
click at [838, 99] on div "Lock and Publish" at bounding box center [819, 103] width 53 height 18
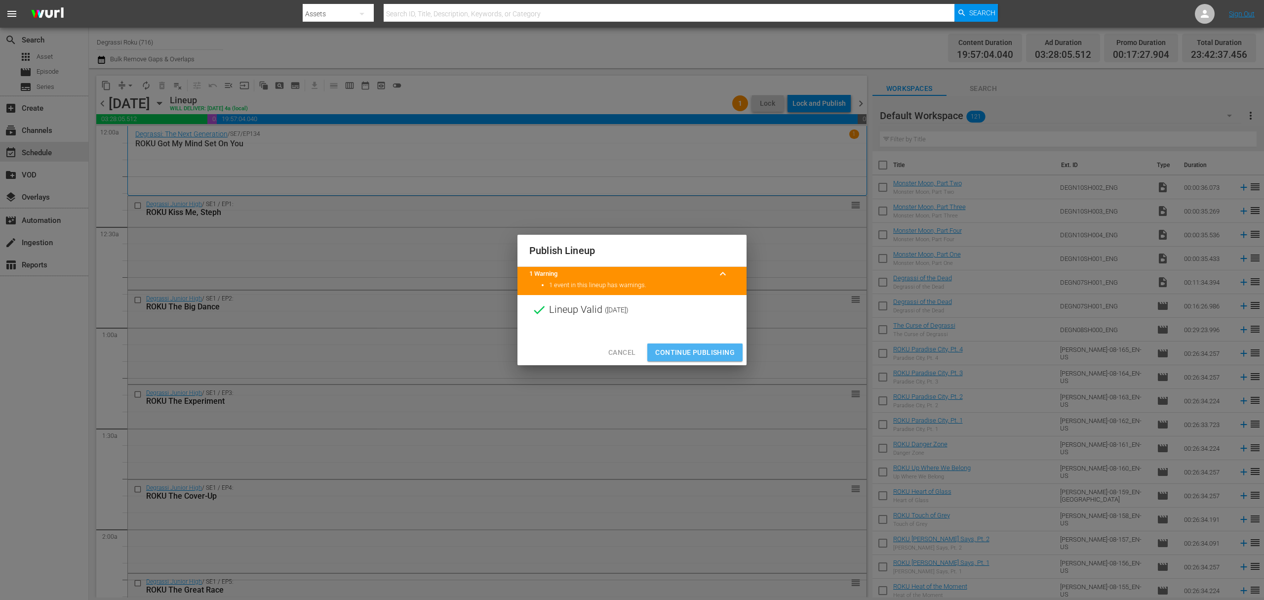
click at [688, 349] on span "Continue Publishing" at bounding box center [695, 352] width 80 height 12
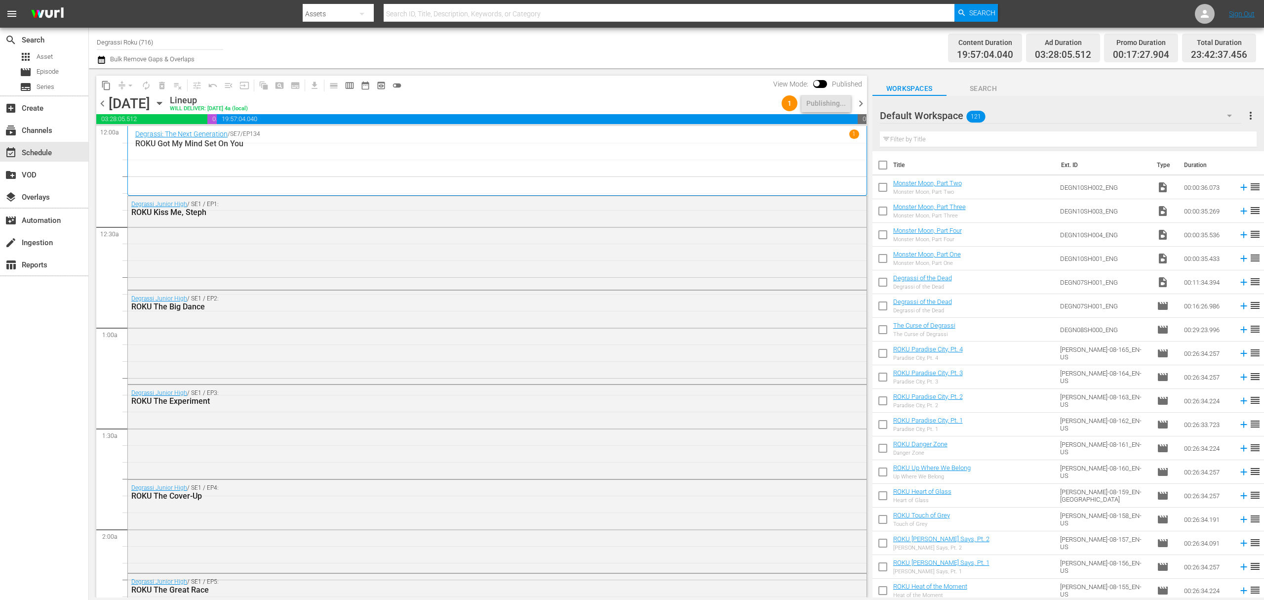
click at [857, 101] on span "chevron_right" at bounding box center [861, 103] width 12 height 12
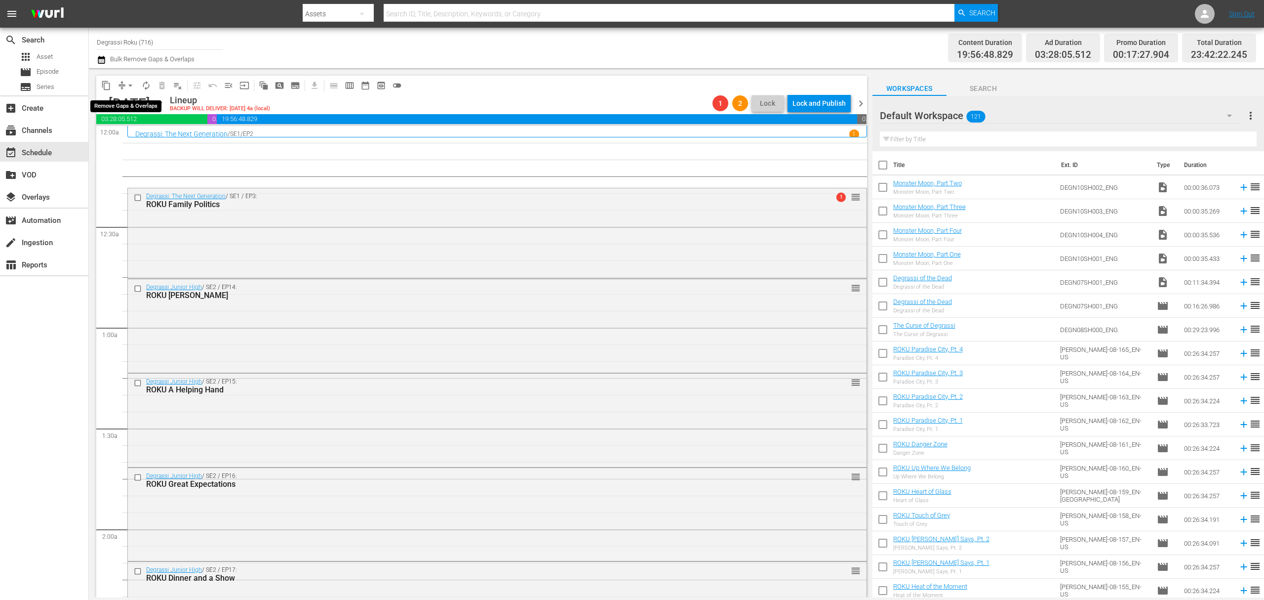
click at [124, 86] on button "arrow_drop_down" at bounding box center [130, 86] width 16 height 16
click at [125, 132] on li "Align to End of Previous Day" at bounding box center [131, 138] width 104 height 16
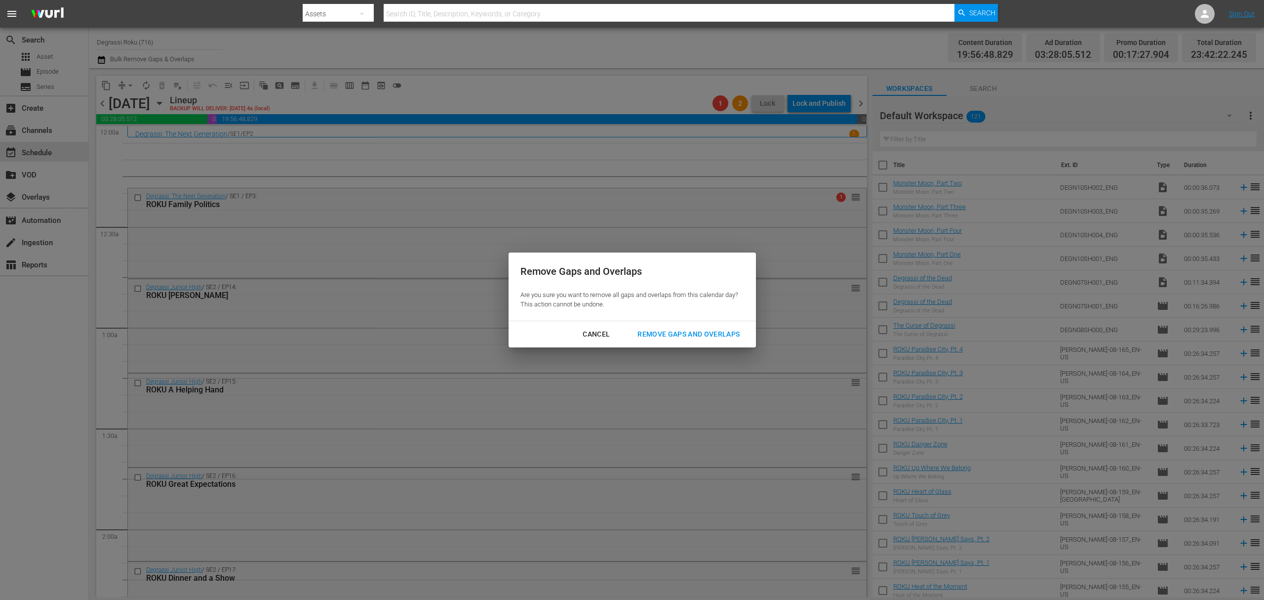
click at [725, 338] on div "Remove Gaps and Overlaps" at bounding box center [689, 334] width 118 height 12
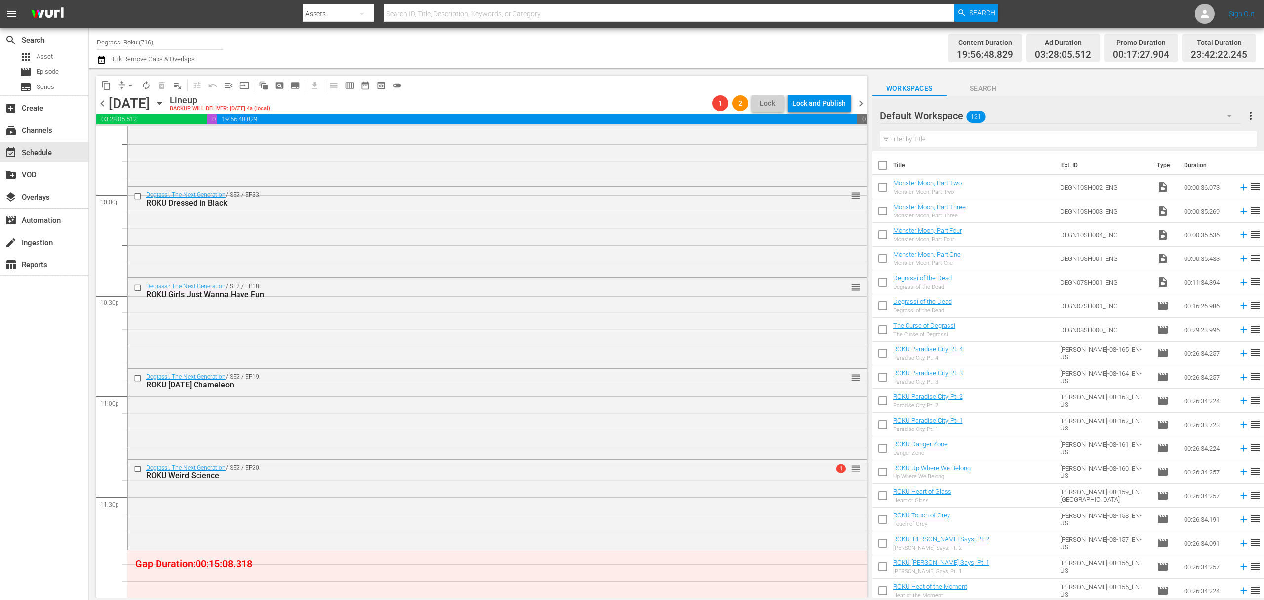
click at [1064, 120] on div "Default Workspace 121" at bounding box center [1061, 116] width 362 height 28
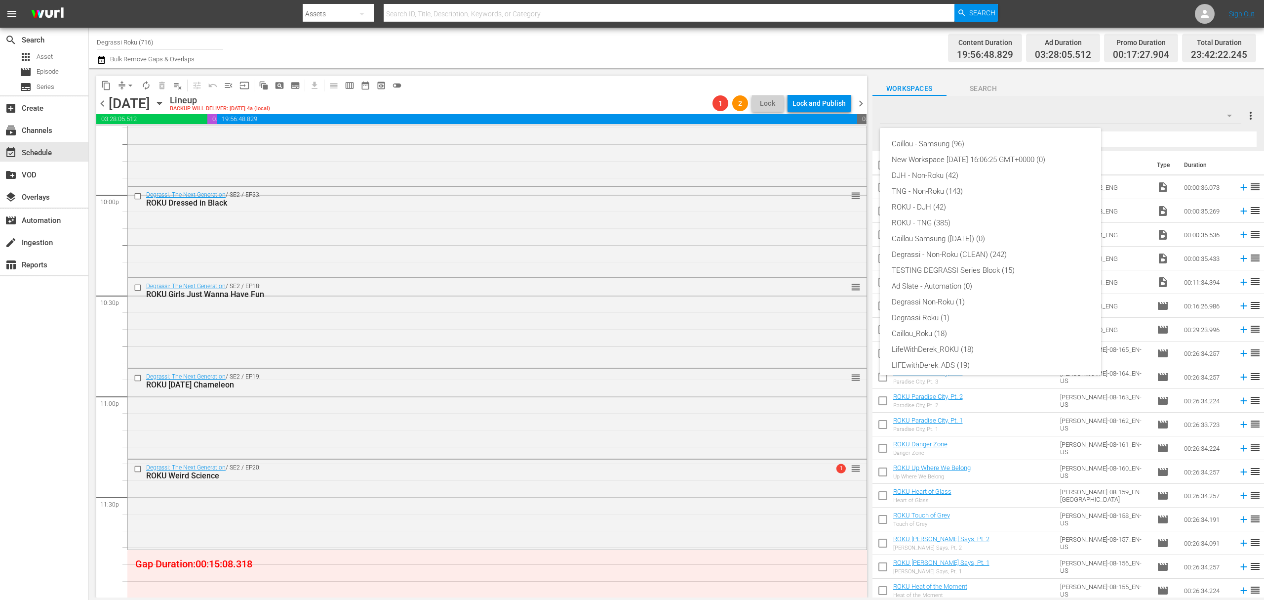
scroll to position [38, 0]
click at [946, 181] on div "ROKU - TNG (385)" at bounding box center [991, 185] width 198 height 16
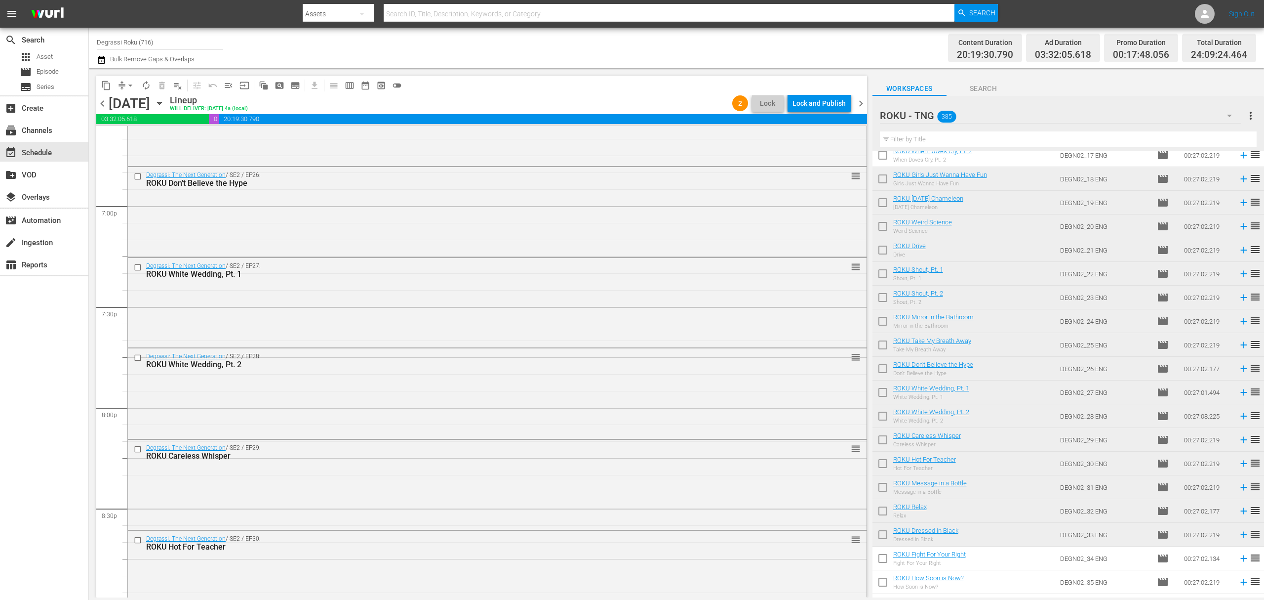
scroll to position [2958, 0]
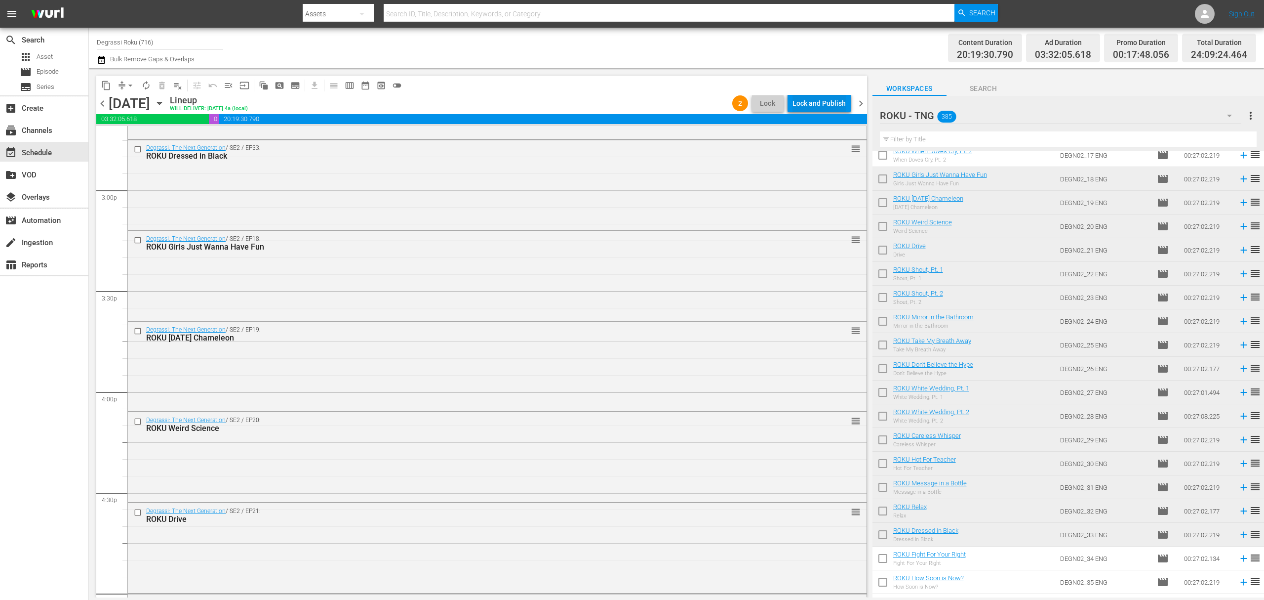
click at [829, 104] on div "Lock and Publish" at bounding box center [819, 103] width 53 height 18
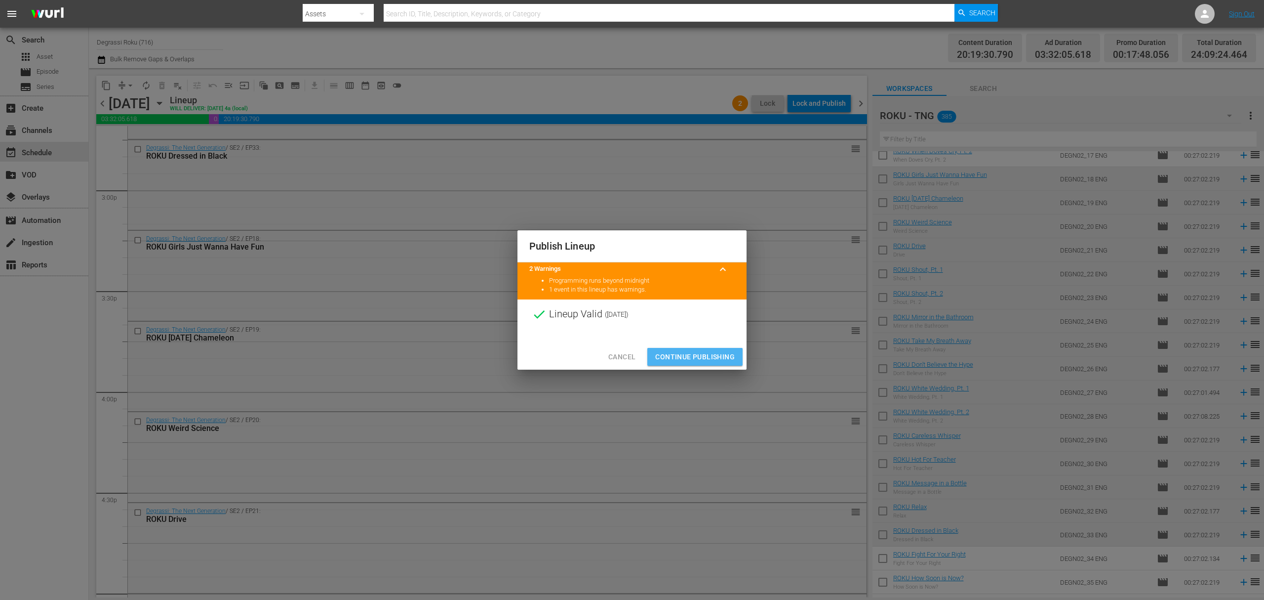
click at [695, 362] on span "Continue Publishing" at bounding box center [695, 357] width 80 height 12
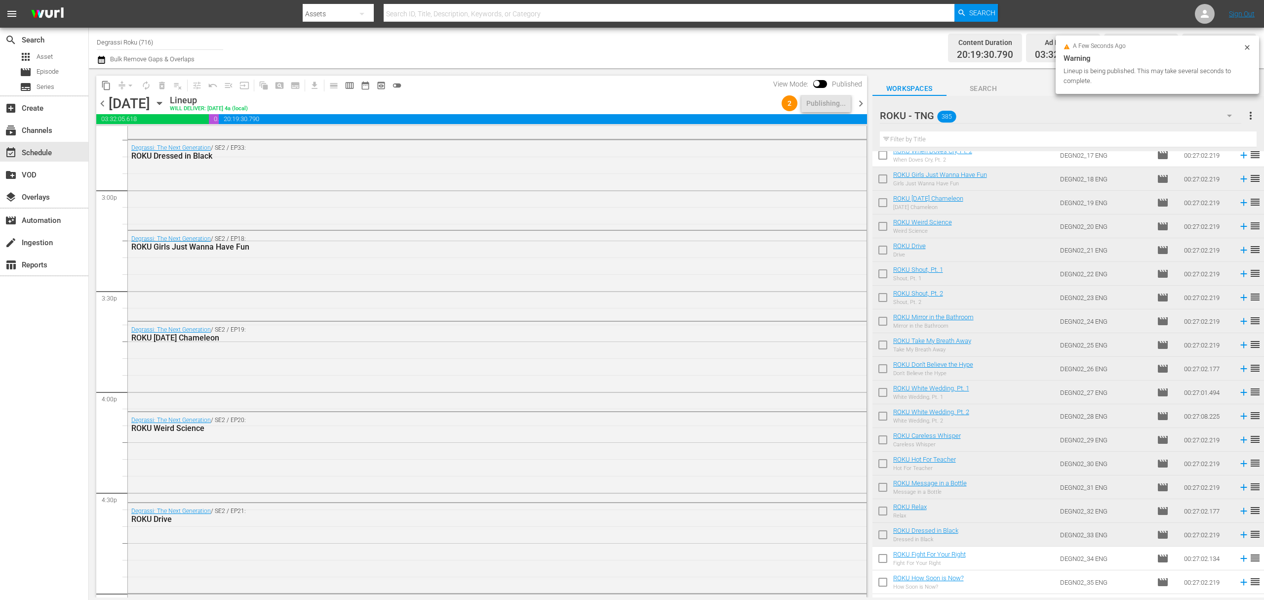
click at [864, 106] on span "chevron_right" at bounding box center [861, 103] width 12 height 12
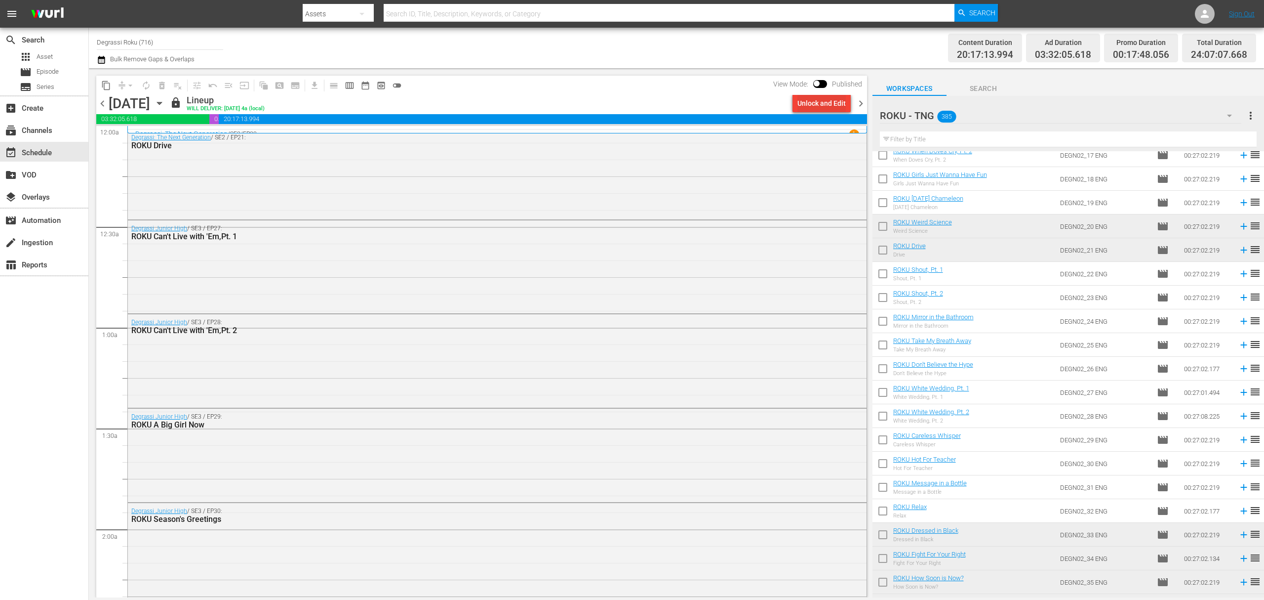
click at [823, 103] on div "Unlock and Edit" at bounding box center [822, 103] width 48 height 18
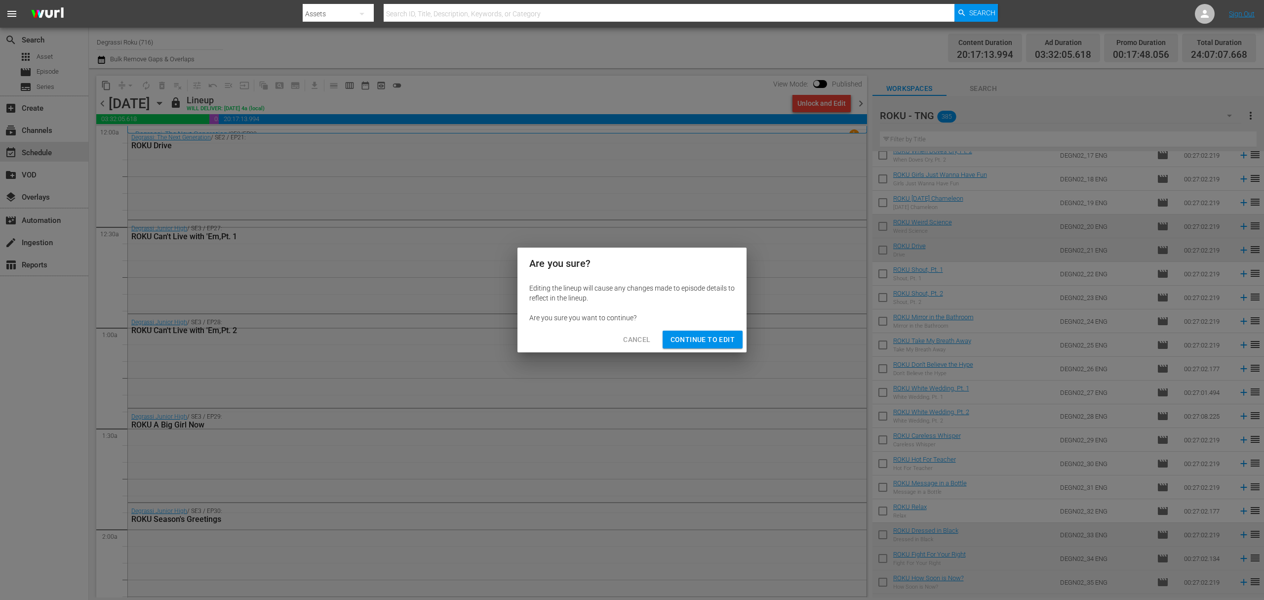
click at [710, 337] on span "Continue to Edit" at bounding box center [703, 339] width 64 height 12
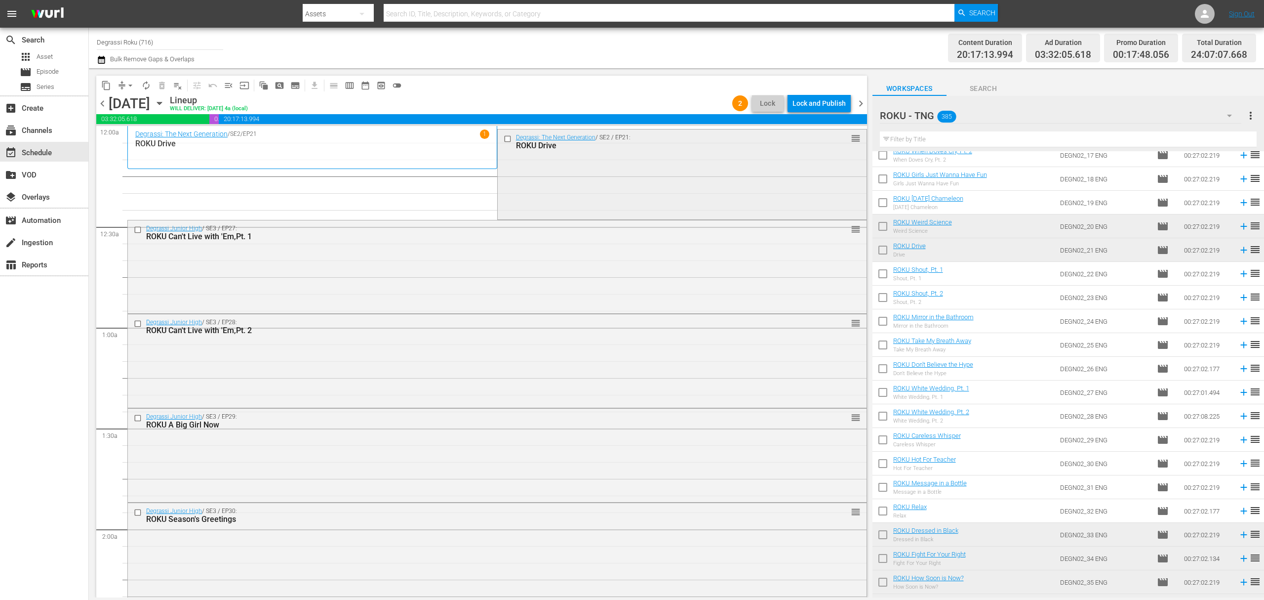
click at [503, 140] on input "checkbox" at bounding box center [508, 138] width 10 height 8
click at [157, 85] on span "delete_forever_outlined" at bounding box center [162, 86] width 10 height 10
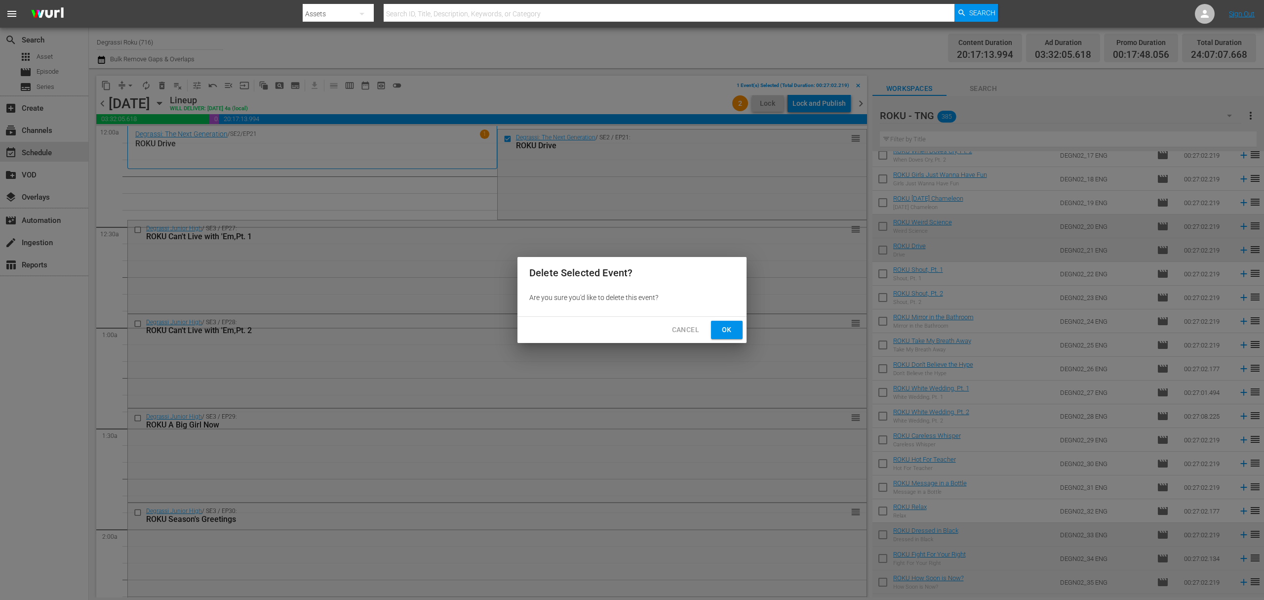
click at [731, 334] on span "Ok" at bounding box center [727, 329] width 16 height 12
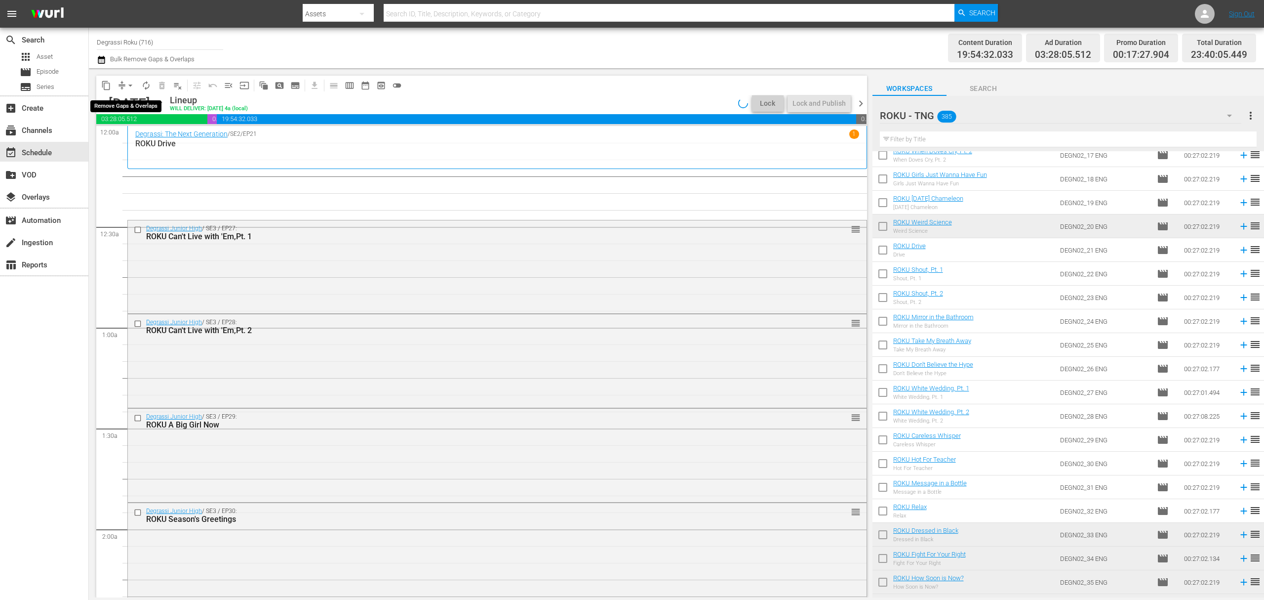
click at [126, 90] on button "arrow_drop_down" at bounding box center [130, 86] width 16 height 16
click at [127, 141] on li "Align to End of Previous Day" at bounding box center [131, 138] width 104 height 16
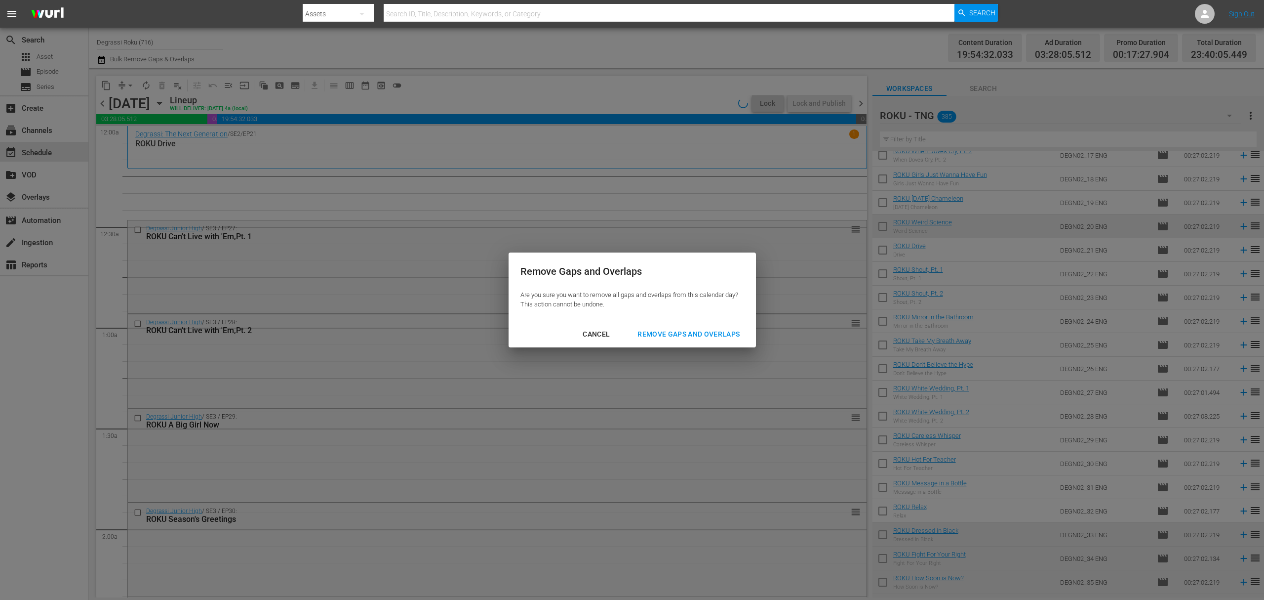
click at [713, 326] on button "Remove Gaps and Overlaps" at bounding box center [689, 334] width 126 height 18
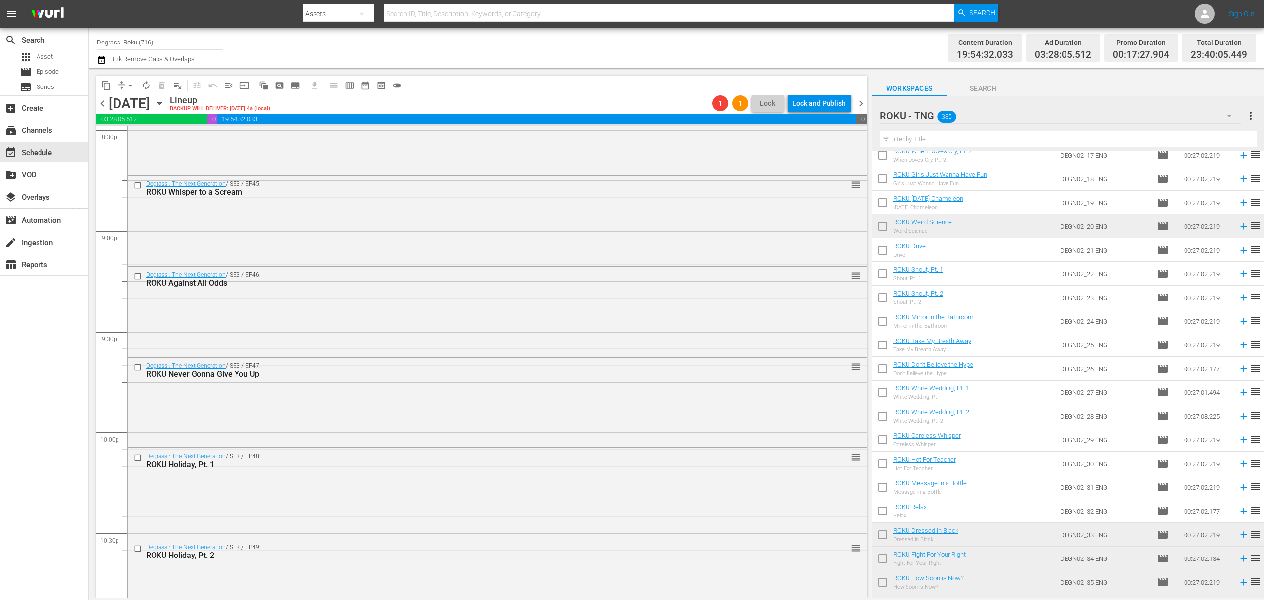
scroll to position [4391, 0]
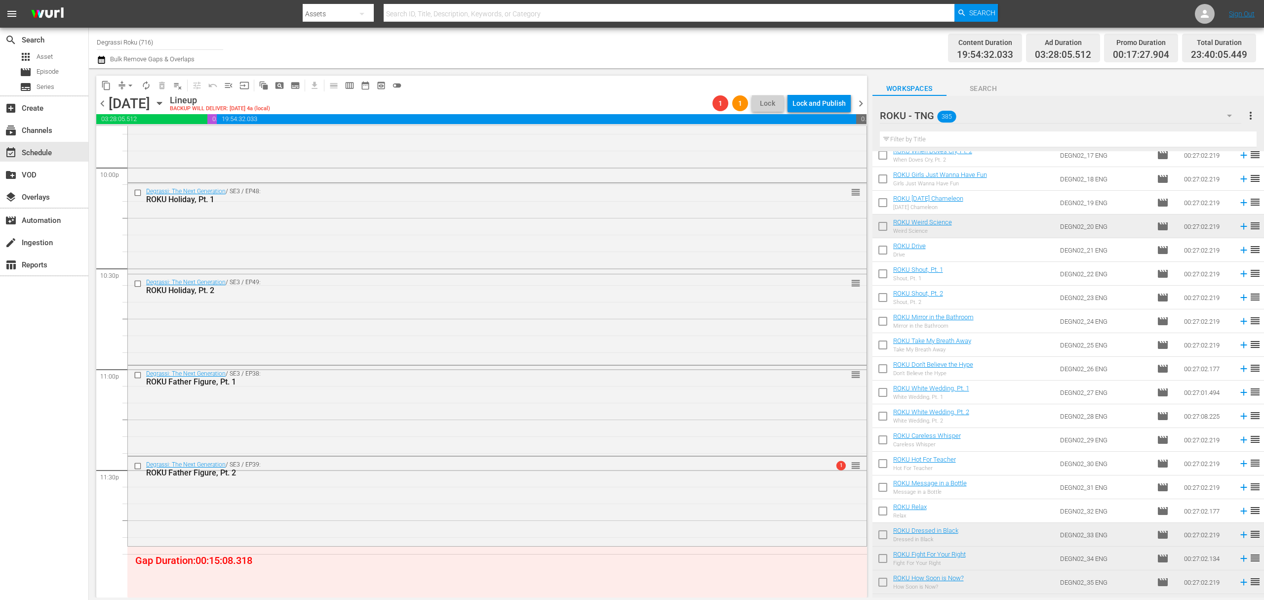
click at [862, 100] on span "chevron_right" at bounding box center [861, 103] width 12 height 12
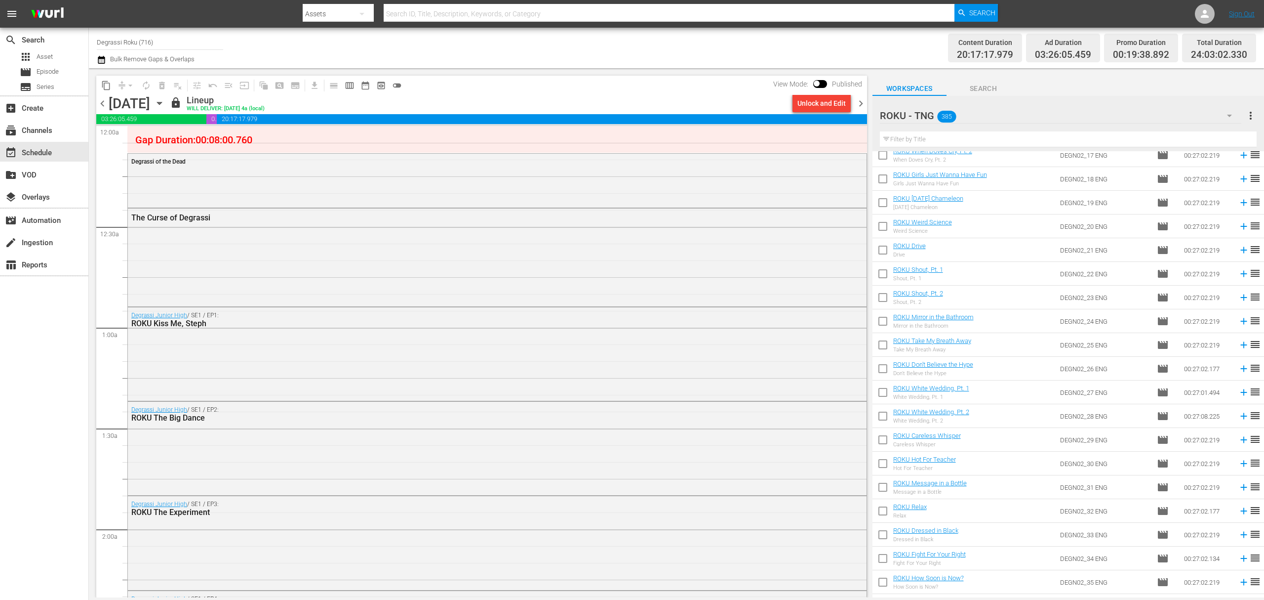
click at [105, 105] on span "chevron_left" at bounding box center [102, 103] width 12 height 12
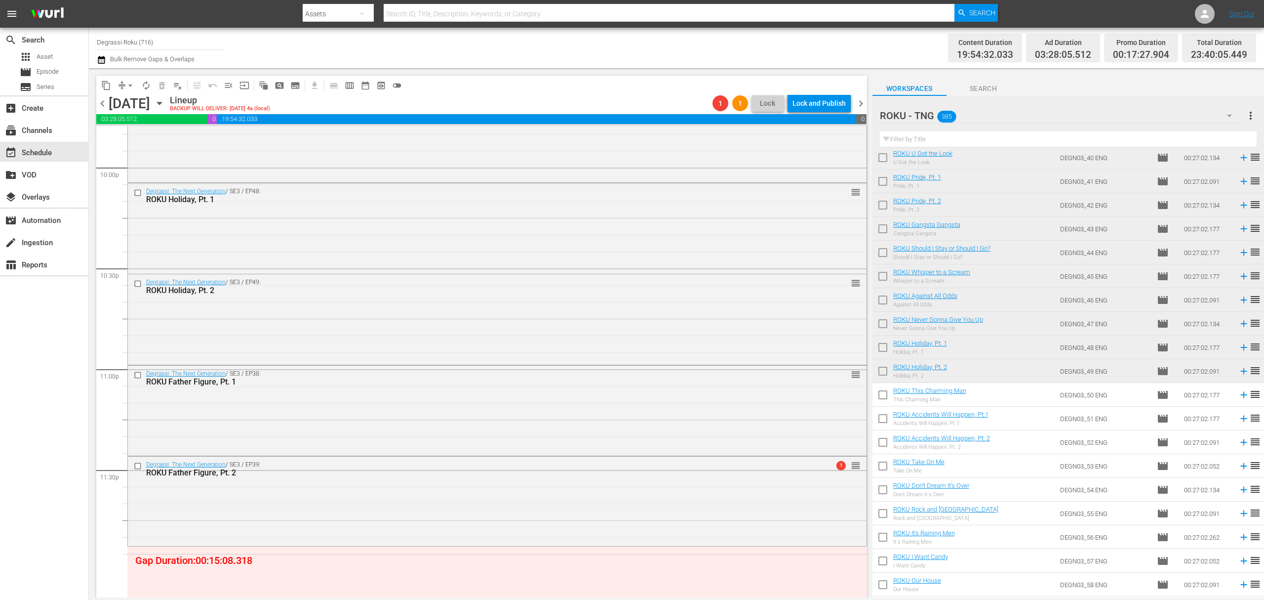
scroll to position [7649, 0]
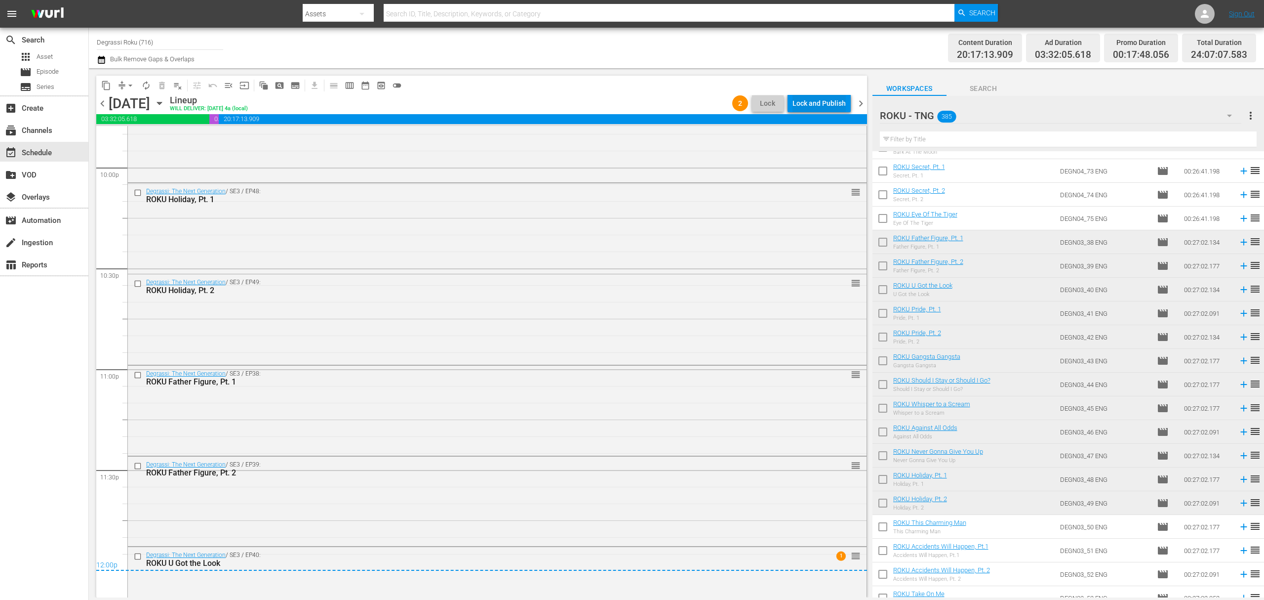
click at [837, 97] on div "Lock and Publish" at bounding box center [819, 103] width 53 height 18
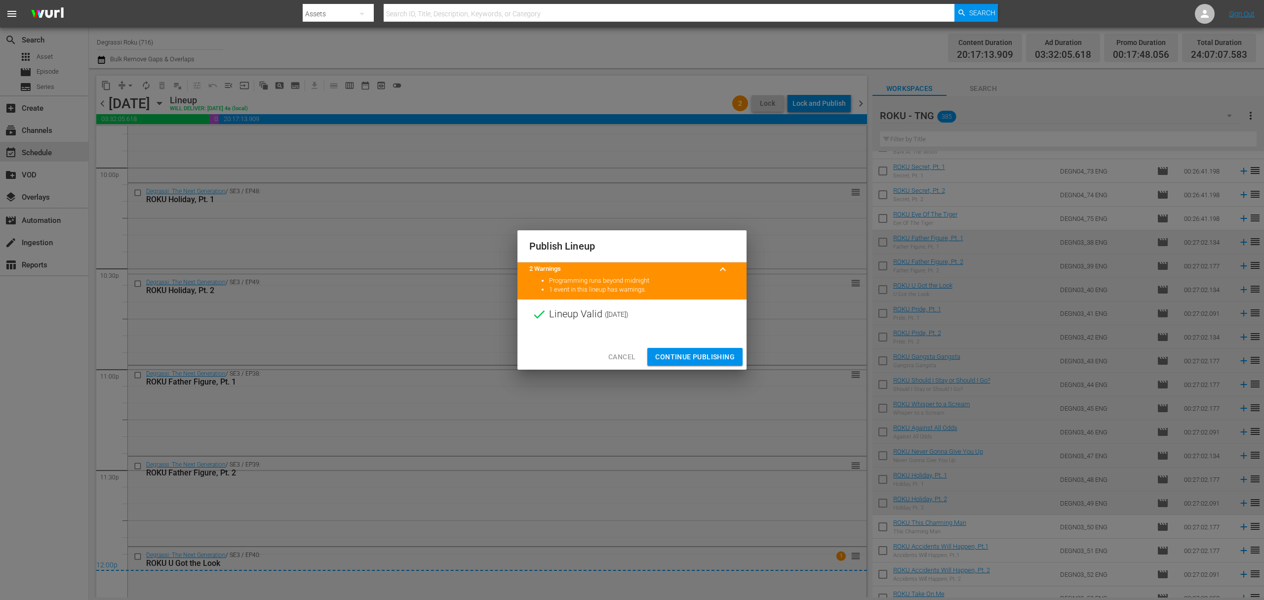
click at [721, 362] on span "Continue Publishing" at bounding box center [695, 357] width 80 height 12
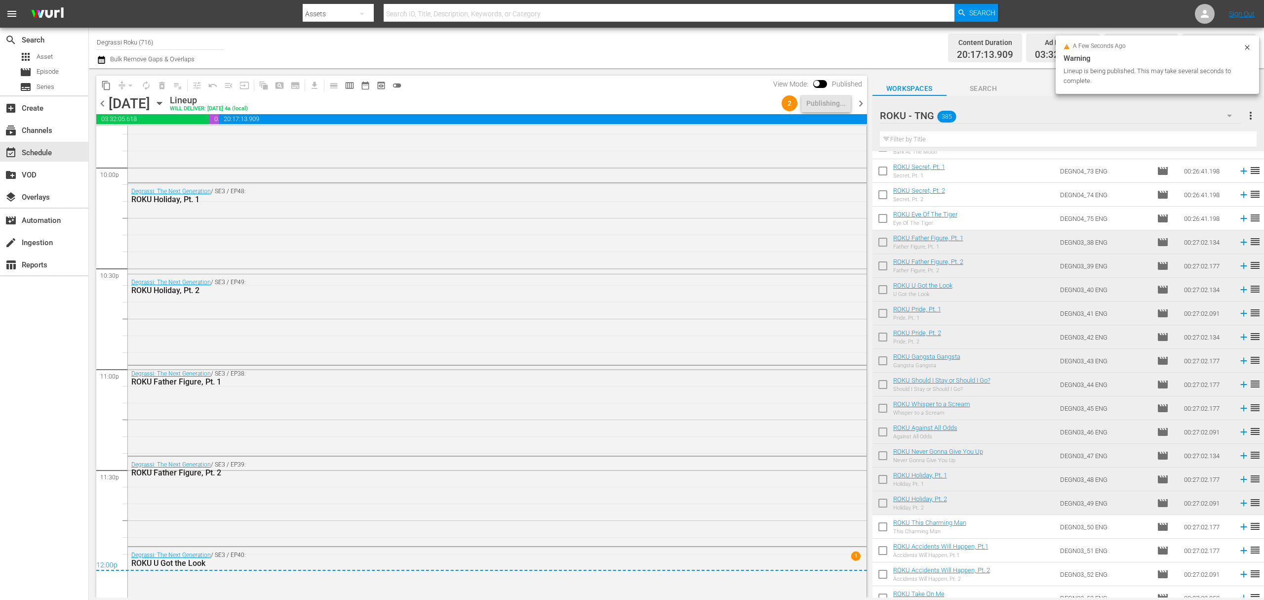
click at [863, 109] on span "chevron_right" at bounding box center [861, 103] width 12 height 12
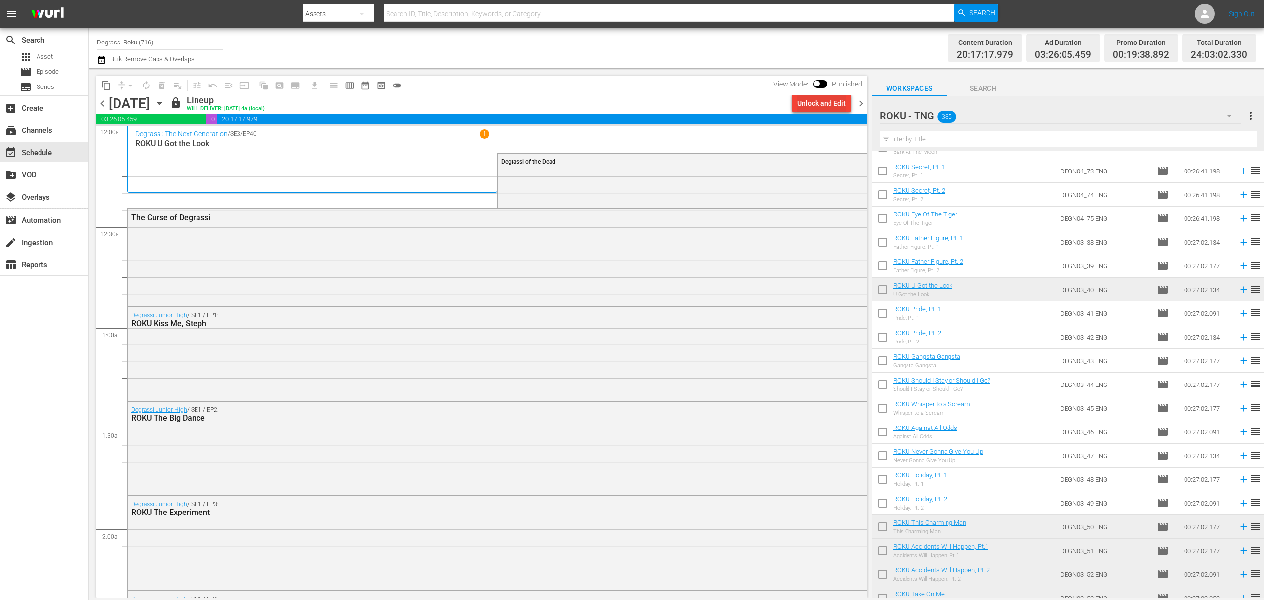
click at [810, 99] on div "Unlock and Edit" at bounding box center [822, 103] width 48 height 18
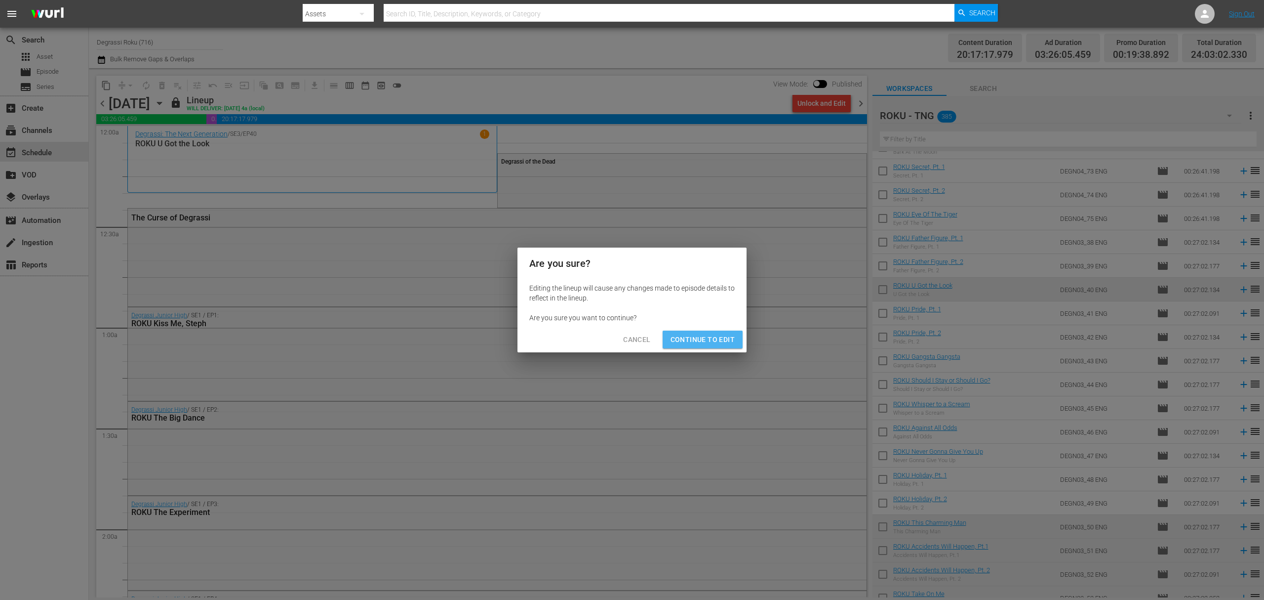
click at [722, 345] on span "Continue to Edit" at bounding box center [703, 339] width 64 height 12
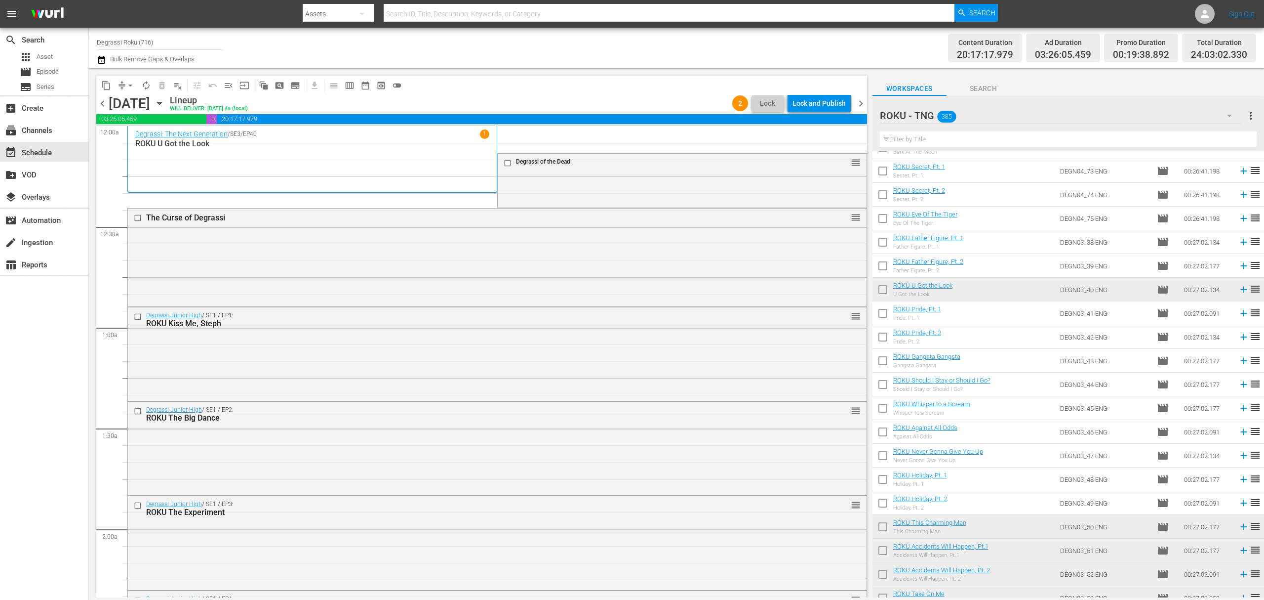
click at [127, 87] on span "arrow_drop_down" at bounding box center [130, 86] width 10 height 10
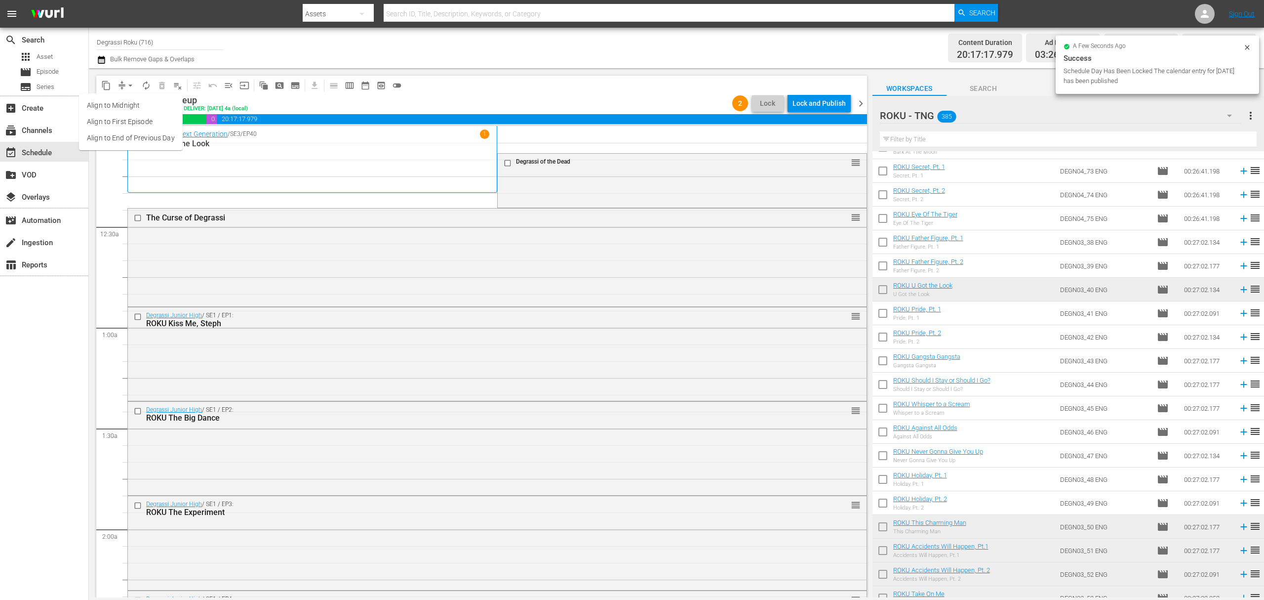
click at [127, 135] on li "Align to End of Previous Day" at bounding box center [131, 138] width 104 height 16
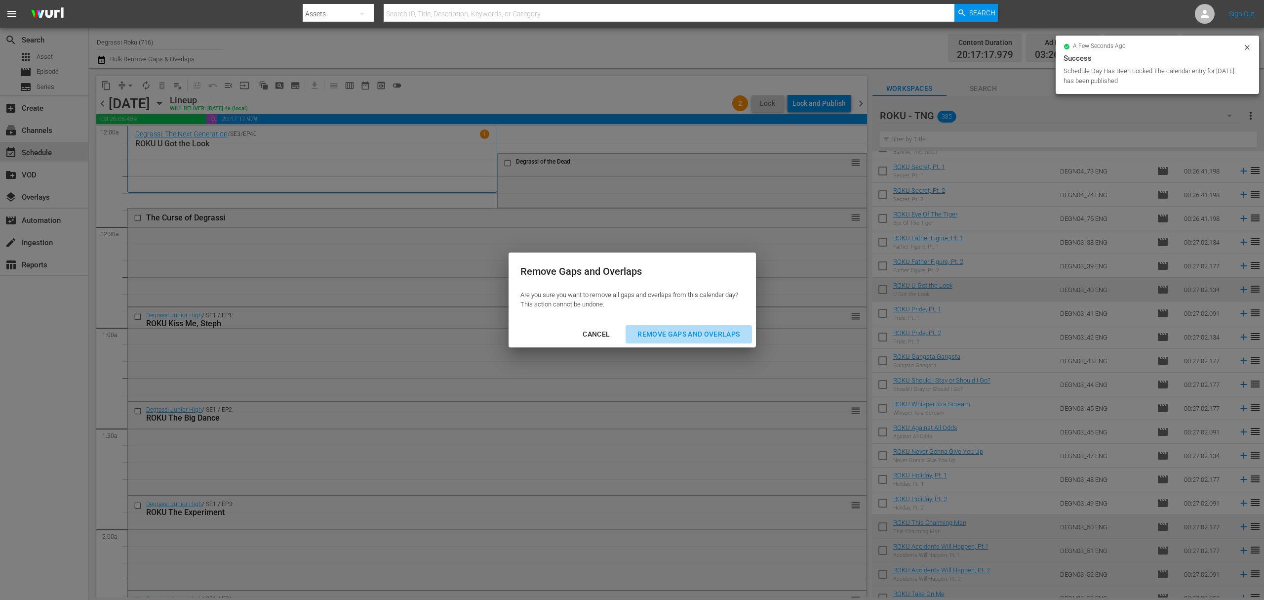
click at [718, 330] on div "Remove Gaps and Overlaps" at bounding box center [689, 334] width 118 height 12
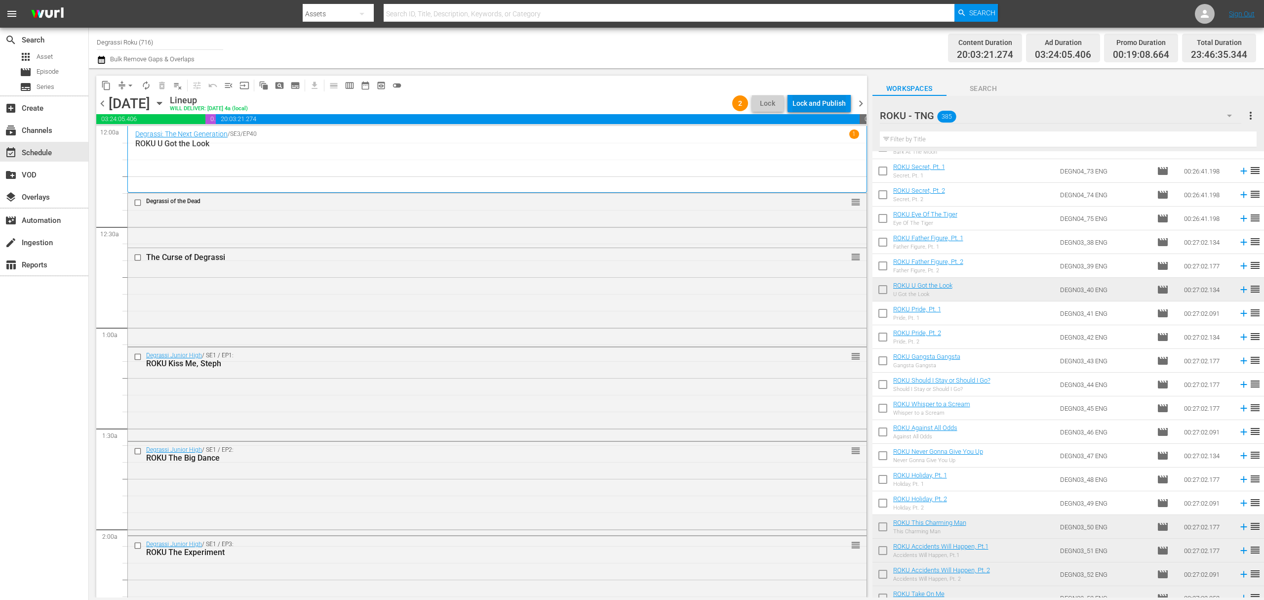
click at [809, 105] on div "Lock and Publish" at bounding box center [819, 103] width 53 height 18
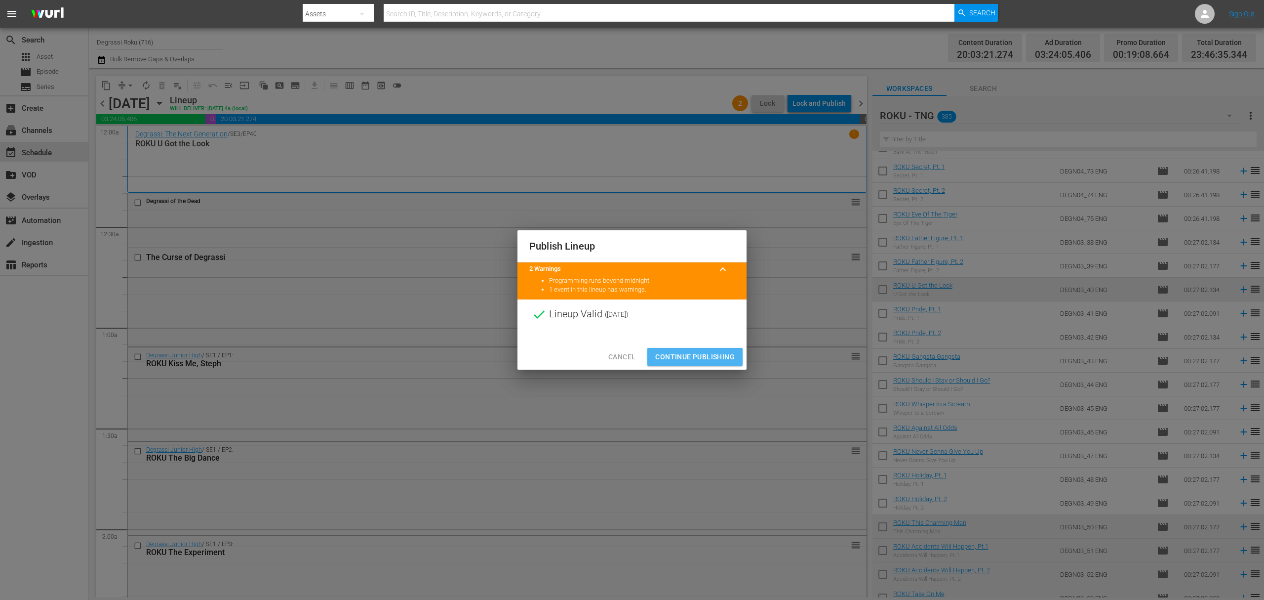
click at [692, 356] on span "Continue Publishing" at bounding box center [695, 357] width 80 height 12
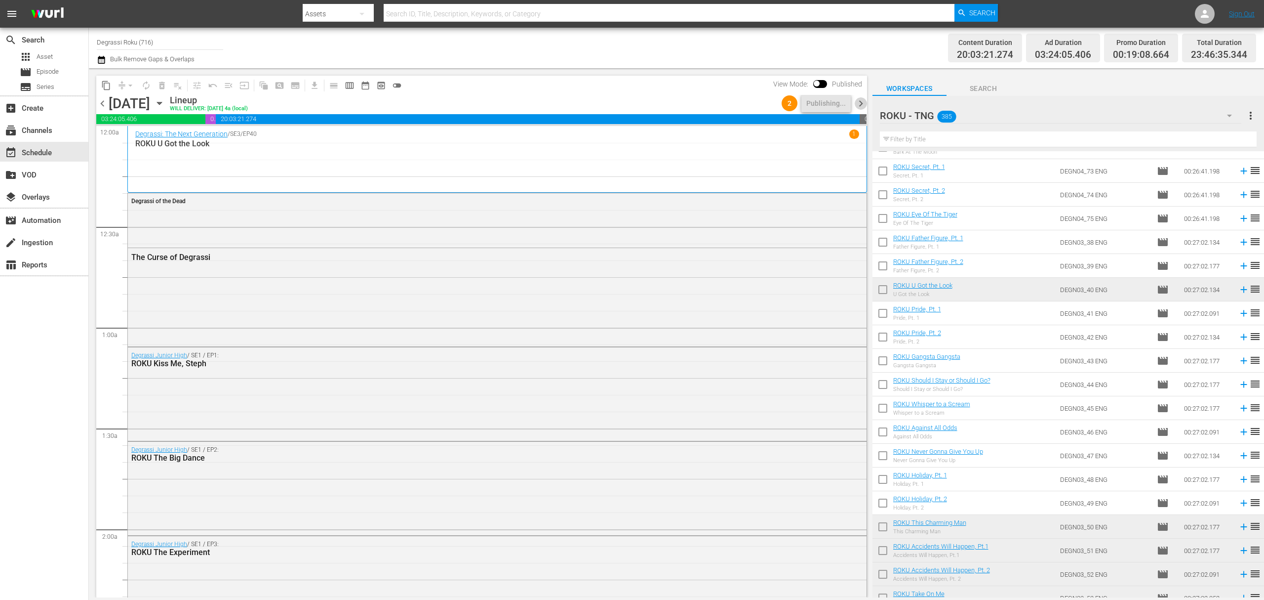
click at [860, 101] on span "chevron_right" at bounding box center [861, 103] width 12 height 12
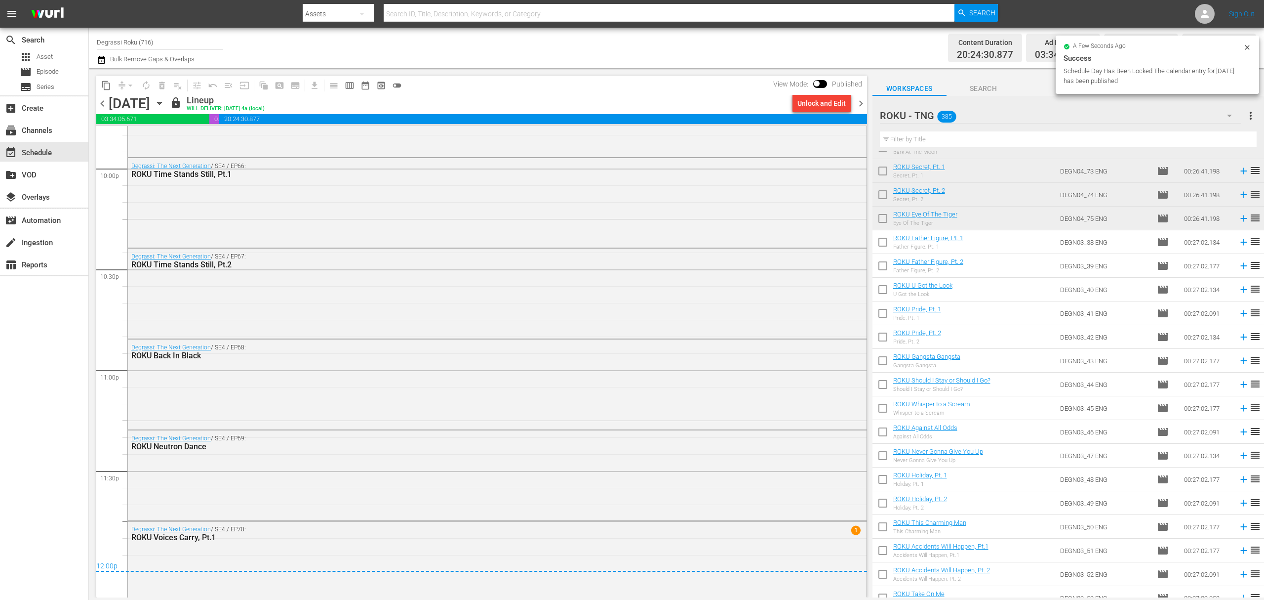
scroll to position [4403, 0]
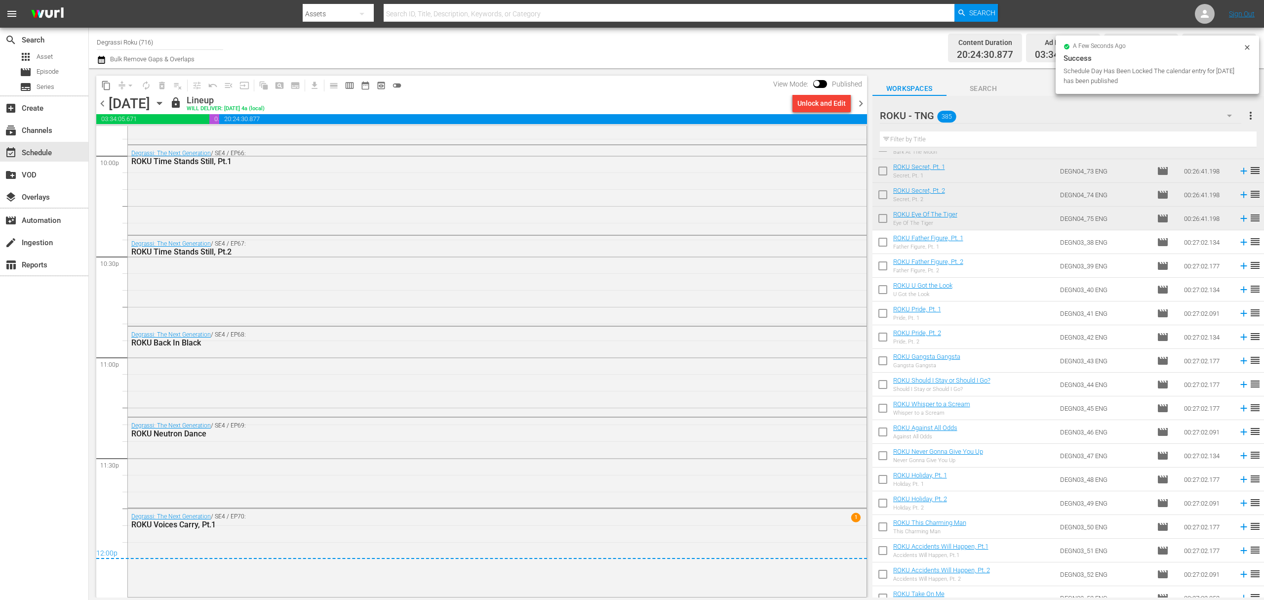
click at [103, 62] on icon "button" at bounding box center [101, 60] width 7 height 8
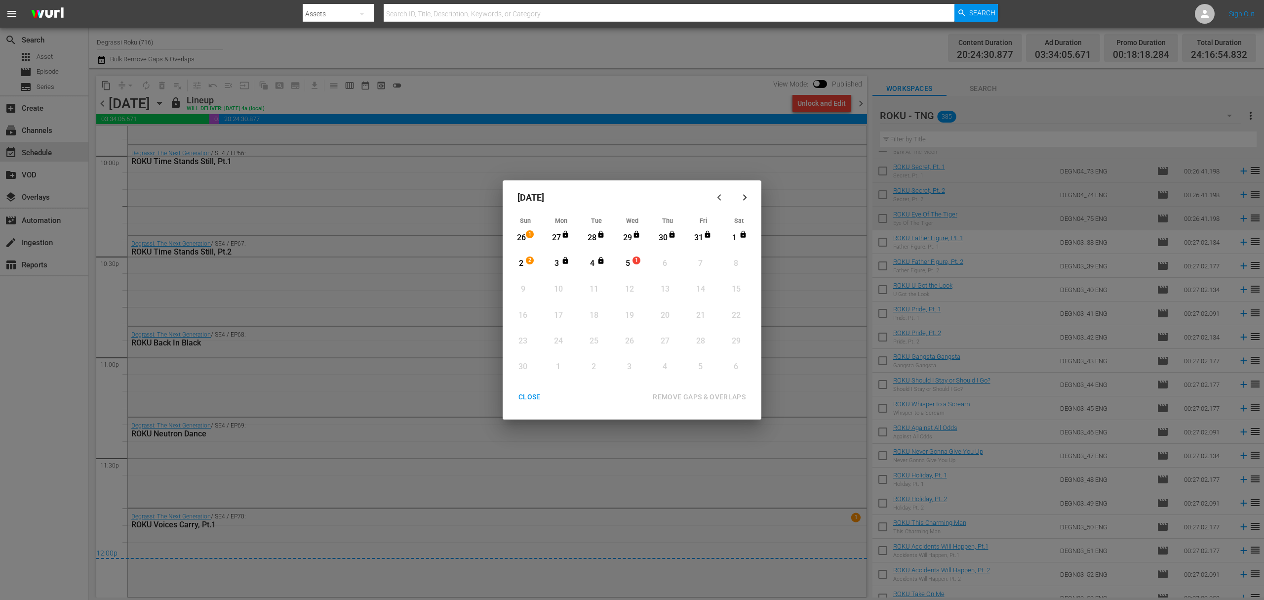
click at [261, 101] on div "November 2025 Sun Mon Tue Wed Thu Fri Sat 26 1 View Lineup 27 View Lineup 28 Vi…" at bounding box center [632, 300] width 1264 height 600
click at [544, 399] on div "CLOSE" at bounding box center [530, 397] width 38 height 12
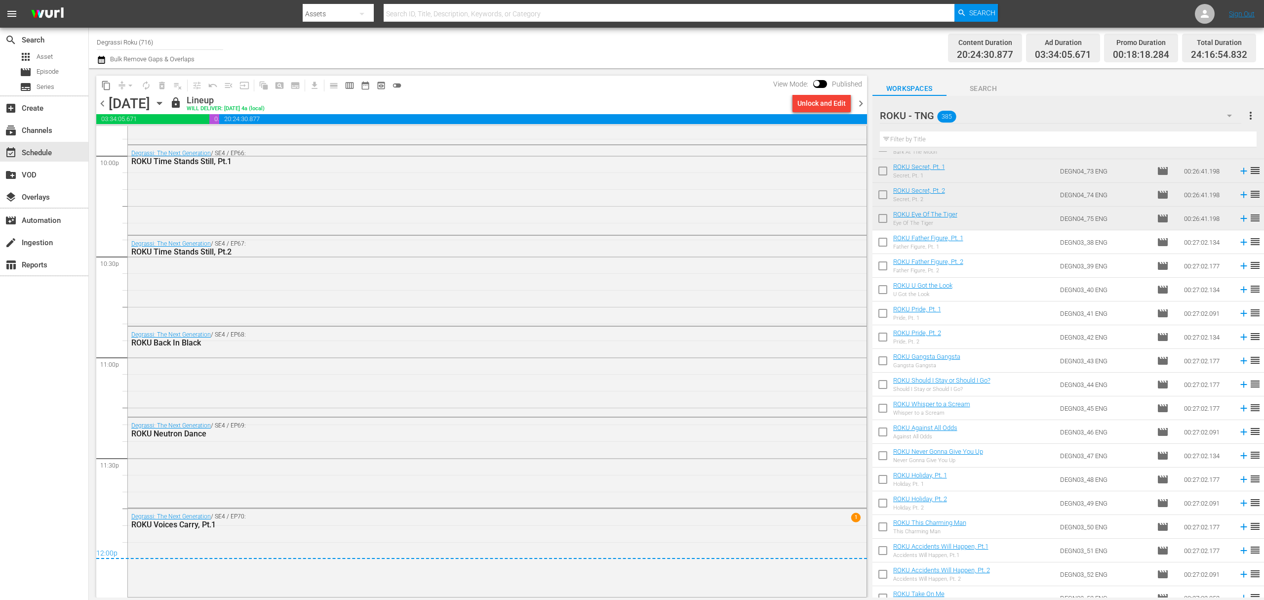
click at [165, 101] on icon "button" at bounding box center [159, 103] width 11 height 11
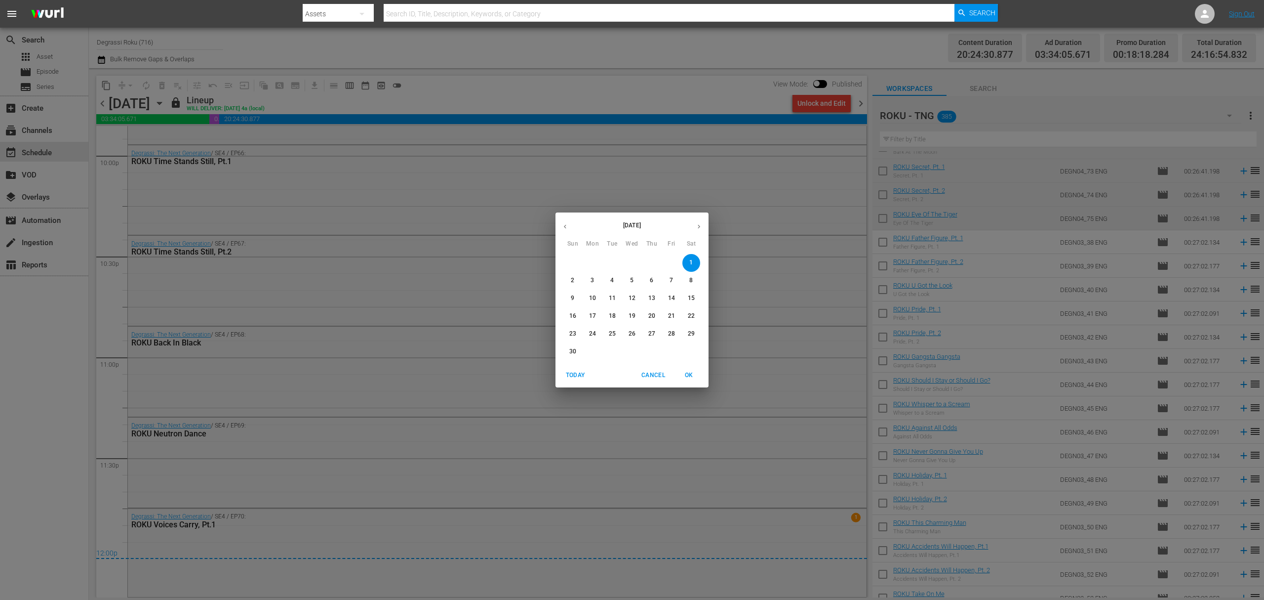
click at [559, 228] on button "button" at bounding box center [565, 226] width 19 height 19
click at [578, 330] on span "26" at bounding box center [573, 333] width 18 height 8
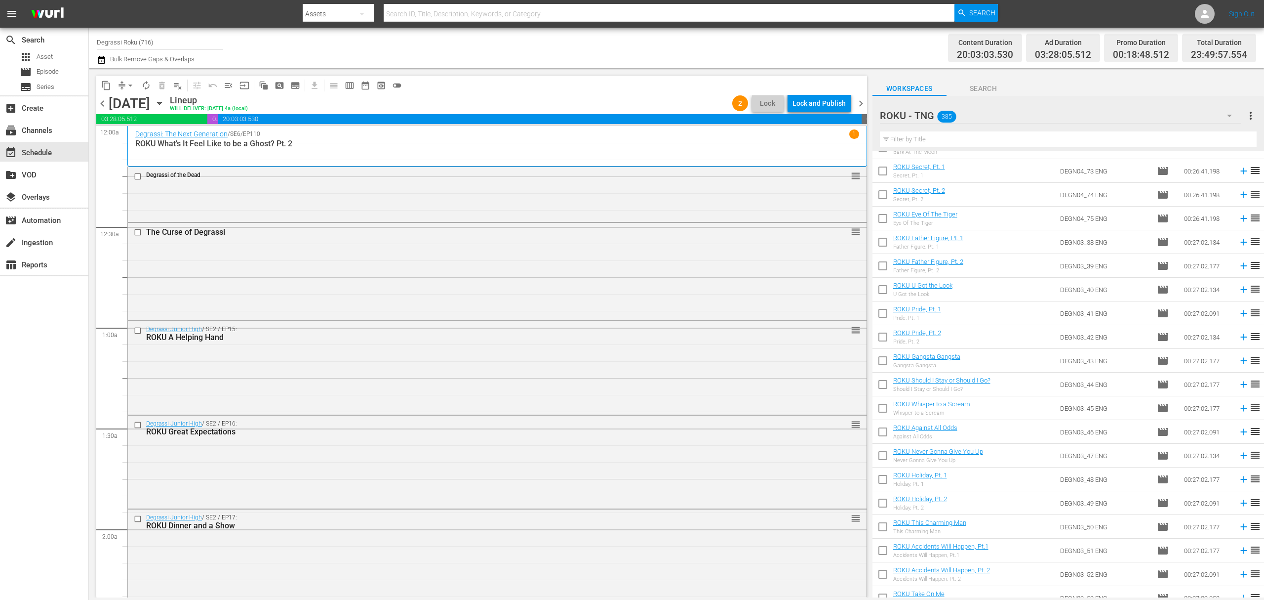
click at [96, 103] on span "chevron_left" at bounding box center [102, 103] width 12 height 12
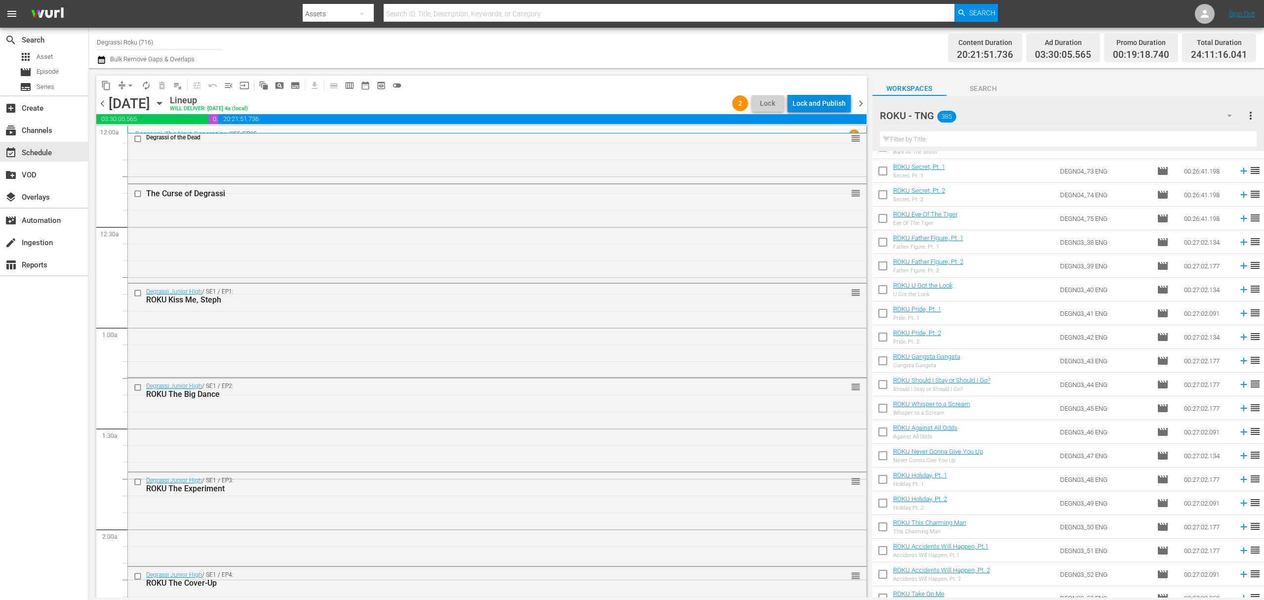
click at [821, 103] on div "Lock and Publish" at bounding box center [819, 103] width 53 height 18
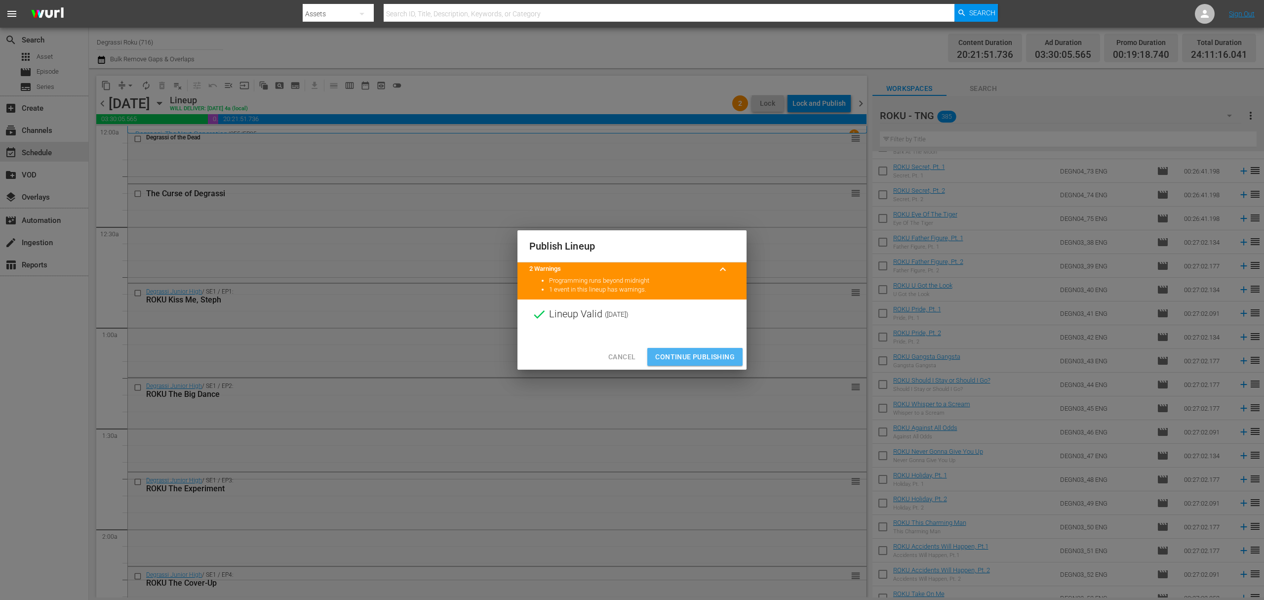
click at [721, 356] on span "Continue Publishing" at bounding box center [695, 357] width 80 height 12
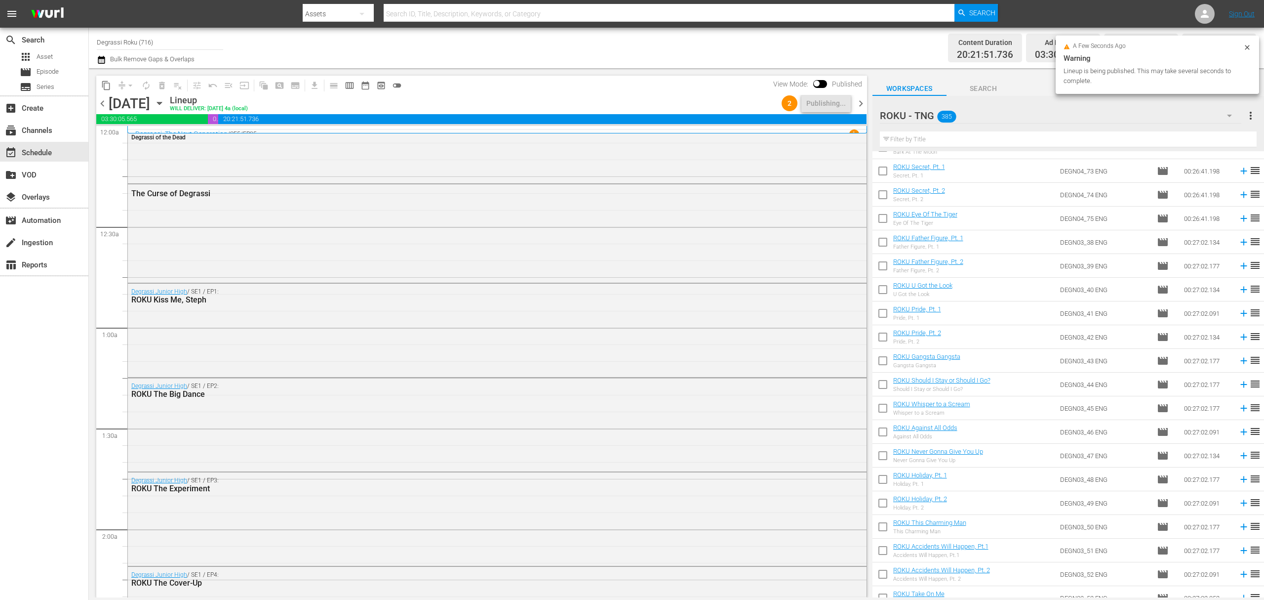
click at [862, 98] on span "chevron_right" at bounding box center [861, 103] width 12 height 12
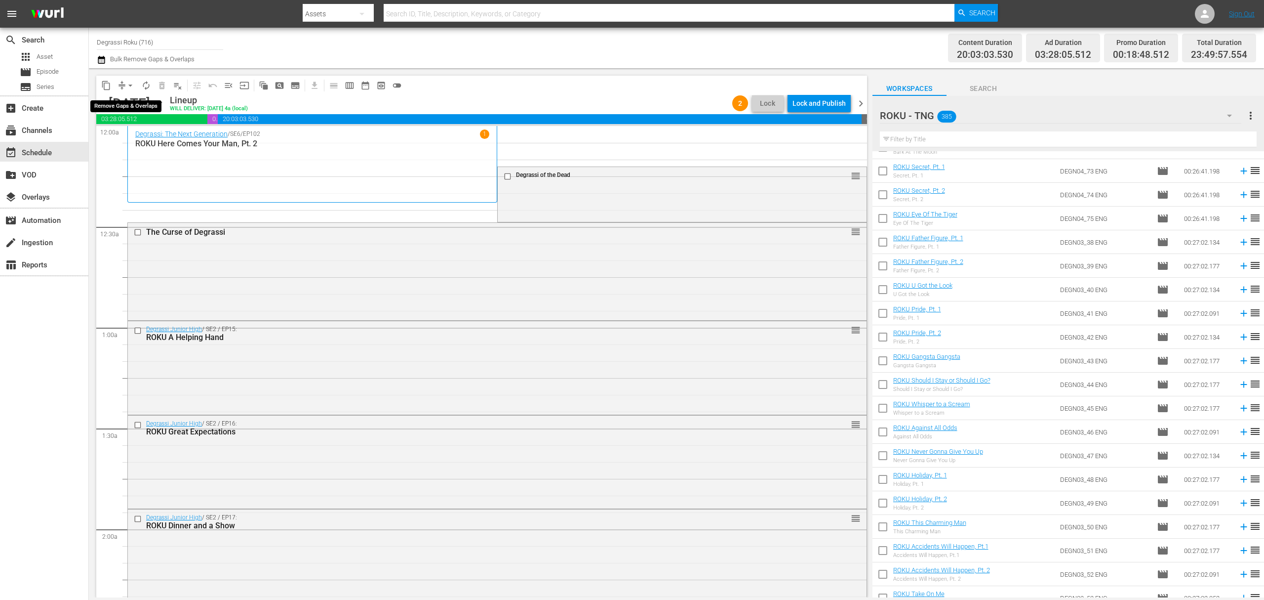
click at [129, 85] on span "arrow_drop_down" at bounding box center [130, 86] width 10 height 10
click at [123, 133] on li "Align to End of Previous Day" at bounding box center [131, 138] width 104 height 16
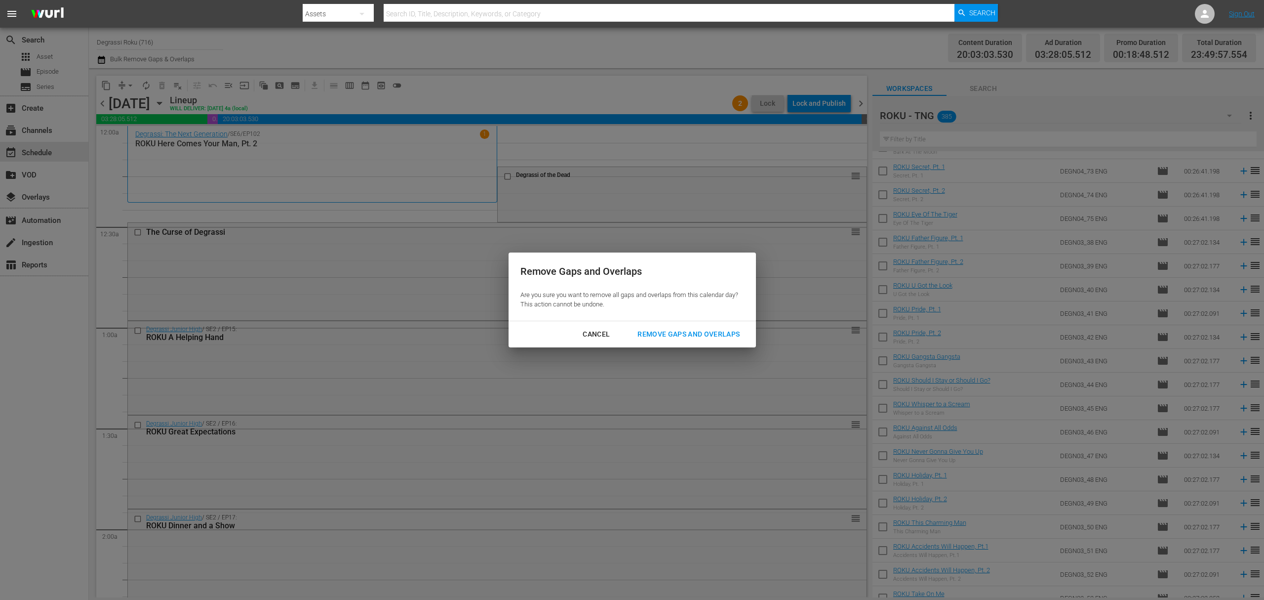
click at [671, 337] on div "Remove Gaps and Overlaps" at bounding box center [689, 334] width 118 height 12
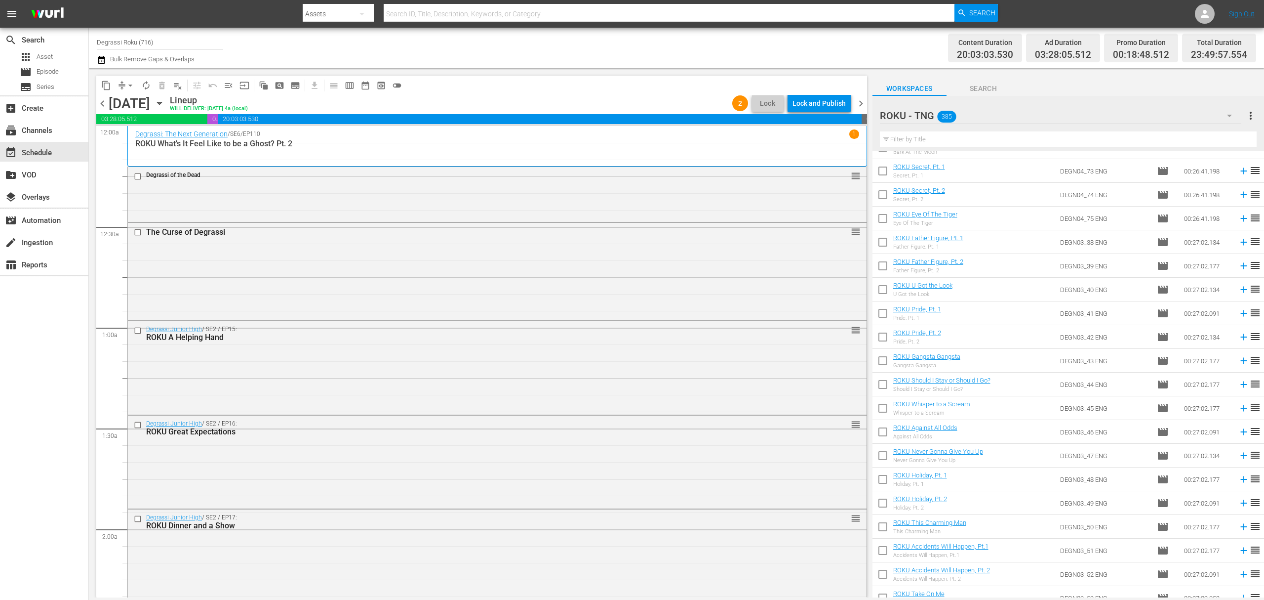
scroll to position [4372, 0]
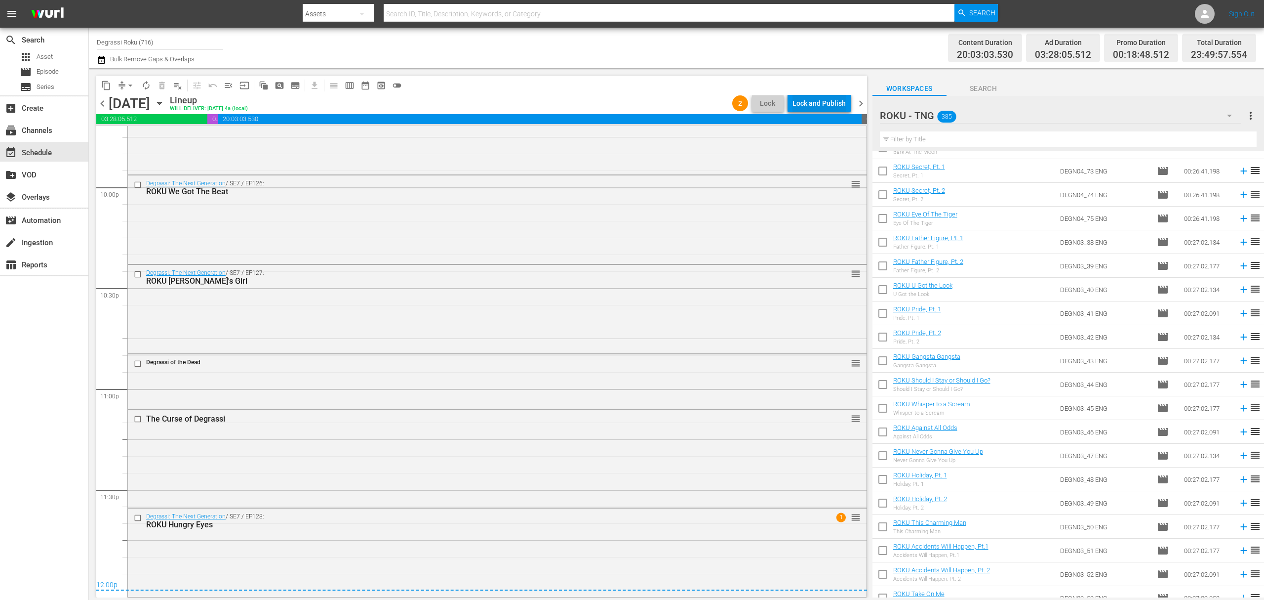
click at [847, 103] on button "Lock and Publish" at bounding box center [819, 103] width 63 height 18
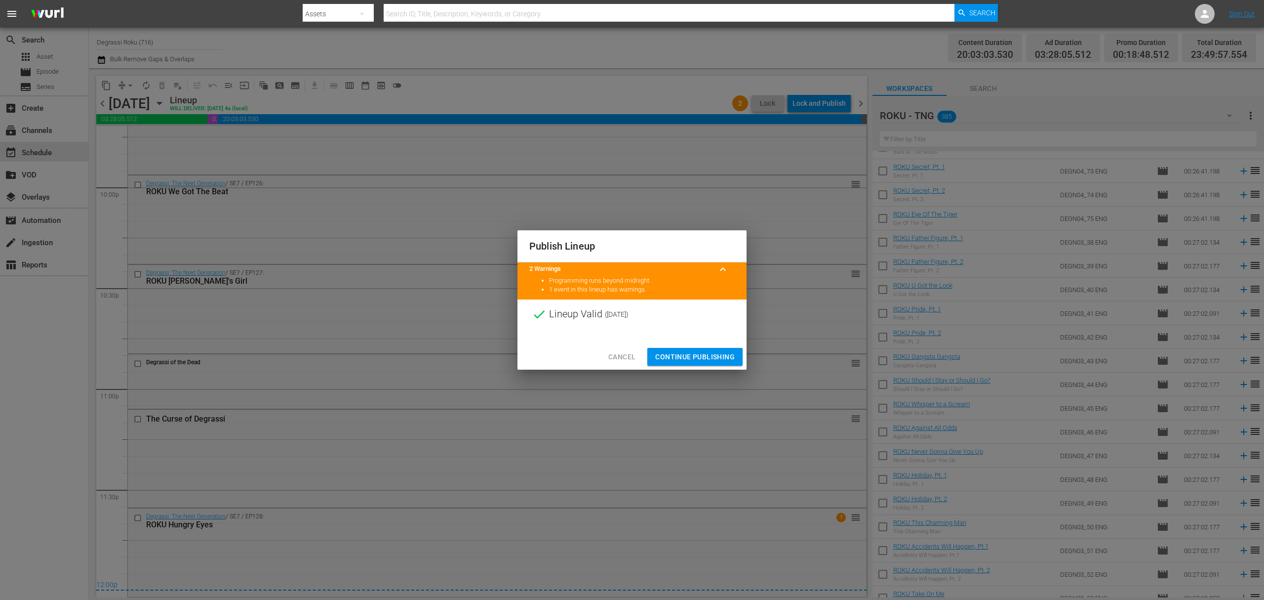
click at [718, 348] on button "Continue Publishing" at bounding box center [694, 357] width 95 height 18
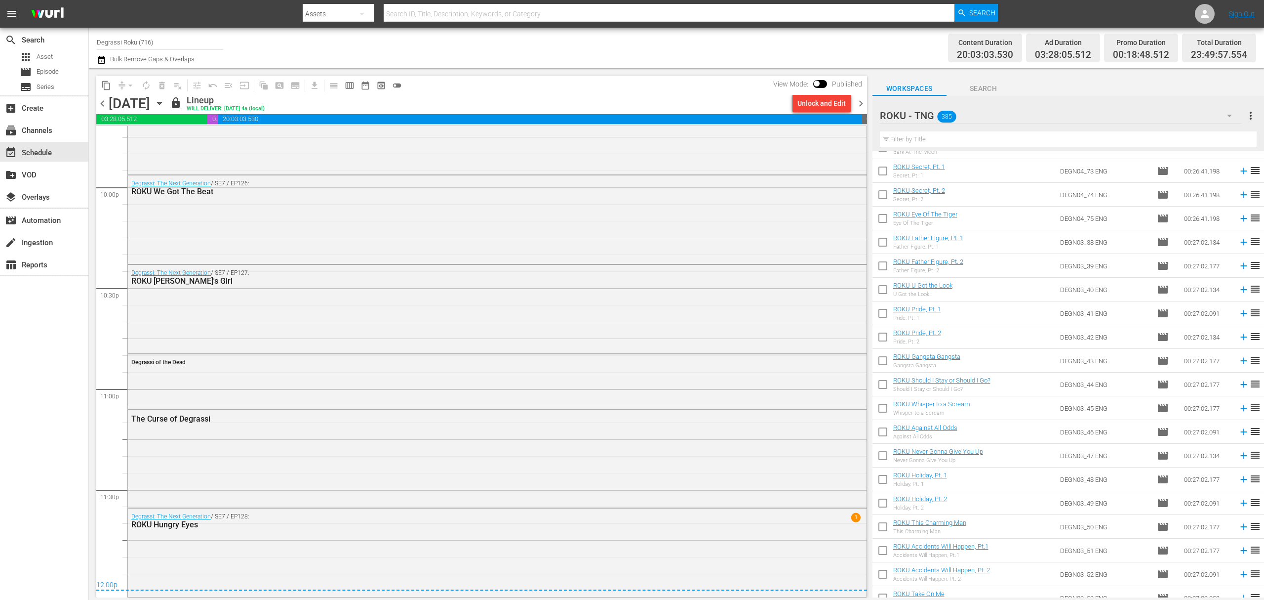
click at [858, 102] on span "chevron_right" at bounding box center [861, 103] width 12 height 12
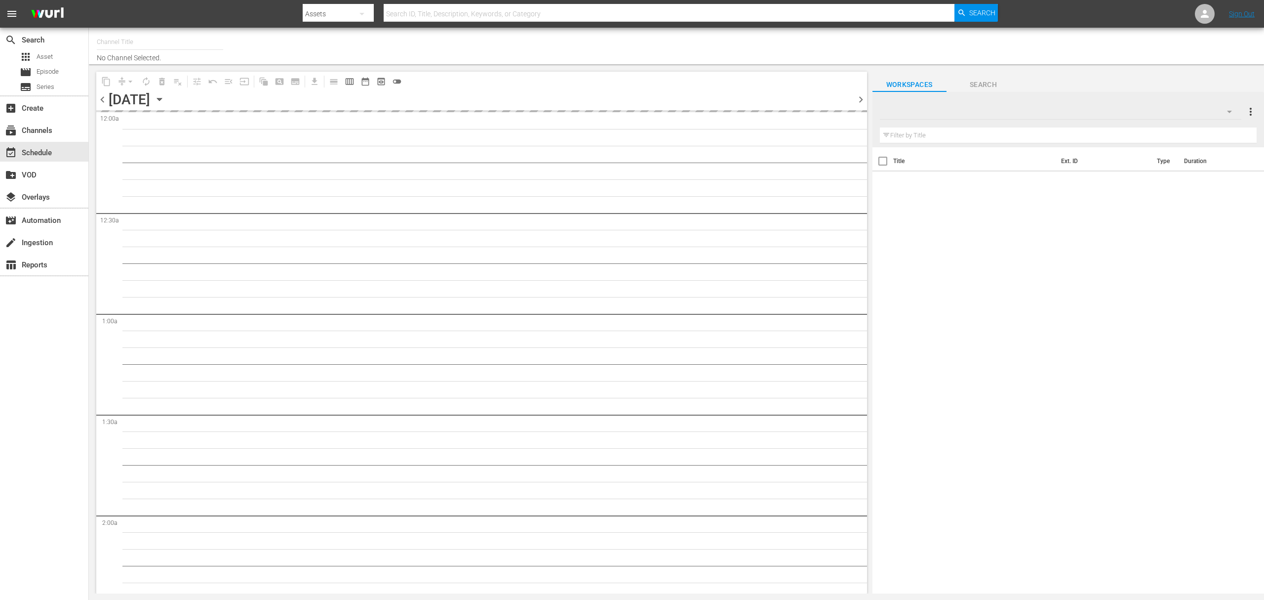
type input "Degrassi Roku (716)"
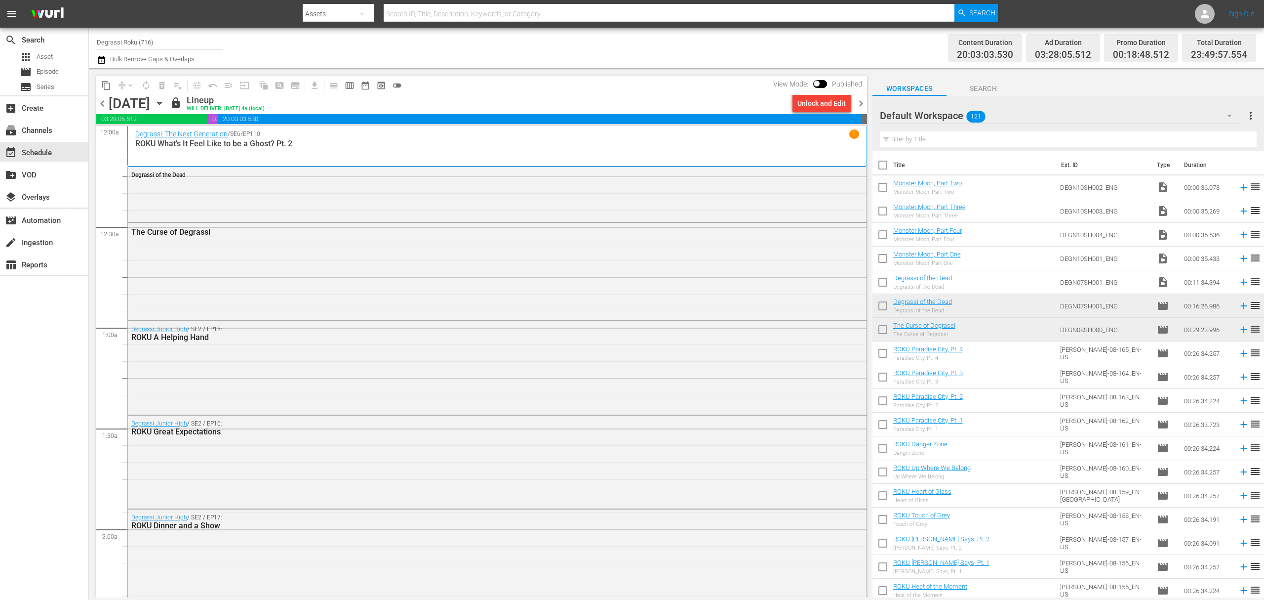
click at [864, 101] on span "chevron_right" at bounding box center [861, 103] width 12 height 12
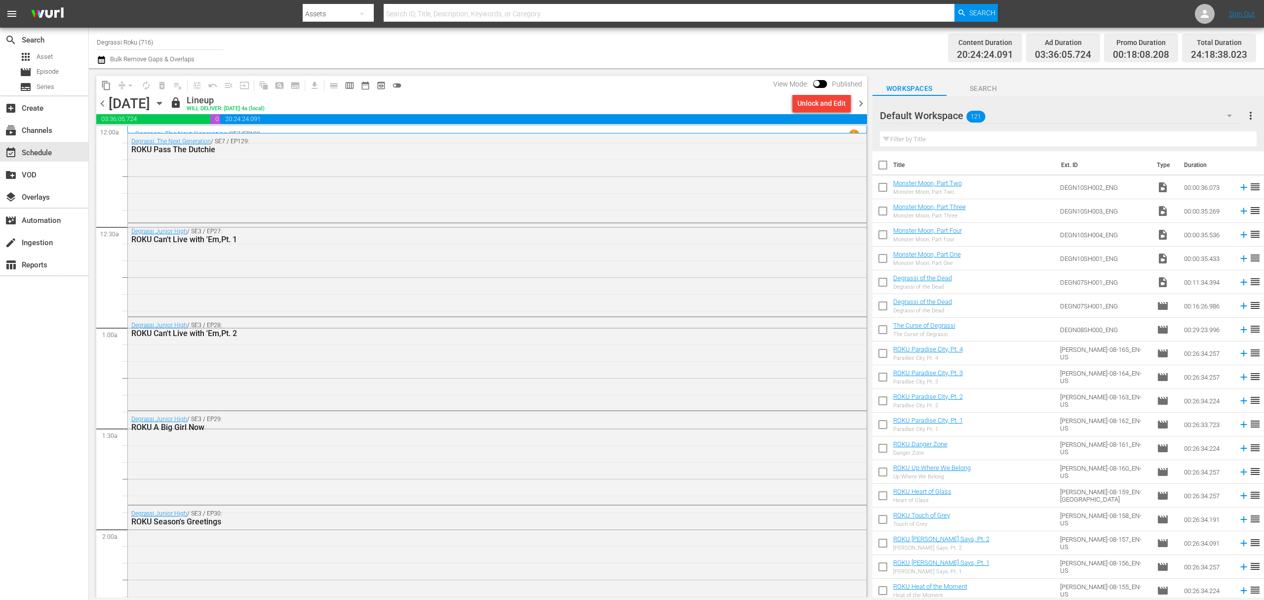
click at [856, 99] on span "chevron_right" at bounding box center [861, 103] width 12 height 12
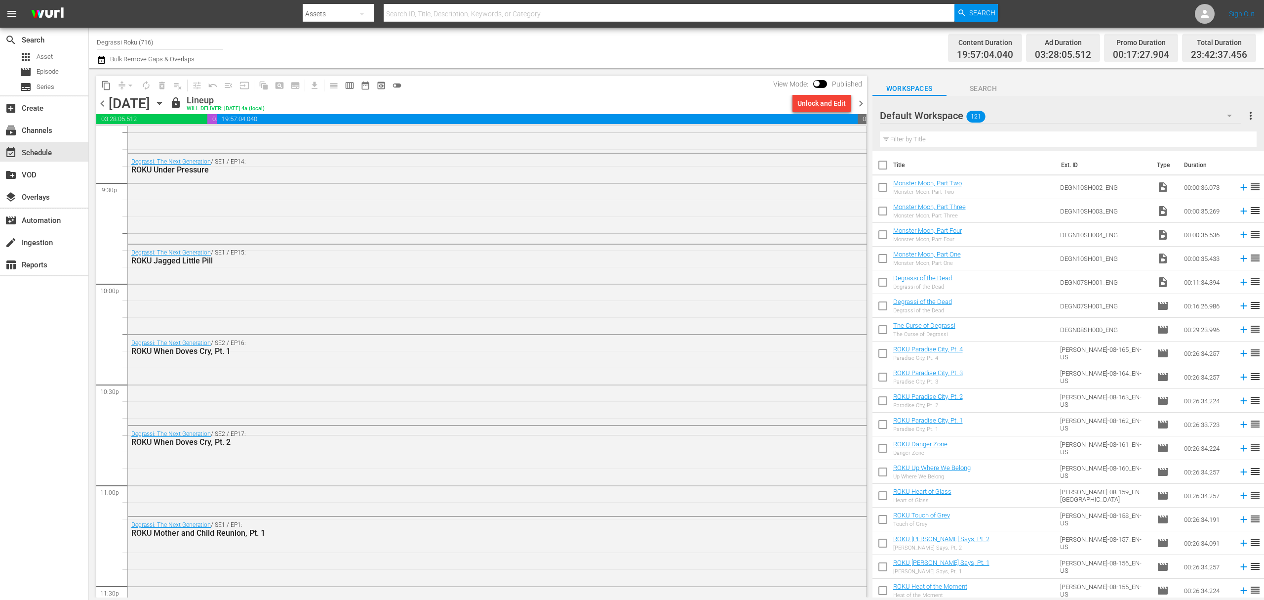
scroll to position [4376, 0]
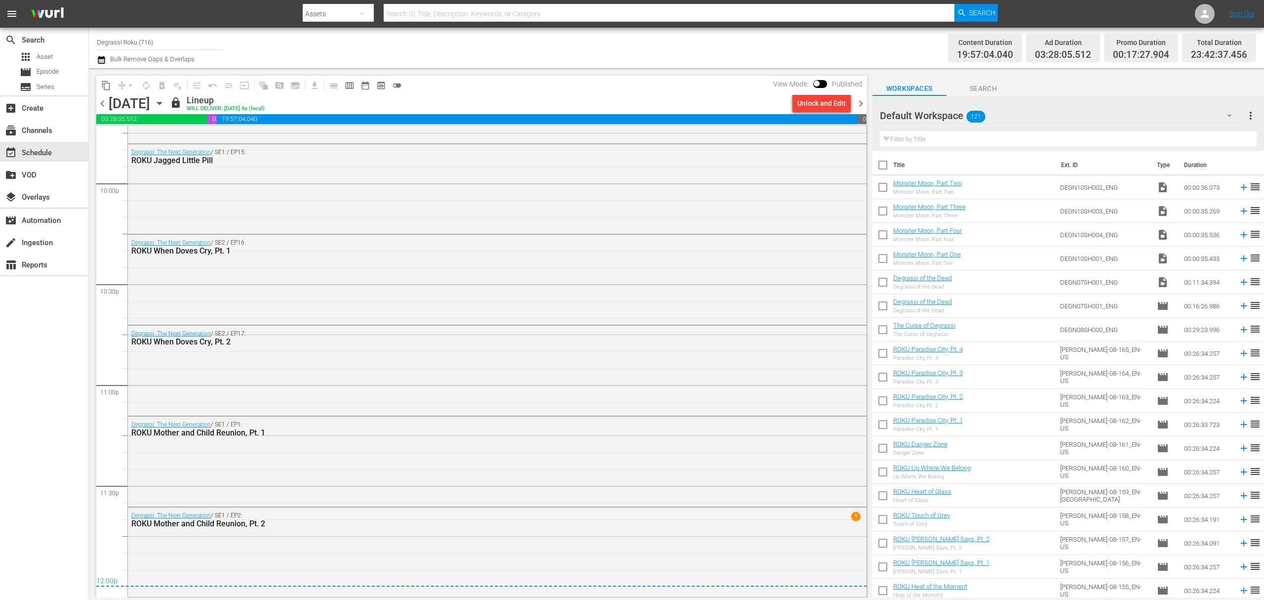
click at [97, 60] on icon "button" at bounding box center [101, 60] width 9 height 12
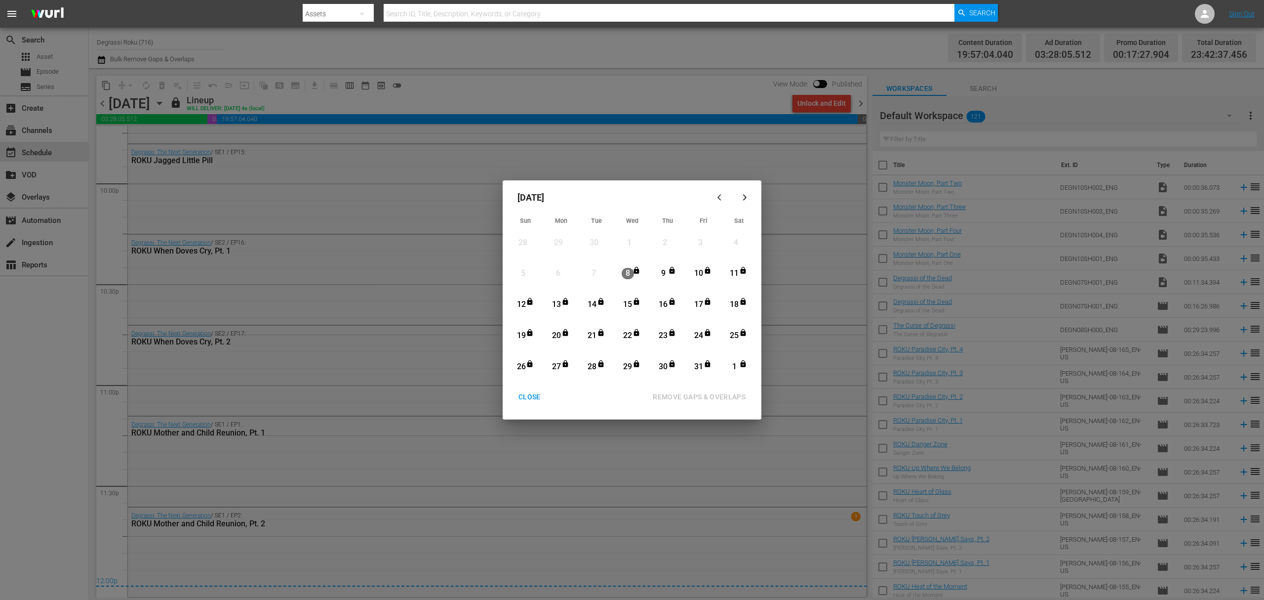
click at [538, 403] on div "CLOSE" at bounding box center [530, 397] width 38 height 12
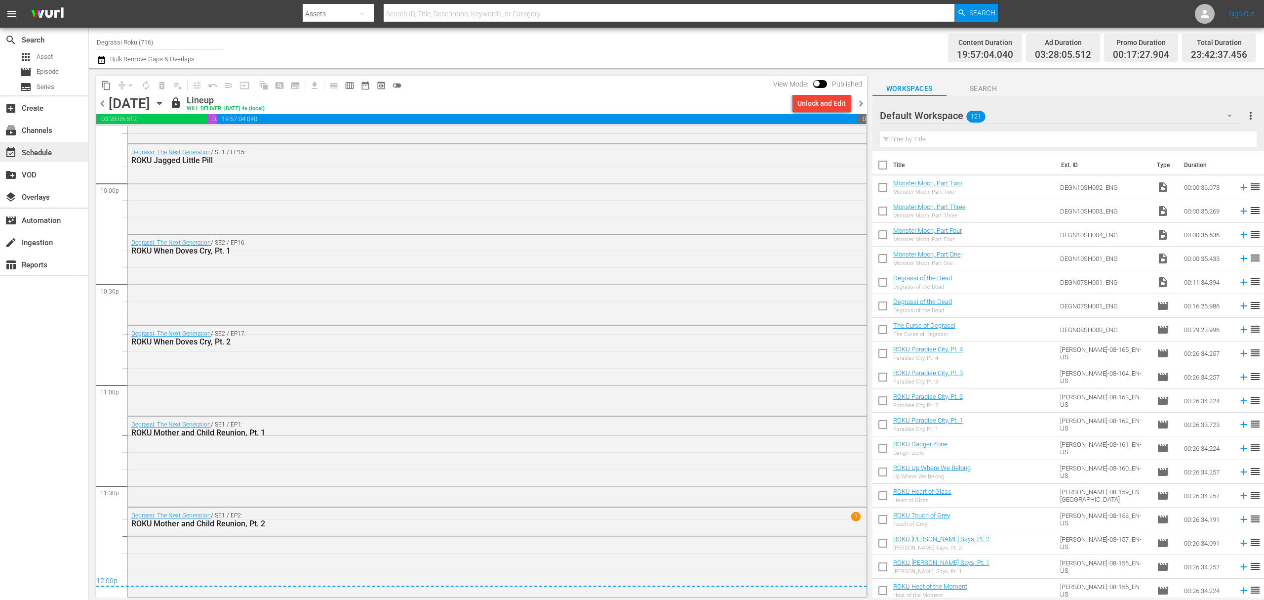
click at [45, 156] on div "event_available Schedule" at bounding box center [27, 151] width 55 height 9
click at [37, 129] on div "subscriptions Channels" at bounding box center [27, 128] width 55 height 9
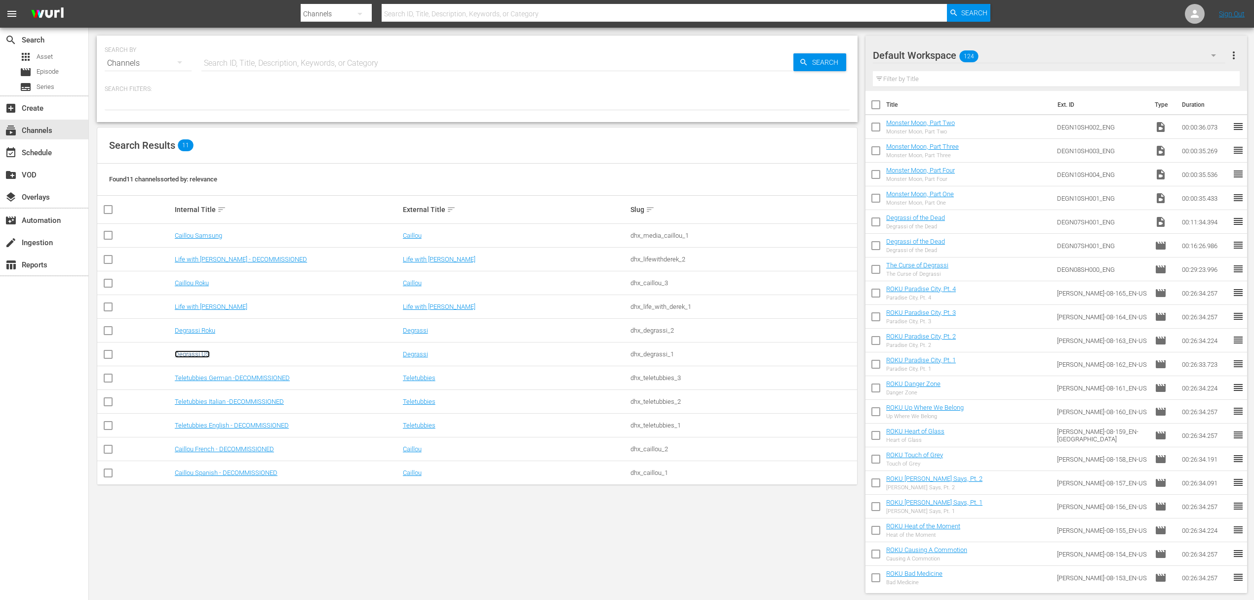
click at [195, 356] on link "Degrassi US" at bounding box center [192, 353] width 35 height 7
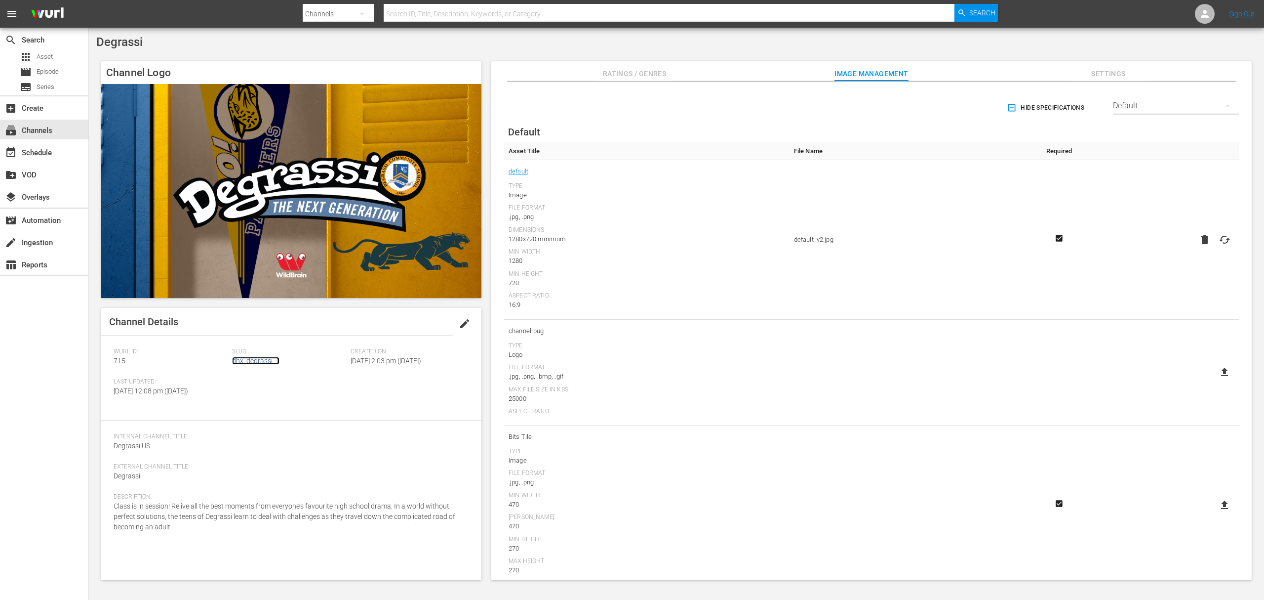
click at [261, 358] on link "dhx_degrassi_1" at bounding box center [255, 361] width 47 height 8
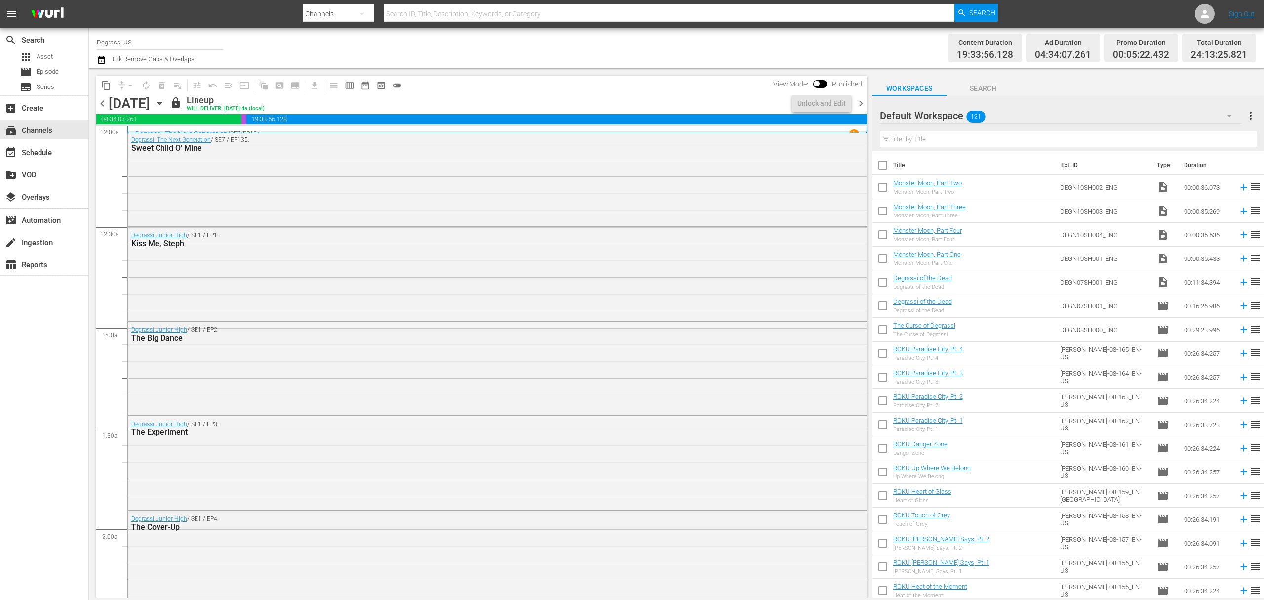
click at [100, 59] on icon "button" at bounding box center [101, 60] width 9 height 12
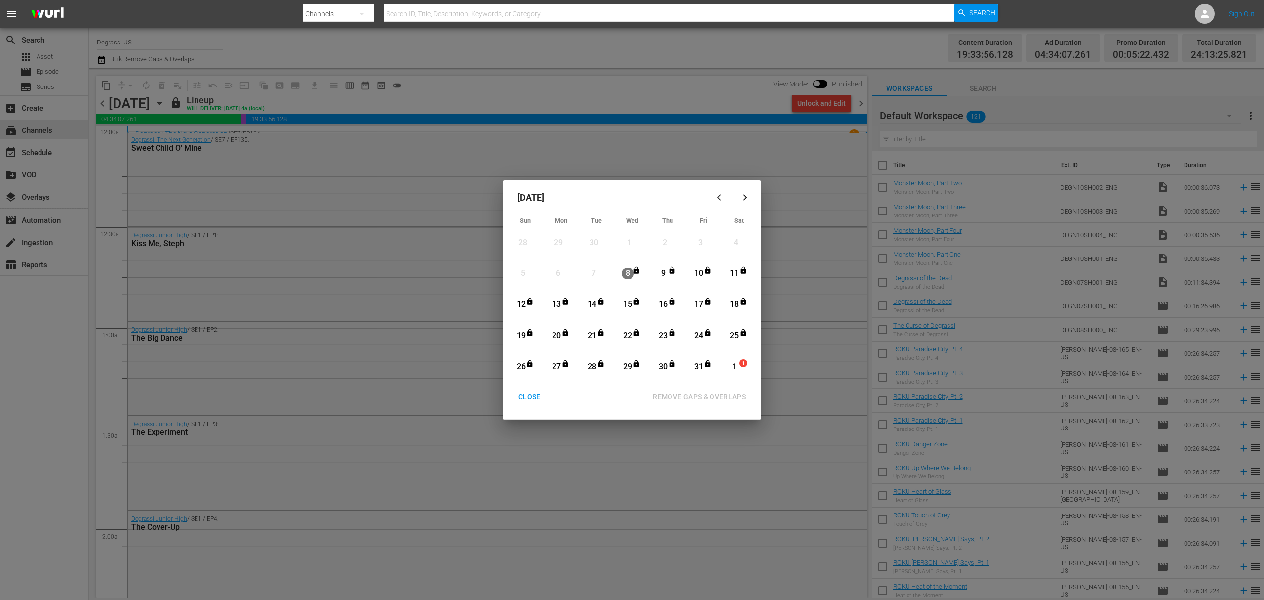
click at [534, 399] on div "CLOSE" at bounding box center [530, 397] width 38 height 12
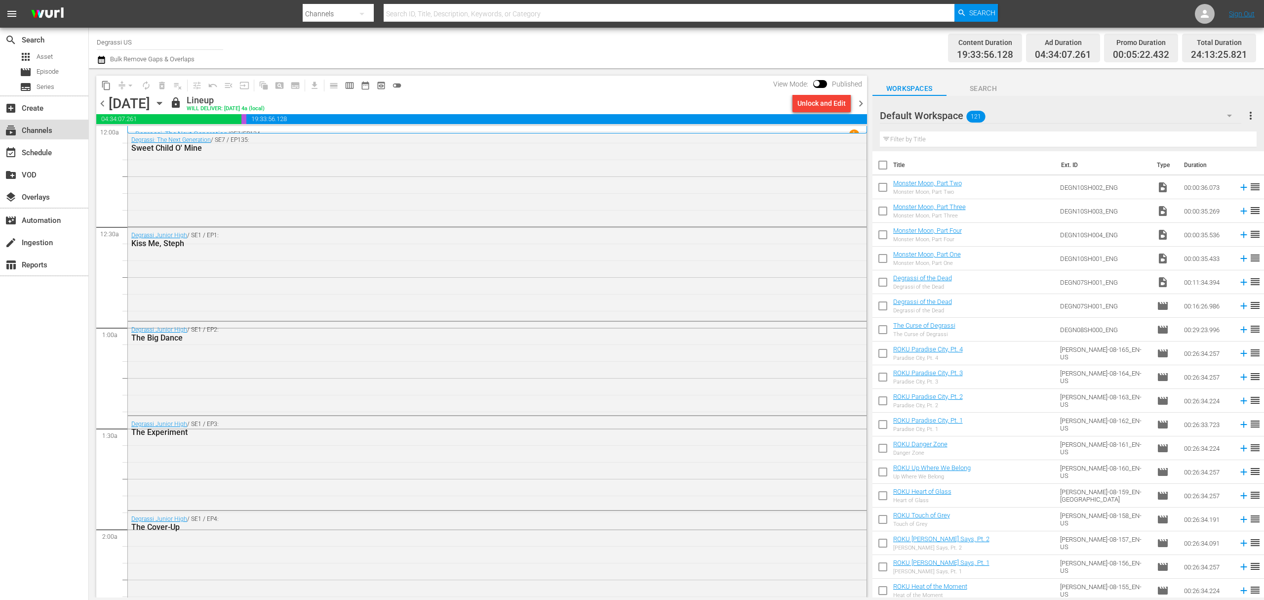
click at [39, 124] on div "subscriptions Channels" at bounding box center [27, 128] width 55 height 9
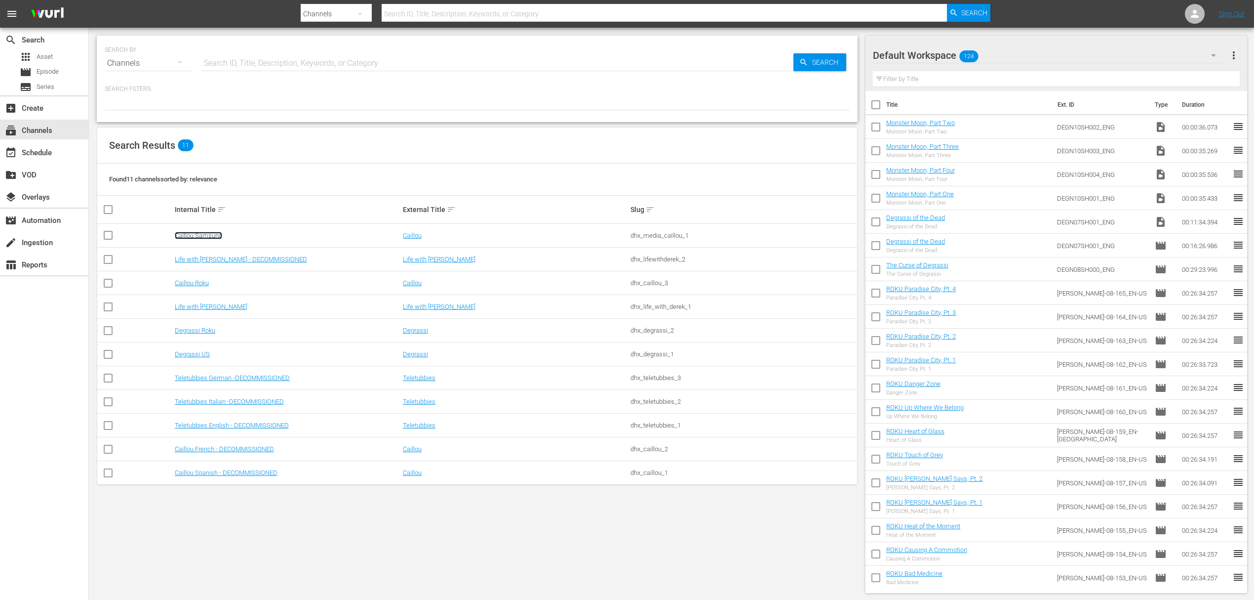
click at [208, 236] on link "Caillou Samsung" at bounding box center [198, 235] width 47 height 7
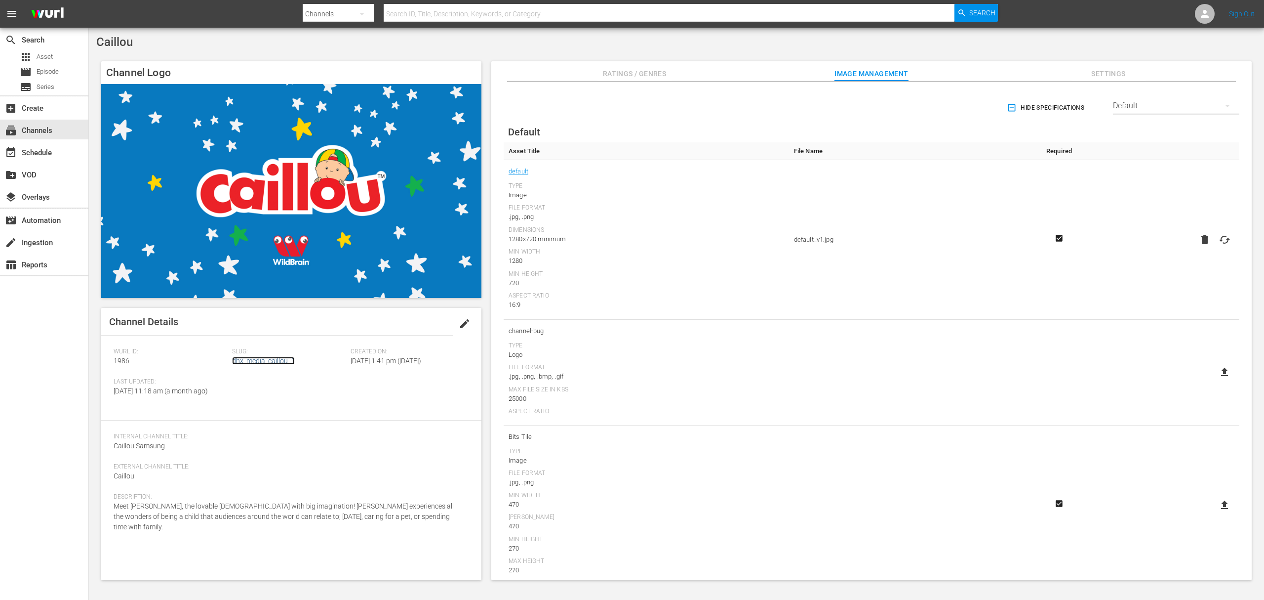
click at [260, 364] on link "dhx_media_caillou_1" at bounding box center [263, 361] width 63 height 8
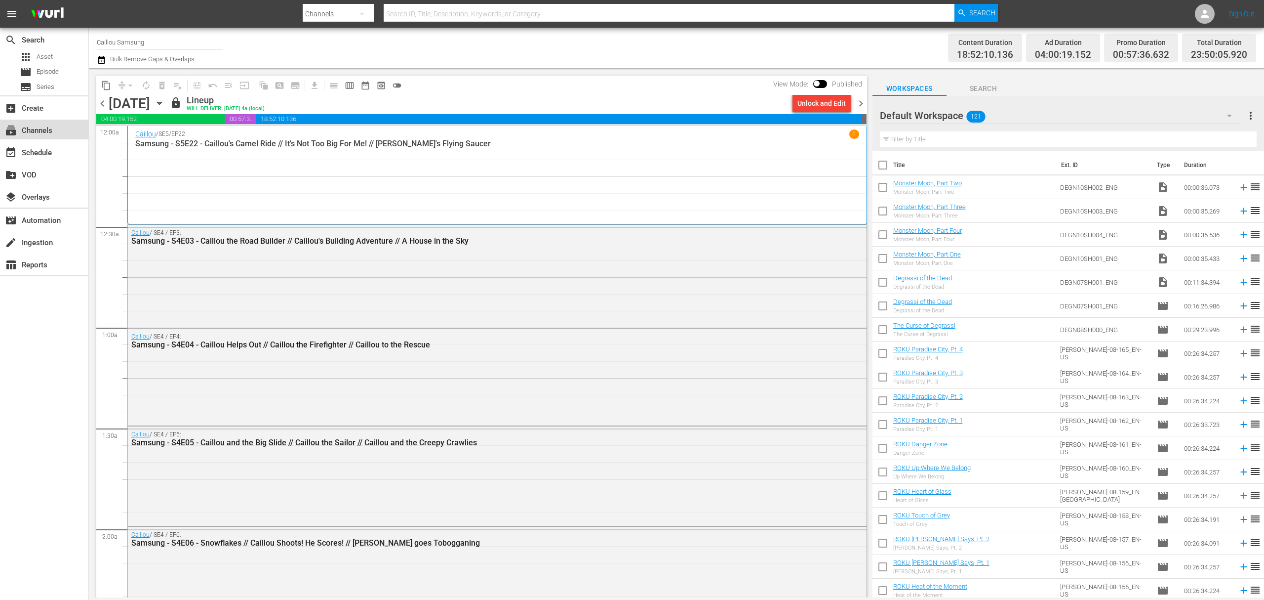
click at [42, 133] on div "subscriptions Channels" at bounding box center [27, 128] width 55 height 9
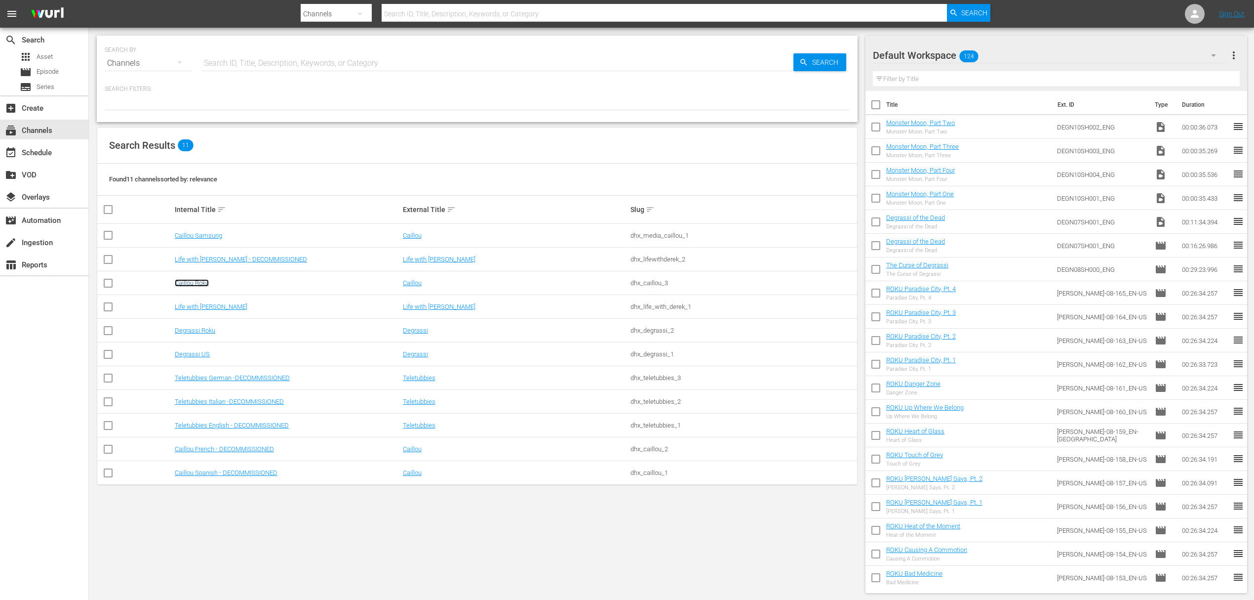
click at [198, 282] on link "Caillou Roku" at bounding box center [192, 282] width 34 height 7
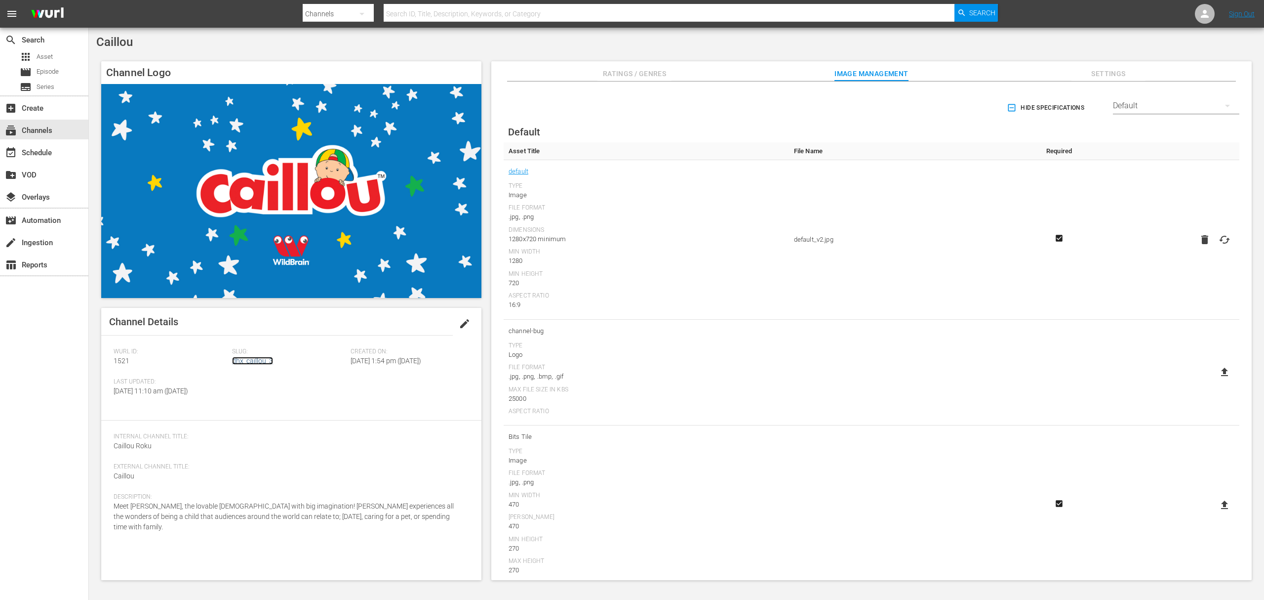
click at [270, 358] on link "dhx_caillou_3" at bounding box center [252, 361] width 41 height 8
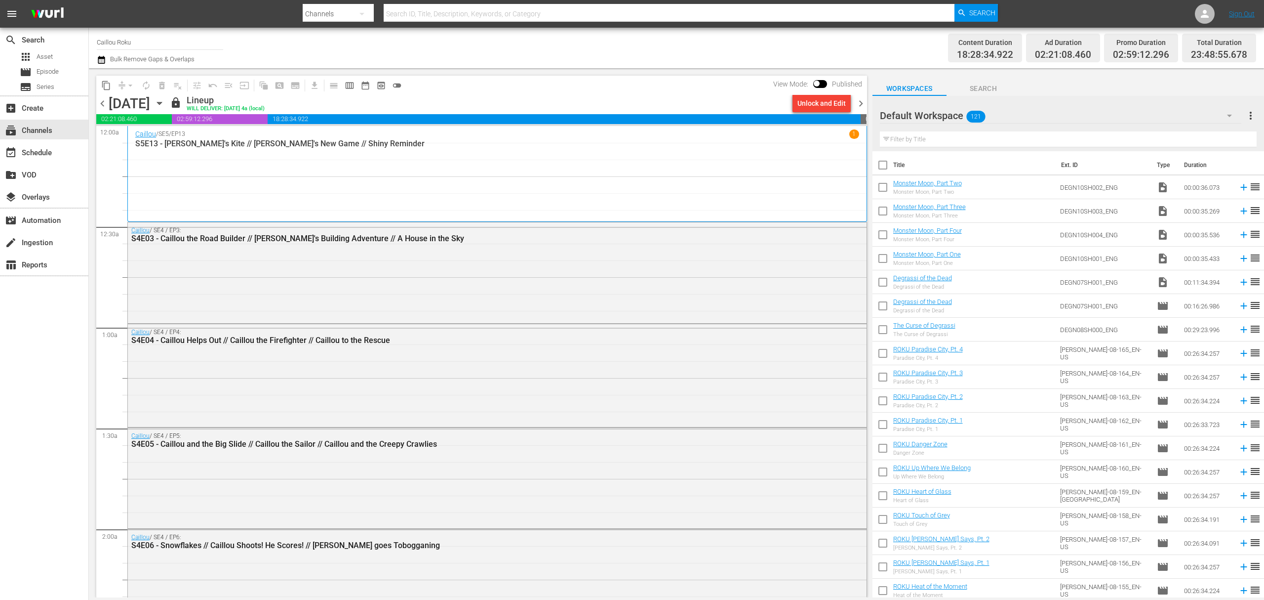
click at [106, 65] on icon "button" at bounding box center [101, 60] width 9 height 12
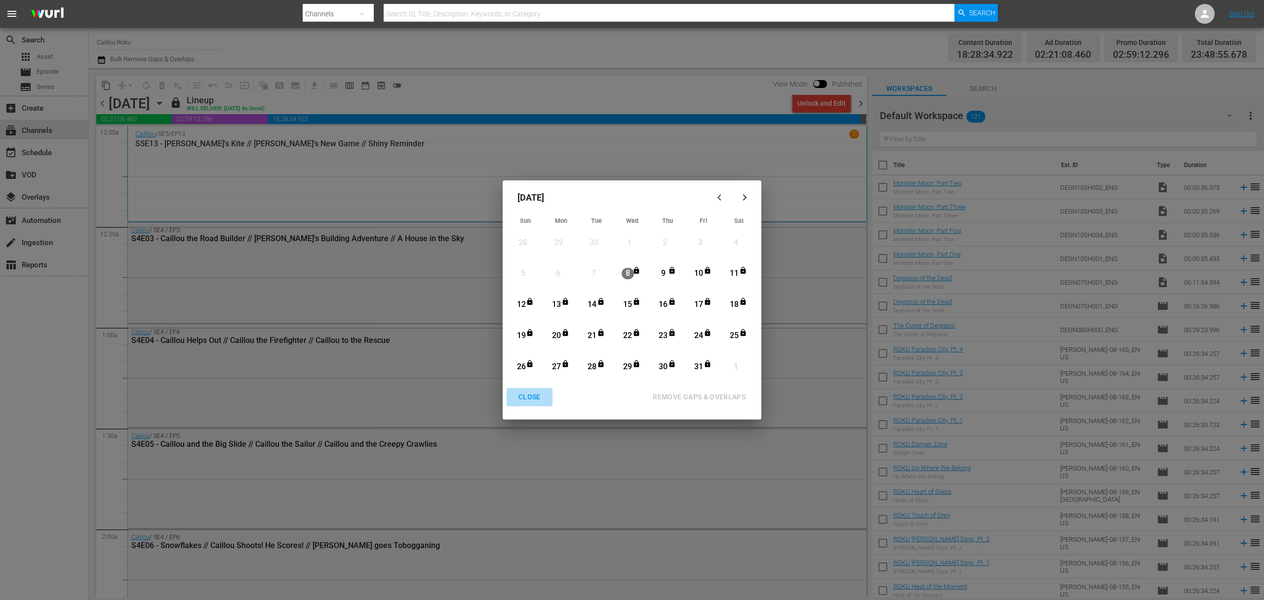
click at [526, 394] on div "CLOSE" at bounding box center [530, 397] width 38 height 12
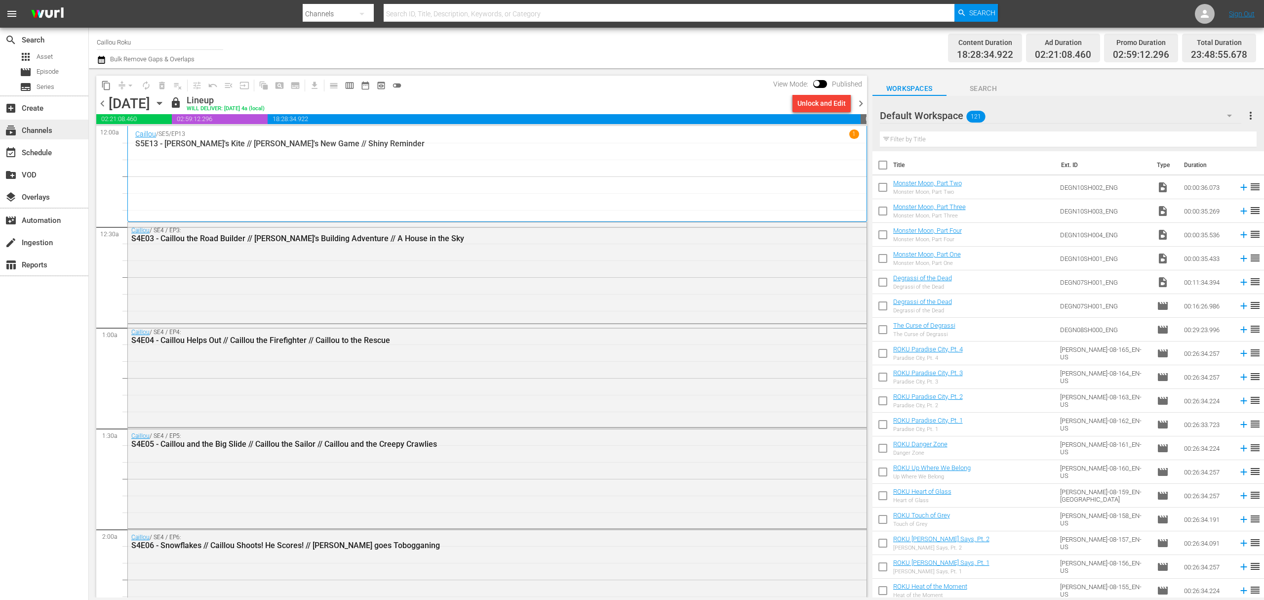
click at [42, 130] on div "subscriptions Channels" at bounding box center [27, 128] width 55 height 9
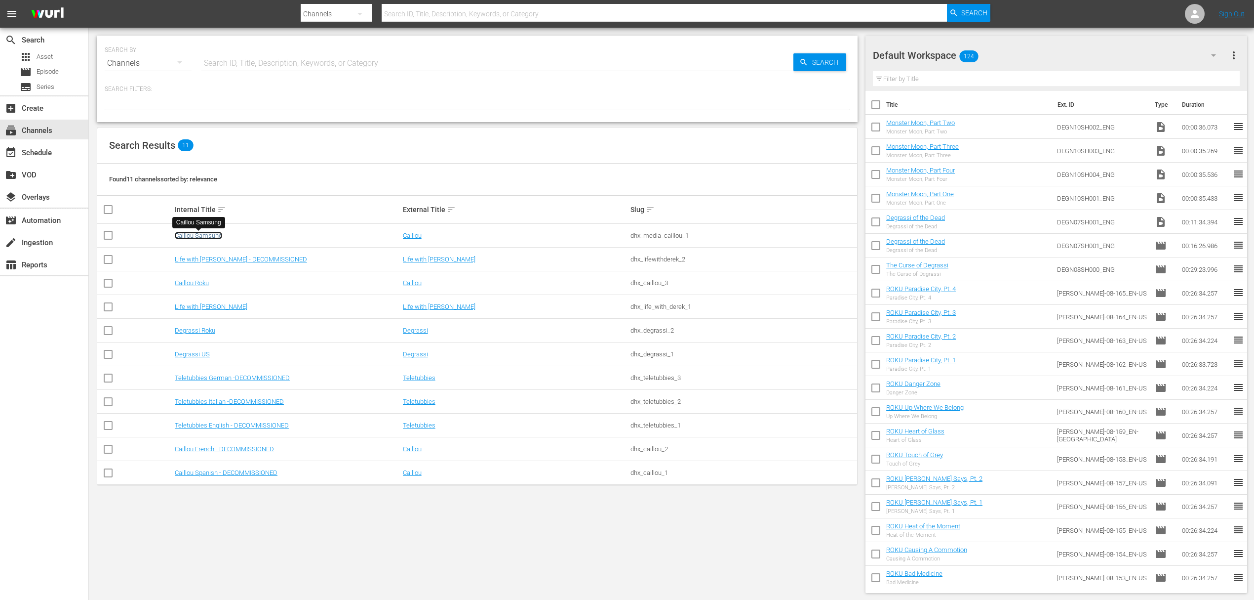
click at [184, 238] on link "Caillou Samsung" at bounding box center [198, 235] width 47 height 7
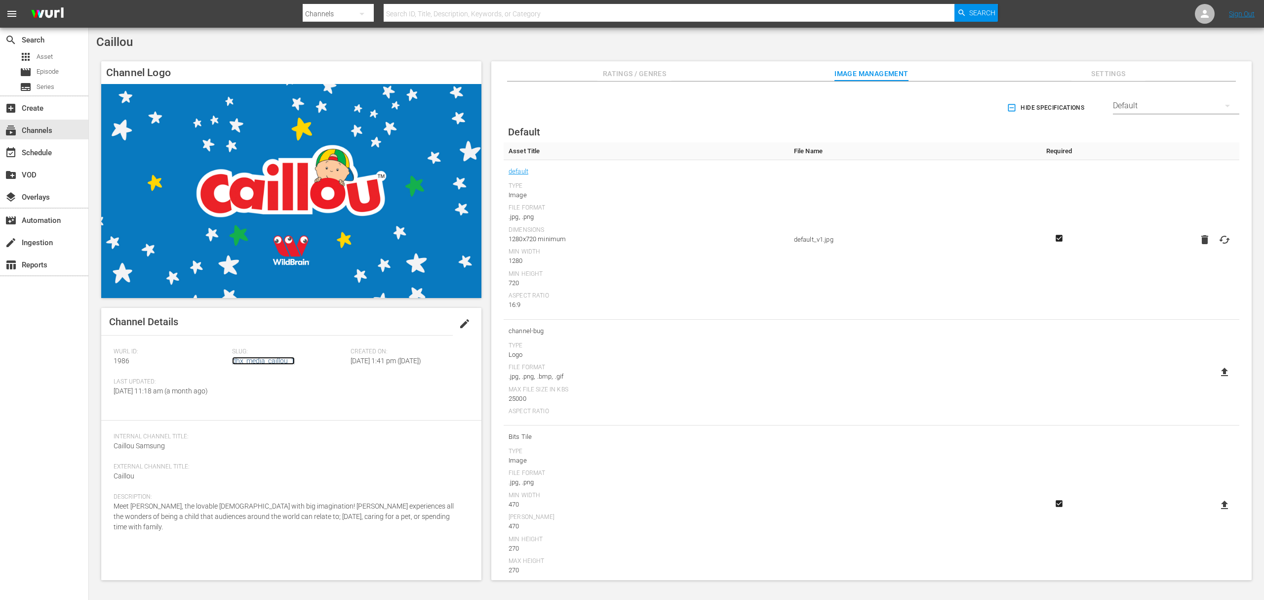
click at [273, 360] on link "dhx_media_caillou_1" at bounding box center [263, 361] width 63 height 8
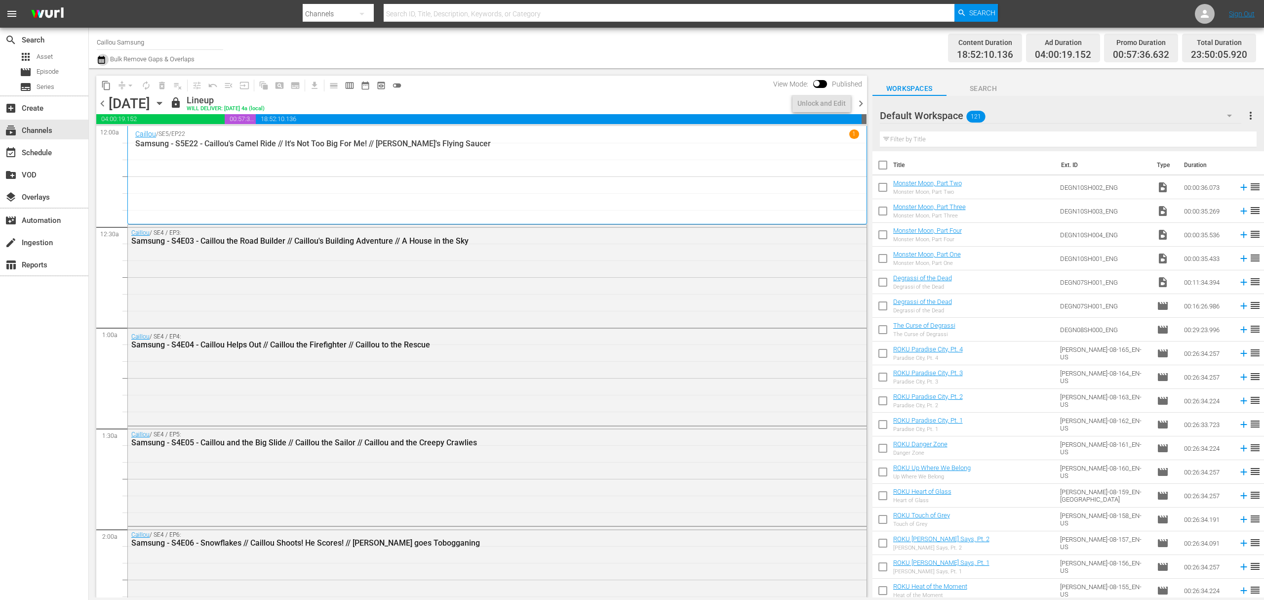
click at [99, 57] on icon "button" at bounding box center [101, 60] width 7 height 8
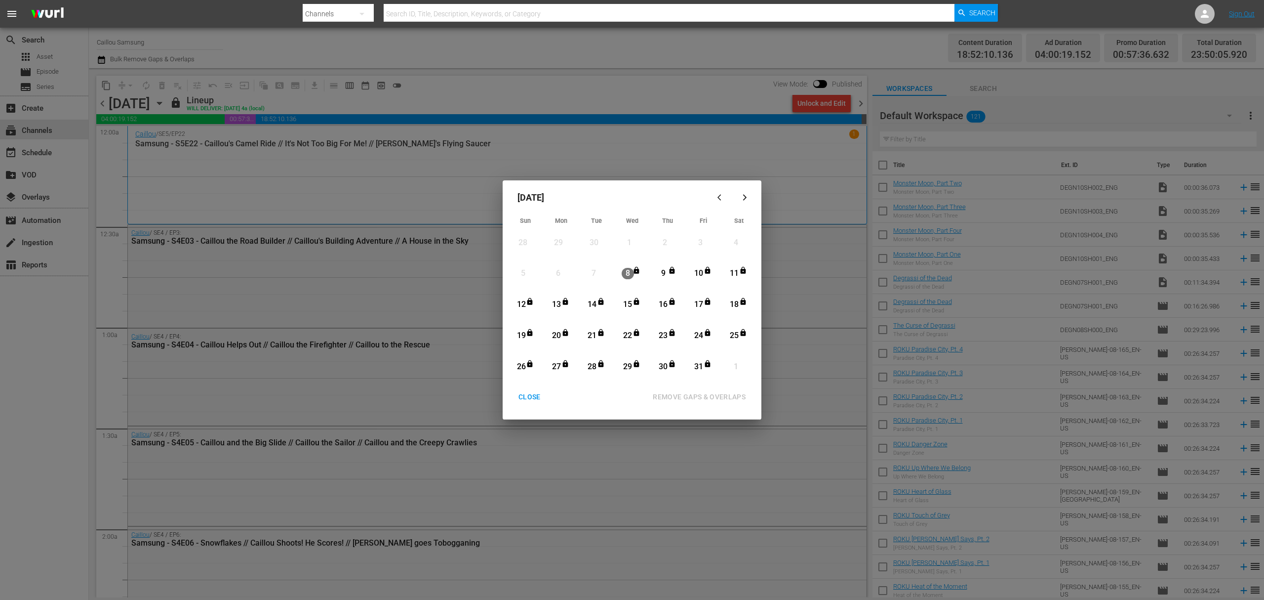
click at [534, 404] on button "CLOSE" at bounding box center [530, 397] width 46 height 18
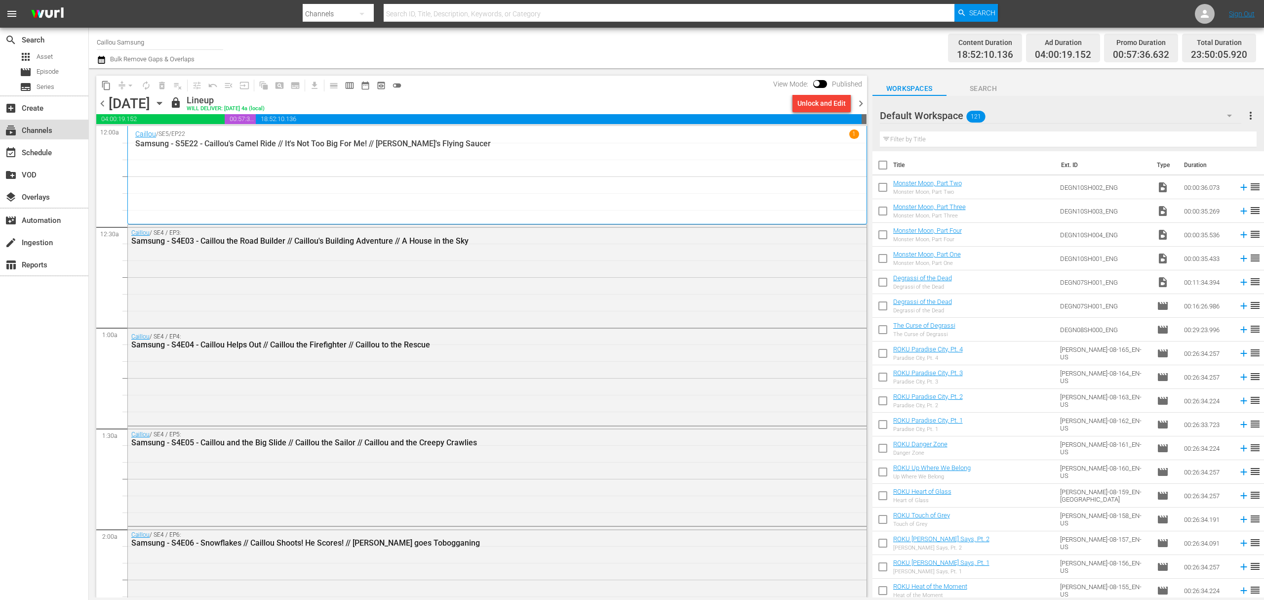
click at [24, 128] on div "subscriptions Channels" at bounding box center [27, 128] width 55 height 9
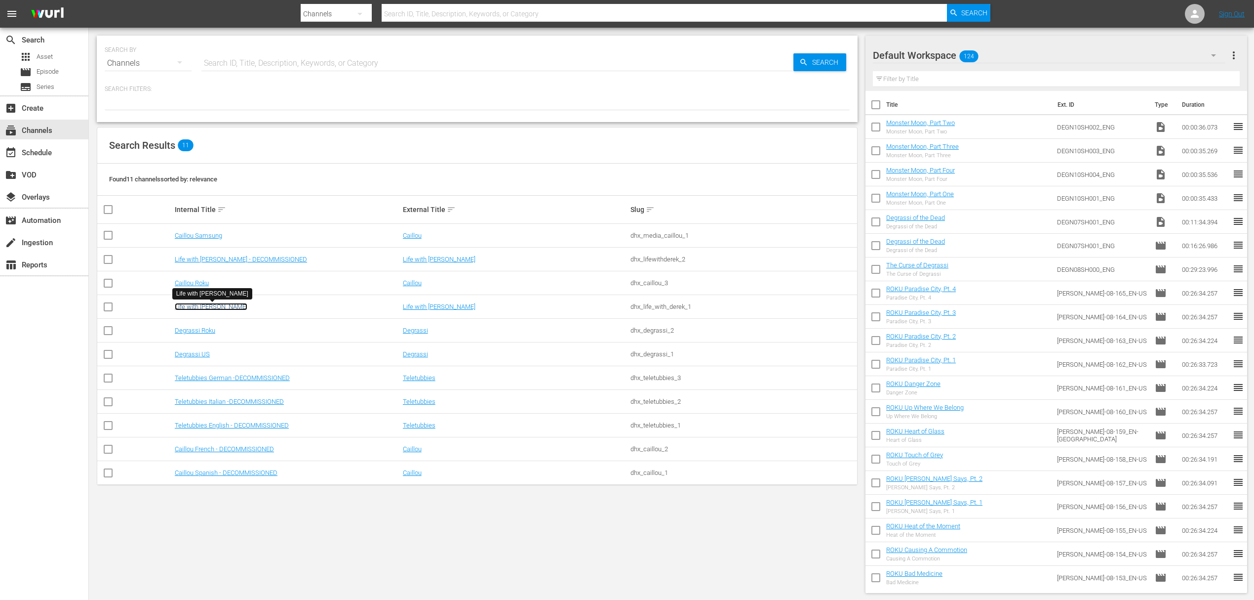
click at [196, 304] on link "Life with Derek Roku" at bounding box center [211, 306] width 73 height 7
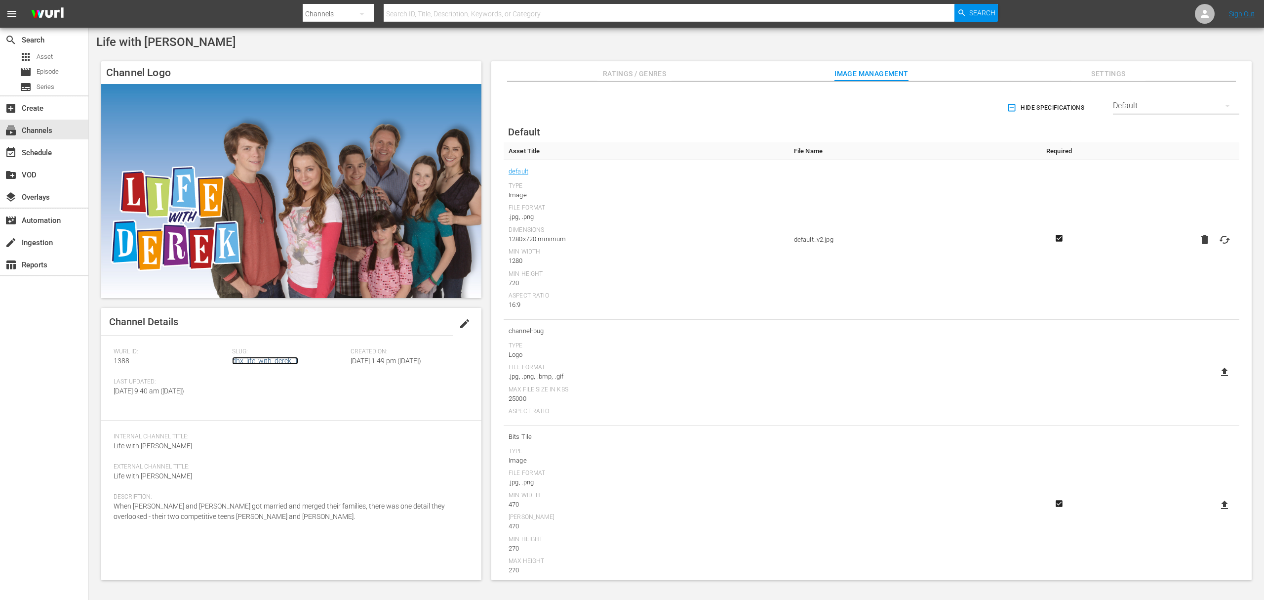
click at [274, 358] on link "dhx_life_with_derek_1" at bounding box center [265, 361] width 66 height 8
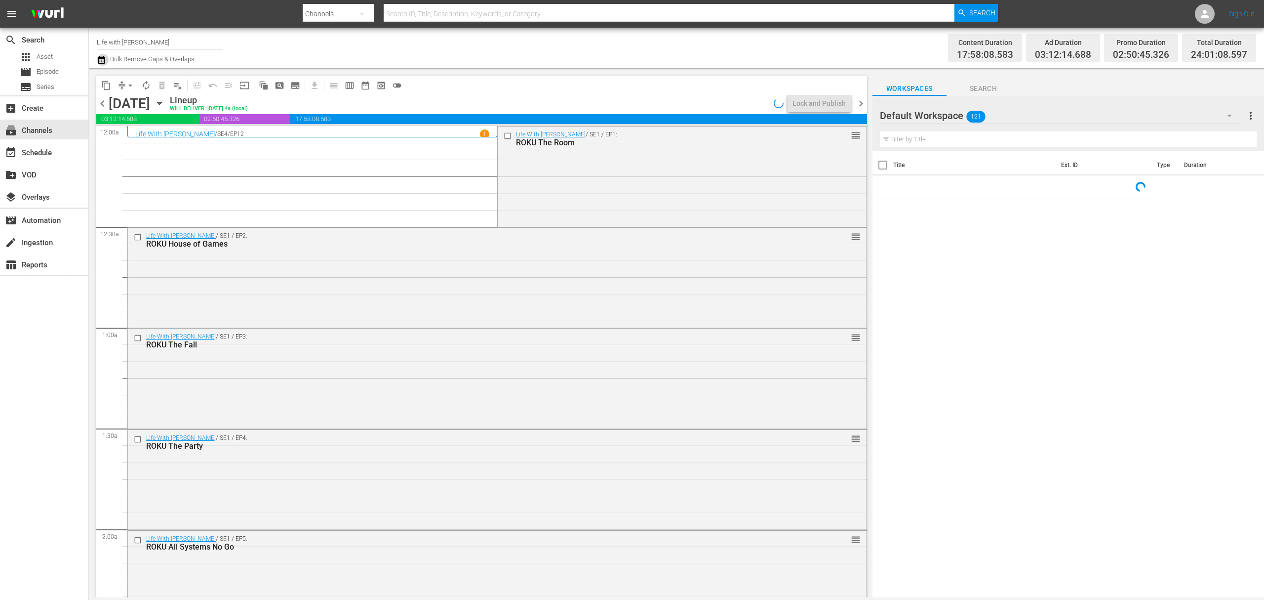
click at [97, 60] on icon "button" at bounding box center [101, 60] width 9 height 12
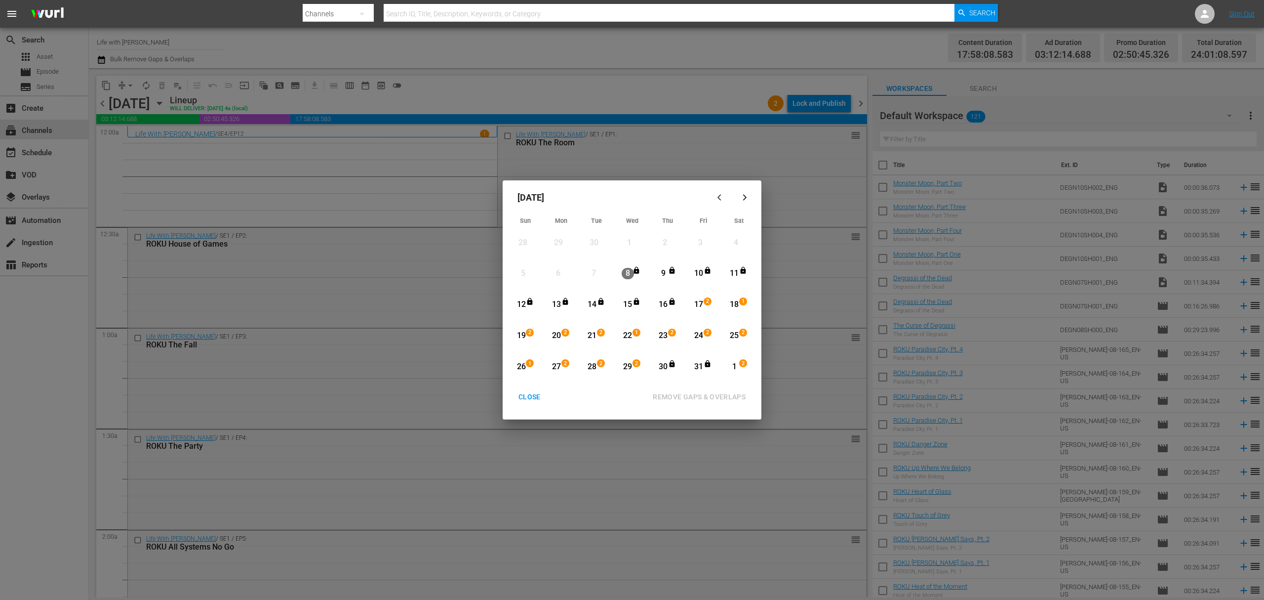
click at [534, 400] on div "CLOSE" at bounding box center [530, 397] width 38 height 12
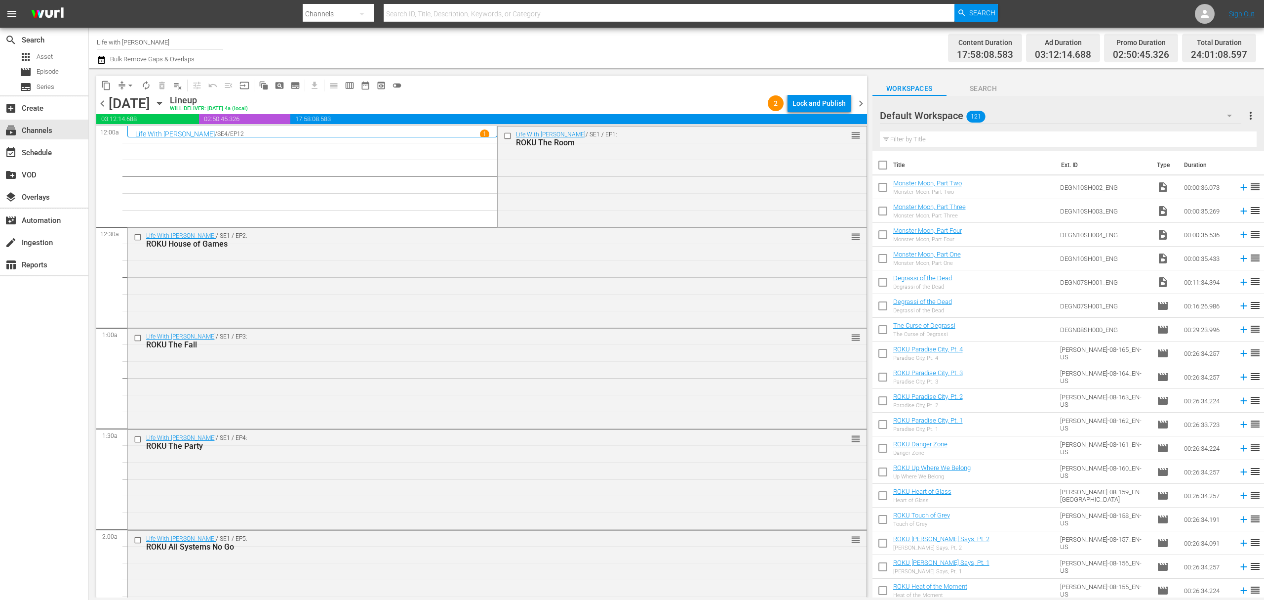
click at [105, 56] on icon "button" at bounding box center [101, 60] width 9 height 12
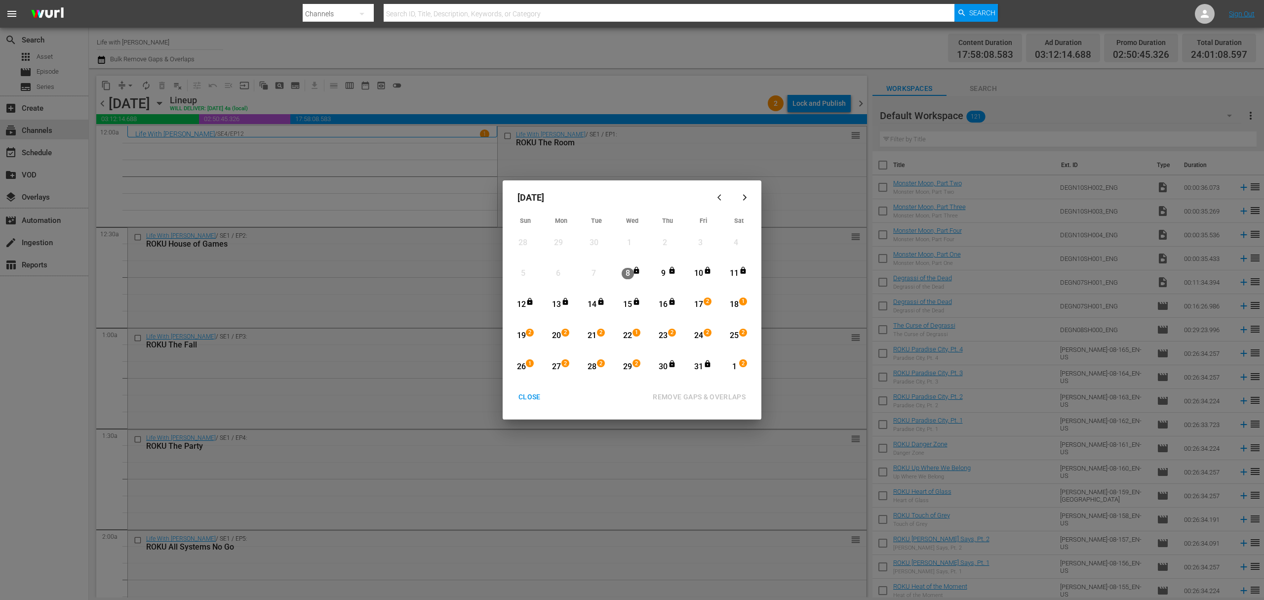
click at [534, 400] on div "CLOSE" at bounding box center [530, 397] width 38 height 12
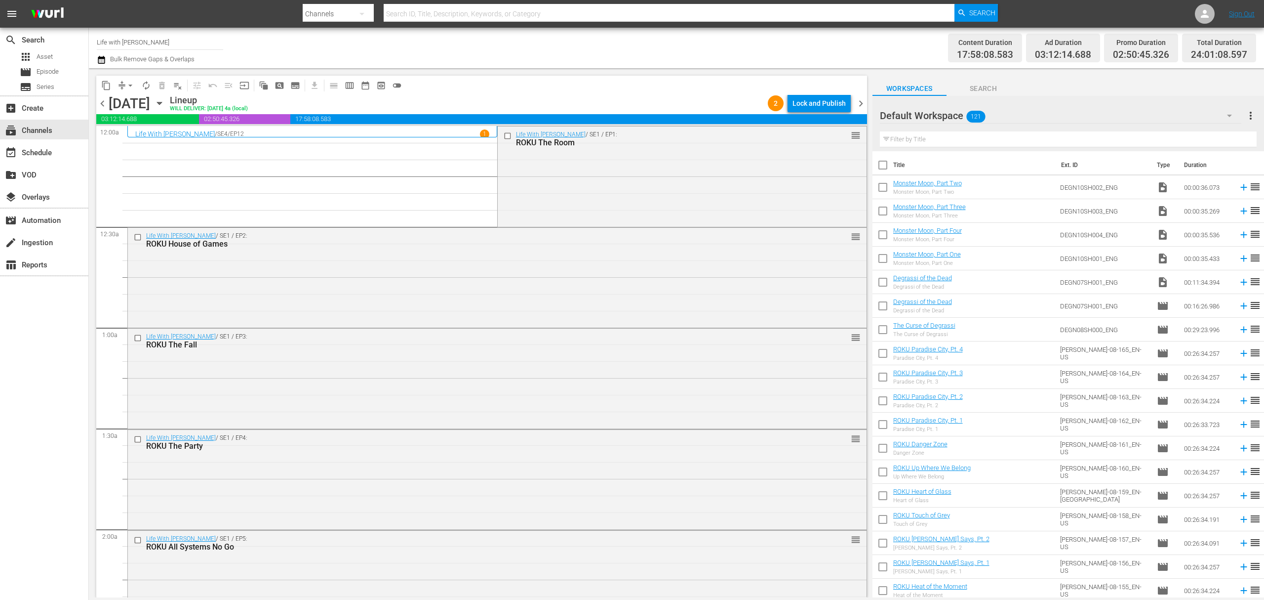
click at [161, 103] on icon "button" at bounding box center [159, 103] width 4 height 2
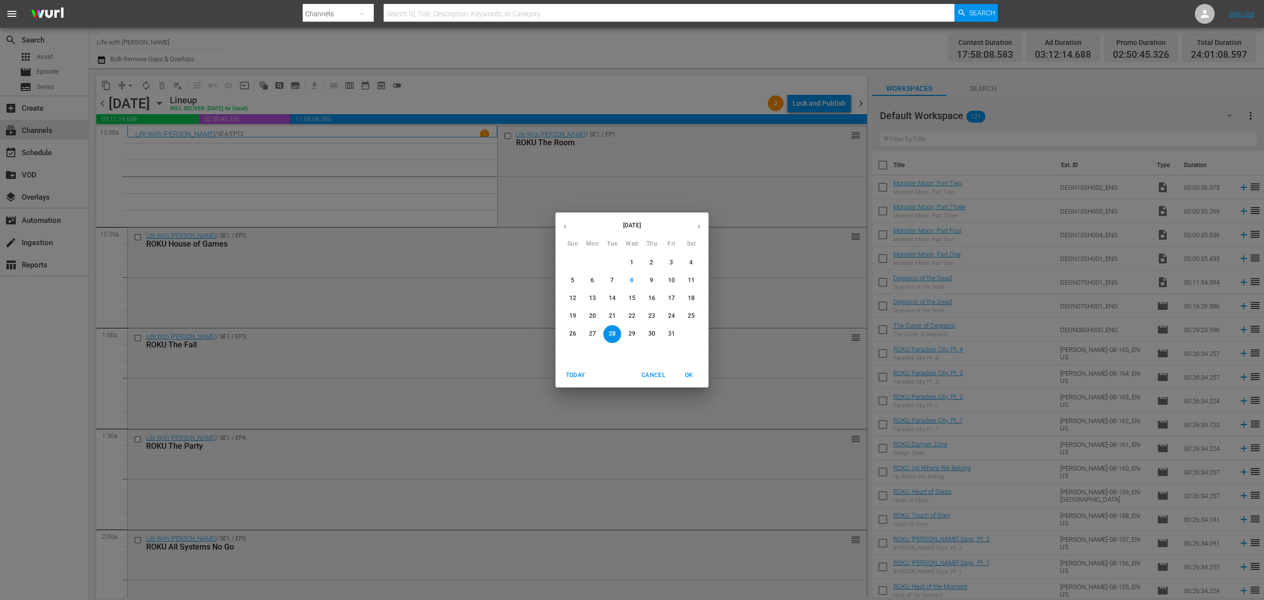
click at [676, 302] on span "17" at bounding box center [672, 298] width 18 height 8
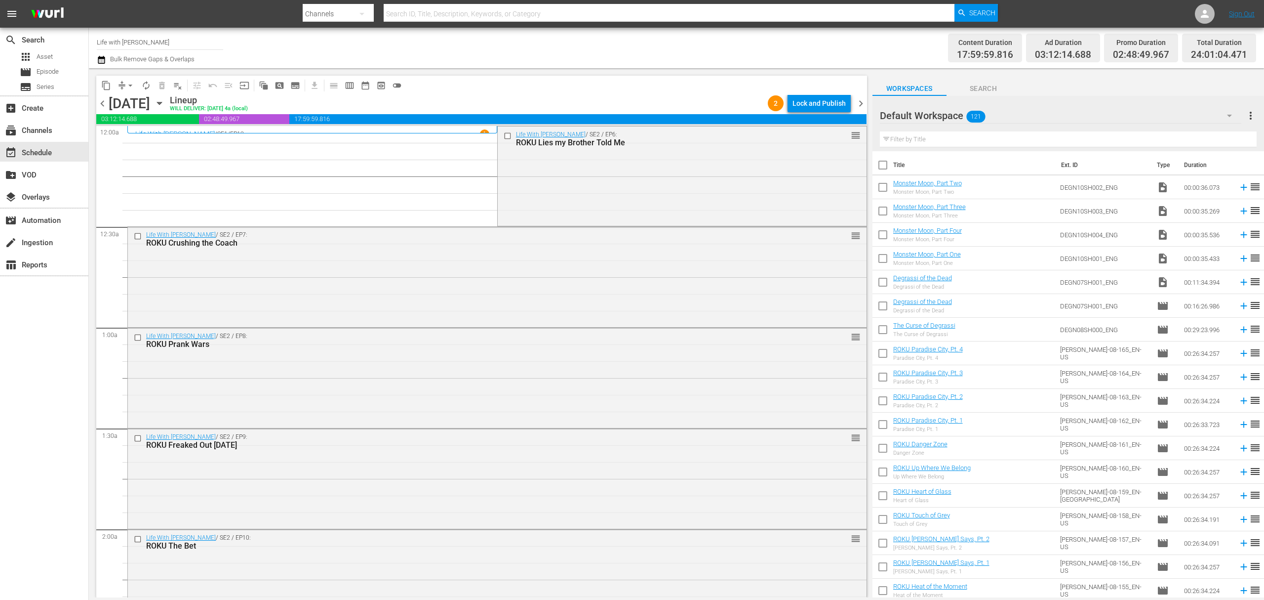
click at [860, 104] on span "chevron_right" at bounding box center [861, 103] width 12 height 12
click at [103, 108] on span "chevron_left" at bounding box center [102, 103] width 12 height 12
click at [831, 100] on div "Lock and Publish" at bounding box center [819, 103] width 53 height 18
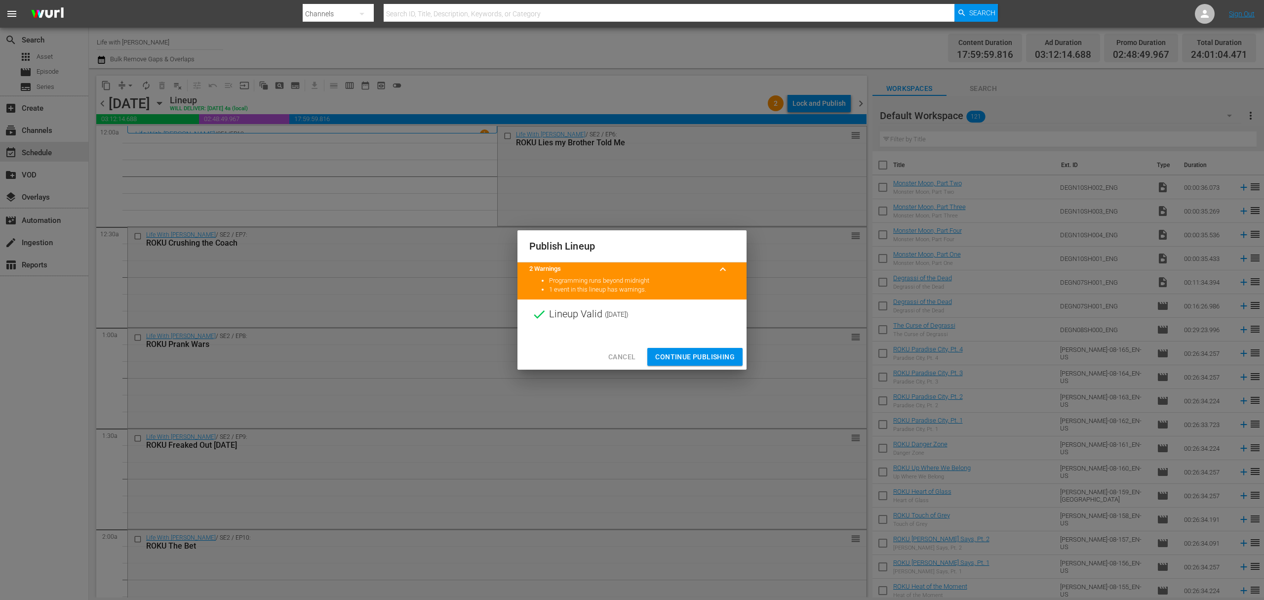
click at [704, 363] on button "Continue Publishing" at bounding box center [694, 357] width 95 height 18
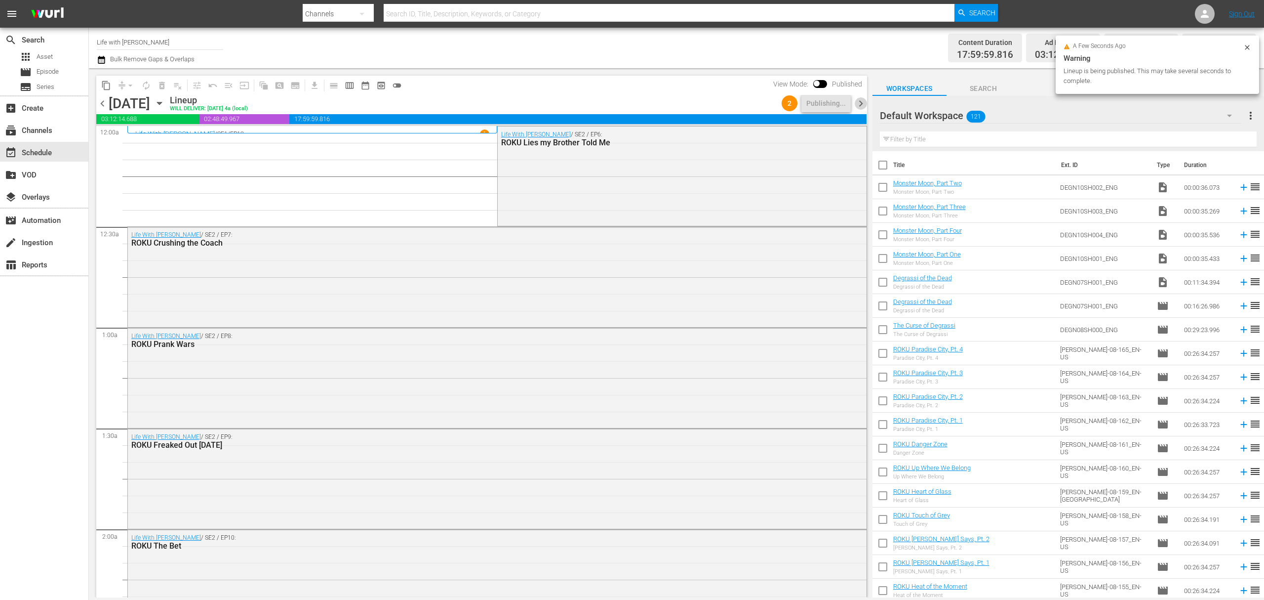
click at [861, 102] on span "chevron_right" at bounding box center [861, 103] width 12 height 12
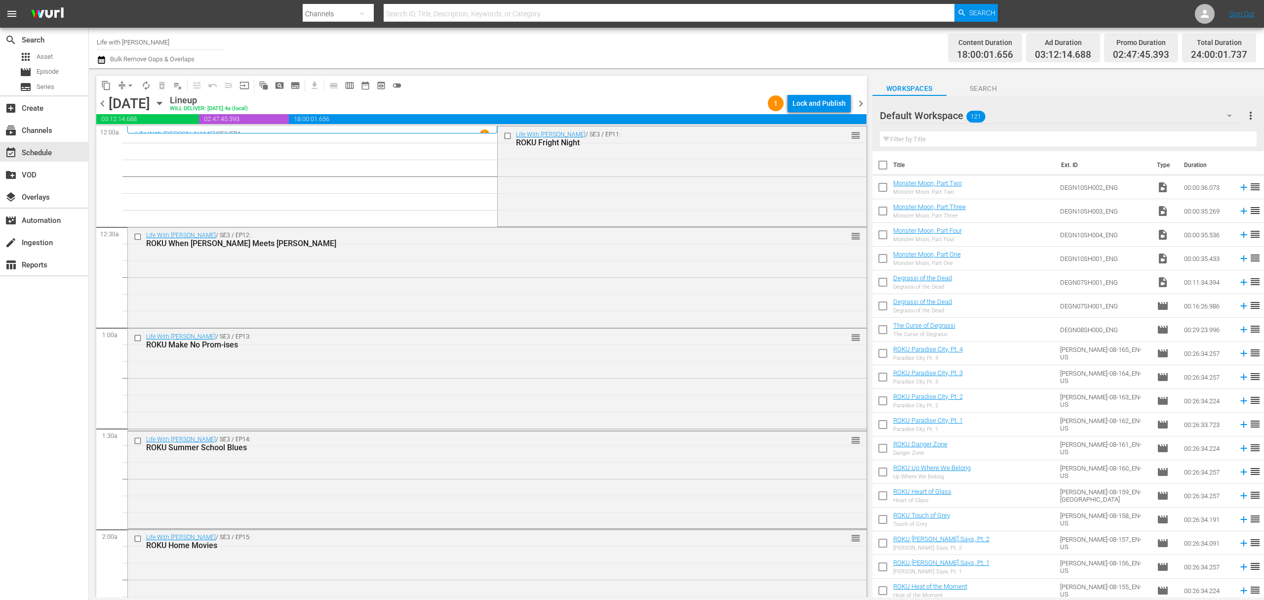
click at [831, 102] on div "Lock and Publish" at bounding box center [819, 103] width 53 height 18
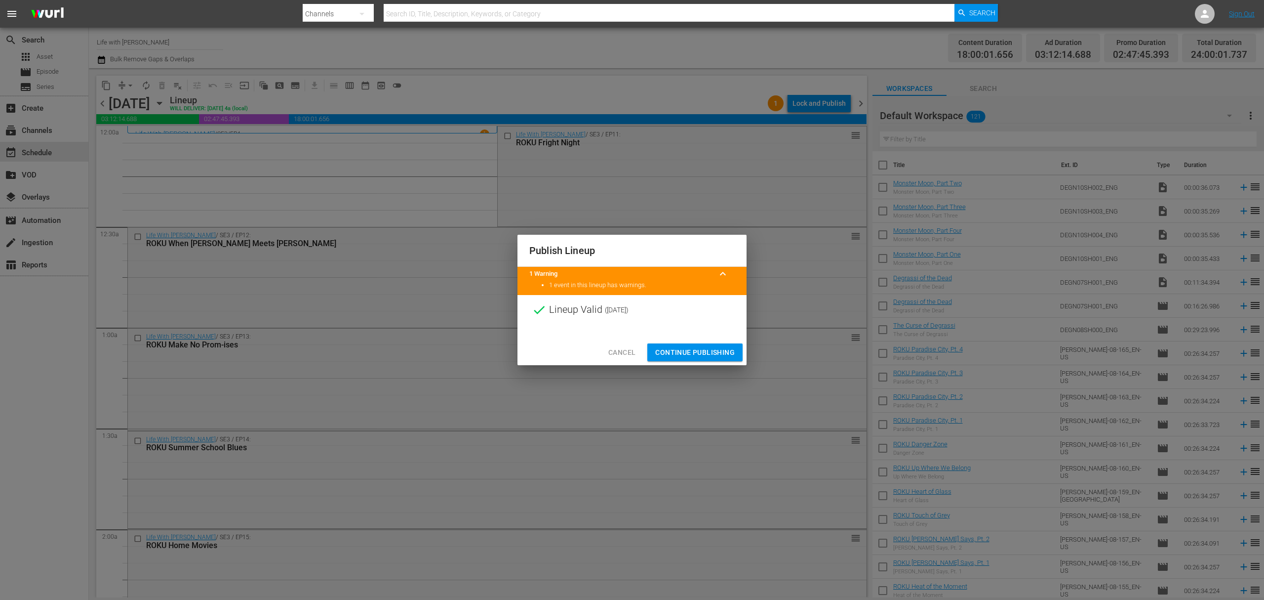
click at [725, 348] on span "Continue Publishing" at bounding box center [695, 352] width 80 height 12
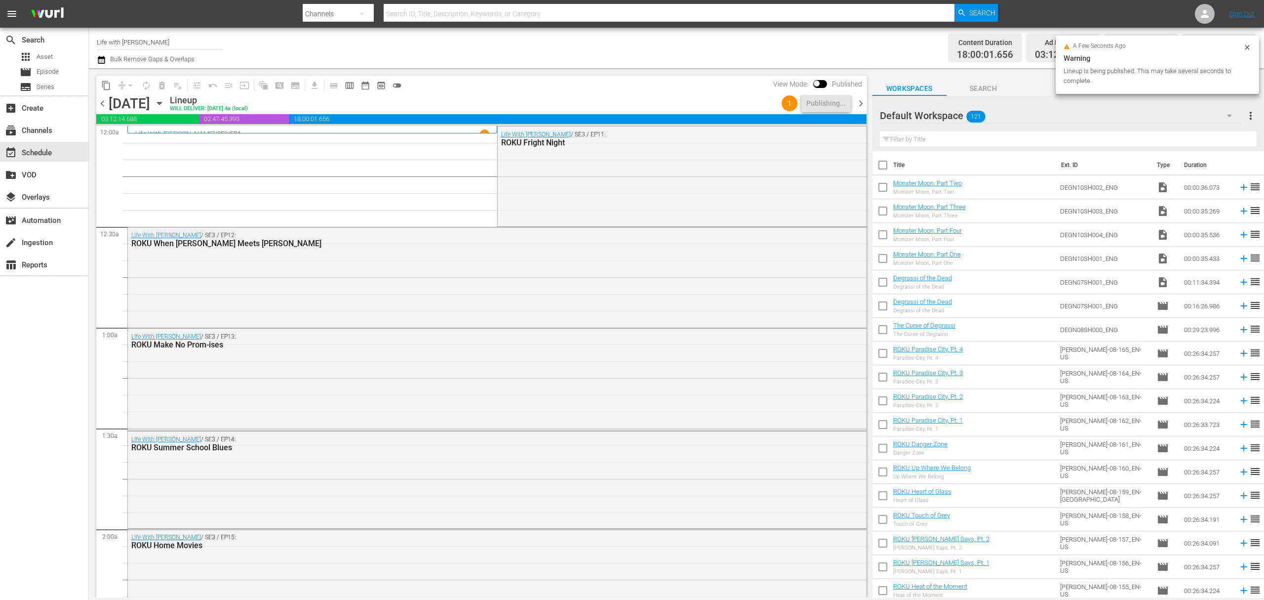
click at [862, 97] on span "chevron_right" at bounding box center [861, 103] width 12 height 12
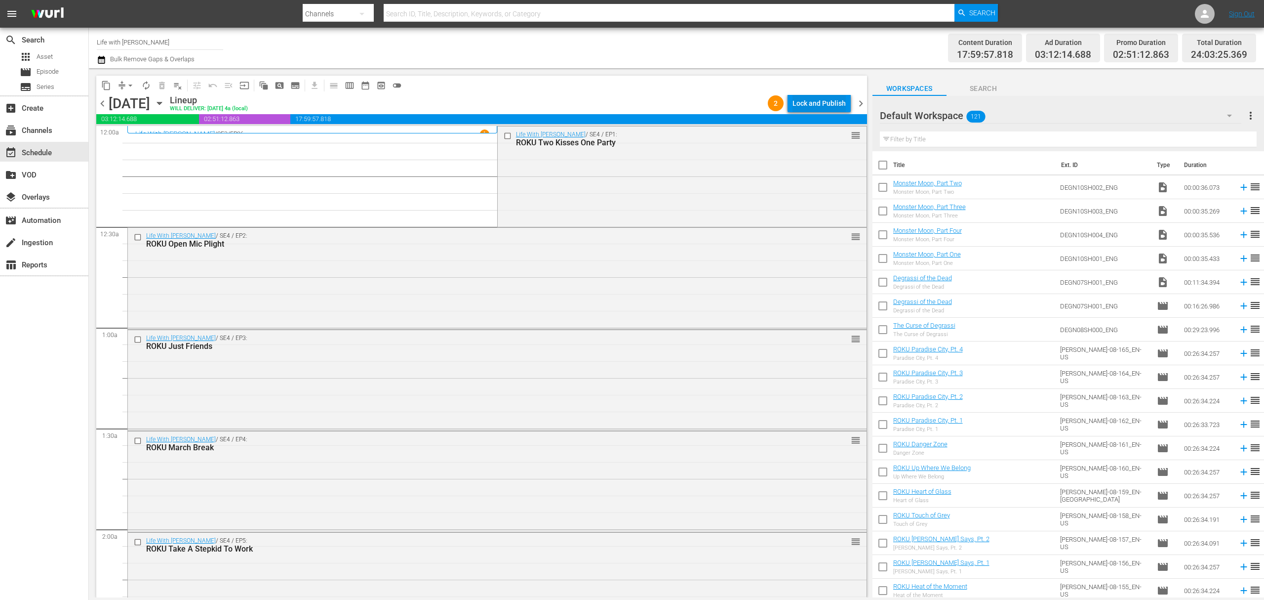
click at [840, 99] on div "Lock and Publish" at bounding box center [819, 103] width 53 height 18
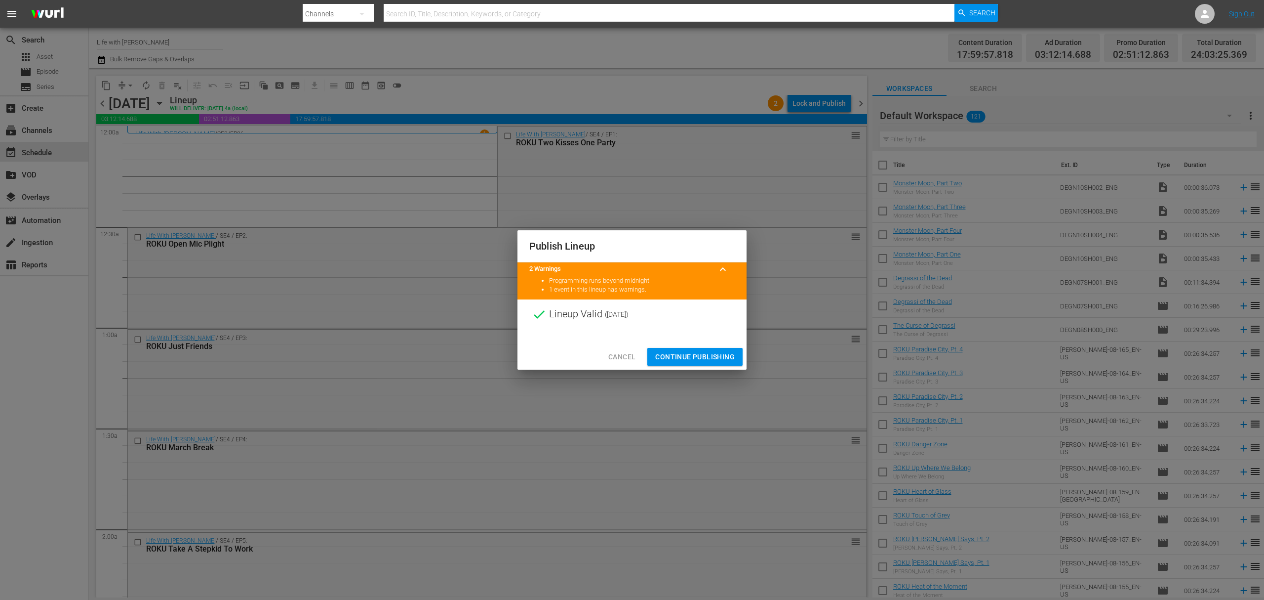
click at [716, 359] on span "Continue Publishing" at bounding box center [695, 357] width 80 height 12
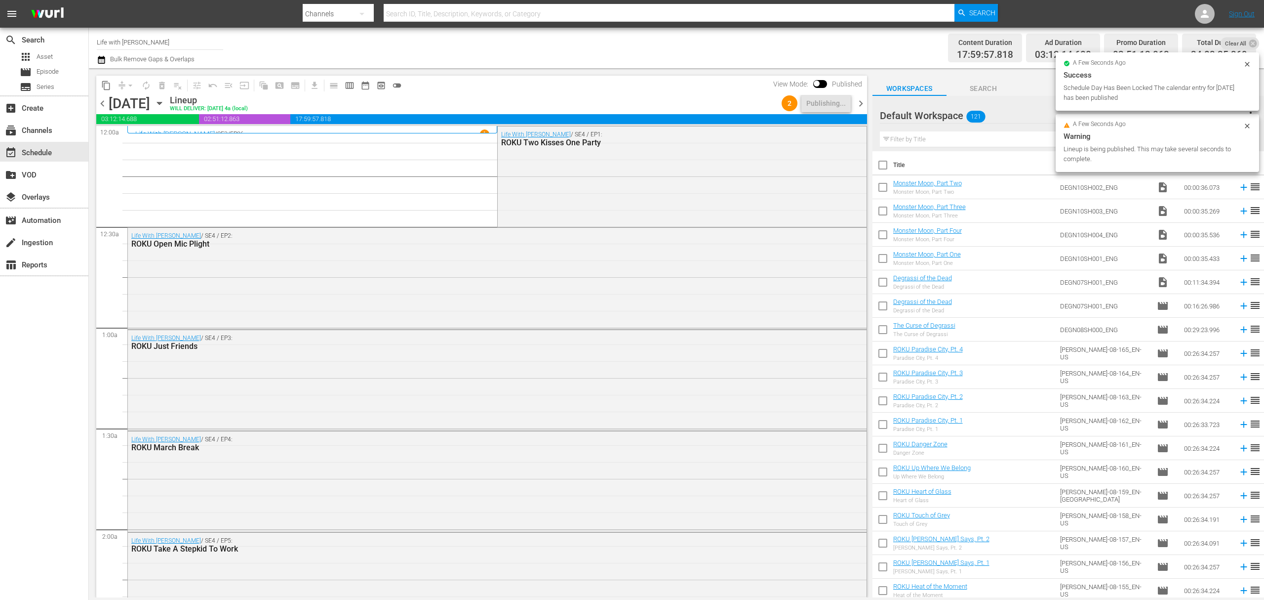
click at [863, 99] on span "chevron_right" at bounding box center [861, 103] width 12 height 12
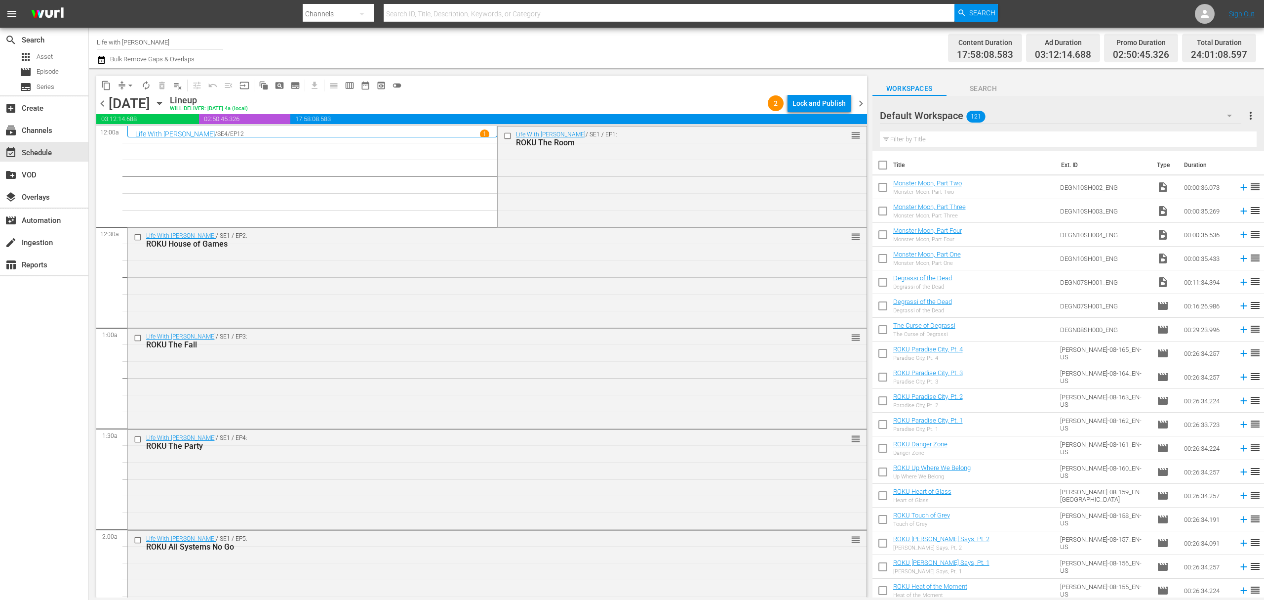
drag, startPoint x: 260, startPoint y: 171, endPoint x: 291, endPoint y: 172, distance: 31.6
click at [727, 180] on div "Life With Derek / SE1 / EP1: ROKU The Room reorder" at bounding box center [682, 175] width 369 height 98
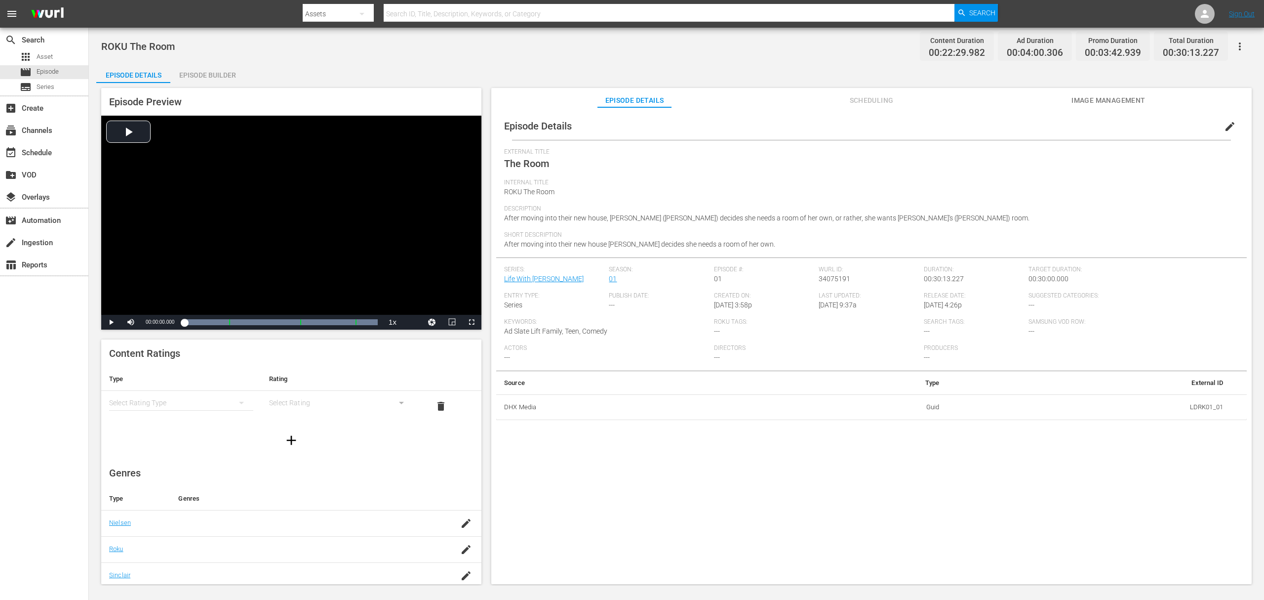
click at [876, 93] on button "Scheduling" at bounding box center [872, 98] width 74 height 20
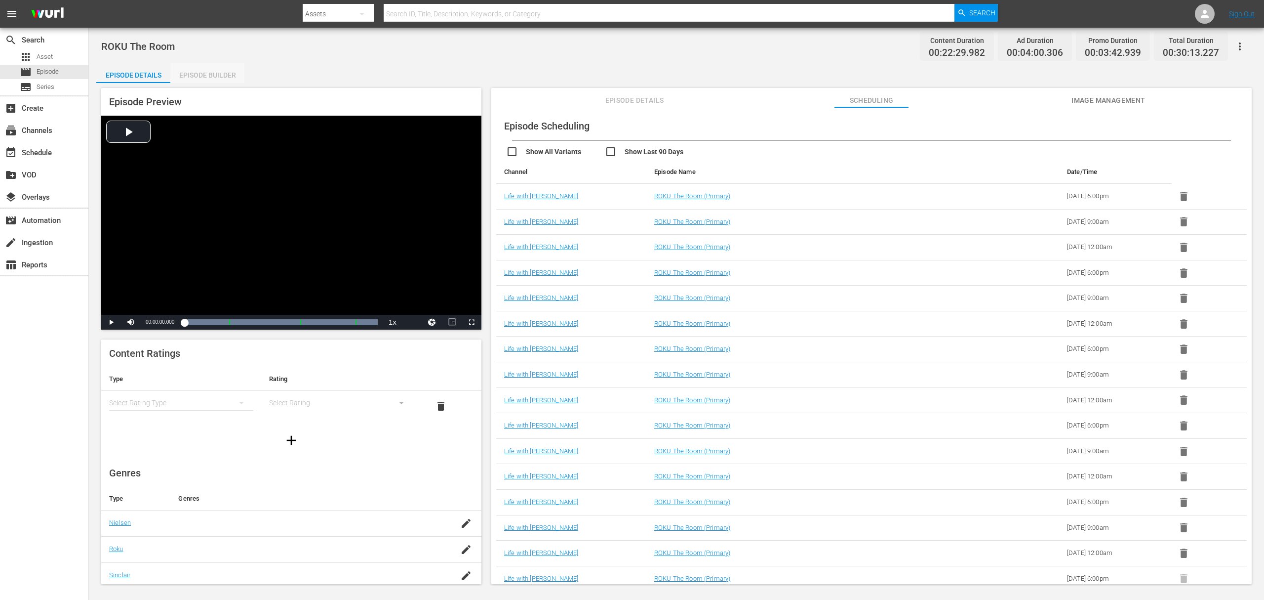
click at [198, 76] on div "Episode Builder" at bounding box center [207, 75] width 74 height 24
